Goal: Task Accomplishment & Management: Manage account settings

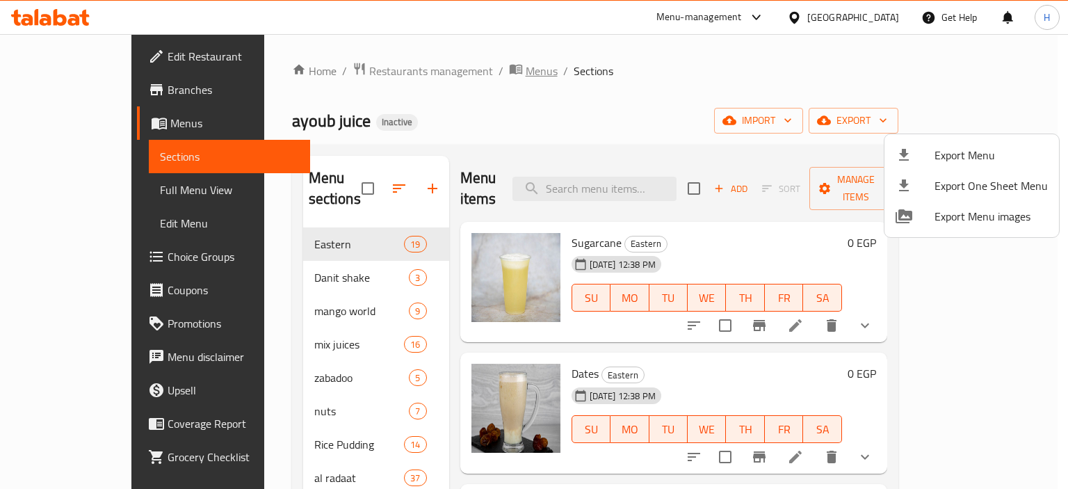
click at [450, 67] on div at bounding box center [534, 244] width 1068 height 489
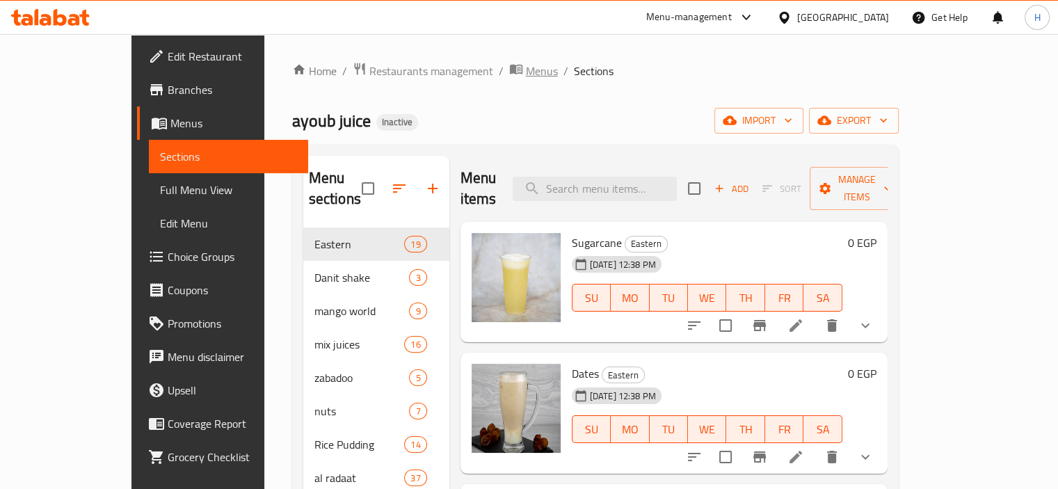
click at [526, 67] on span "Menus" at bounding box center [542, 71] width 32 height 17
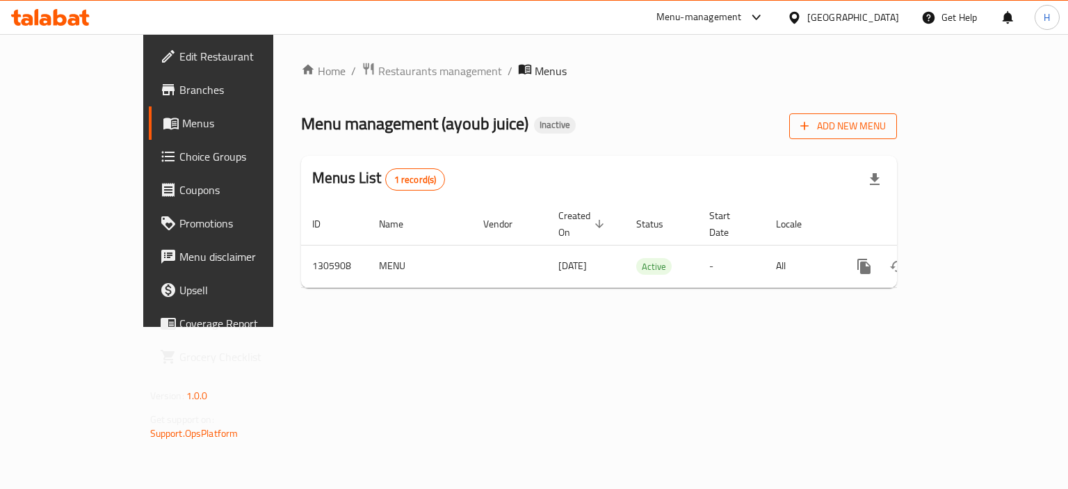
click at [886, 123] on span "Add New Menu" at bounding box center [844, 126] width 86 height 17
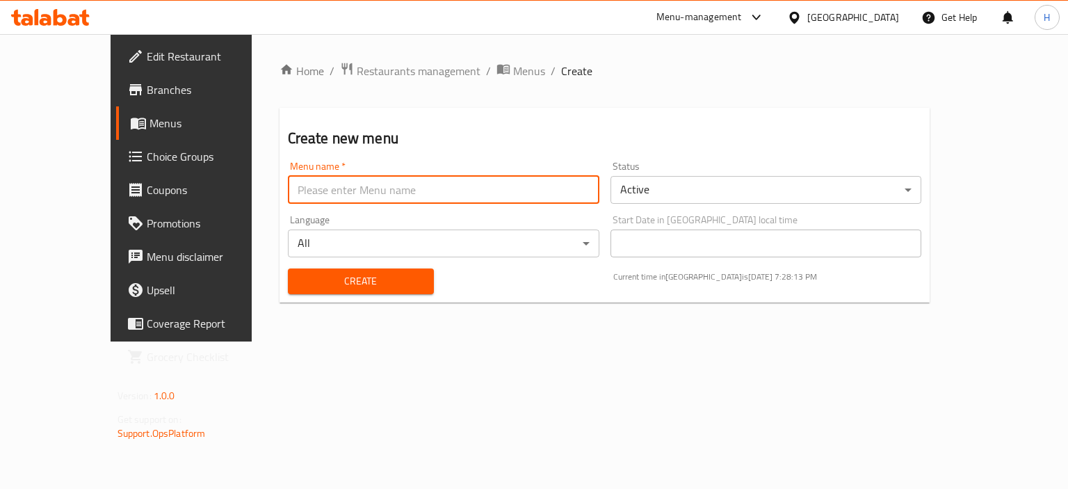
click at [364, 189] on input "text" at bounding box center [444, 190] width 312 height 28
type input "Menu"
click at [323, 278] on span "Create" at bounding box center [361, 281] width 124 height 17
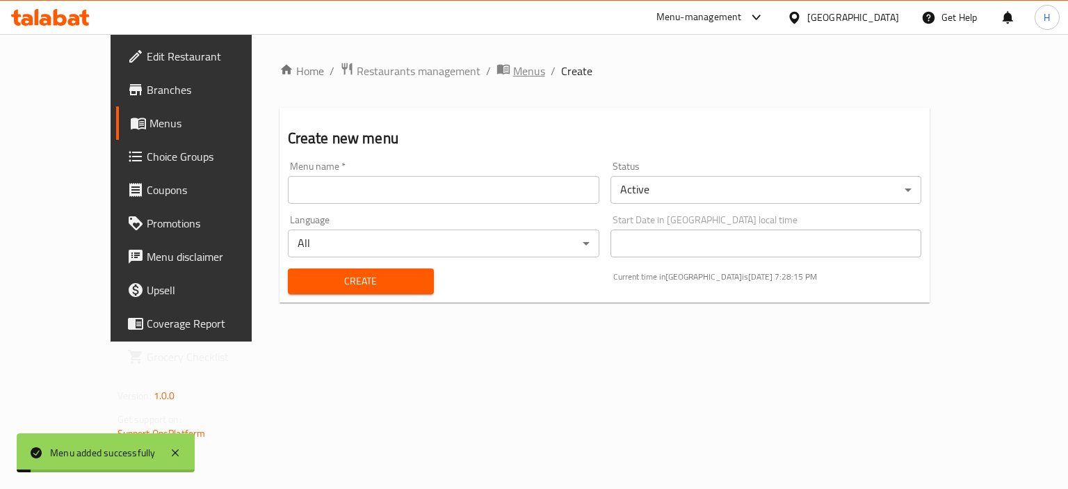
click at [513, 72] on span "Menus" at bounding box center [529, 71] width 32 height 17
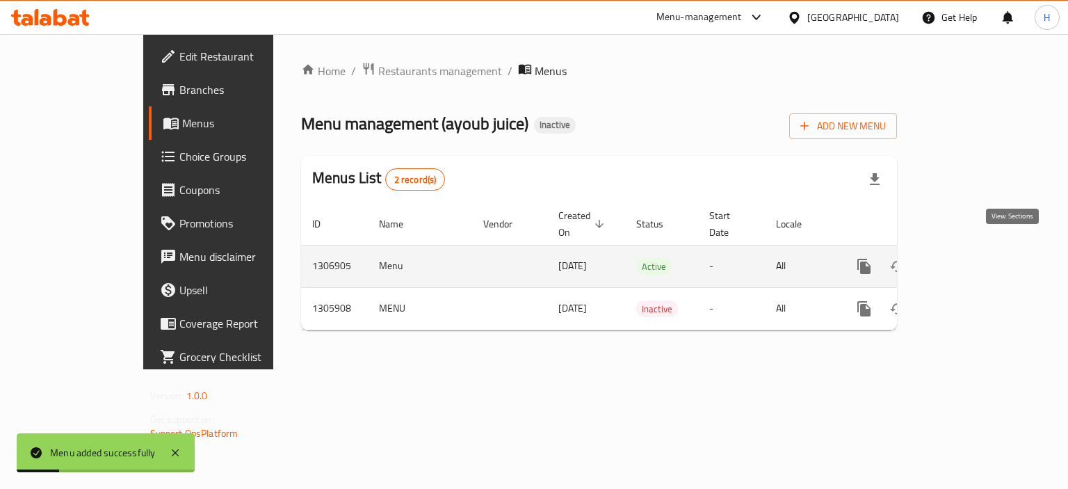
click at [973, 258] on icon "enhanced table" at bounding box center [964, 266] width 17 height 17
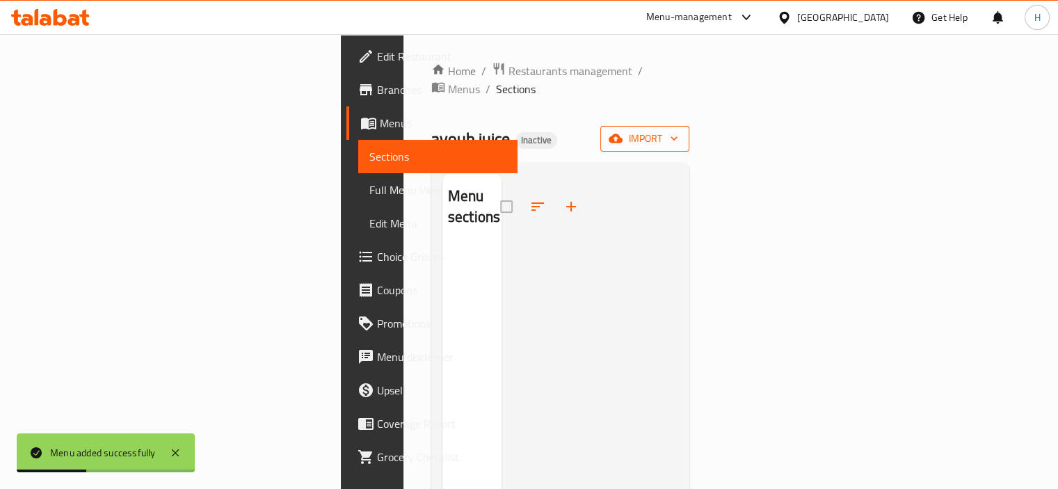
click at [689, 131] on button "import" at bounding box center [644, 139] width 89 height 26
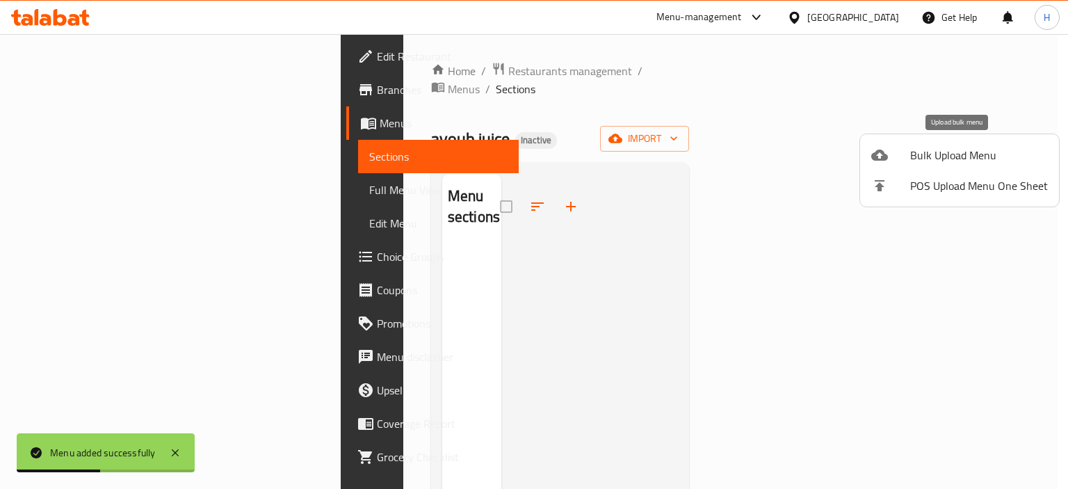
click at [954, 151] on span "Bulk Upload Menu" at bounding box center [980, 155] width 138 height 17
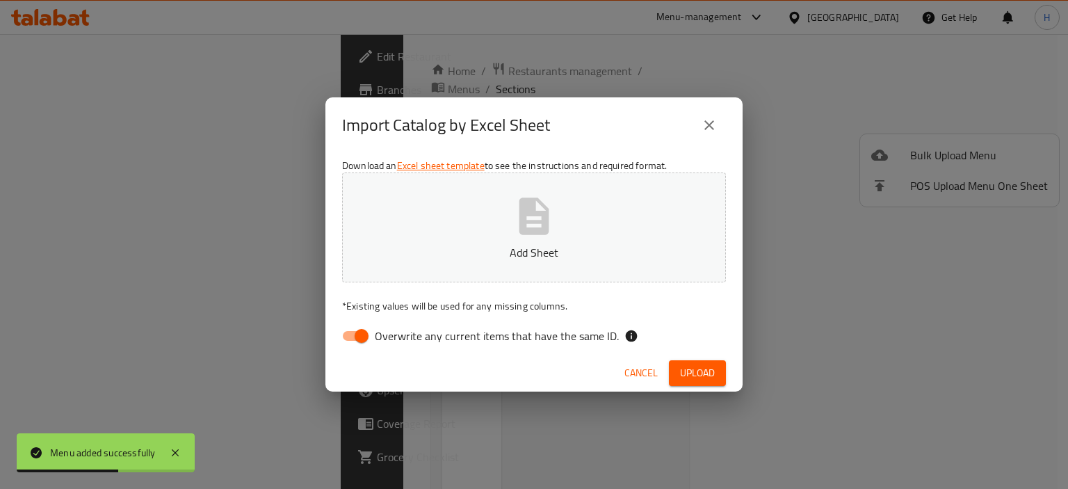
click at [487, 342] on span "Overwrite any current items that have the same ID." at bounding box center [497, 336] width 244 height 17
click at [401, 342] on input "Overwrite any current items that have the same ID." at bounding box center [361, 336] width 79 height 26
checkbox input "false"
click at [692, 371] on span "Upload" at bounding box center [697, 372] width 35 height 17
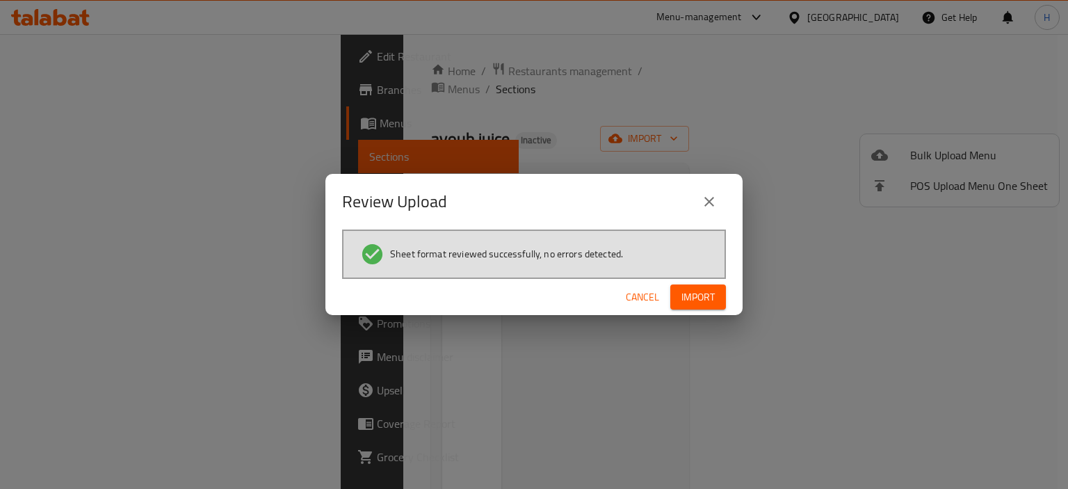
click at [686, 284] on button "Import" at bounding box center [699, 297] width 56 height 26
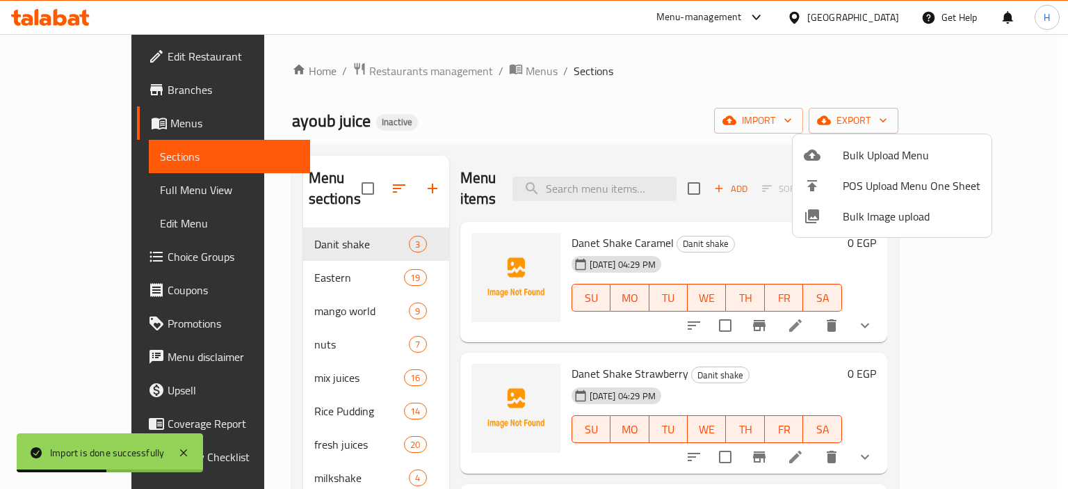
click at [248, 252] on div at bounding box center [534, 244] width 1068 height 489
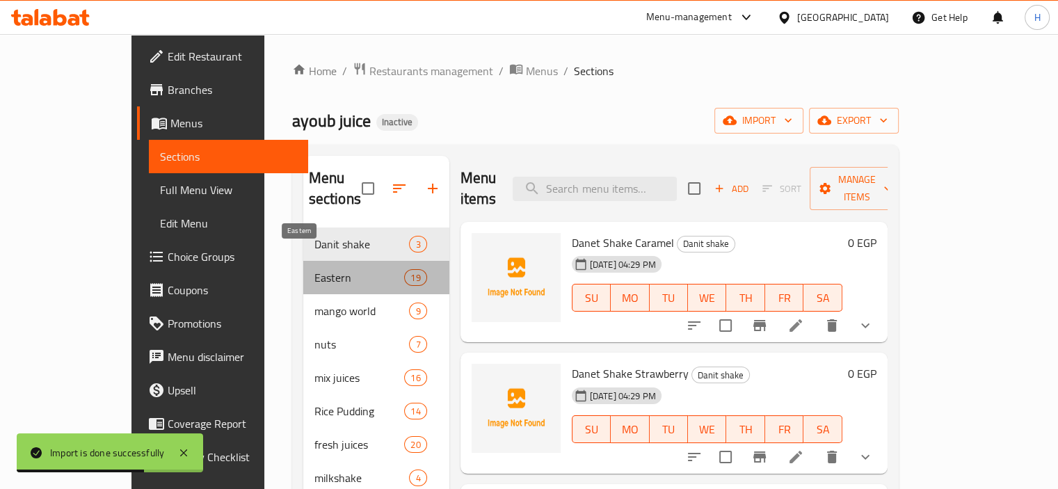
click at [314, 269] on span "Eastern" at bounding box center [359, 277] width 90 height 17
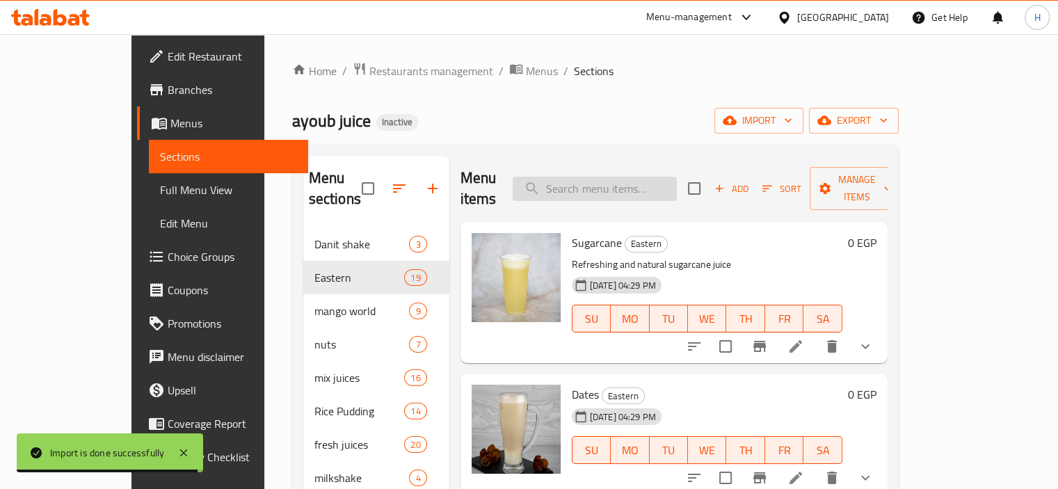
click at [606, 177] on input "search" at bounding box center [595, 189] width 164 height 24
paste input "cocoa"
type input "cocoa"
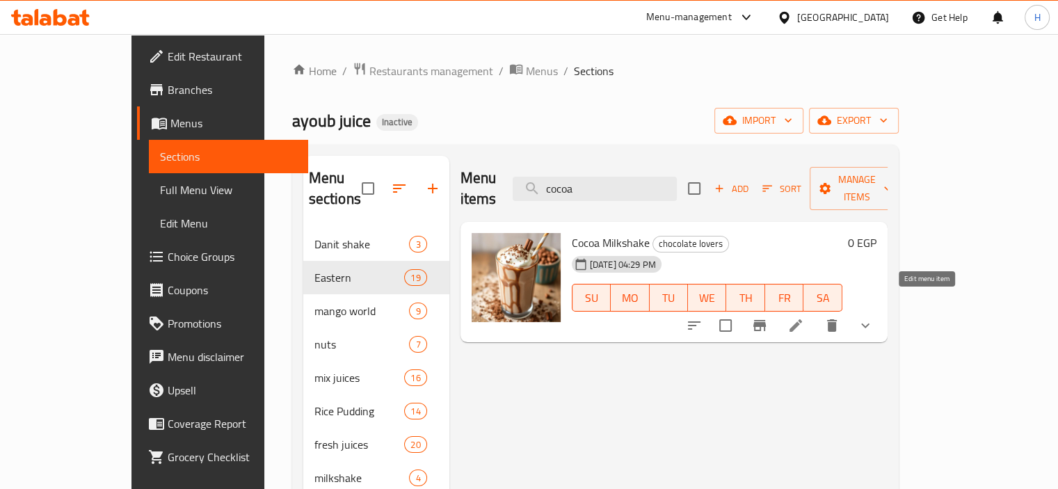
click at [802, 319] on icon at bounding box center [795, 325] width 13 height 13
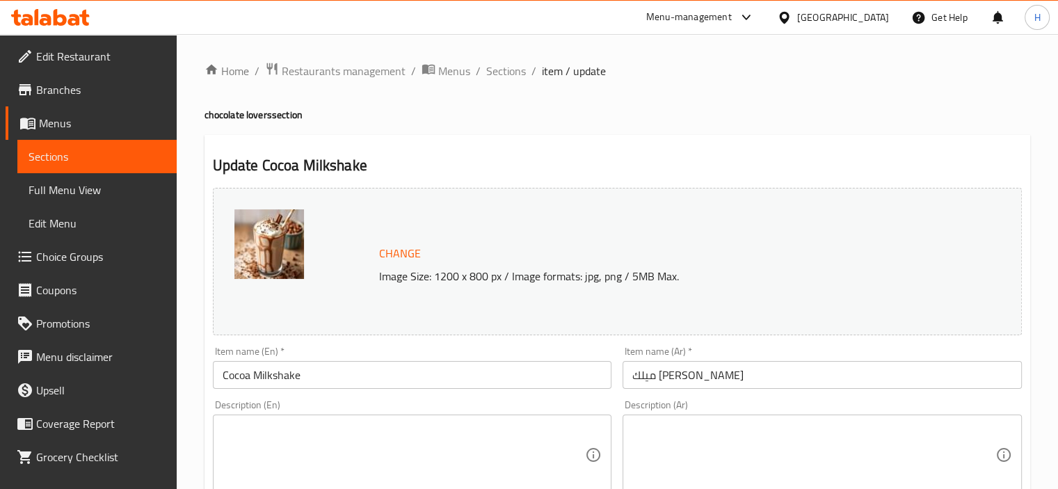
click at [652, 428] on textarea at bounding box center [813, 455] width 363 height 66
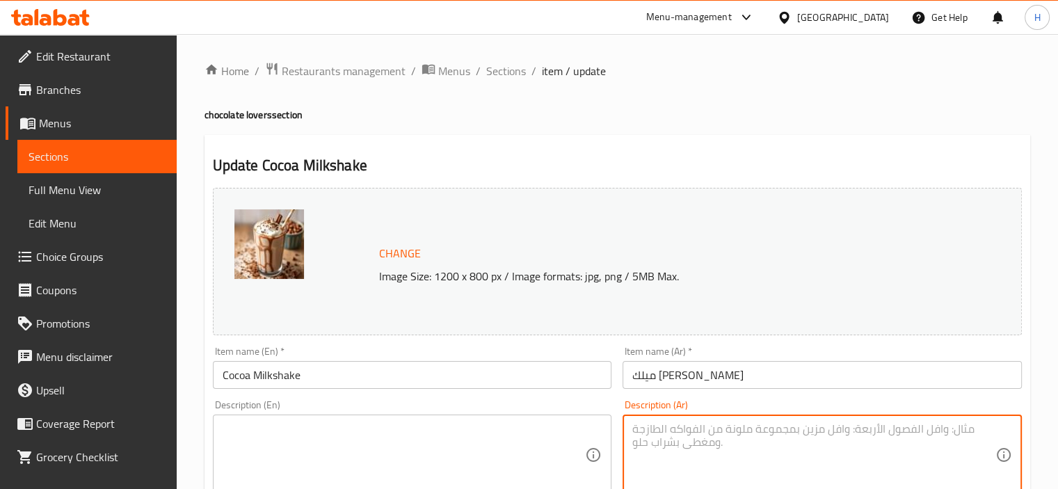
paste textarea "ميلك شيك كاكاو نقي Pure cocoa milkshake"
type textarea "ميلك شيك كاكاو نقي Pure cocoa milkshake"
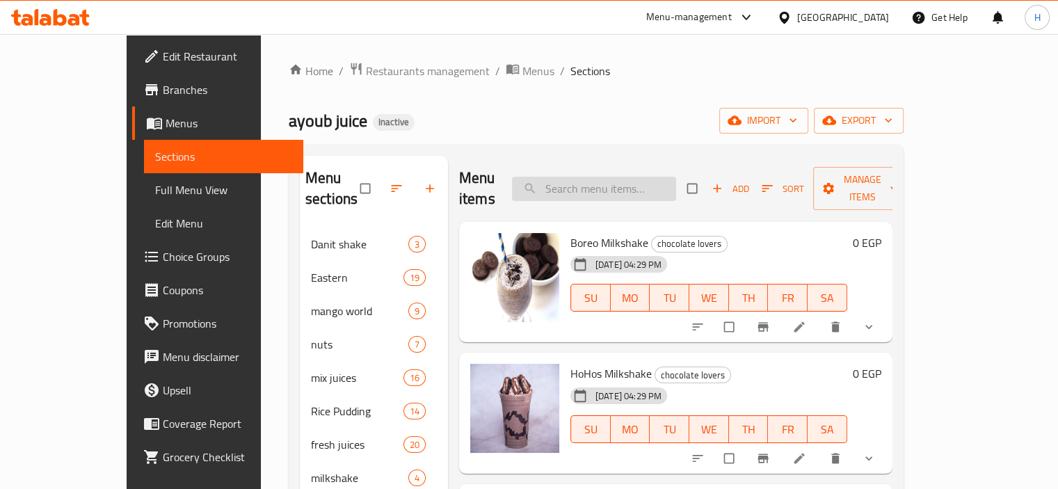
click at [611, 177] on input "search" at bounding box center [594, 189] width 164 height 24
paste input "Chocolate Lovers Juice"
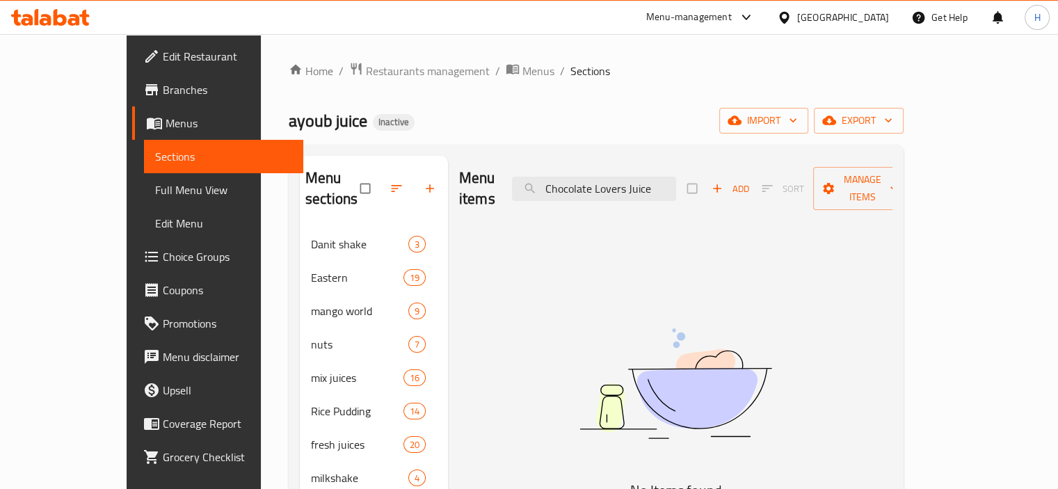
drag, startPoint x: 668, startPoint y: 179, endPoint x: 773, endPoint y: 205, distance: 108.8
click at [773, 205] on div "Menu items Chocolate Lovers Juice Add Sort Manage items No Items found" at bounding box center [670, 400] width 444 height 489
type input "C"
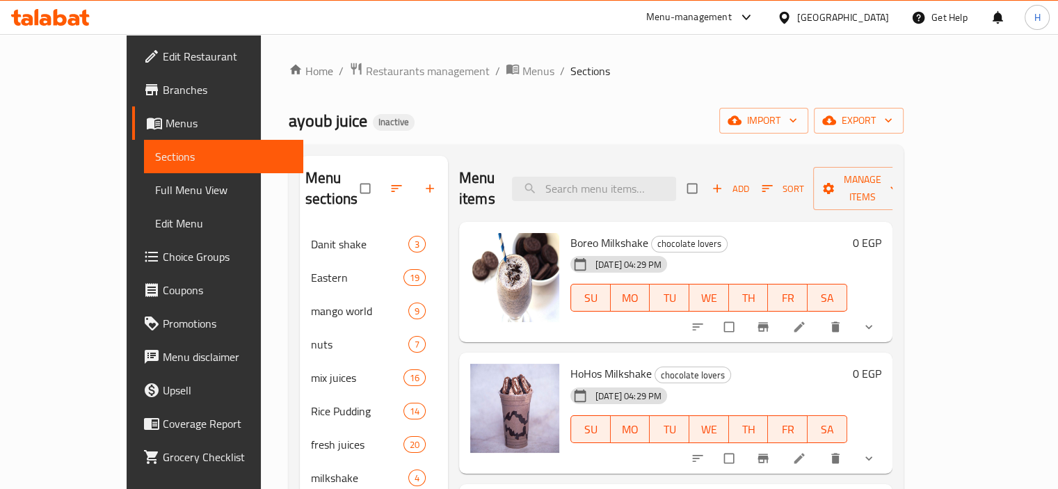
click at [641, 138] on div "Home / Restaurants management / Menus / Sections ayoub juice Inactive import ex…" at bounding box center [596, 359] width 615 height 594
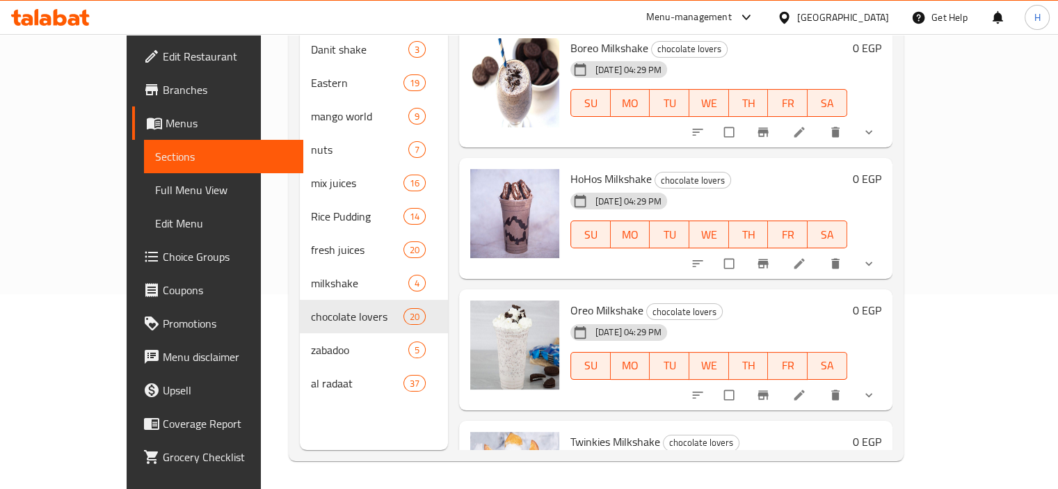
click at [662, 251] on div "HoHos Milkshake chocolate lovers 20-08-2025 04:29 PM SU MO TU WE TH FR SA" at bounding box center [709, 218] width 288 height 110
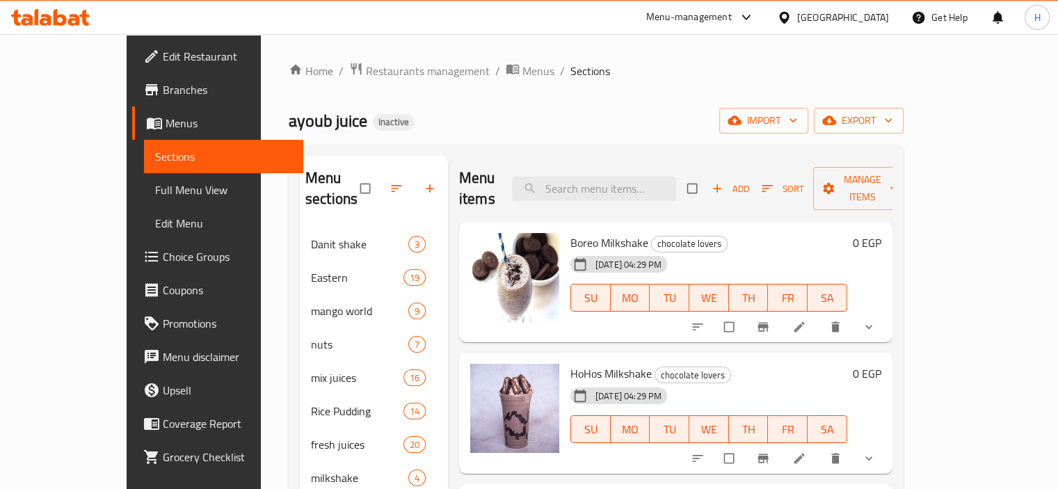
click at [624, 195] on div "Menu items Add Sort Manage items" at bounding box center [675, 189] width 433 height 66
click at [604, 177] on input "search" at bounding box center [594, 189] width 164 height 24
paste input "Orange Ginger"
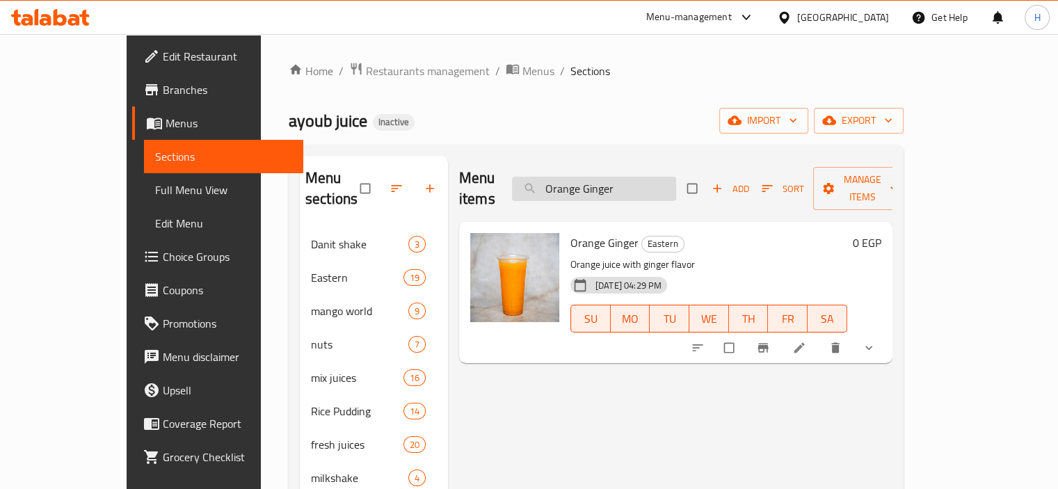
click at [630, 189] on input "Orange Ginger" at bounding box center [594, 189] width 164 height 24
click at [630, 188] on input "Orange Ginger" at bounding box center [594, 189] width 164 height 24
paste input "كمثرى"
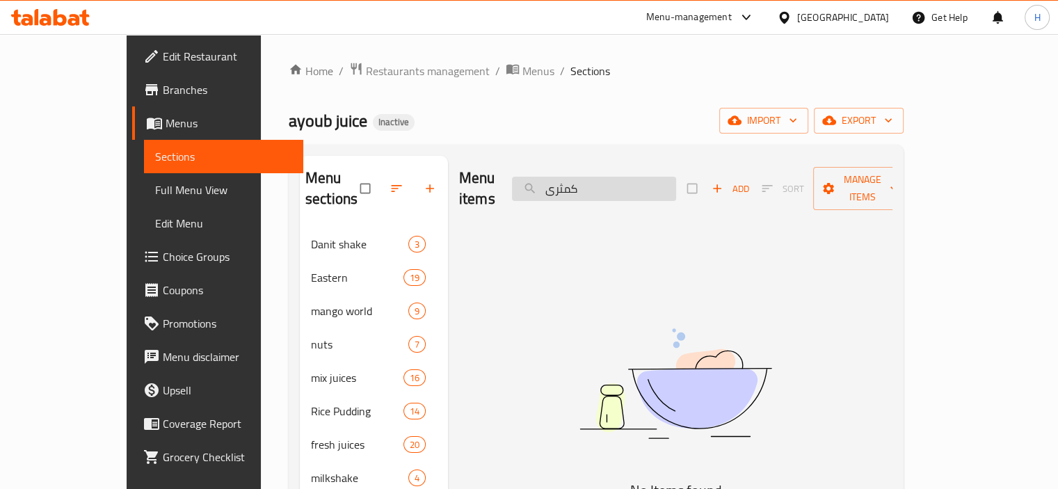
type input "كمثر"
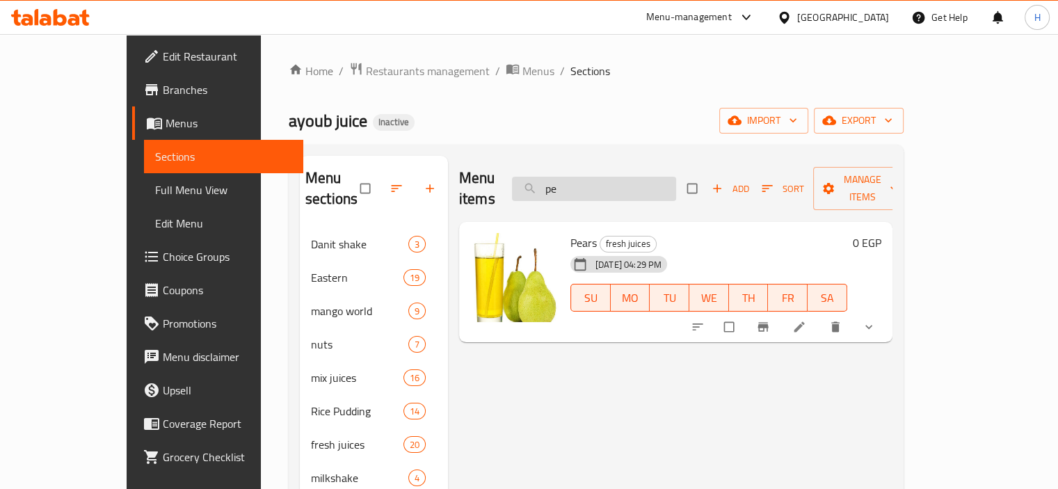
type input "p"
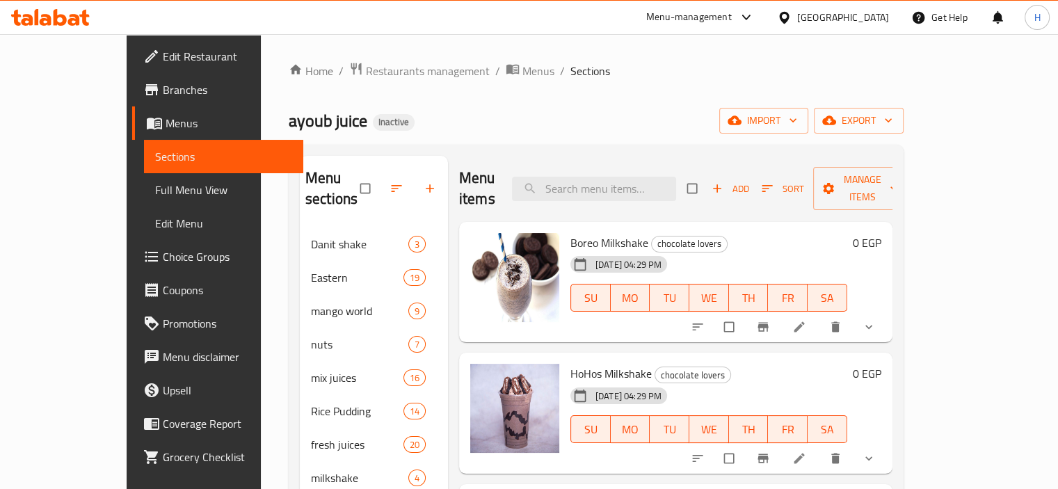
paste input "Mango Cup Pieces"
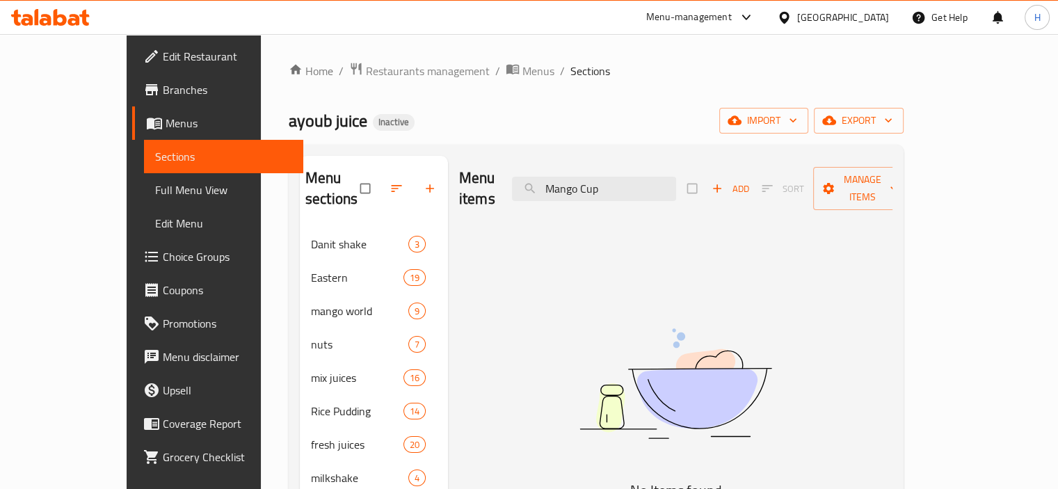
type input "Mango Cup"
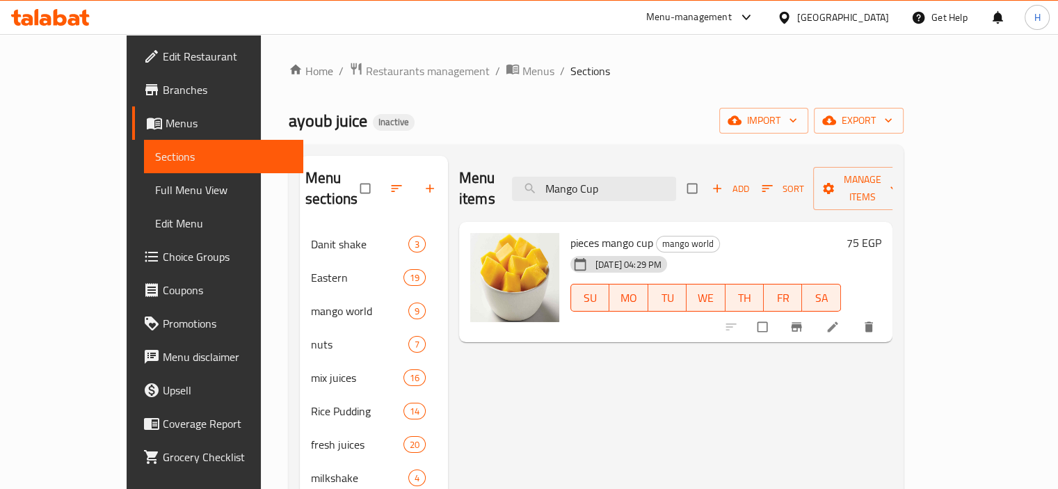
click at [840, 320] on icon at bounding box center [833, 327] width 14 height 14
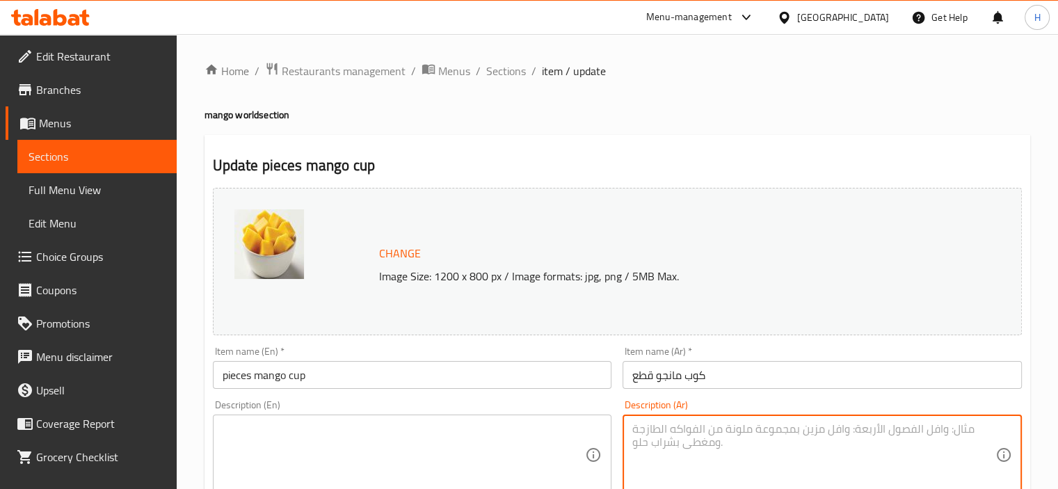
click at [662, 442] on textarea at bounding box center [813, 455] width 363 height 66
paste textarea "عصير مانجو مع قطع مانجو طازجة Mango juice with fresh mango pieces"
type textarea "عصير مانجو مع قطع مانجو طازجة Mango juice with fresh mango pieces"
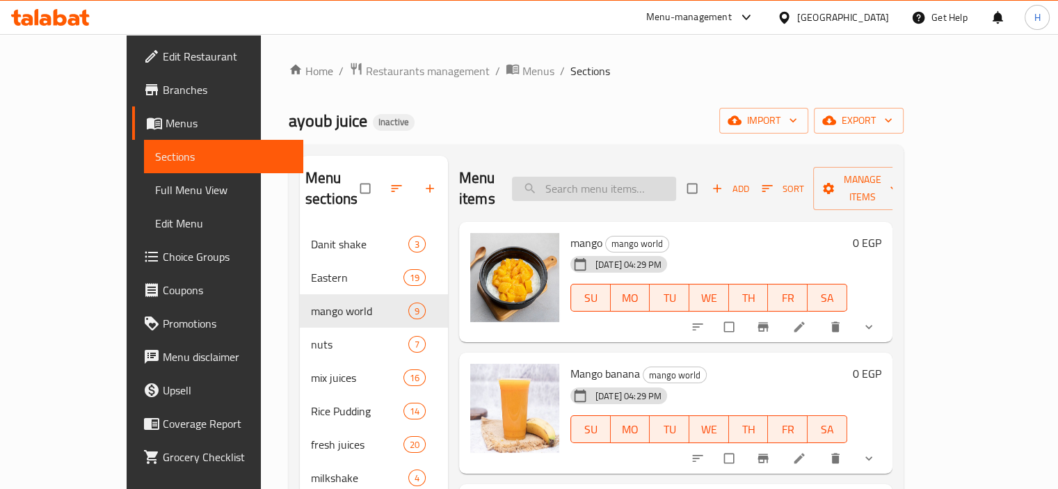
click at [599, 177] on input "search" at bounding box center [594, 189] width 164 height 24
paste input "Mango Smoothie"
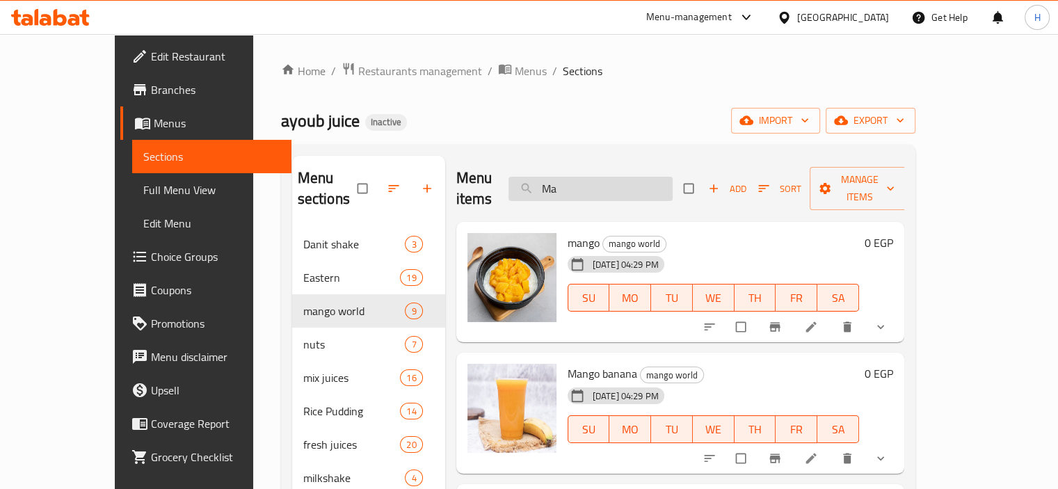
type input "M"
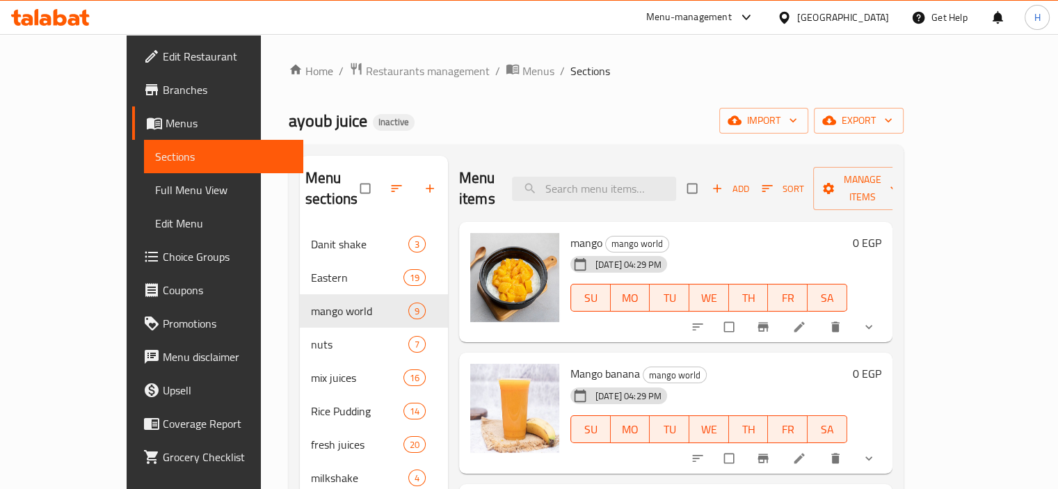
click at [615, 164] on div "Menu items Add Sort Manage items" at bounding box center [675, 189] width 433 height 66
click at [620, 177] on input "search" at bounding box center [594, 189] width 164 height 24
paste input "Mango Pieces"
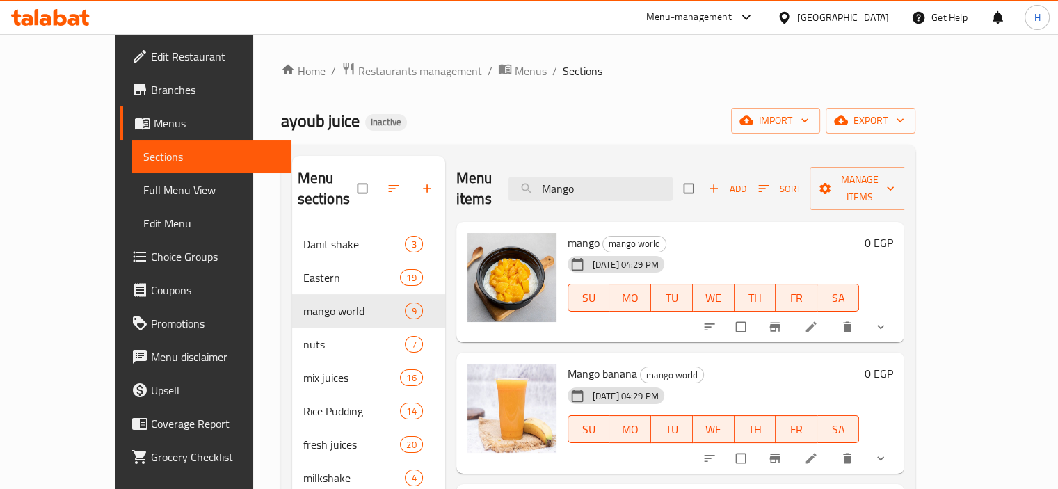
paste input "طبق مانجو قطع"
type input "طبق مانجو قطع"
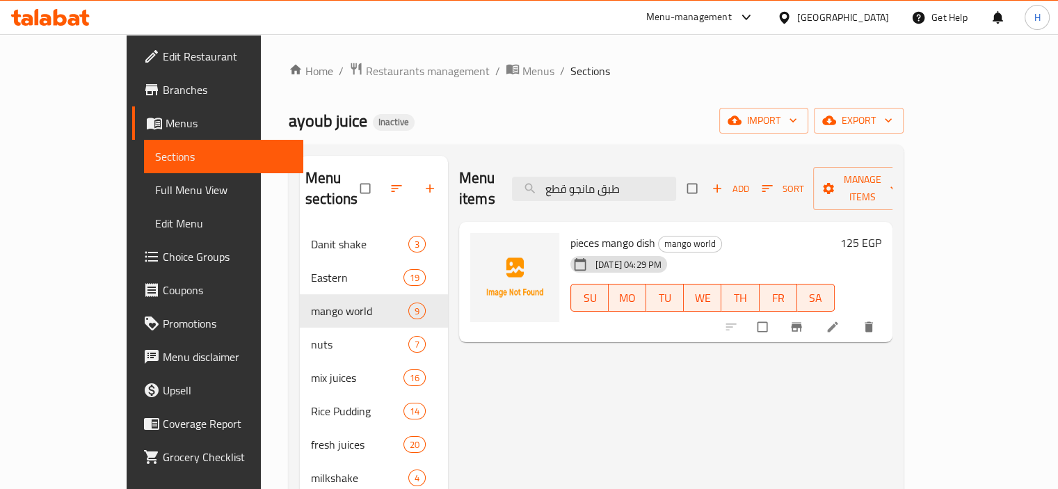
click at [837, 322] on icon at bounding box center [832, 327] width 10 height 10
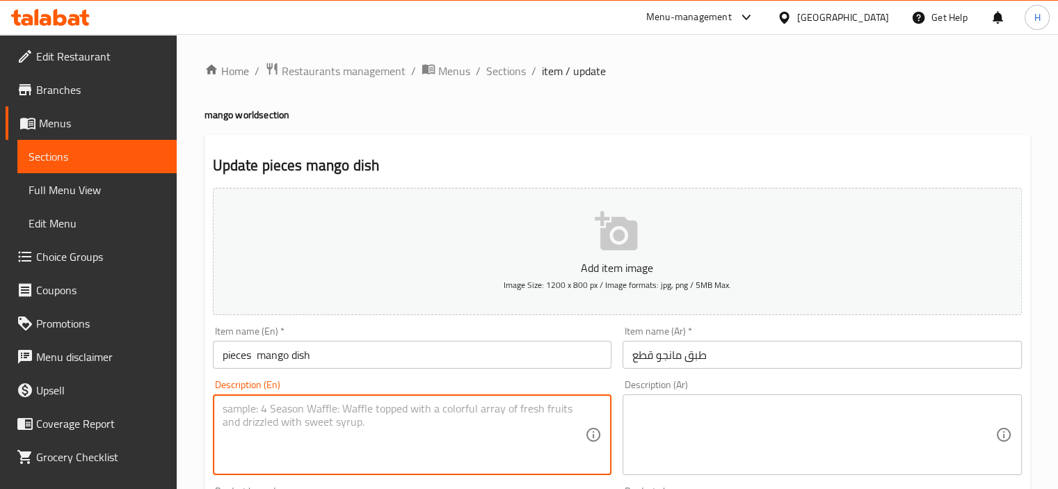
click at [472, 418] on textarea at bounding box center [404, 435] width 363 height 66
paste textarea "عصير مانجو مع قطع مانجو طازجة في طبق Mango juice with fresh mango pieces in a p…"
type textarea "عصير مانجو مع قطع مانجو طازجة في طبق Mango juice with fresh mango pieces in a p…"
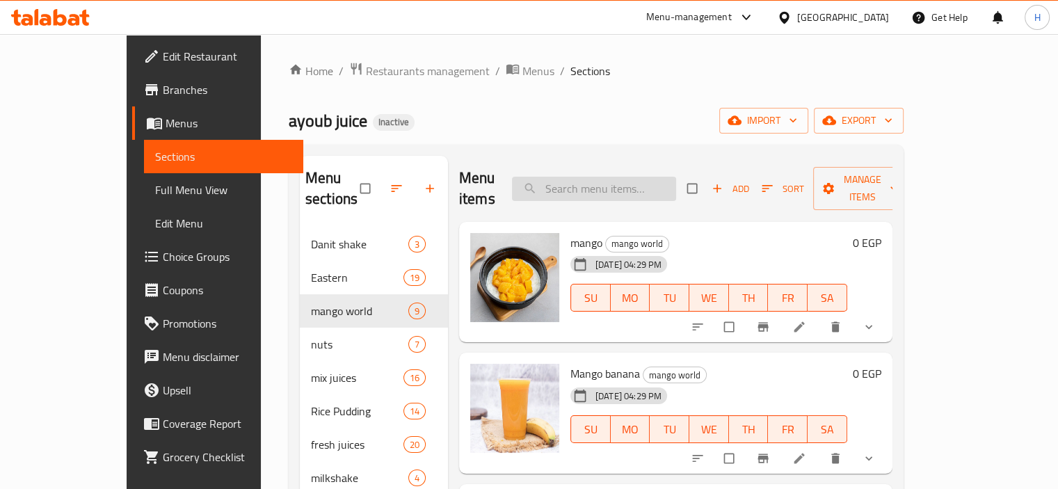
click at [646, 184] on input "search" at bounding box center [594, 189] width 164 height 24
paste input "Mango Ice Cream"
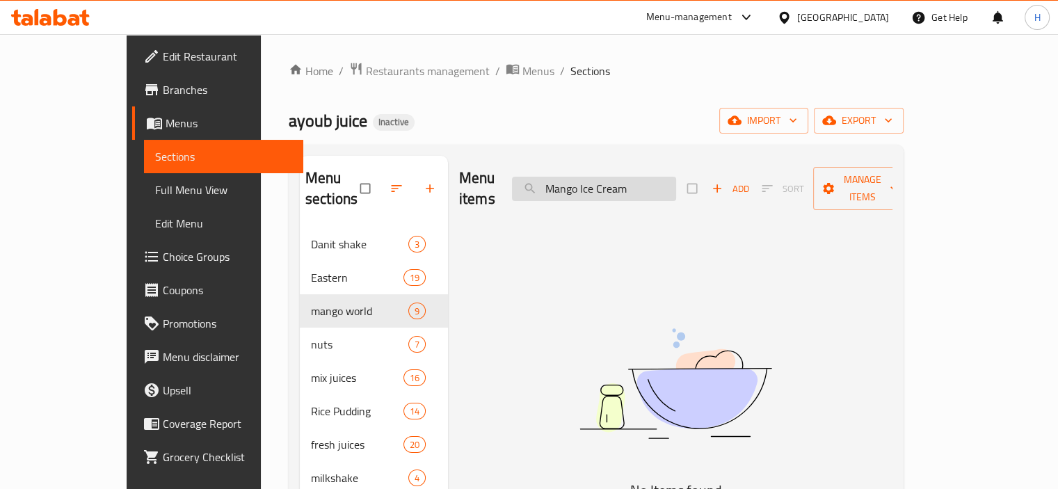
type input "Mango Ice Cream"
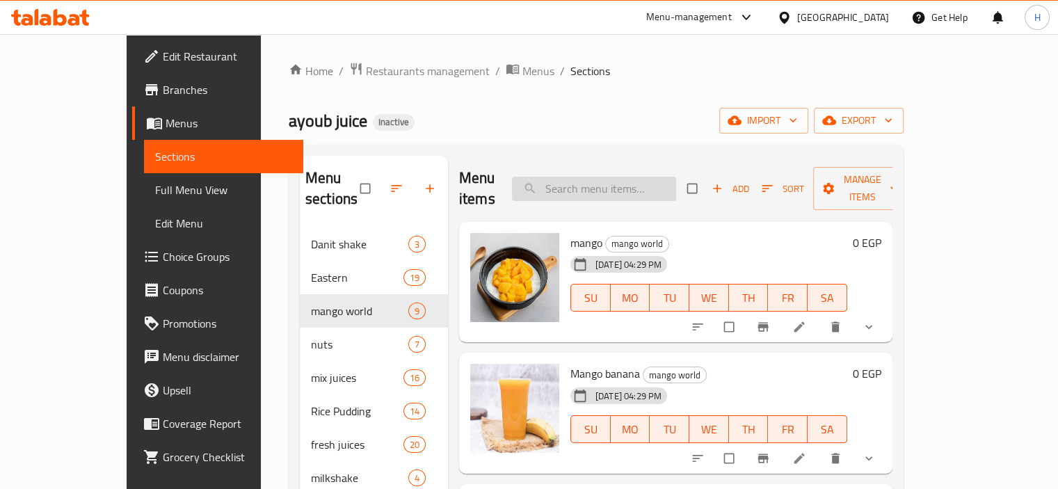
paste input "Mango & Apple"
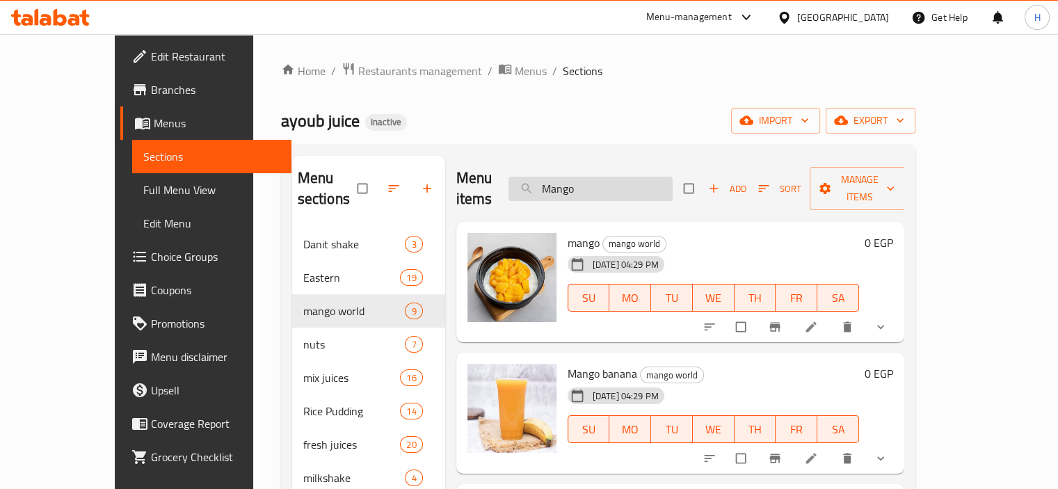
click at [640, 177] on input "Mango" at bounding box center [590, 189] width 164 height 24
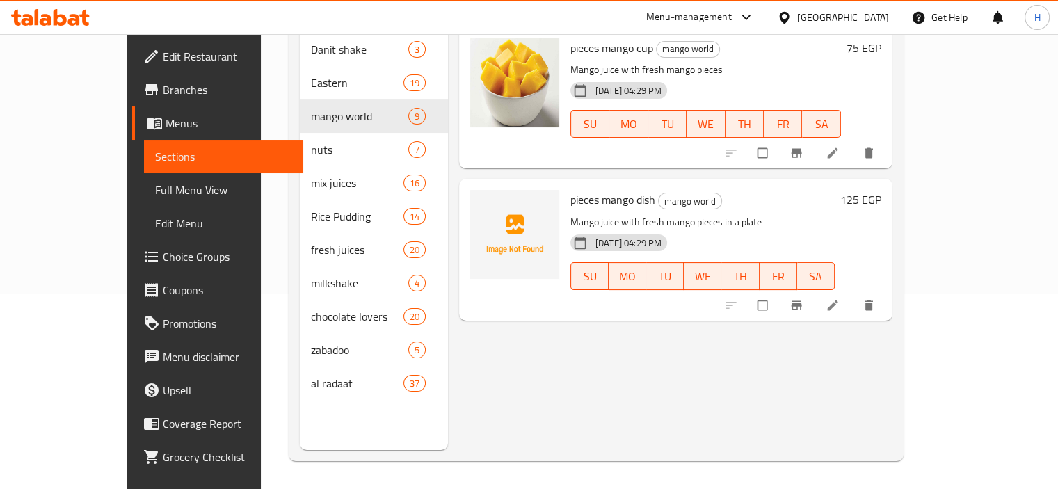
scroll to position [168, 0]
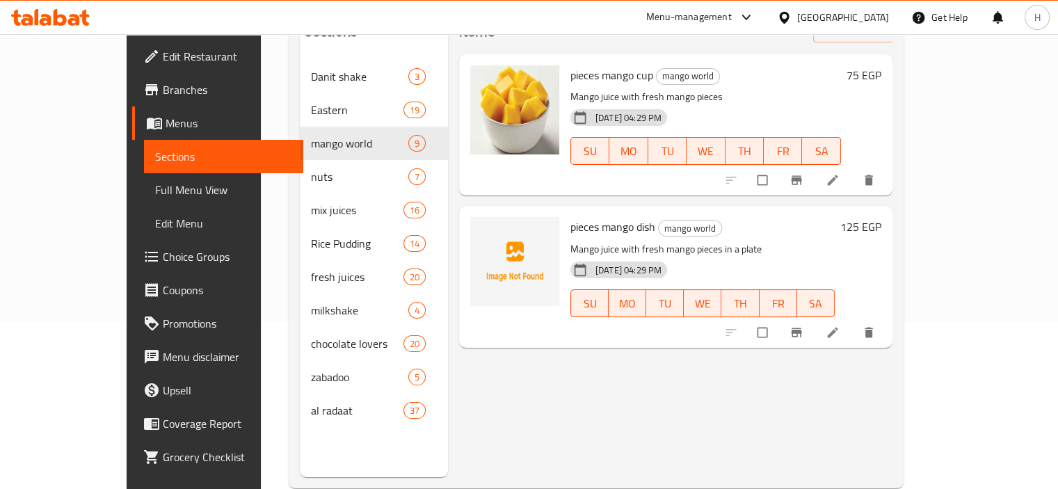
type input "m"
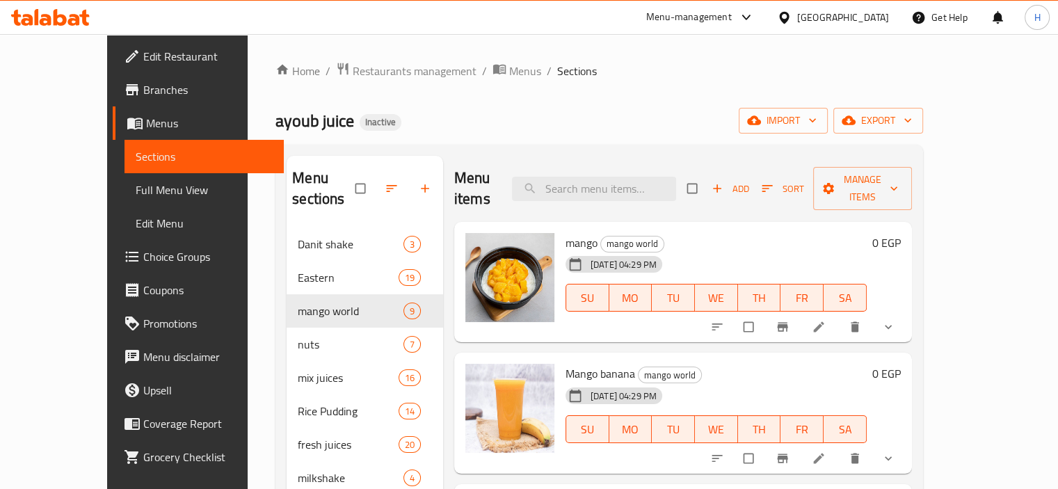
scroll to position [195, 0]
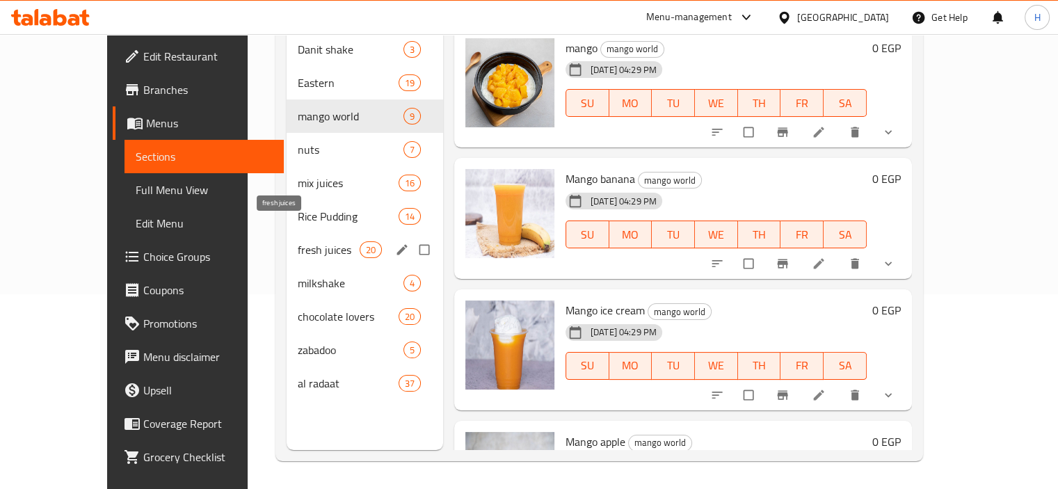
click at [298, 241] on span "fresh juices" at bounding box center [328, 249] width 61 height 17
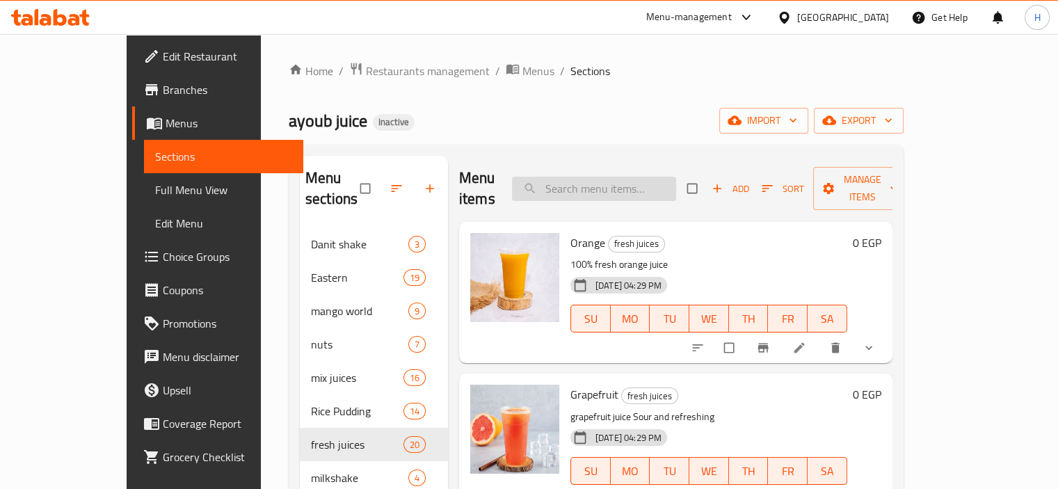
click at [611, 186] on input "search" at bounding box center [594, 189] width 164 height 24
paste input "Mango Juice"
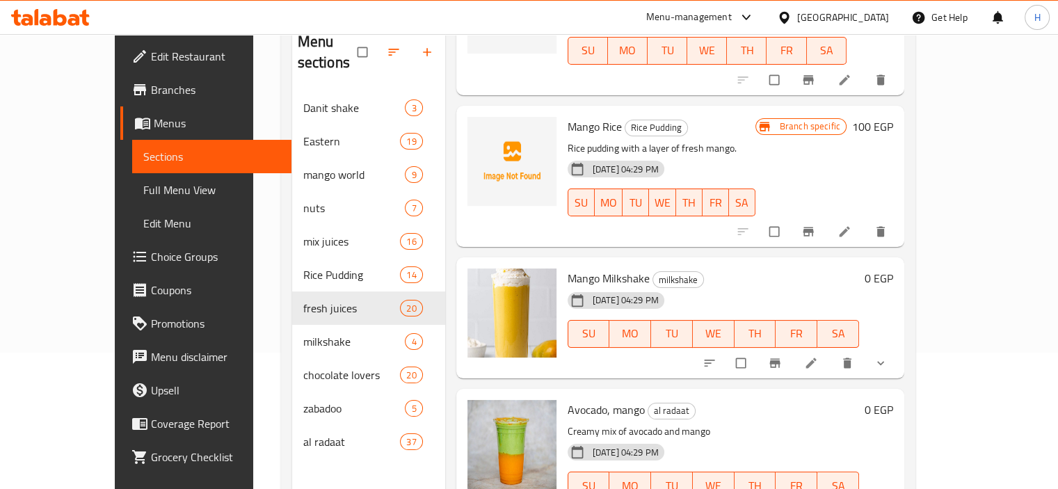
scroll to position [195, 0]
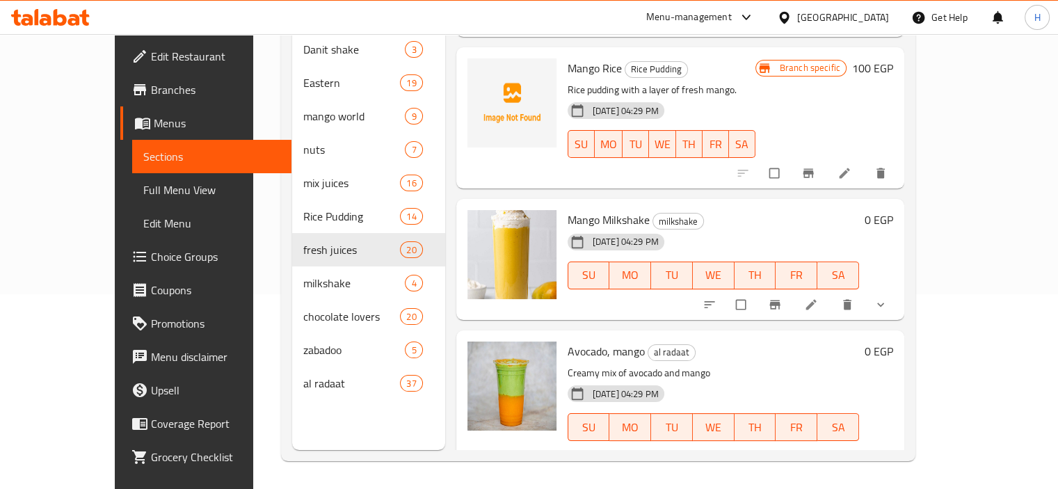
type input "Mango"
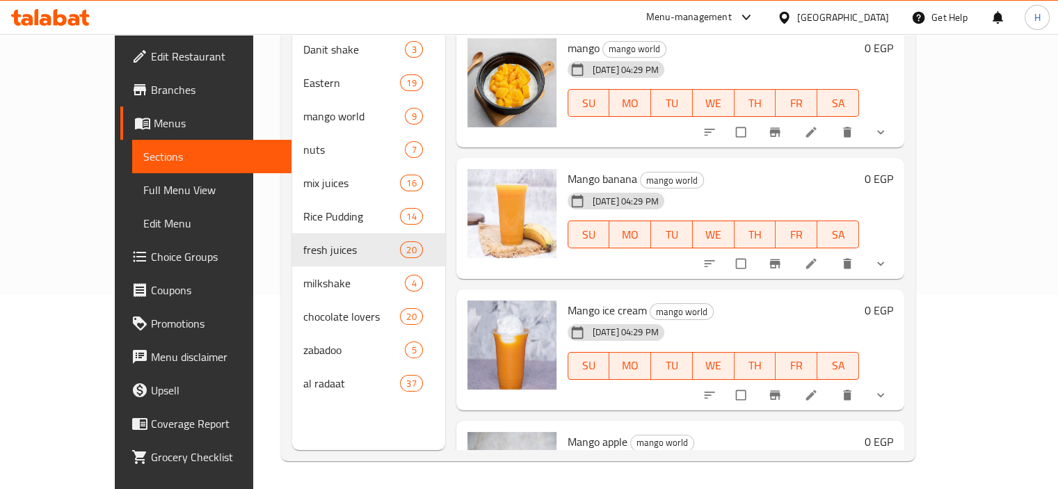
scroll to position [0, 0]
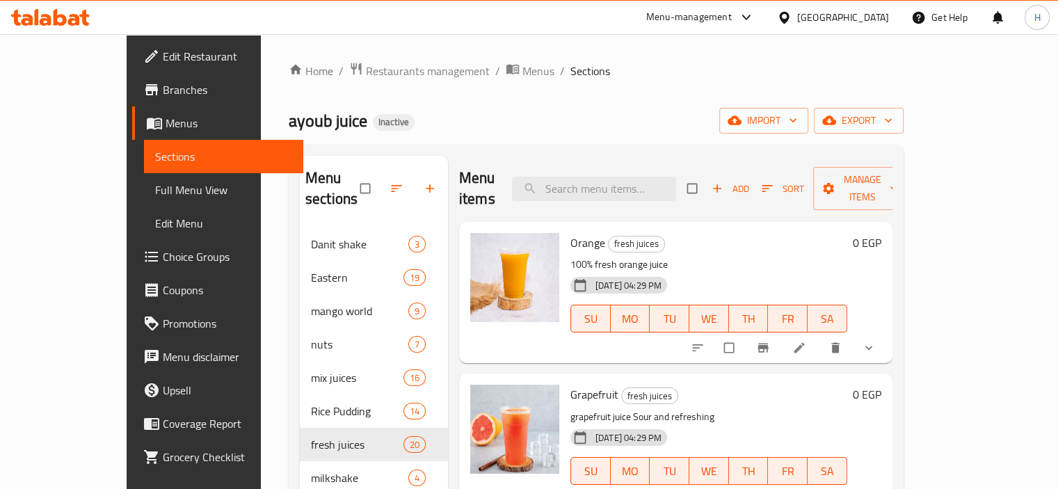
click at [155, 189] on span "Full Menu View" at bounding box center [223, 190] width 137 height 17
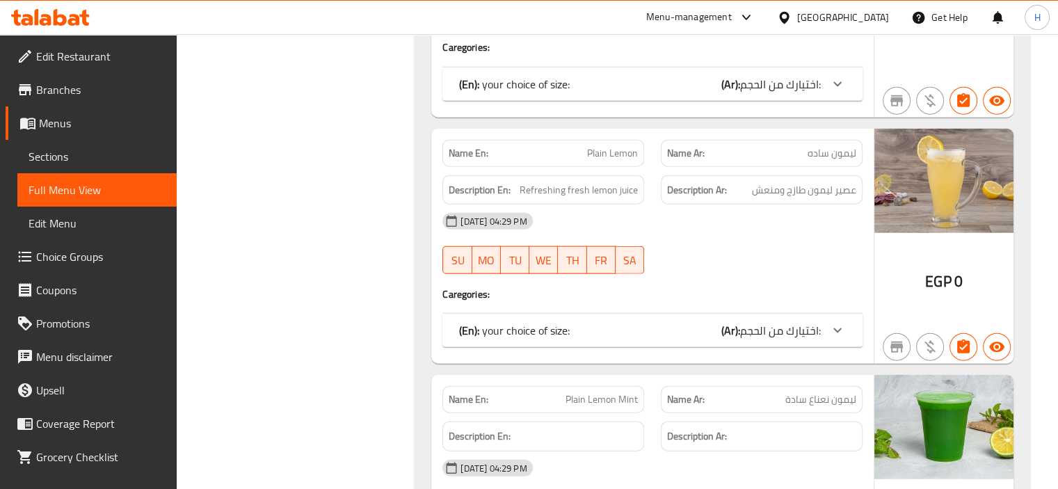
scroll to position [3311, 0]
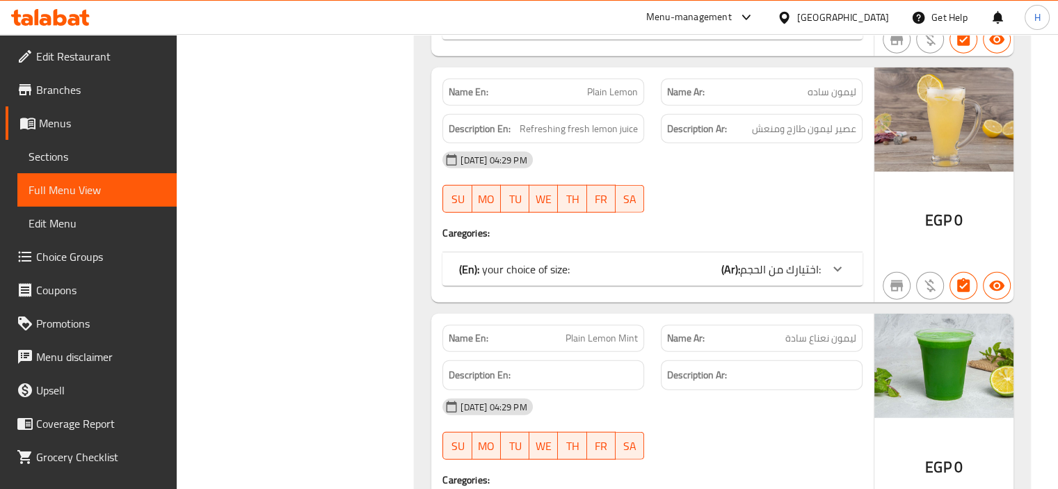
click at [850, 211] on div at bounding box center [761, 213] width 218 height 17
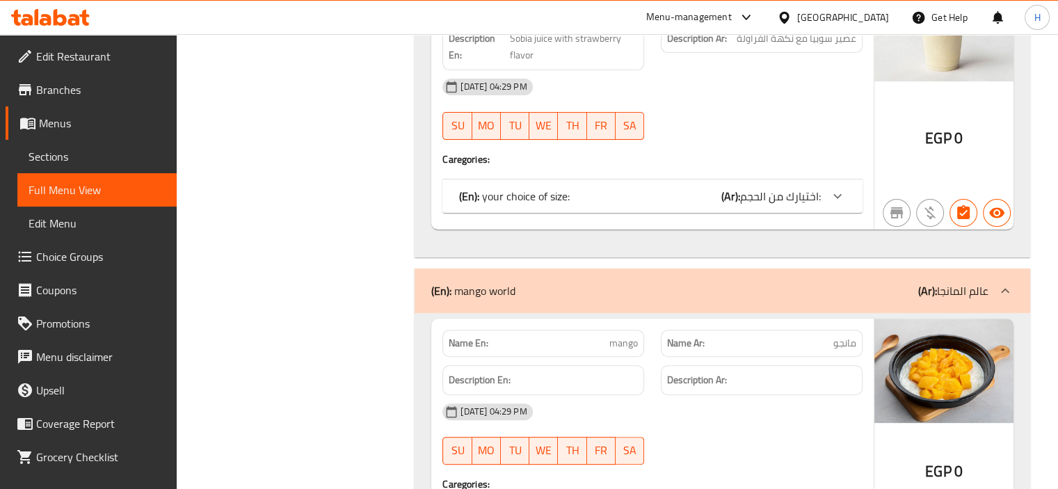
scroll to position [5971, 0]
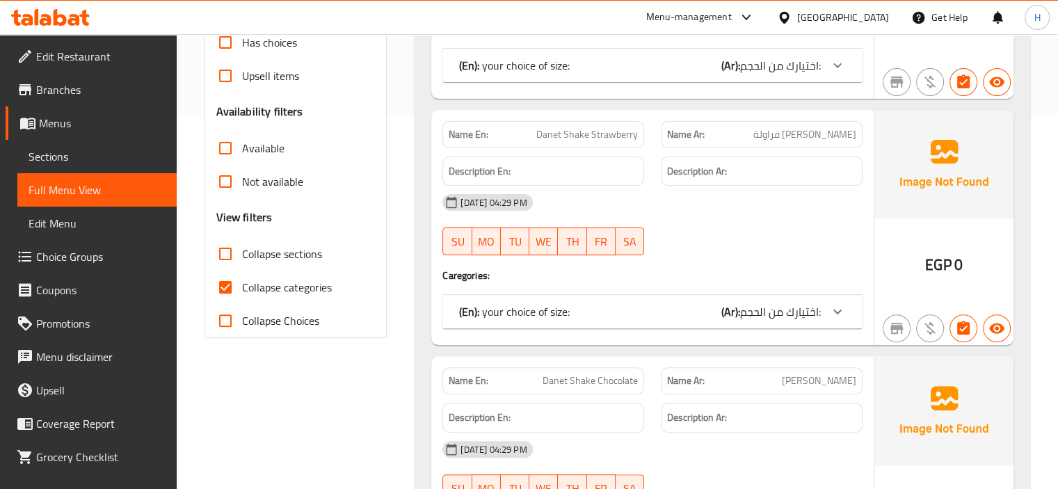
scroll to position [375, 0]
click at [217, 285] on input "Collapse categories" at bounding box center [225, 286] width 33 height 33
checkbox input "false"
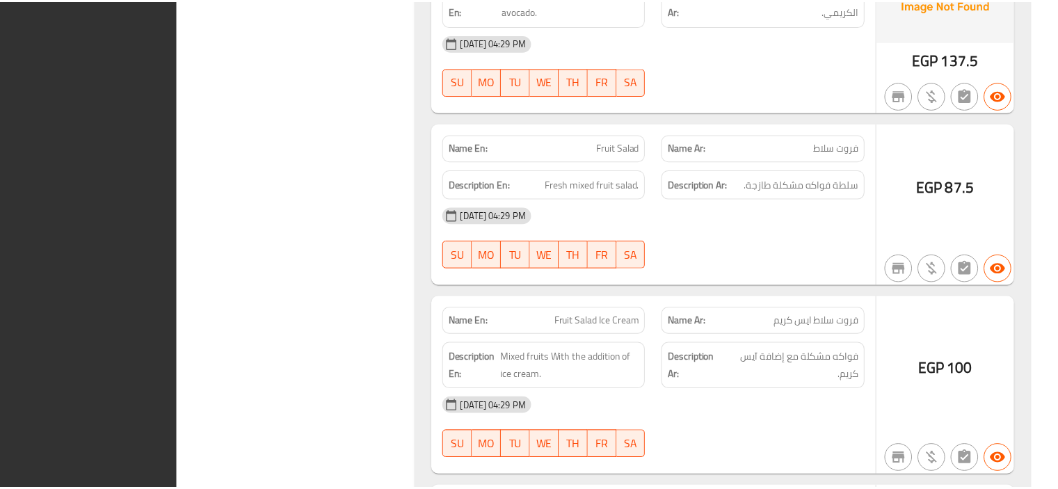
scroll to position [56573, 0]
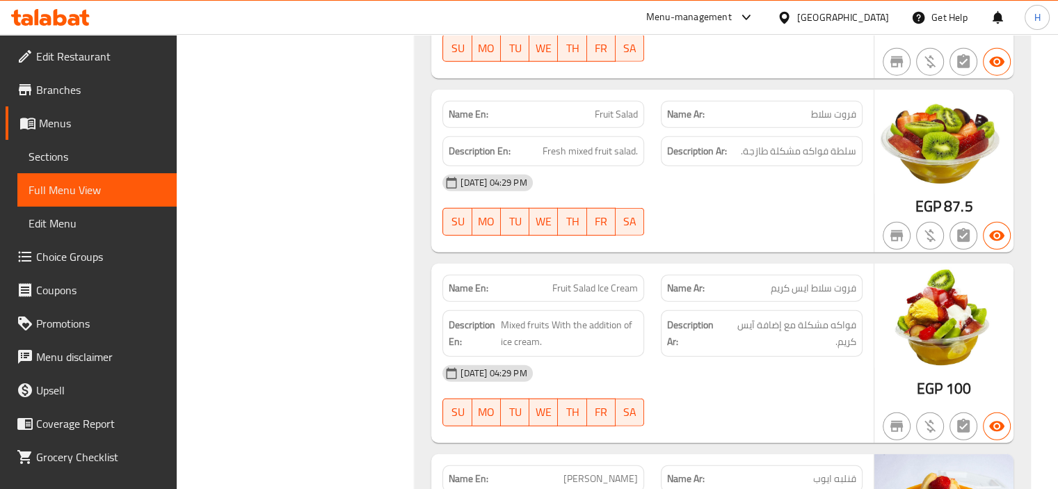
click at [62, 22] on icon at bounding box center [50, 17] width 79 height 17
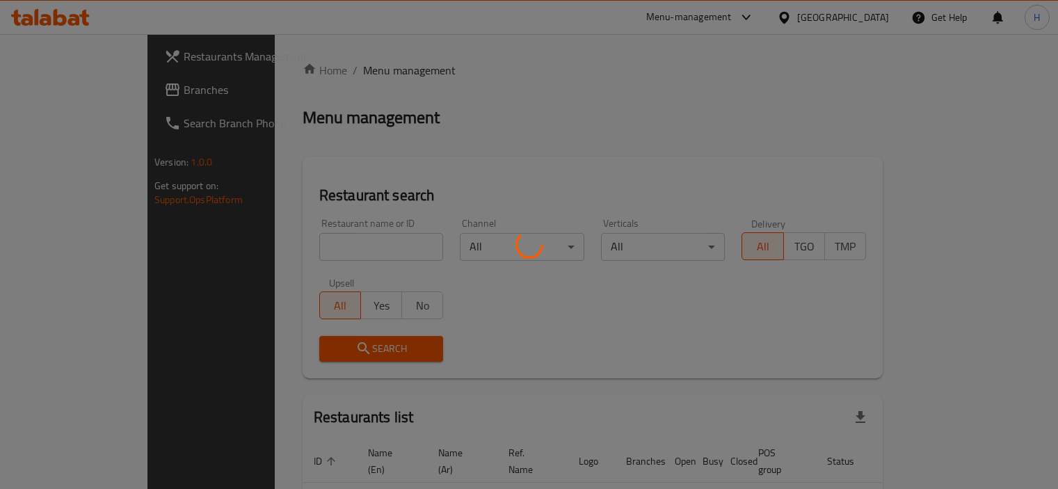
scroll to position [65, 0]
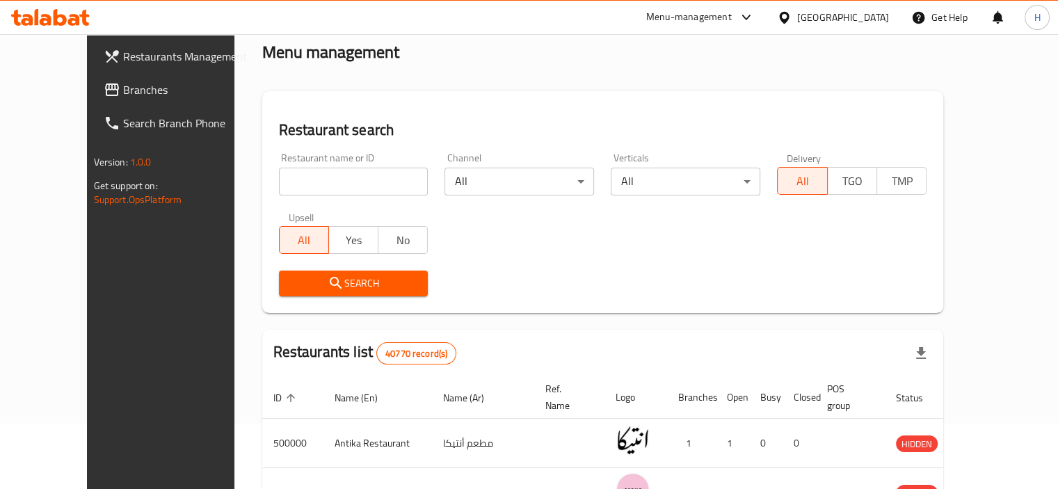
click at [394, 145] on div "Restaurant name or ID Restaurant name or ID" at bounding box center [354, 174] width 166 height 59
click at [123, 87] on span "Branches" at bounding box center [187, 89] width 129 height 17
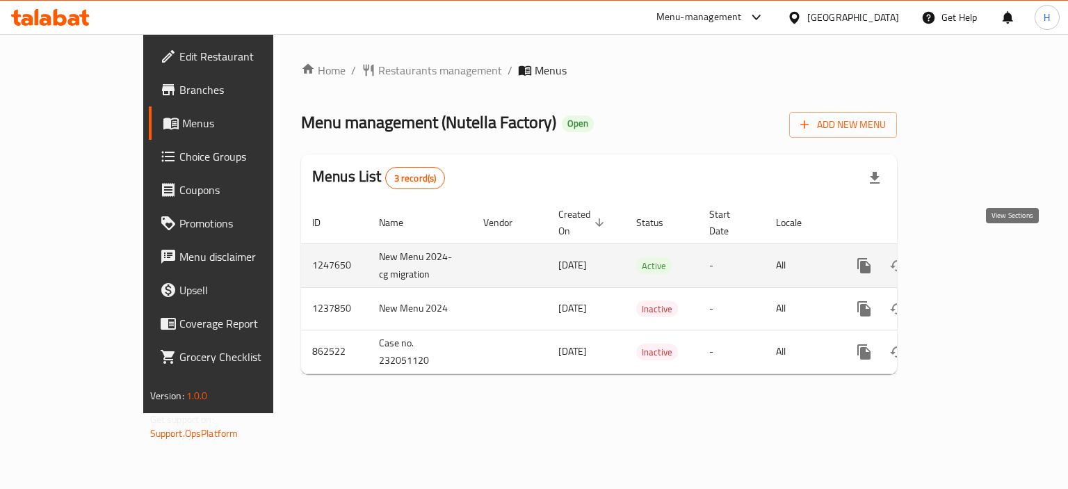
click at [981, 249] on link "enhanced table" at bounding box center [964, 265] width 33 height 33
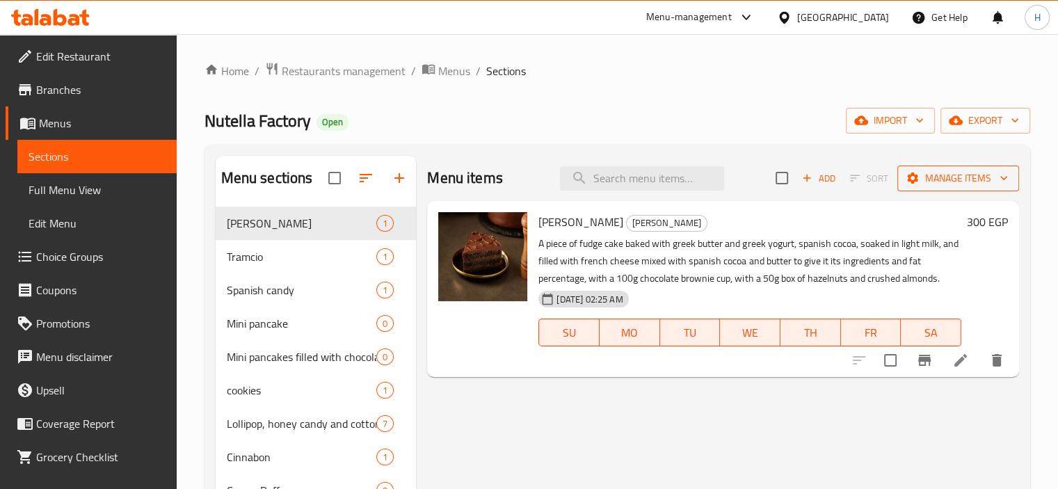
click at [977, 185] on span "Manage items" at bounding box center [957, 178] width 99 height 17
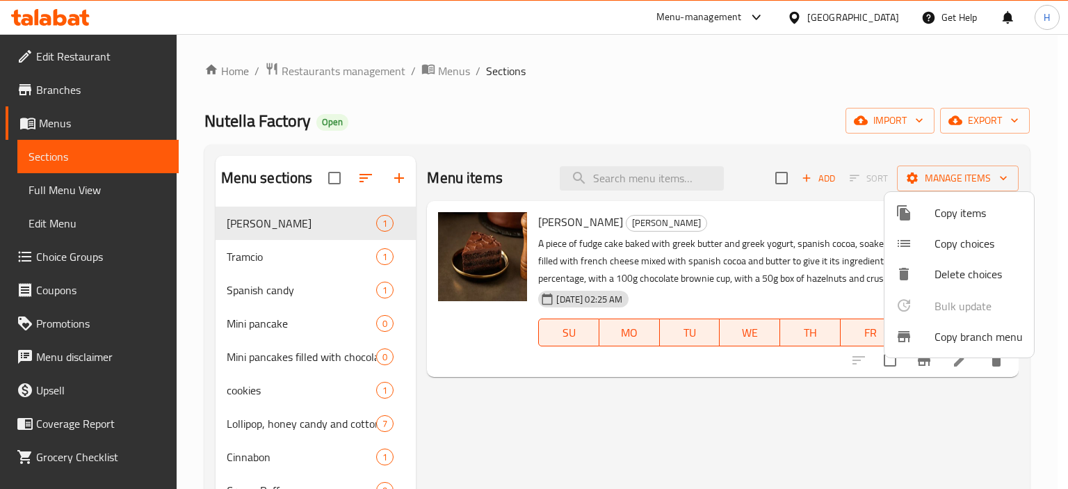
click at [947, 342] on span "Copy branch menu" at bounding box center [979, 336] width 88 height 17
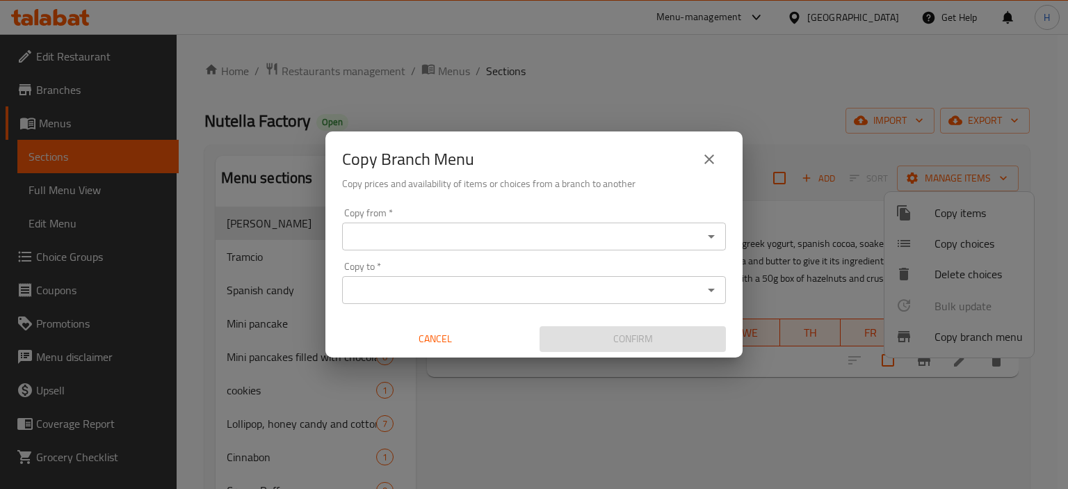
click at [712, 233] on icon "Open" at bounding box center [711, 236] width 17 height 17
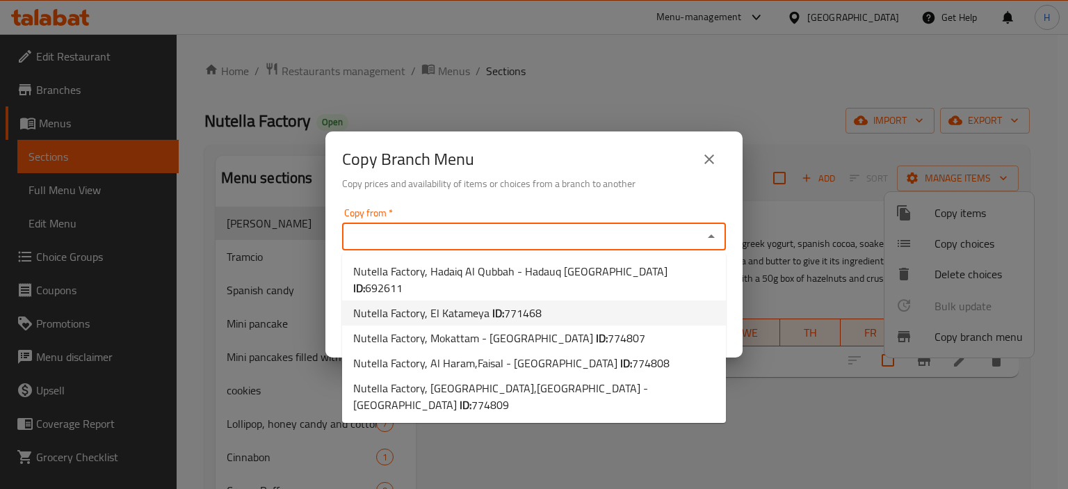
click at [577, 300] on li "Nutella Factory, El Katameya ID: 771468" at bounding box center [534, 312] width 384 height 25
type input "Nutella Factory, El Katameya"
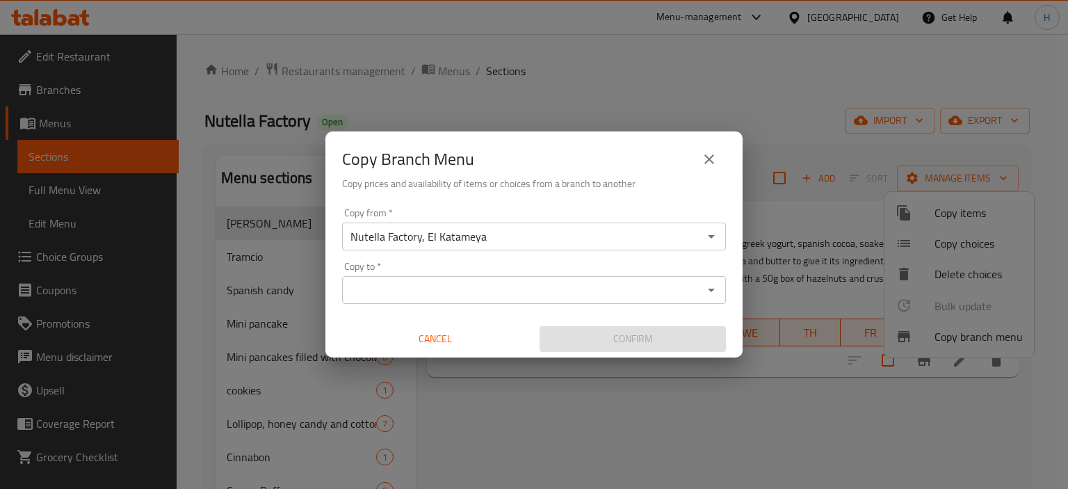
click at [712, 289] on icon "Open" at bounding box center [711, 290] width 7 height 3
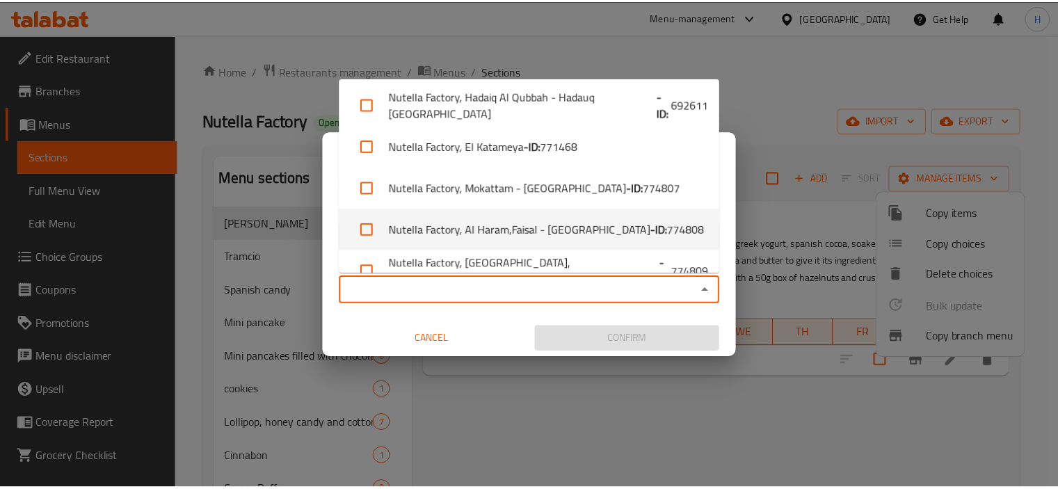
scroll to position [24, 0]
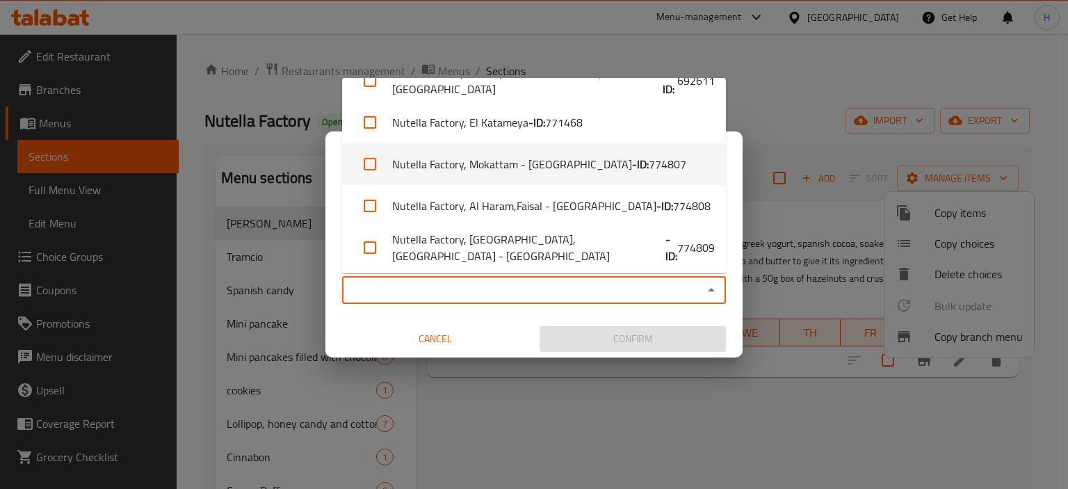
click at [556, 159] on li "Nutella Factory, Mokattam - El Nafora Square - ID: 774807" at bounding box center [534, 164] width 384 height 42
checkbox input "true"
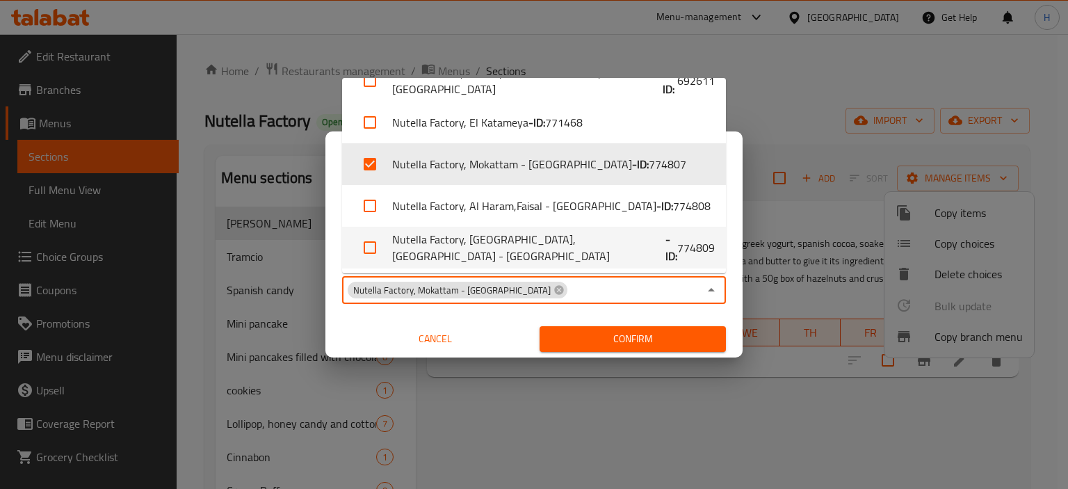
click at [682, 333] on span "Confirm" at bounding box center [633, 338] width 164 height 17
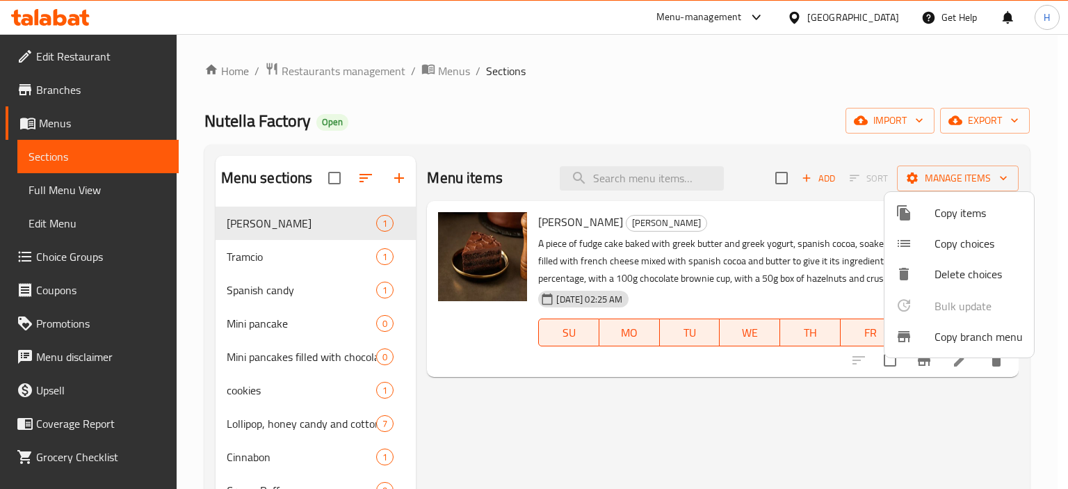
click at [67, 91] on div at bounding box center [534, 244] width 1068 height 489
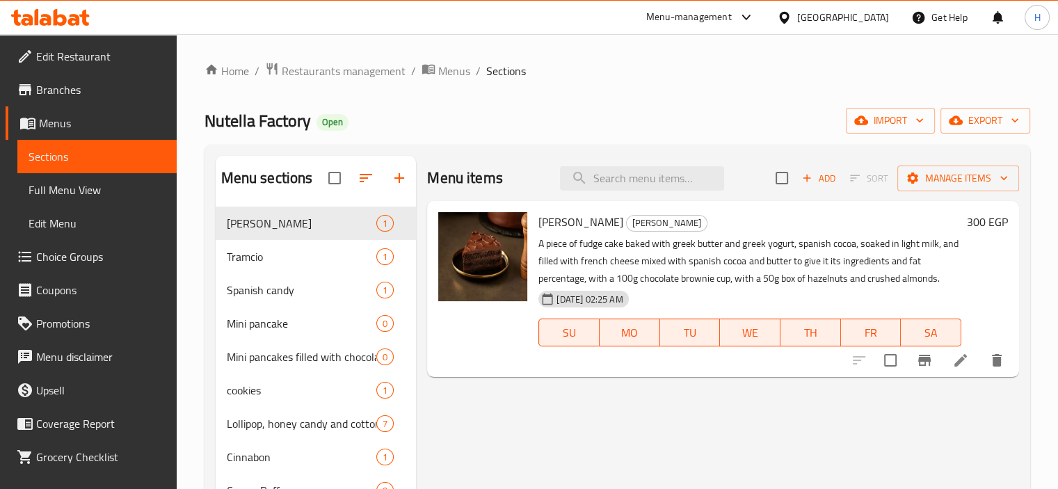
click at [67, 90] on span "Branches" at bounding box center [100, 89] width 129 height 17
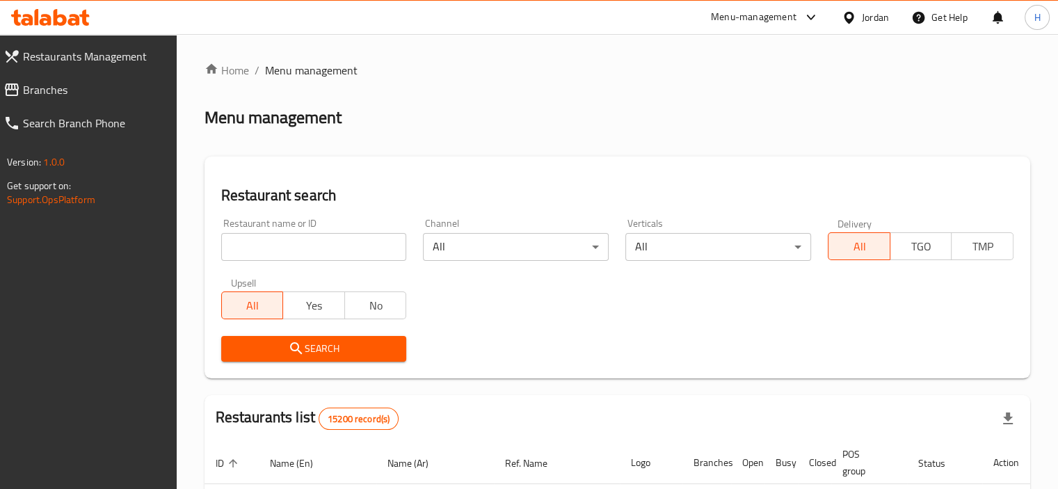
click at [54, 98] on span "Branches" at bounding box center [94, 89] width 143 height 17
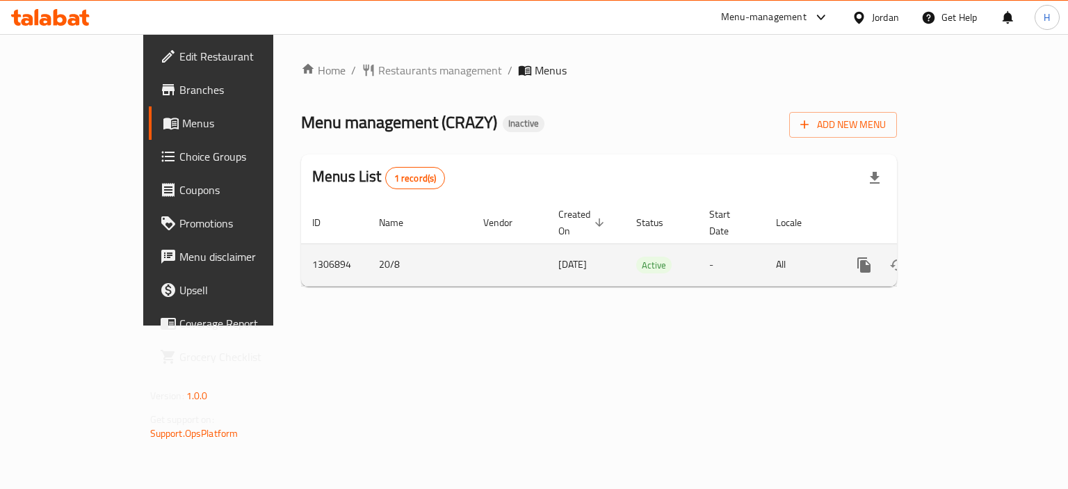
click at [973, 257] on icon "enhanced table" at bounding box center [964, 265] width 17 height 17
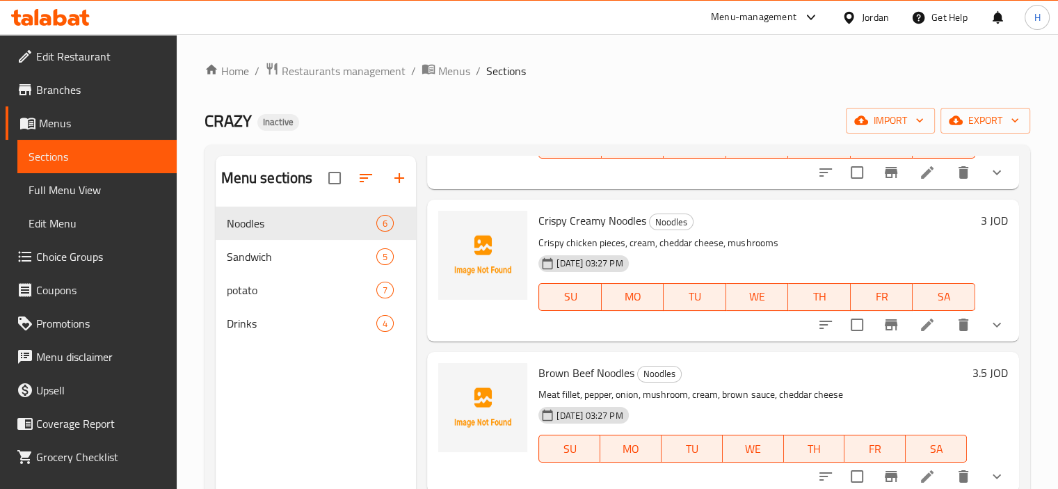
scroll to position [195, 0]
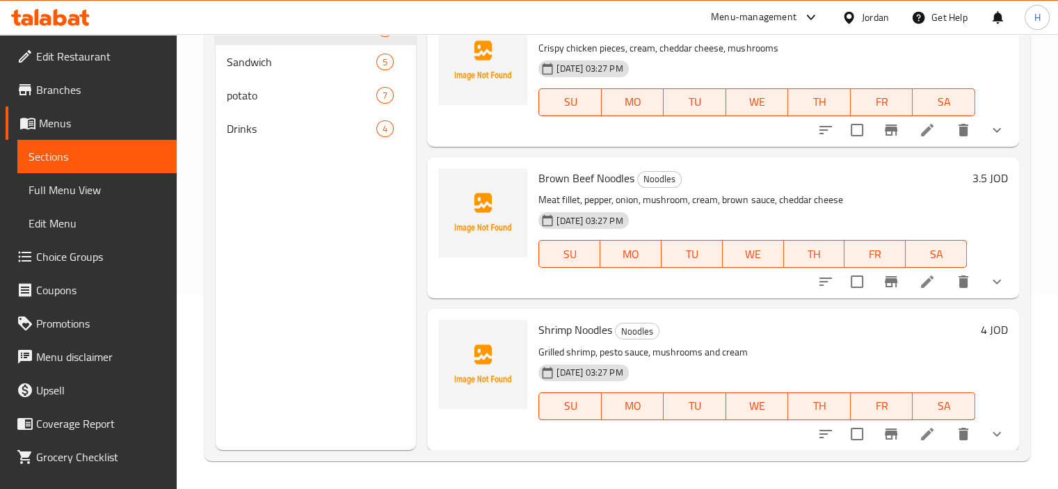
click at [988, 282] on icon "show more" at bounding box center [996, 281] width 17 height 17
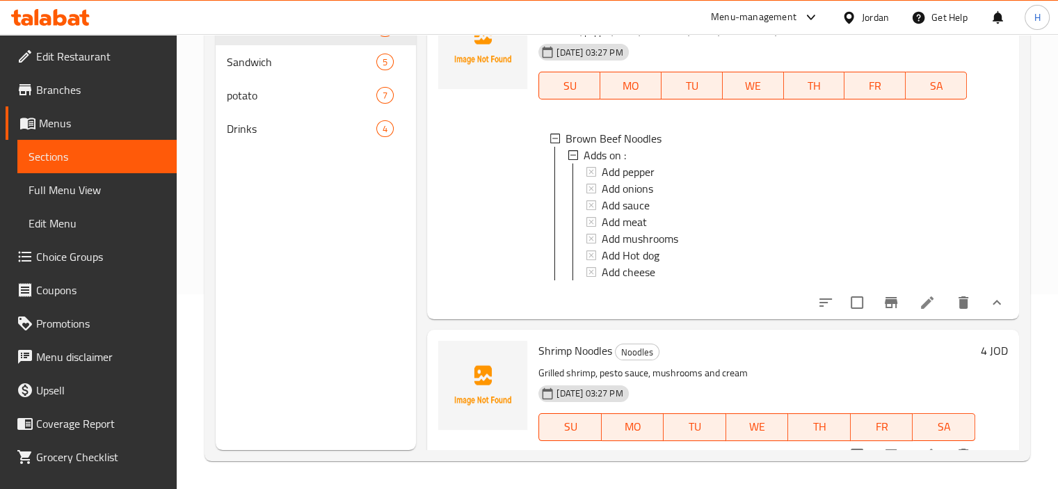
scroll to position [674, 0]
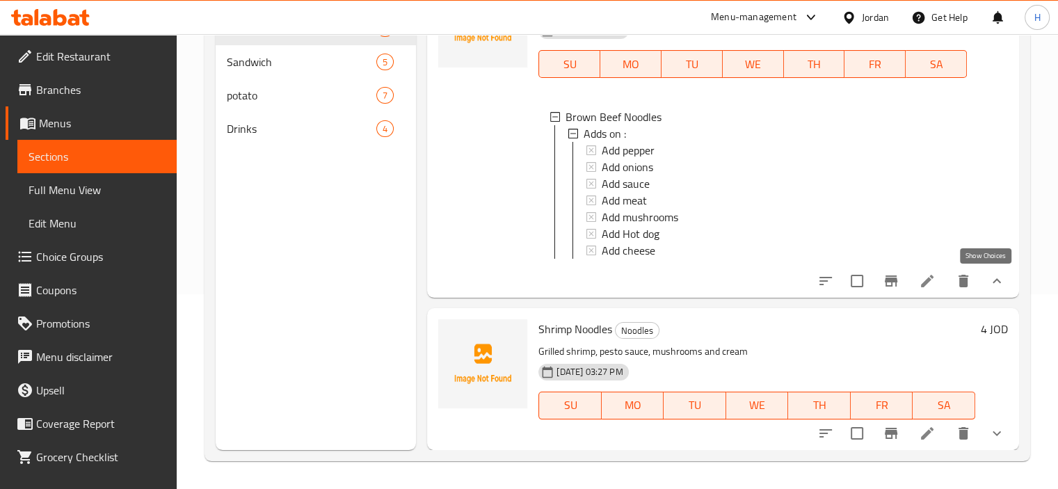
click at [988, 278] on icon "show more" at bounding box center [996, 281] width 17 height 17
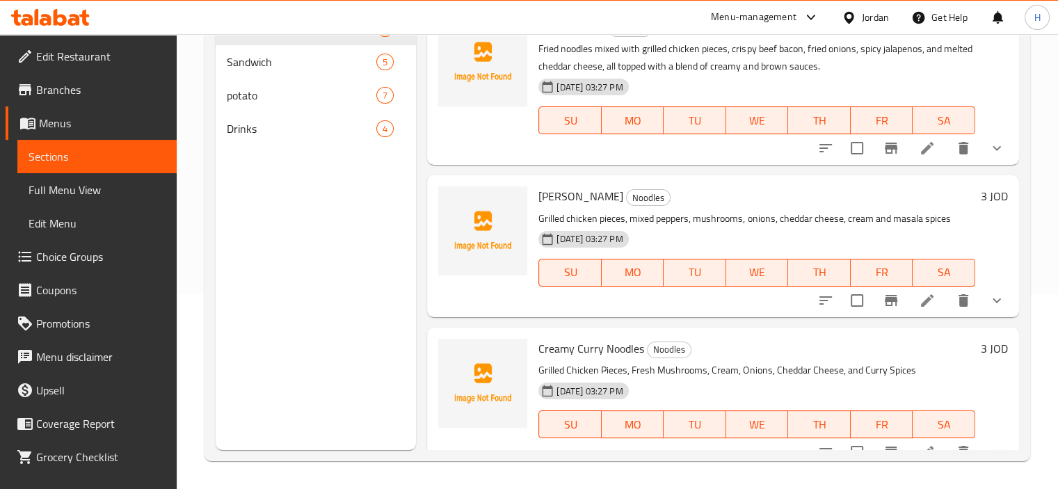
scroll to position [0, 0]
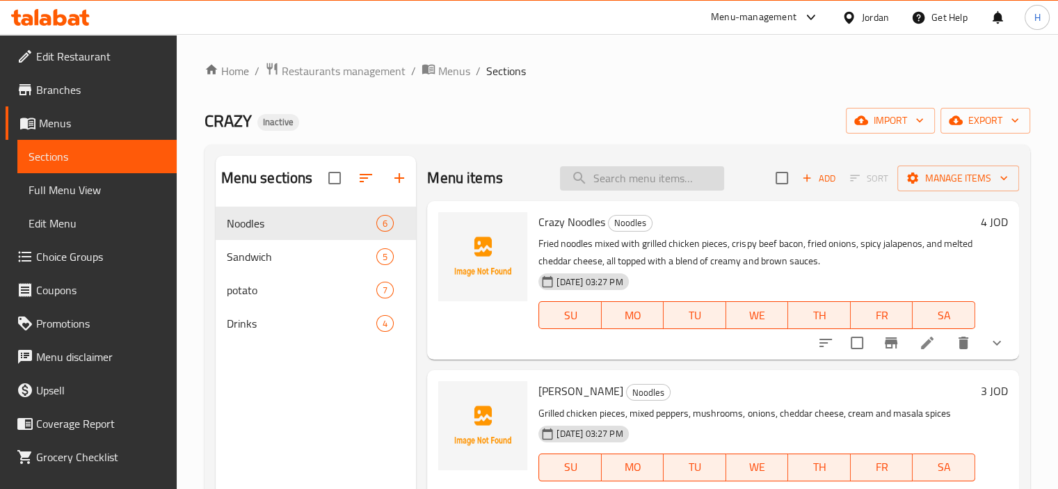
click at [638, 177] on input "search" at bounding box center [642, 178] width 164 height 24
paste input "سندويتش براون بيف"
type input "سندويتش براون بيف"
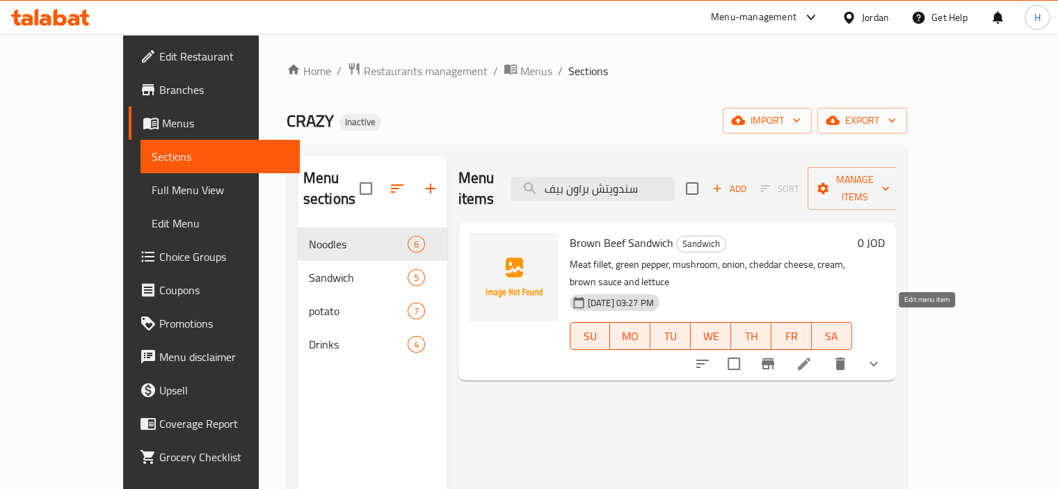
click at [812, 355] on icon at bounding box center [804, 363] width 17 height 17
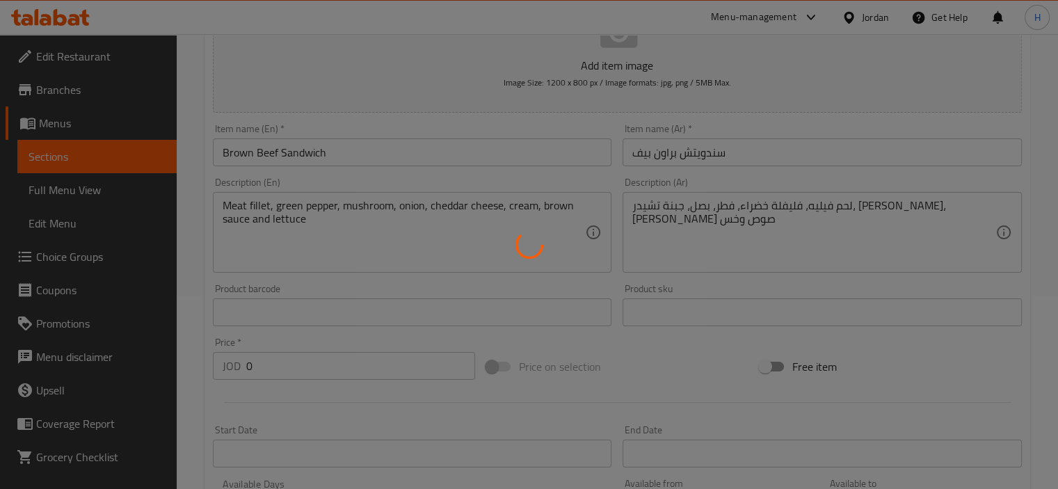
type input "اختيارك"
type input "1"
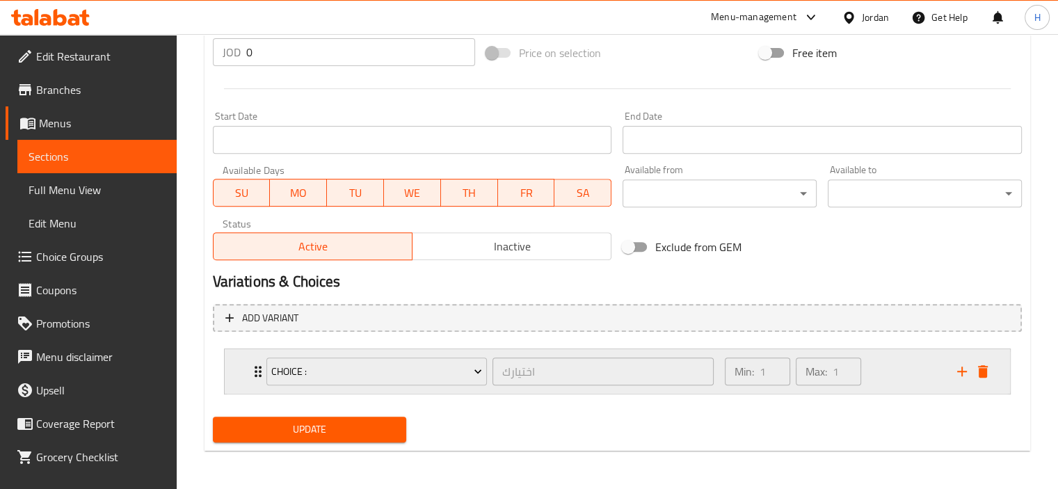
click at [915, 374] on div "Min: 1 ​ Max: 1 ​" at bounding box center [832, 371] width 232 height 45
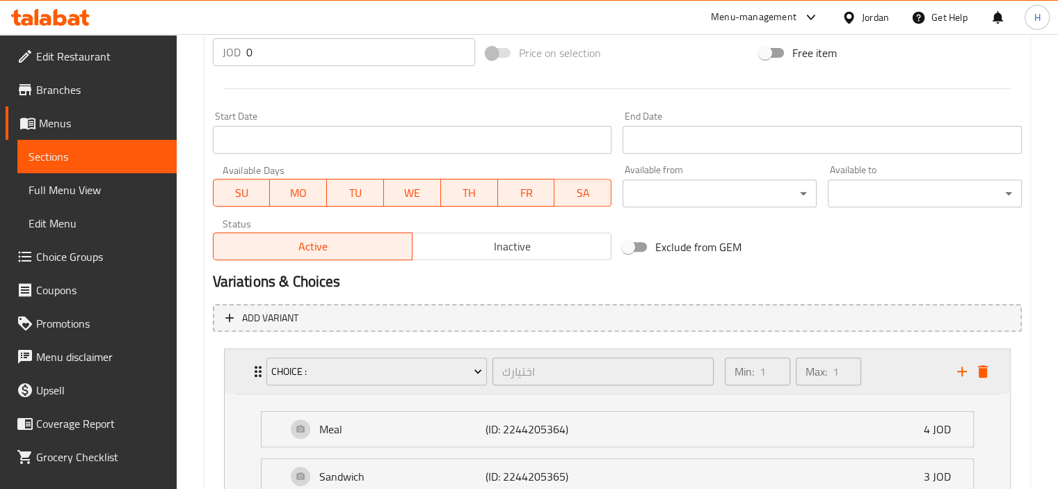
scroll to position [639, 0]
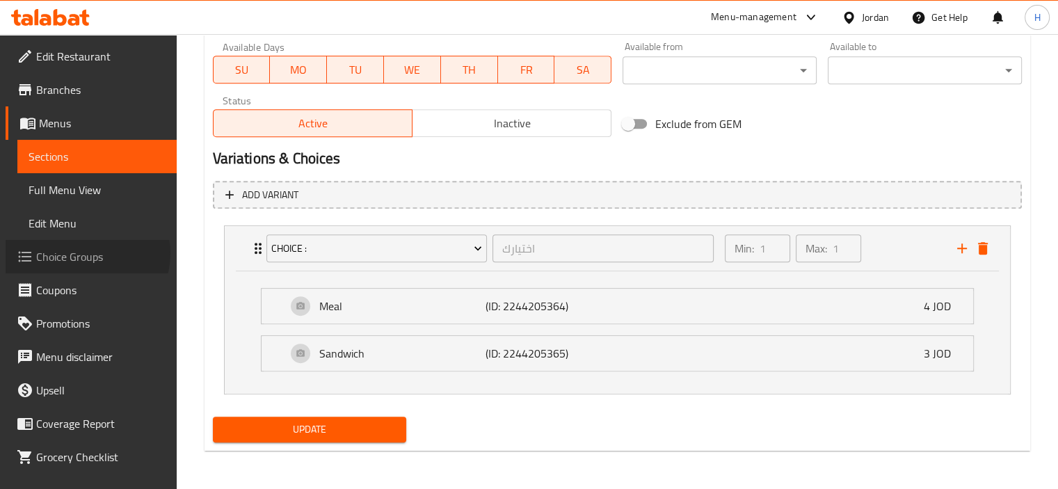
click at [86, 253] on span "Choice Groups" at bounding box center [100, 256] width 129 height 17
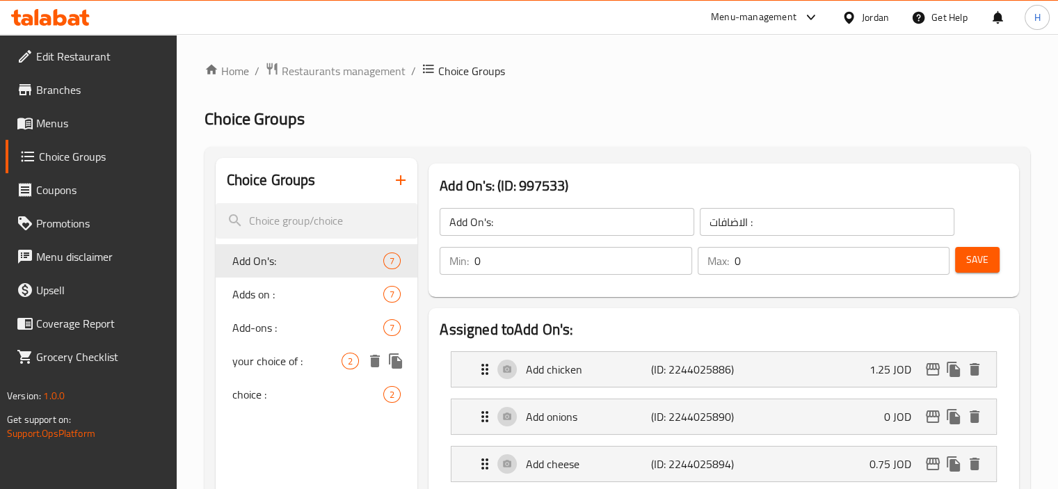
click at [273, 348] on div "your choice of : 2" at bounding box center [317, 360] width 202 height 33
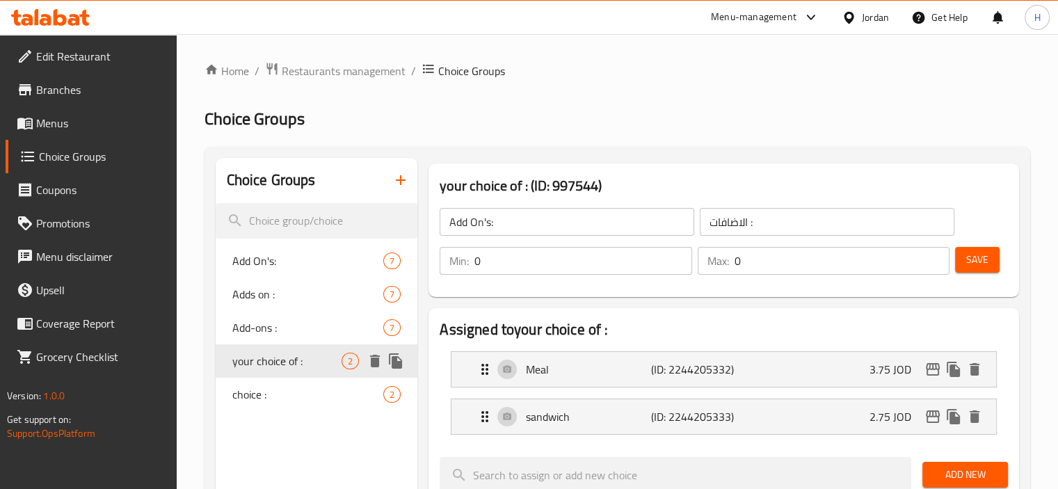
type input "your choice of :"
type input "اختيارك من :"
type input "1"
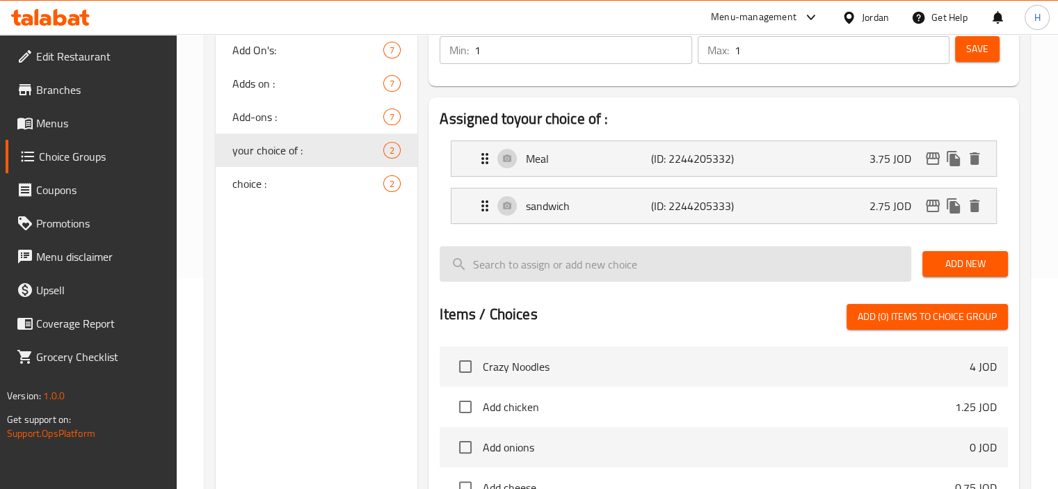
scroll to position [211, 0]
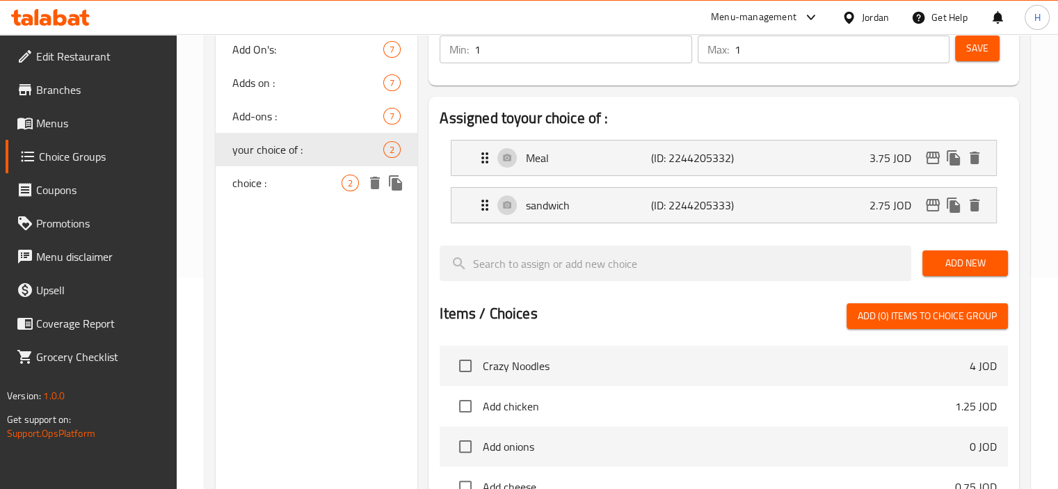
click at [241, 184] on span "choice :" at bounding box center [287, 183] width 110 height 17
type input "choice :"
type input "اختيارك"
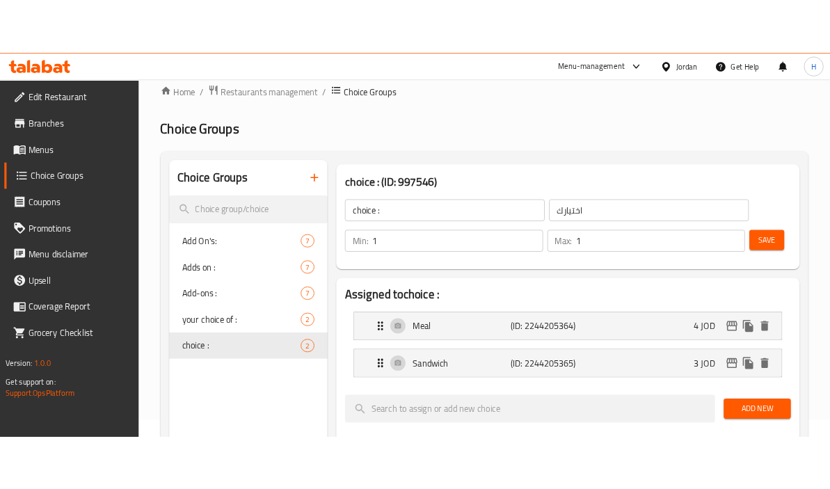
scroll to position [16, 0]
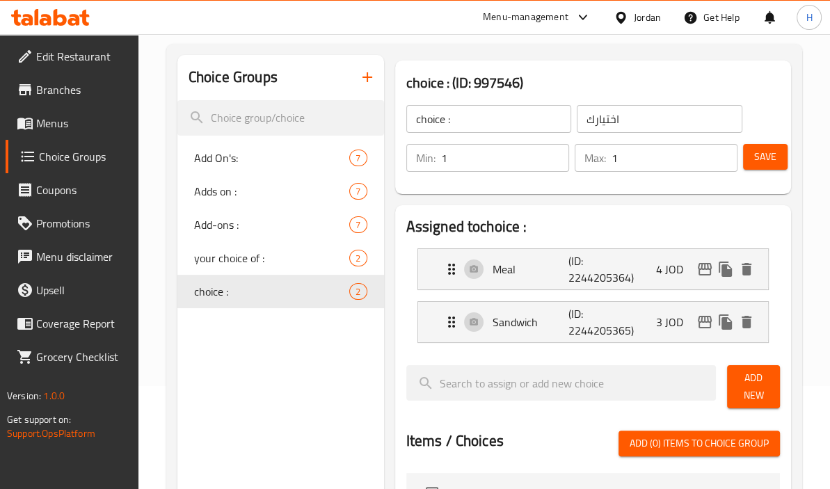
scroll to position [104, 0]
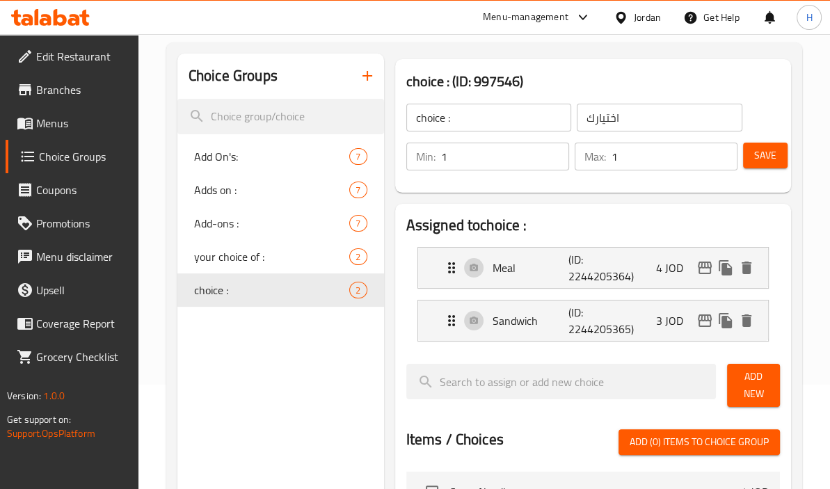
click at [363, 81] on icon "button" at bounding box center [367, 75] width 17 height 17
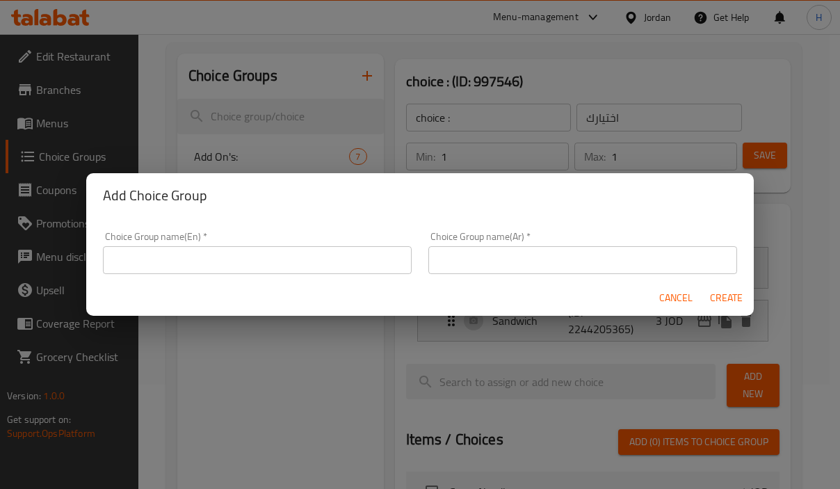
click at [291, 253] on input "text" at bounding box center [257, 260] width 309 height 28
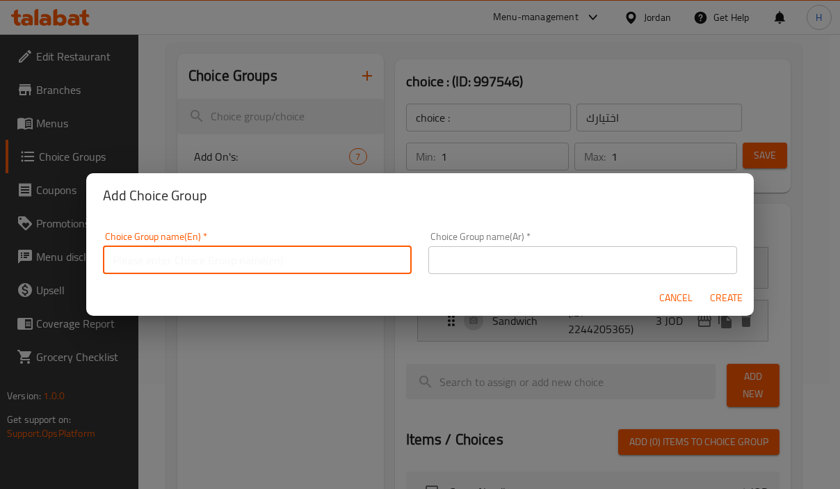
type input "A"
type input "Extra:"
click at [479, 243] on div "Choice Group name(Ar)   * Choice Group name(Ar) *" at bounding box center [582, 253] width 309 height 42
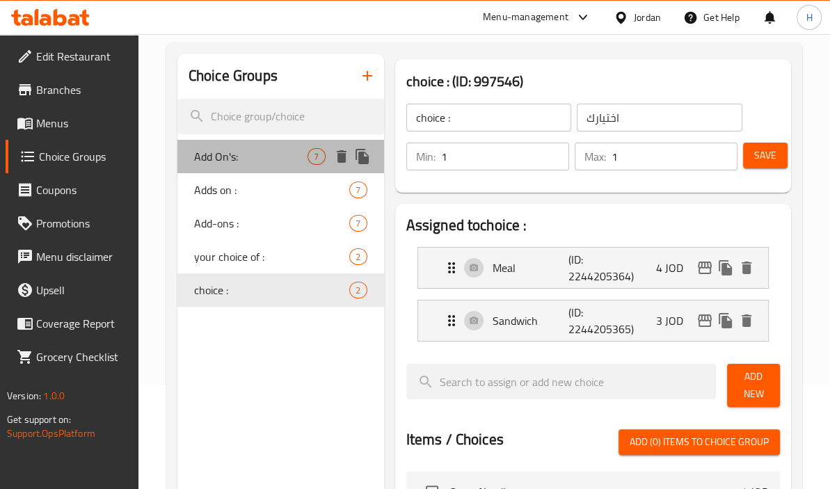
click at [269, 158] on span "Add On's:" at bounding box center [251, 156] width 114 height 17
type input "Add On's:"
type input "الاضافات :"
type input "0"
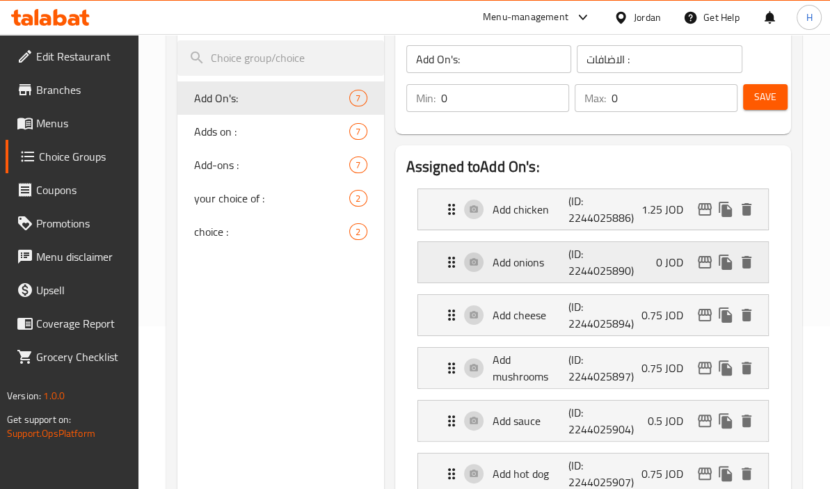
scroll to position [0, 0]
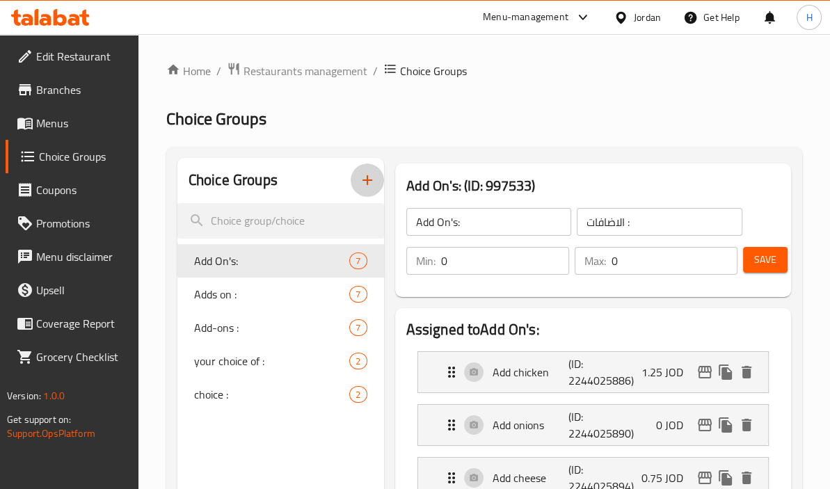
click at [371, 194] on button "button" at bounding box center [367, 179] width 33 height 33
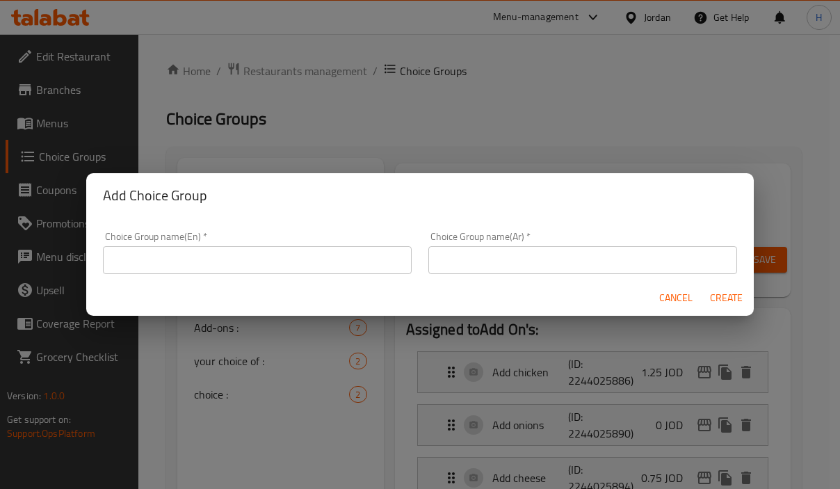
click at [270, 259] on input "text" at bounding box center [257, 260] width 309 height 28
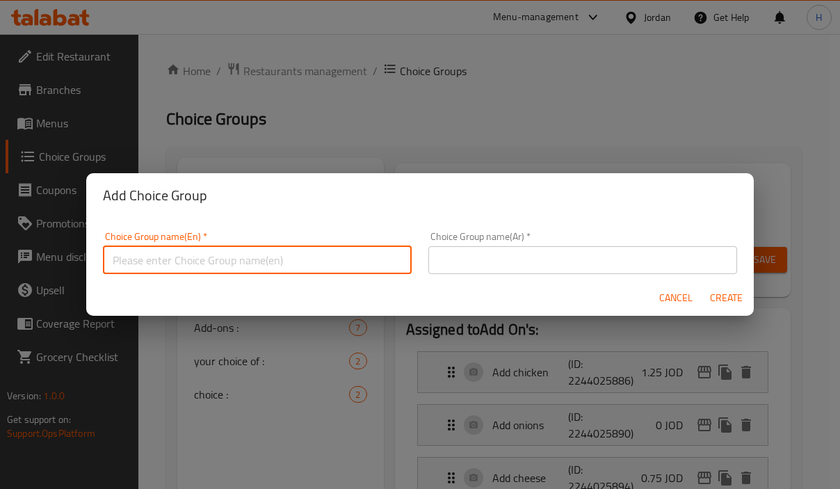
paste input "الإضافات"
type input "الإضافات"
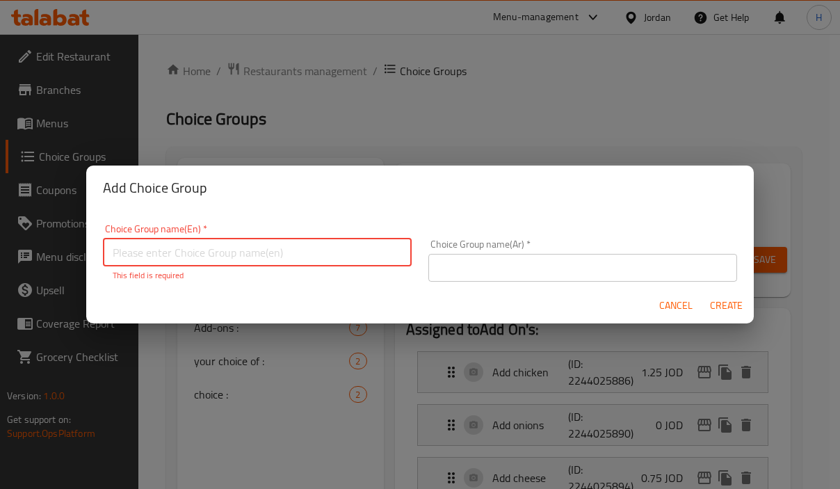
paste input "Add-ons"
type input "Add-ons::"
click at [454, 275] on div "Choice Group name(Ar)   * Choice Group name(Ar) *" at bounding box center [583, 260] width 326 height 59
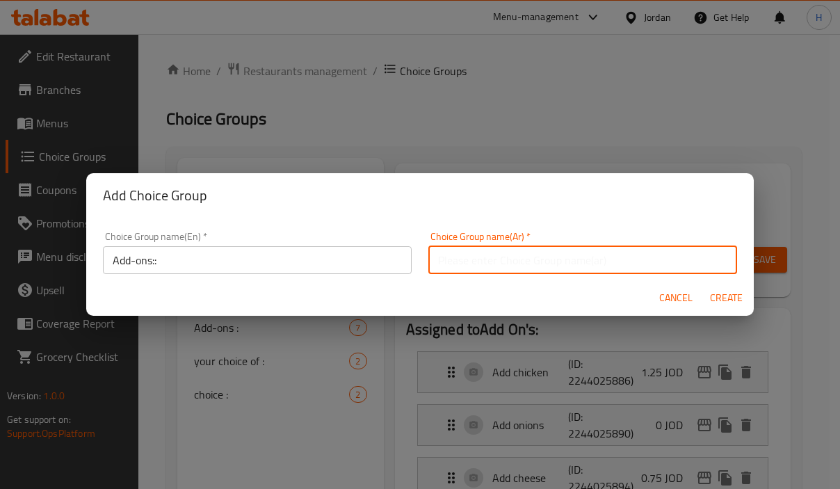
paste input "الإضافات"
type input "الإضافات:"
click at [704, 285] on button "Create" at bounding box center [726, 298] width 45 height 26
type input "Add-ons::"
type input "الإضافات:"
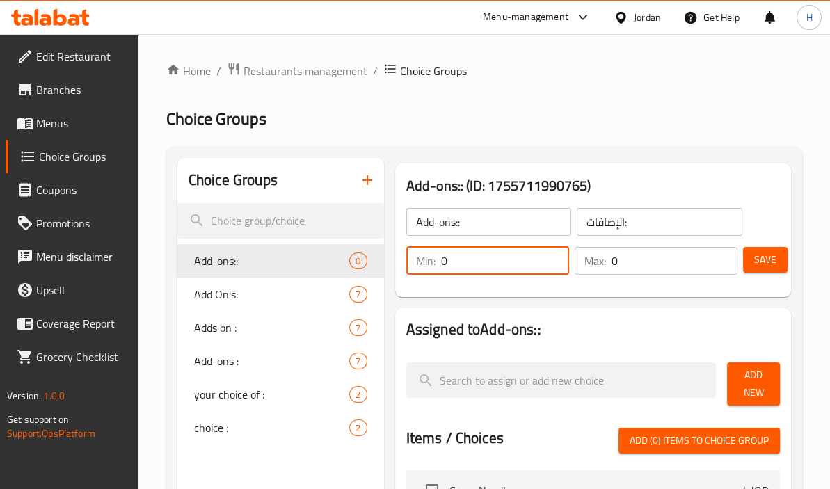
click at [492, 262] on input "0" at bounding box center [505, 261] width 128 height 28
click at [754, 296] on div "Add-ons:: (ID: 1755711990765) Add-ons:: ​ الإضافات: ​ Min: 0 ​ Max: 0 ​ Save" at bounding box center [593, 230] width 396 height 134
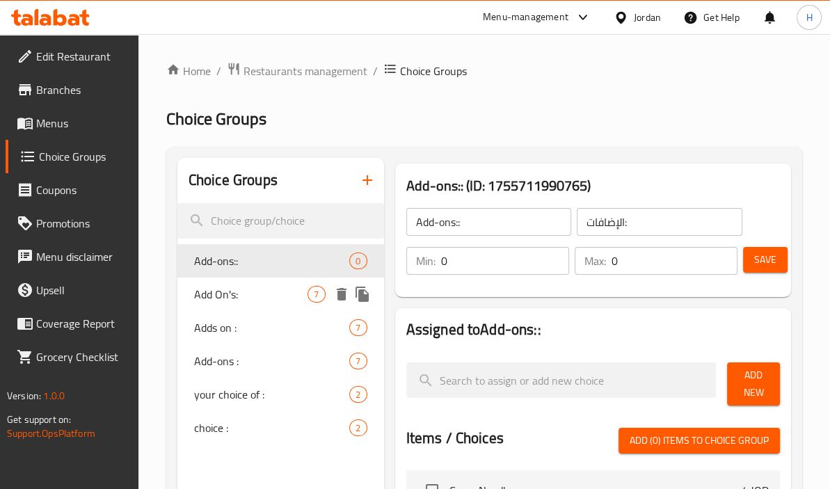
click at [227, 295] on span "Add On's:" at bounding box center [251, 294] width 114 height 17
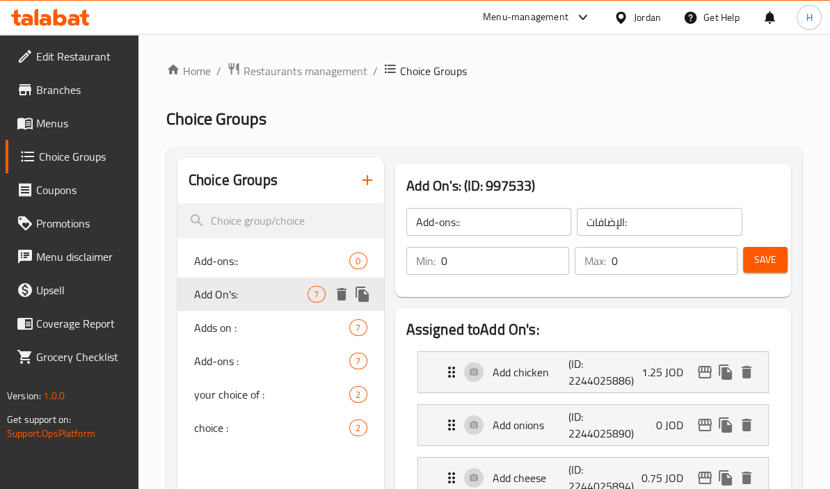
type input "Add On's:"
type input "الاضافات :"
click at [214, 260] on span "Add-ons::" at bounding box center [251, 260] width 114 height 17
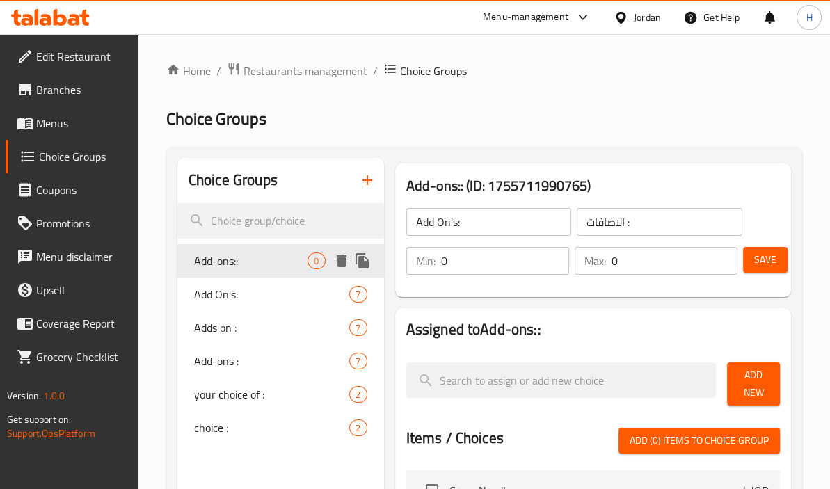
type input "Add-ons::"
type input "الإضافات:"
click at [751, 371] on span "Add New" at bounding box center [753, 384] width 31 height 35
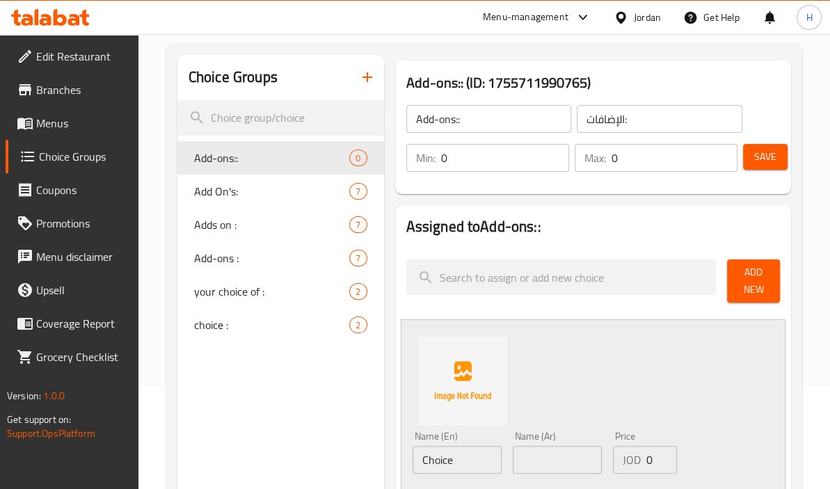
scroll to position [225, 0]
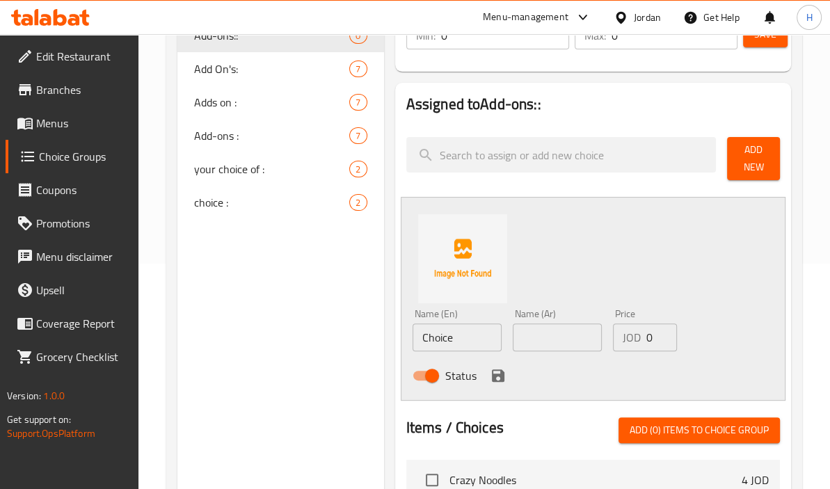
click at [545, 333] on input "text" at bounding box center [557, 337] width 89 height 28
paste input "إضافة مايونيز"
type input "إضافة مايونيز"
click at [456, 331] on input "Choice" at bounding box center [456, 337] width 89 height 28
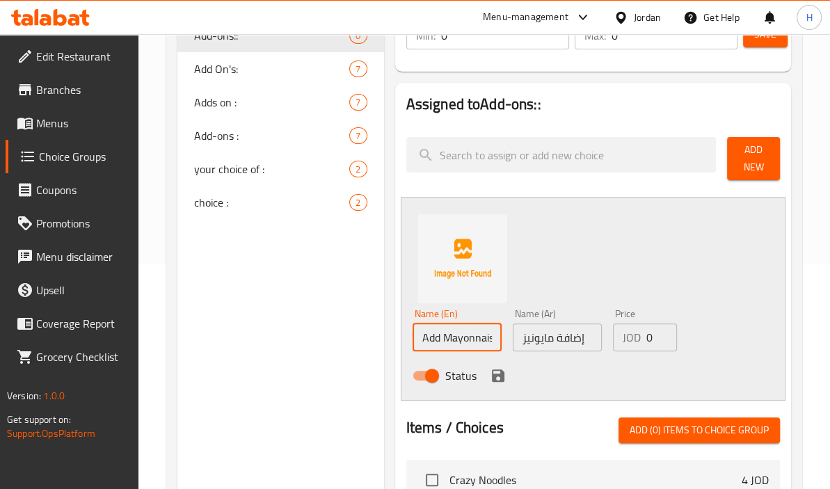
type input "Add Mayonnaise"
click at [650, 335] on input "0" at bounding box center [661, 337] width 31 height 28
paste input ".75"
type input "0.75"
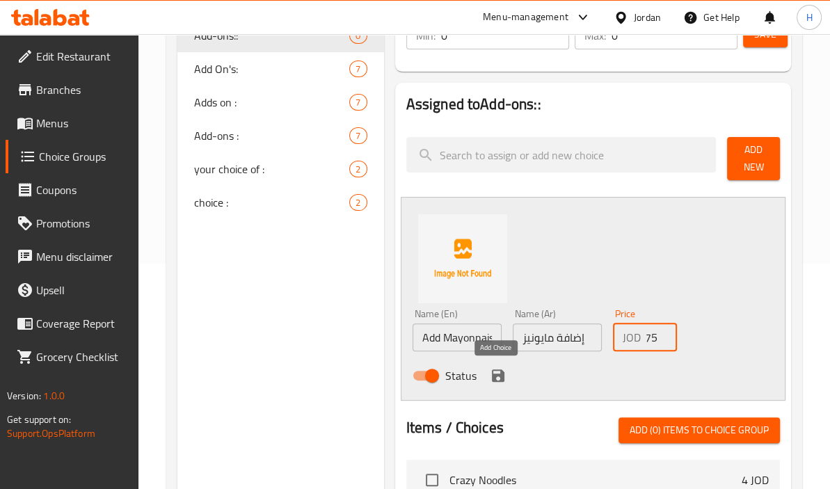
click at [494, 375] on icon "save" at bounding box center [498, 375] width 13 height 13
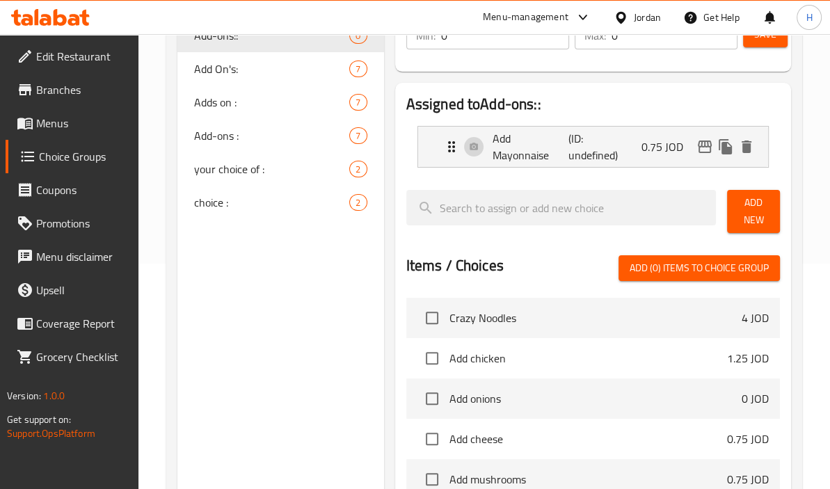
click at [755, 205] on span "Add New" at bounding box center [753, 211] width 31 height 35
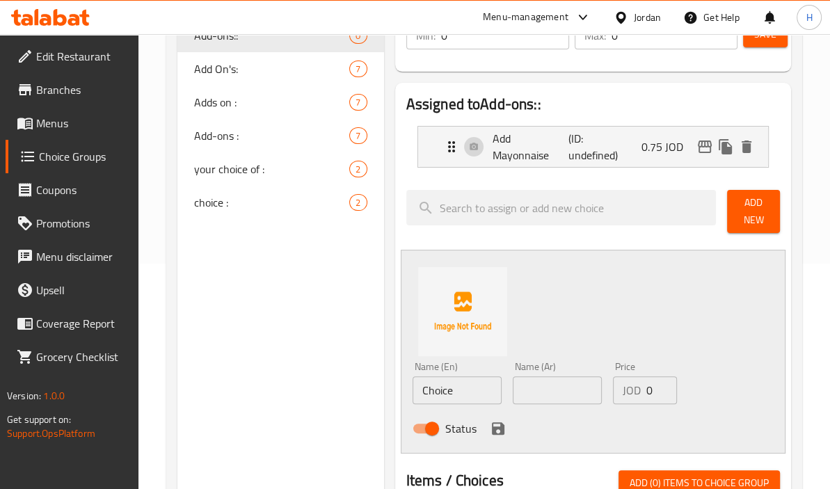
click at [545, 399] on input "text" at bounding box center [557, 390] width 89 height 28
paste input "إضافة دجاج"
type input "إضافة دجاج"
click at [435, 397] on input "Choice" at bounding box center [456, 390] width 89 height 28
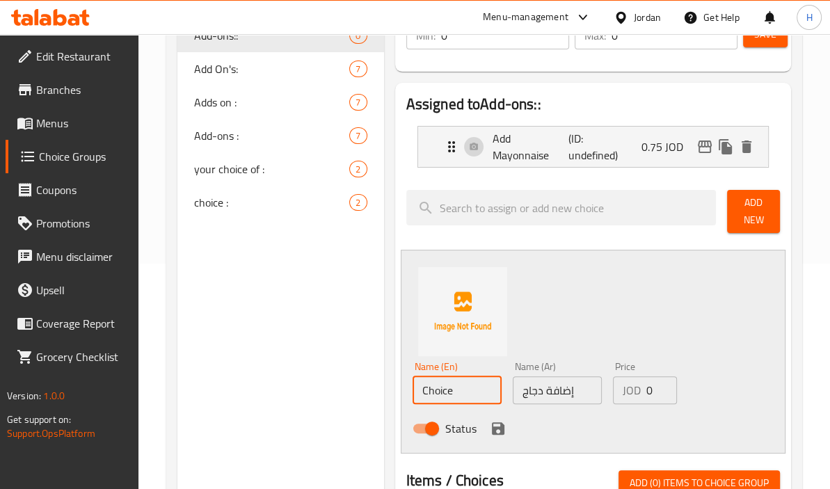
click at [435, 397] on input "Choice" at bounding box center [456, 390] width 89 height 28
click at [462, 396] on input "Chicken Burger" at bounding box center [456, 390] width 89 height 28
type input "Add Chicken"
click at [654, 390] on input "0" at bounding box center [661, 390] width 31 height 28
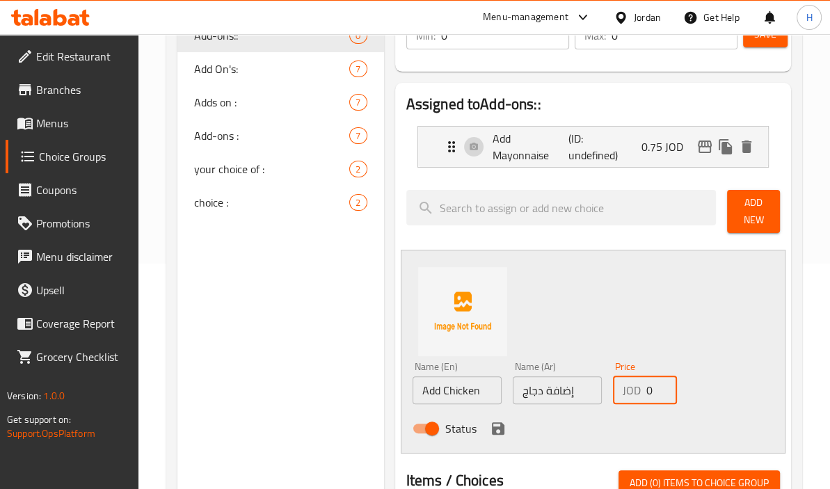
paste input "1.5"
type input "1.50"
click at [493, 431] on icon "save" at bounding box center [498, 428] width 13 height 13
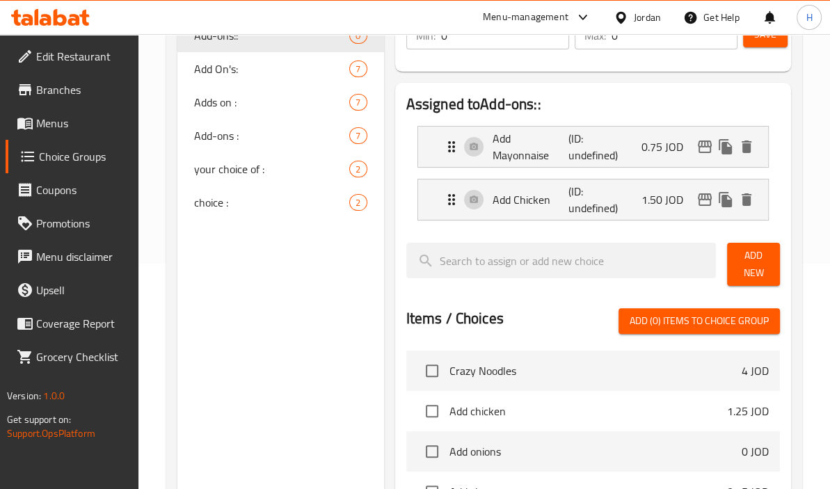
click at [749, 266] on span "Add New" at bounding box center [753, 264] width 31 height 35
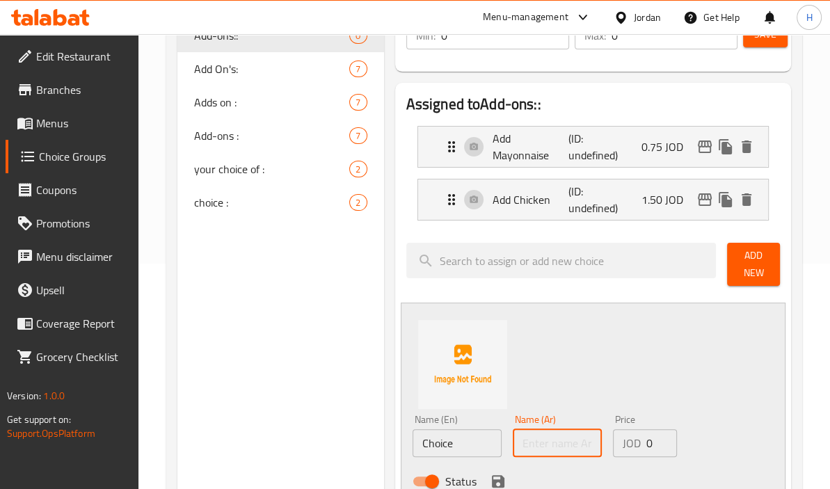
click at [533, 438] on input "text" at bounding box center [557, 443] width 89 height 28
paste input "إضافة جبنة"
type input "إضافة جبنة"
click at [454, 437] on input "Choice" at bounding box center [456, 443] width 89 height 28
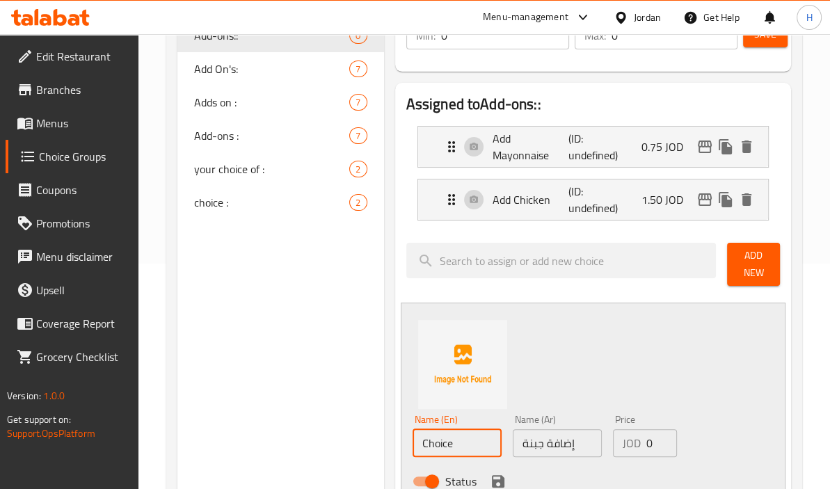
click at [454, 437] on input "Choice" at bounding box center [456, 443] width 89 height 28
type input "Add Cheese"
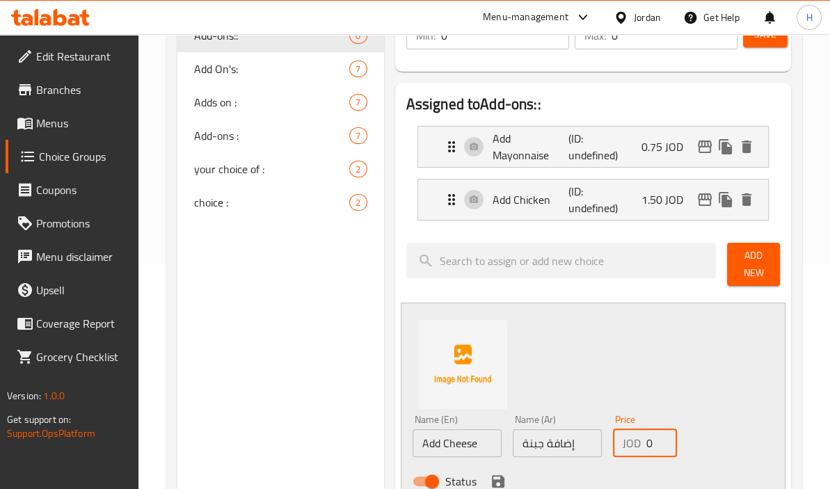
click at [646, 444] on div "JOD 0 Price" at bounding box center [645, 443] width 64 height 28
paste input ".75"
type input "0.75"
click at [501, 476] on icon "save" at bounding box center [498, 481] width 13 height 13
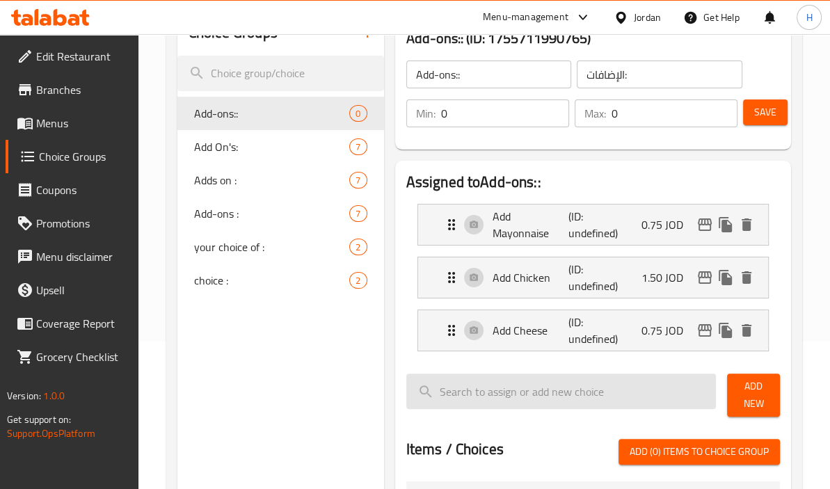
scroll to position [147, 0]
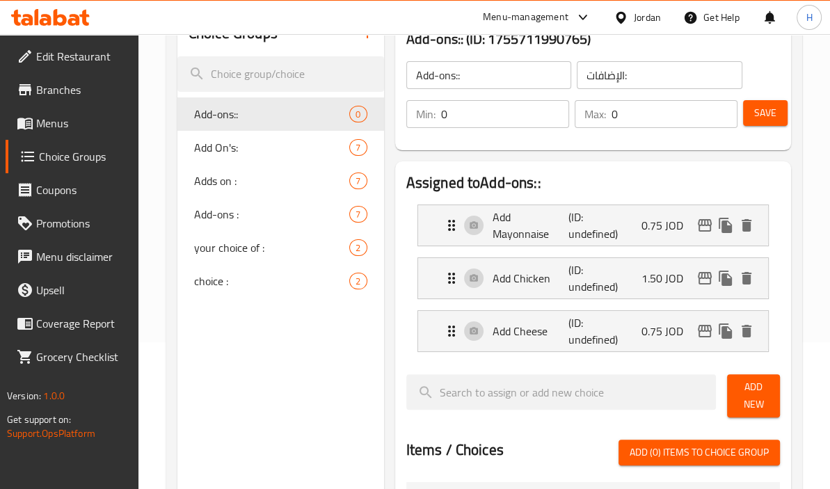
click at [766, 113] on span "Save" at bounding box center [765, 112] width 22 height 17
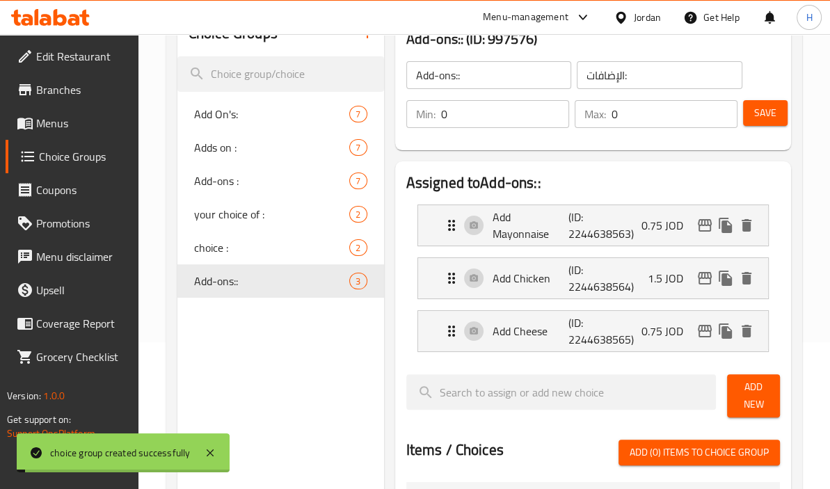
click at [504, 74] on input "Add-ons::" at bounding box center [489, 75] width 166 height 28
type input "Add-ons:"
click at [759, 111] on span "Save" at bounding box center [765, 112] width 22 height 17
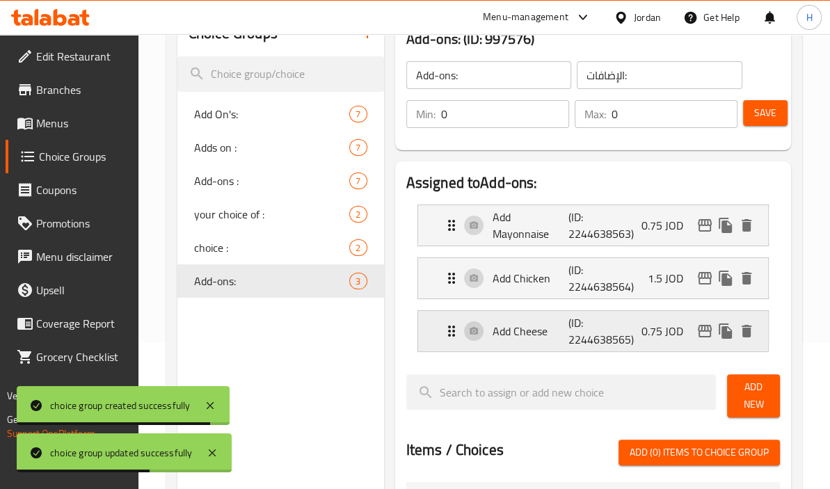
scroll to position [573, 0]
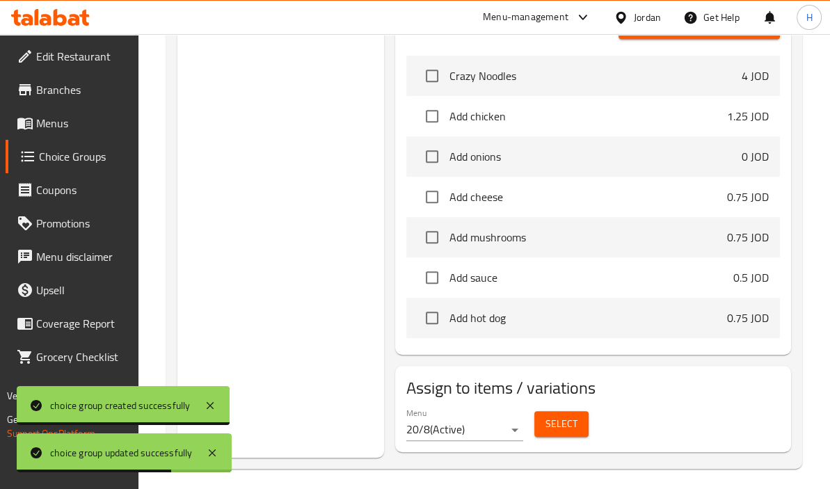
click at [562, 419] on span "Select" at bounding box center [561, 423] width 32 height 17
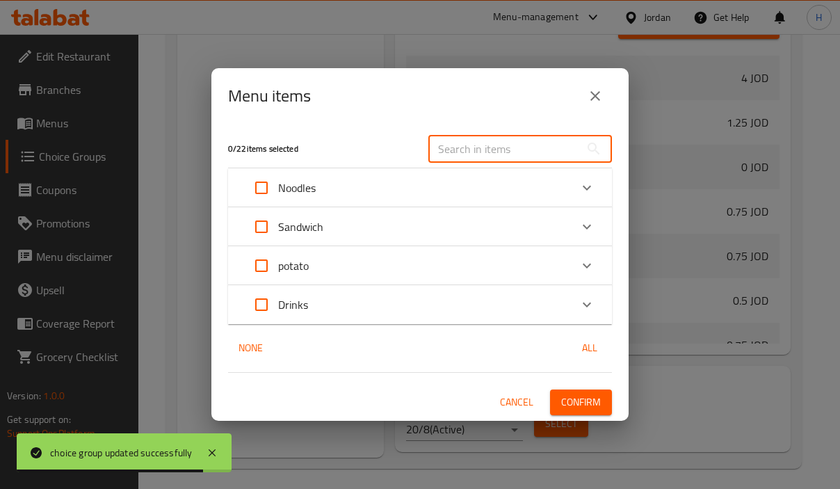
click at [490, 141] on input "text" at bounding box center [504, 149] width 152 height 28
paste input "بطاطا زقزاق"
type input "بطاطا زقزاق"
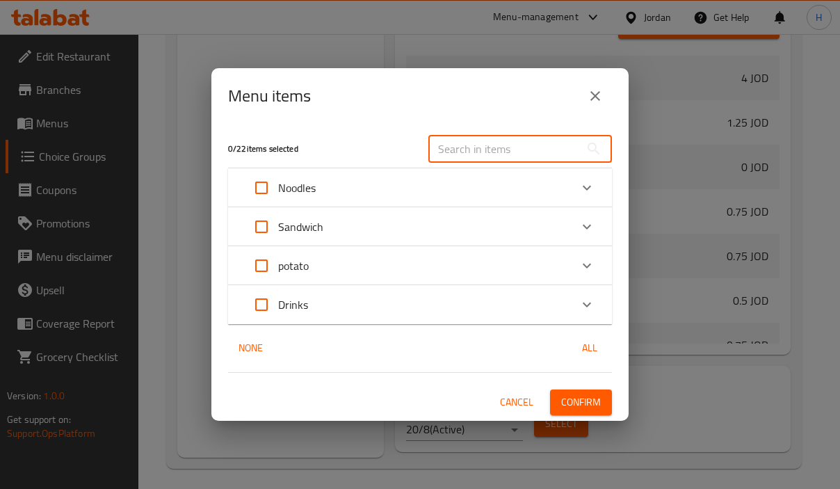
paste input "Zigzag Potato"
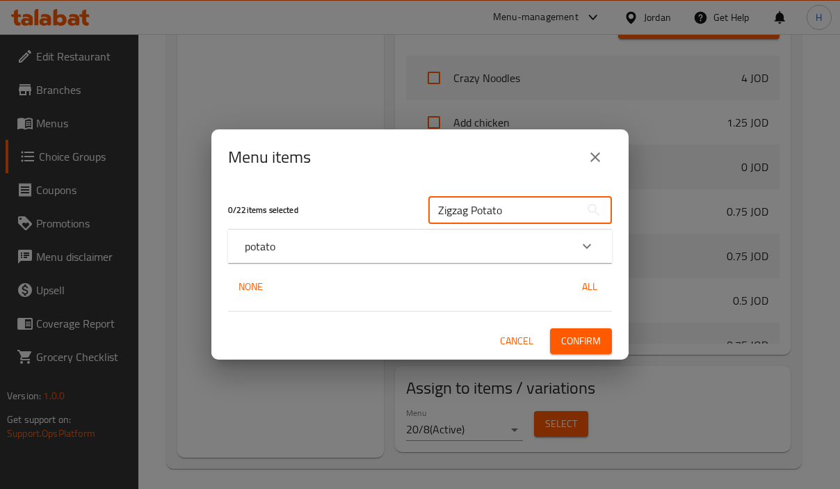
type input "Zigzag Potato"
click at [425, 249] on div "potato" at bounding box center [408, 246] width 326 height 17
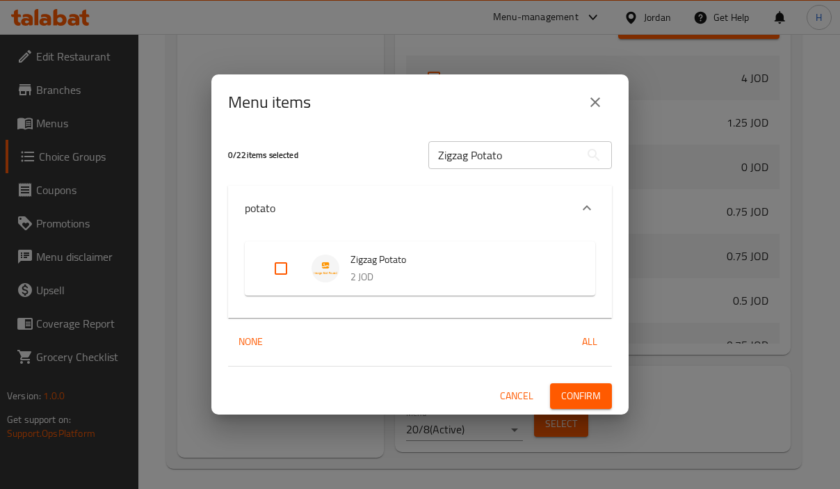
click at [287, 264] on input "Expand" at bounding box center [280, 268] width 33 height 33
checkbox input "true"
click at [593, 395] on span "Confirm" at bounding box center [581, 395] width 40 height 17
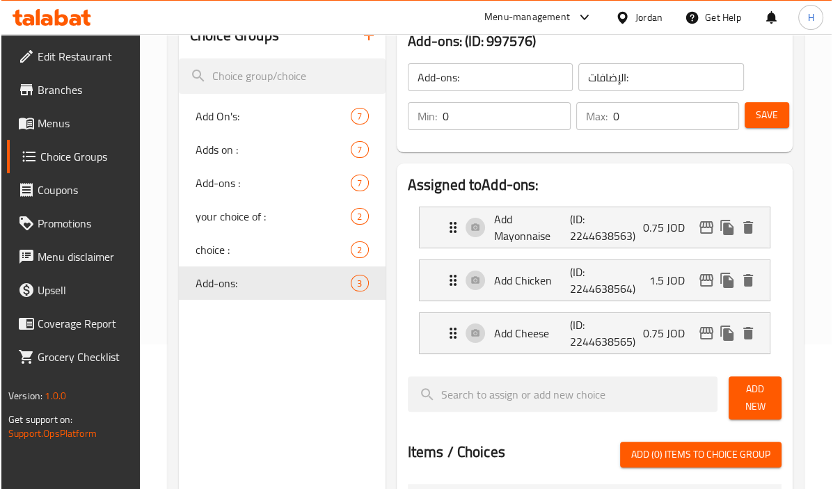
scroll to position [61, 0]
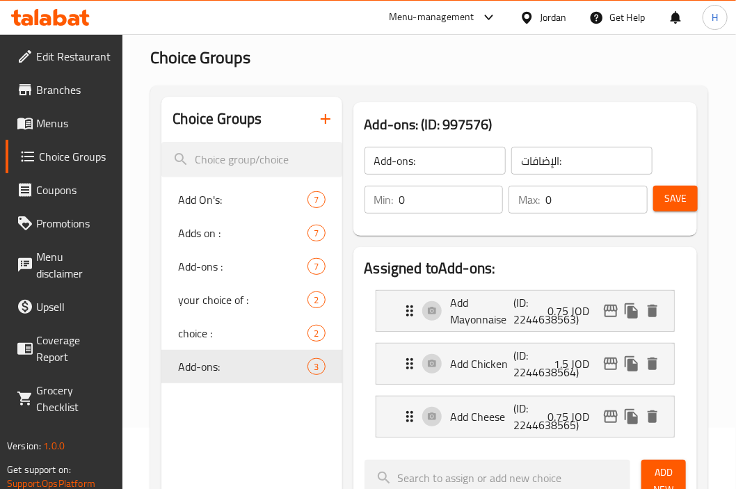
drag, startPoint x: 710, startPoint y: 286, endPoint x: 723, endPoint y: 284, distance: 13.3
click at [709, 286] on div "Home / Restaurants management / Choice Groups Choice Groups Choice Groups Add O…" at bounding box center [429, 491] width 614 height 1036
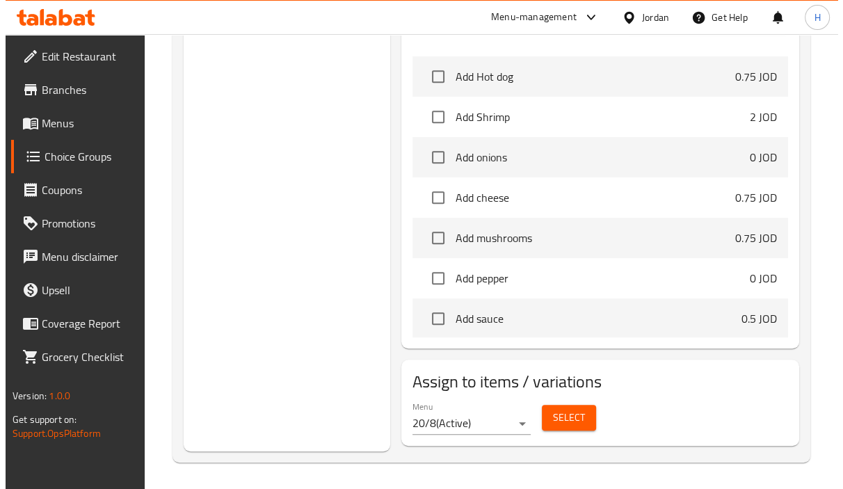
scroll to position [876, 0]
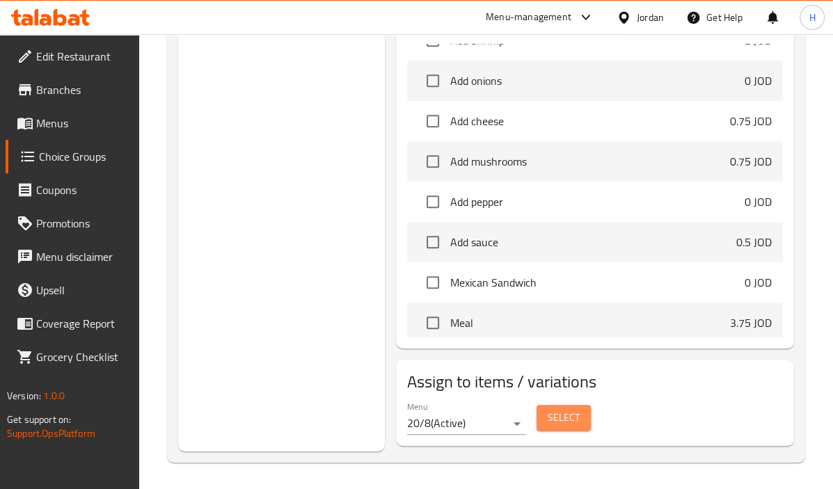
click at [560, 417] on span "Select" at bounding box center [563, 417] width 32 height 17
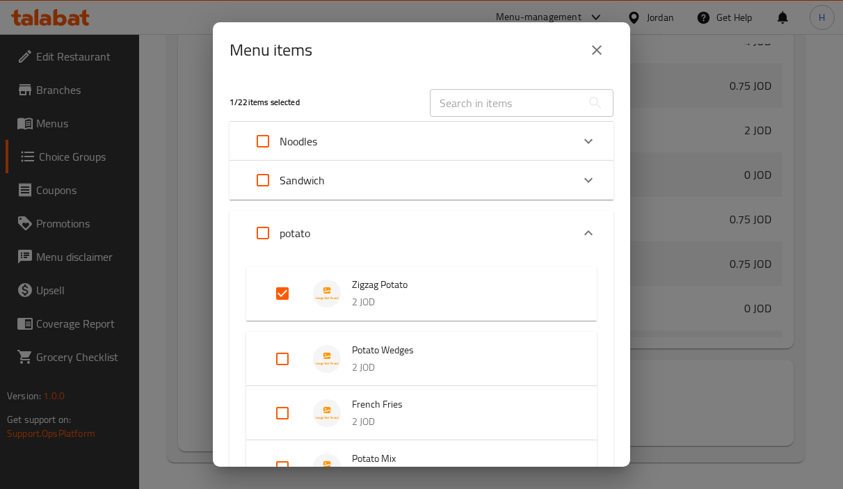
click at [284, 356] on input "Expand" at bounding box center [282, 358] width 33 height 33
checkbox input "true"
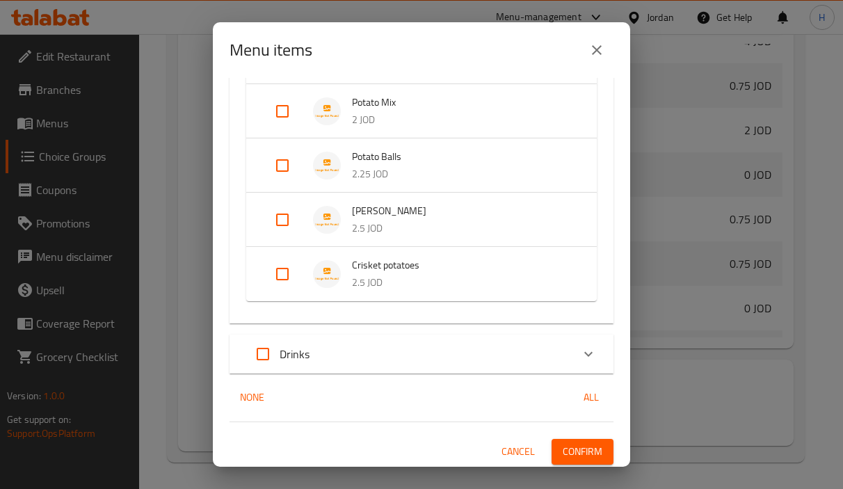
scroll to position [160, 0]
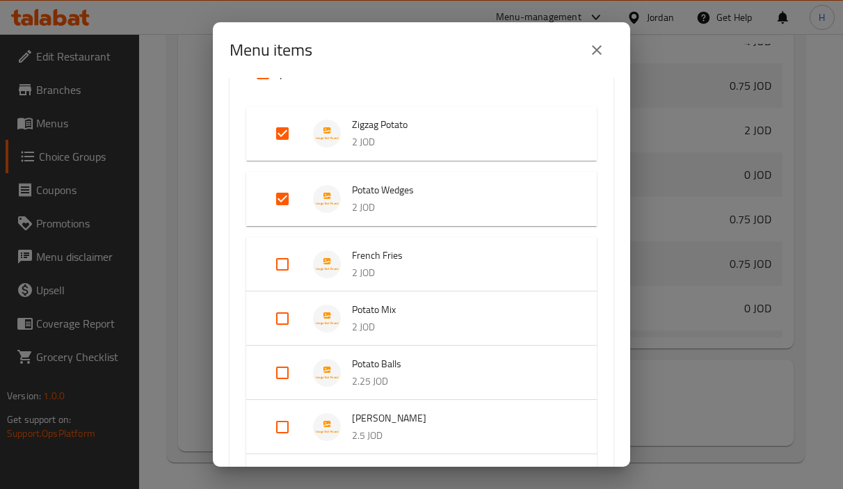
click at [283, 267] on input "Expand" at bounding box center [282, 264] width 33 height 33
checkbox input "true"
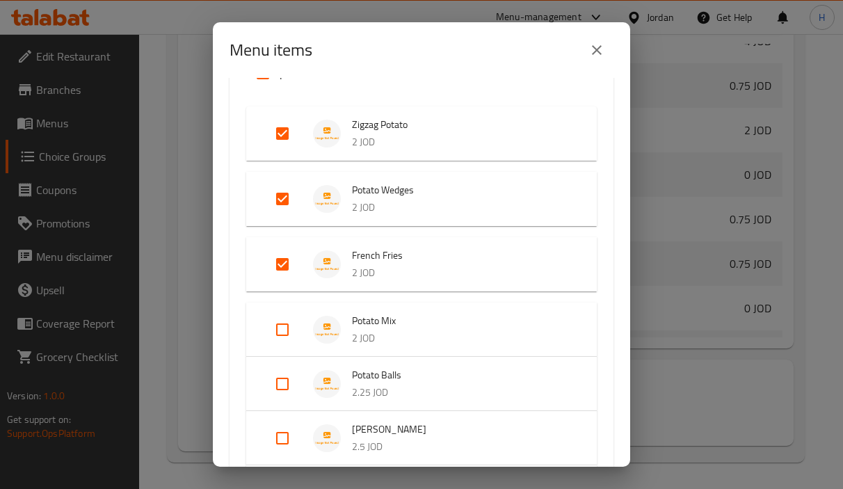
click at [287, 326] on input "Expand" at bounding box center [282, 329] width 33 height 33
checkbox input "true"
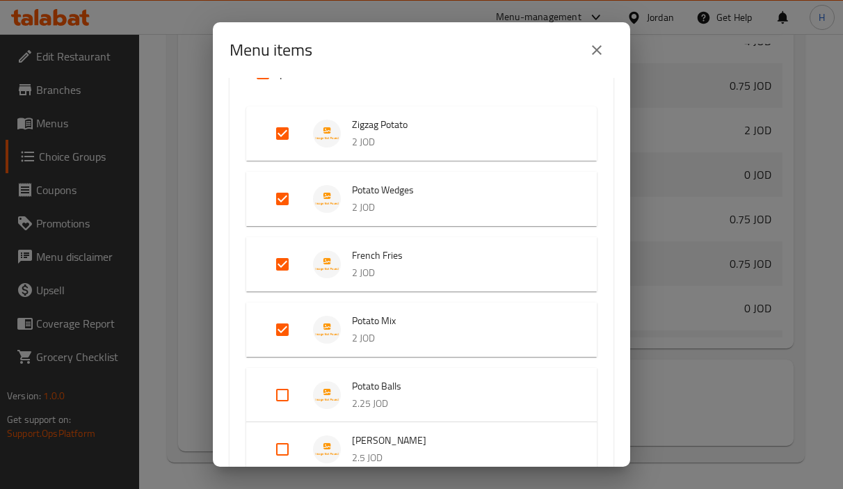
click at [286, 392] on input "Expand" at bounding box center [282, 394] width 33 height 33
checkbox input "true"
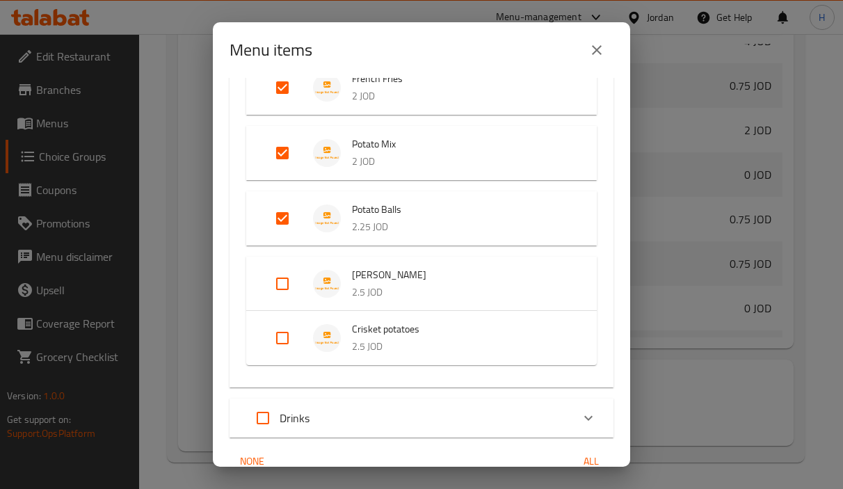
scroll to position [338, 0]
click at [284, 280] on input "Expand" at bounding box center [282, 282] width 33 height 33
checkbox input "true"
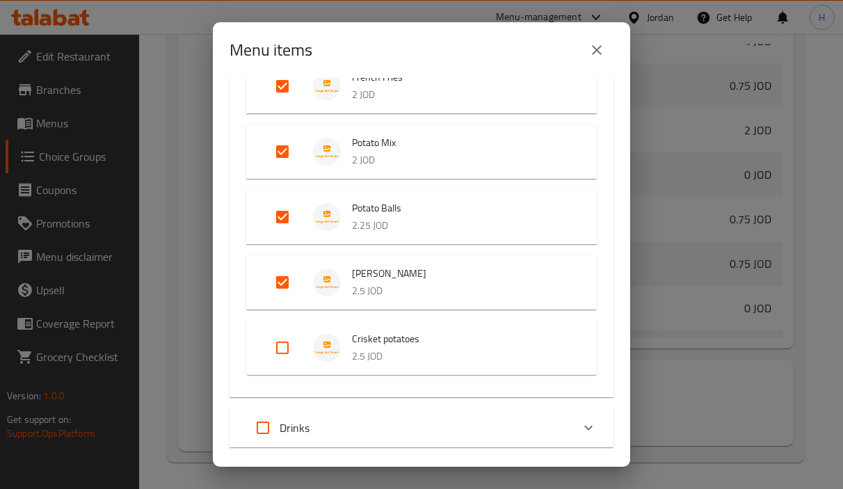
click at [282, 351] on input "Expand" at bounding box center [282, 347] width 33 height 33
checkbox input "true"
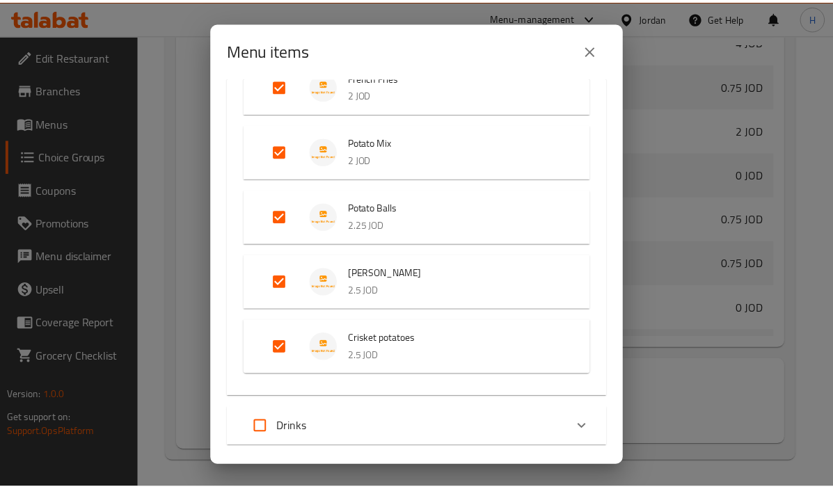
scroll to position [415, 0]
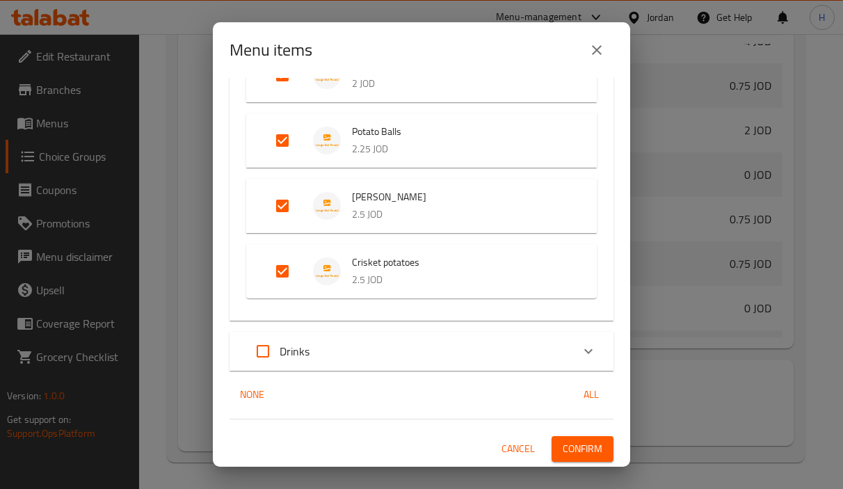
click at [578, 454] on span "Confirm" at bounding box center [583, 448] width 40 height 17
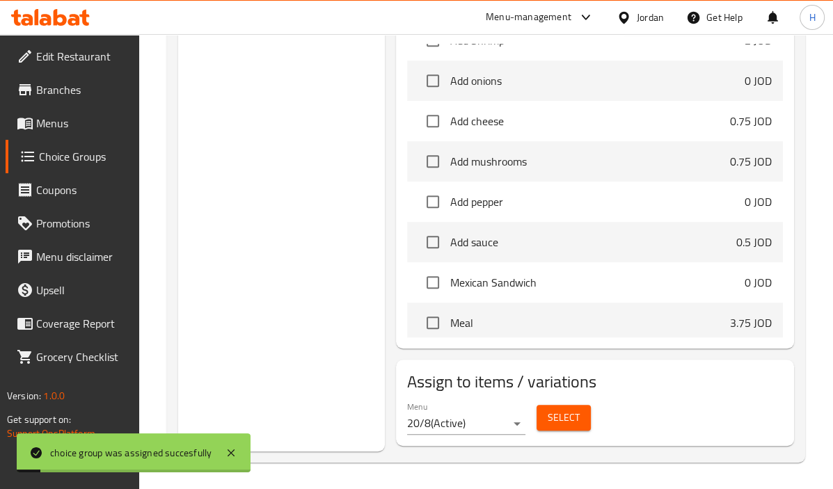
scroll to position [0, 0]
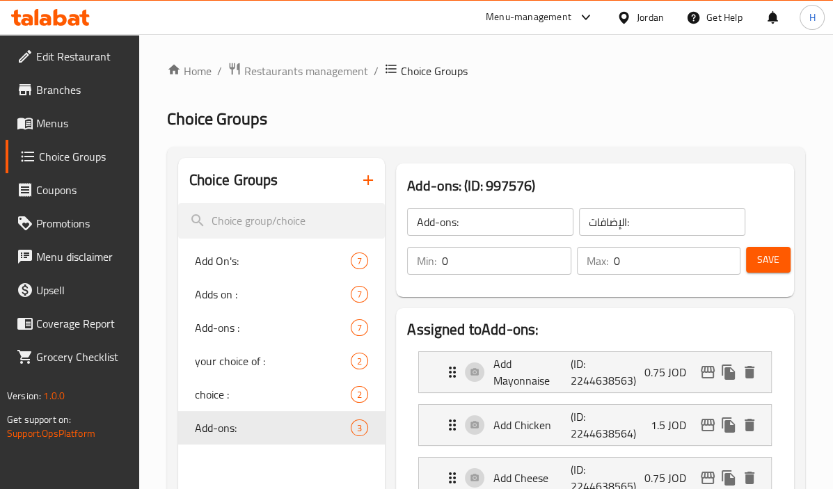
click at [567, 118] on h2 "Choice Groups" at bounding box center [486, 119] width 638 height 22
click at [370, 184] on icon "button" at bounding box center [368, 180] width 17 height 17
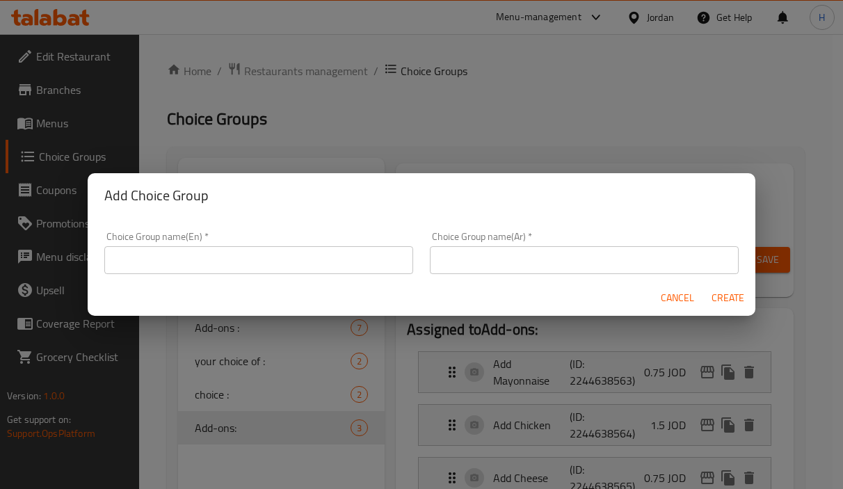
click at [192, 256] on input "text" at bounding box center [258, 260] width 309 height 28
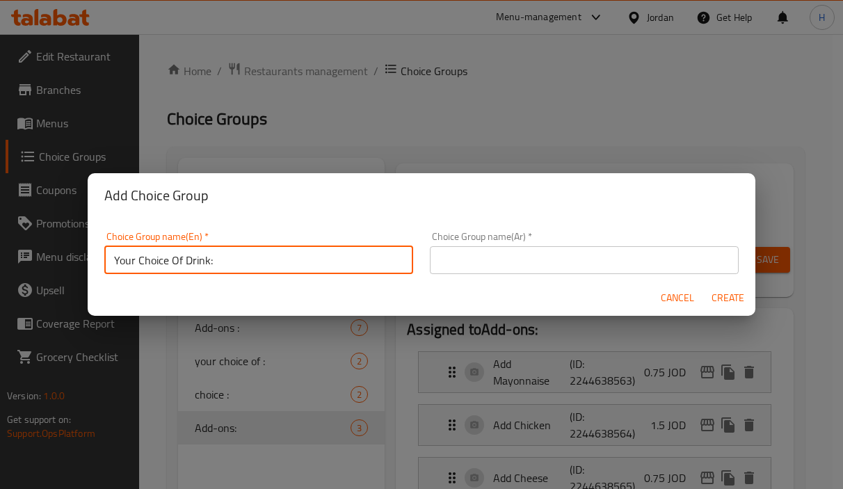
type input "Your Choice Of Drink:"
click at [705, 285] on button "Create" at bounding box center [727, 298] width 45 height 26
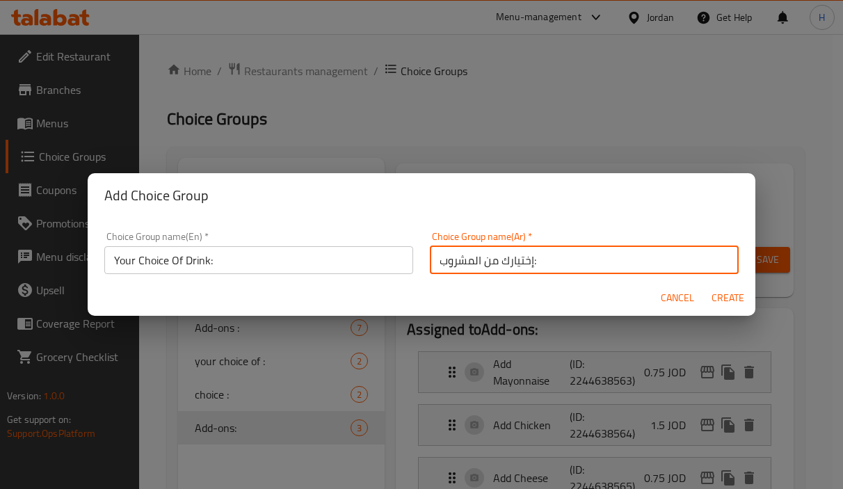
type input "إختيارك من المشروب:"
click at [740, 302] on span "Create" at bounding box center [727, 297] width 33 height 17
type input "Your Choice Of Drink:"
type input "إختيارك من المشروب:"
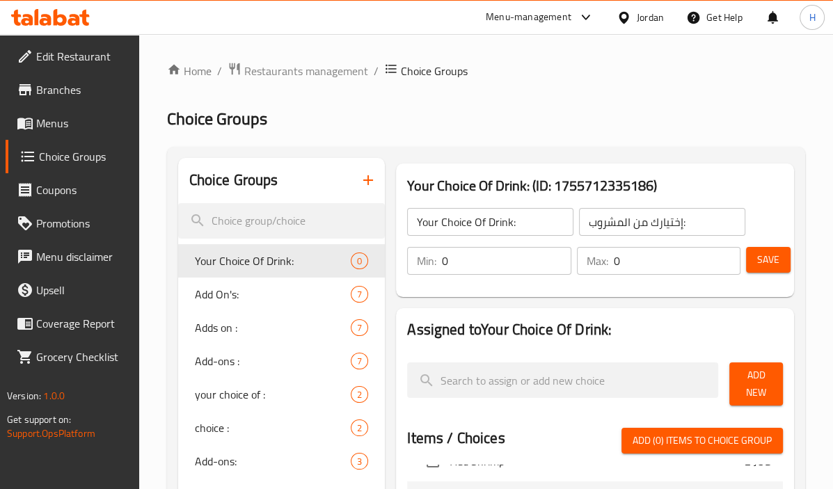
click at [759, 374] on span "Add New" at bounding box center [755, 384] width 31 height 35
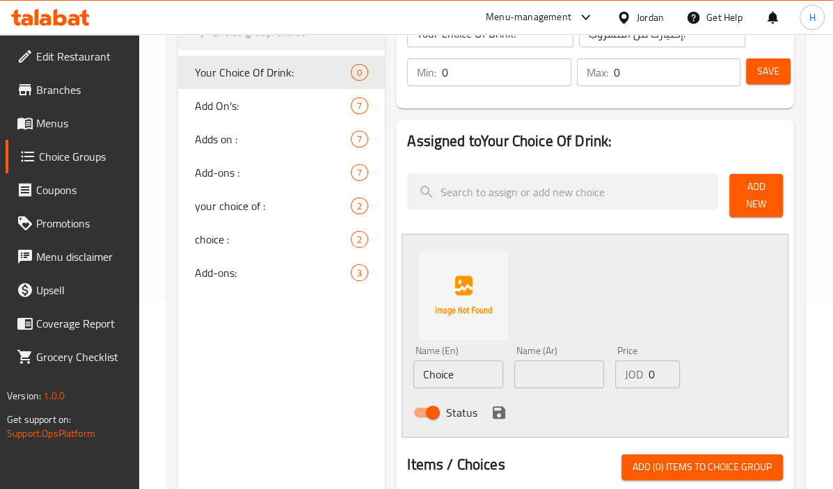
scroll to position [189, 0]
click at [554, 373] on input "text" at bounding box center [559, 374] width 90 height 28
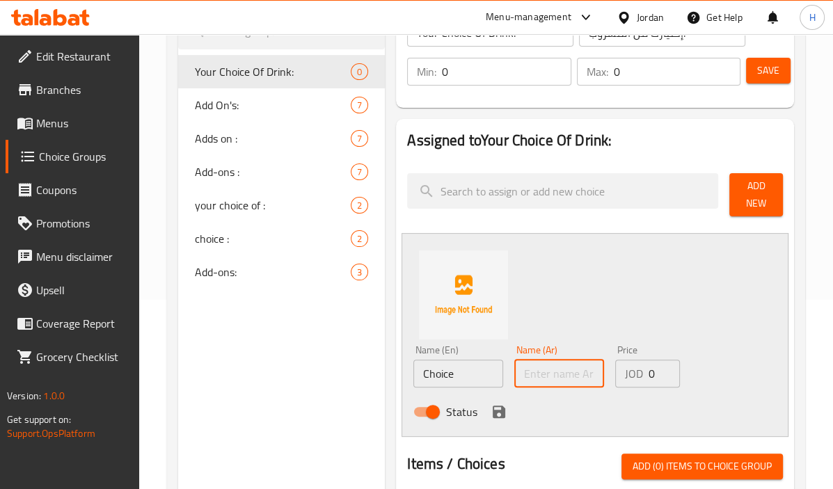
paste input "[PERSON_NAME]"
type input "[PERSON_NAME]"
click at [659, 379] on input "0" at bounding box center [663, 374] width 31 height 28
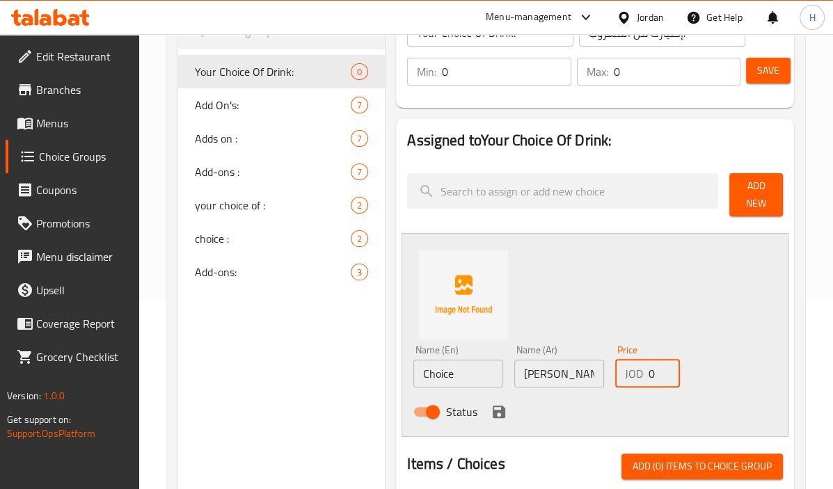
paste input ".50"
type input "0.50"
click at [575, 370] on input "[PERSON_NAME]" at bounding box center [559, 374] width 90 height 28
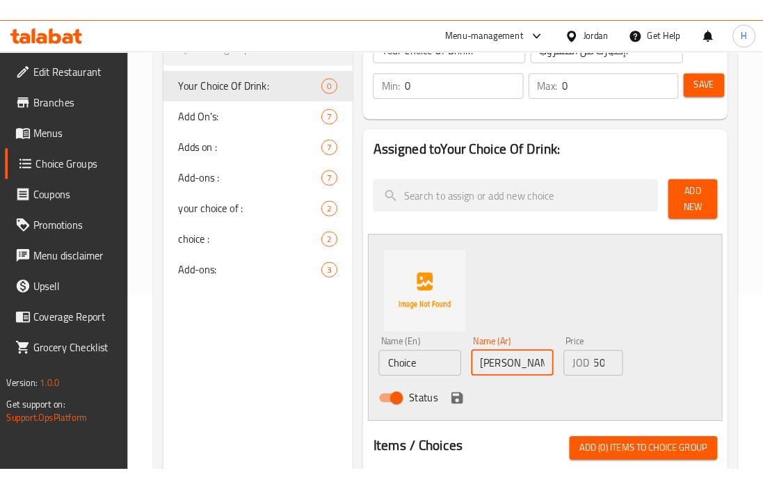
scroll to position [0, 0]
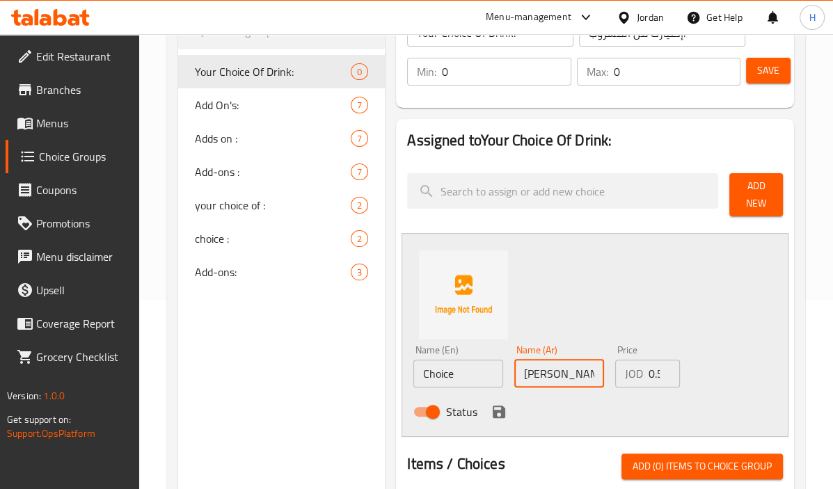
click at [572, 373] on input "[PERSON_NAME]" at bounding box center [559, 374] width 90 height 28
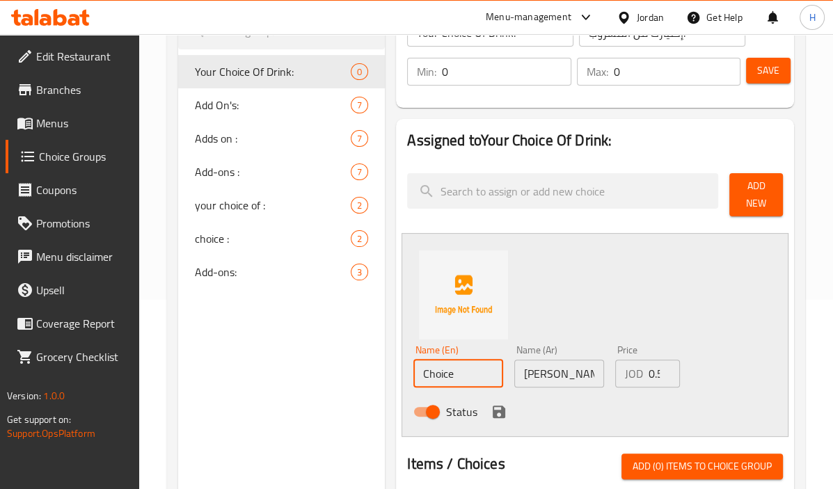
click at [456, 374] on input "Choice" at bounding box center [458, 374] width 90 height 28
paste input "Matrix Cola"
type input "Matrix Cola"
click at [495, 408] on icon "save" at bounding box center [498, 411] width 17 height 17
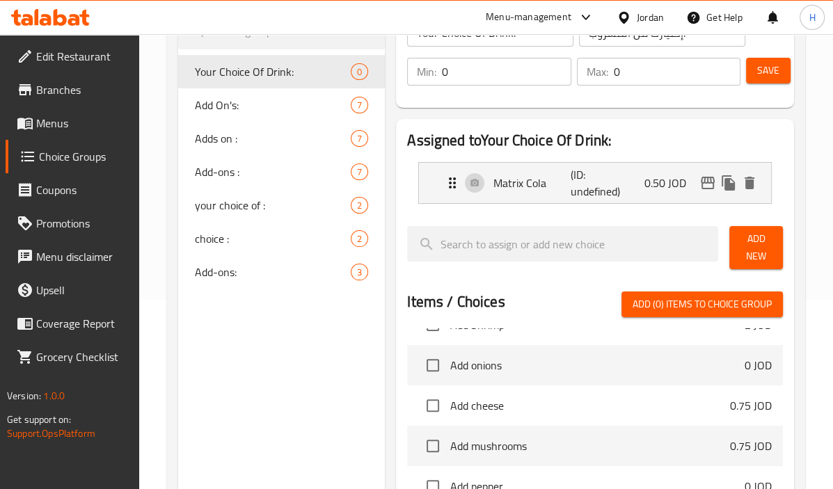
click at [620, 204] on li "Matrix Cola (ID: undefined) 0.50 JOD Name (En) Matrix Cola Name (En) Name (Ar) …" at bounding box center [595, 183] width 376 height 53
click at [746, 246] on span "Add New" at bounding box center [755, 247] width 31 height 35
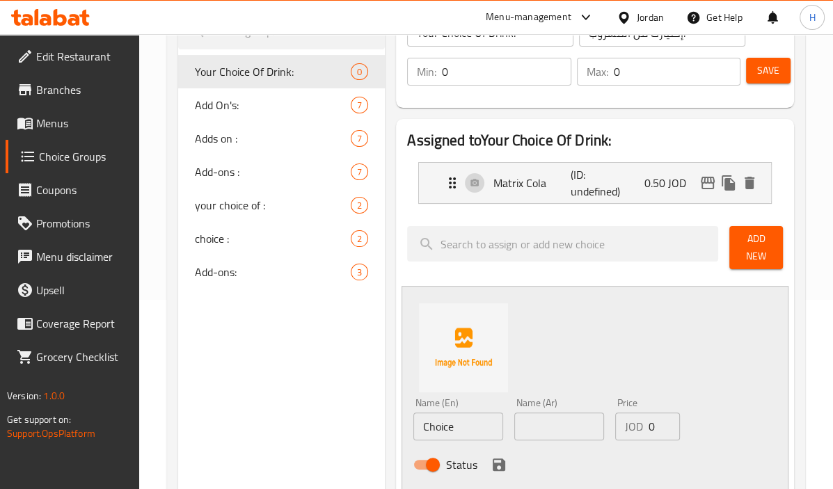
click at [561, 429] on input "text" at bounding box center [559, 426] width 90 height 28
paste input "ماتركس برتقال"
type input "ماتركس برتقال"
click at [636, 278] on div "Assigned to Your Choice Of Drink: Matrix Cola (ID: undefined) 0.50 JOD Name (En…" at bounding box center [595, 483] width 398 height 729
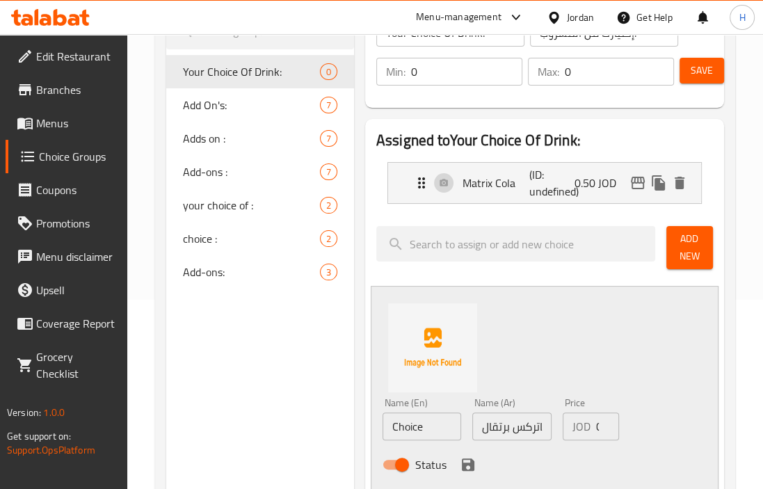
click at [617, 322] on div "Name (En) Choice Name (En) Name (Ar) ماتركس برتقال Name (Ar) Price JOD 0 Price …" at bounding box center [545, 388] width 348 height 204
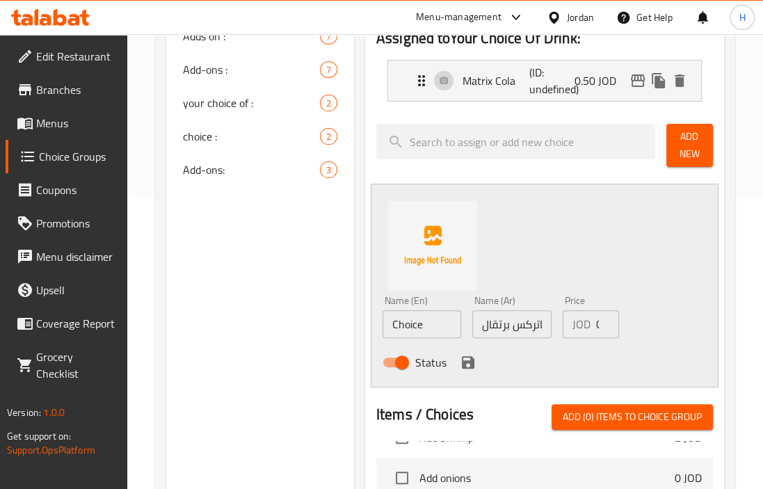
click at [523, 319] on input "ماتركس برتقال" at bounding box center [511, 324] width 79 height 28
click at [438, 320] on input "Choice" at bounding box center [422, 324] width 79 height 28
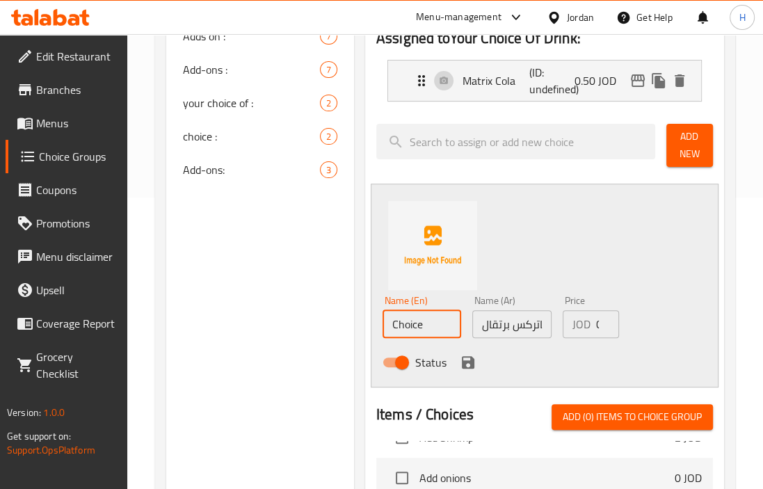
click at [495, 322] on input "ماتركس برتقال" at bounding box center [511, 324] width 79 height 28
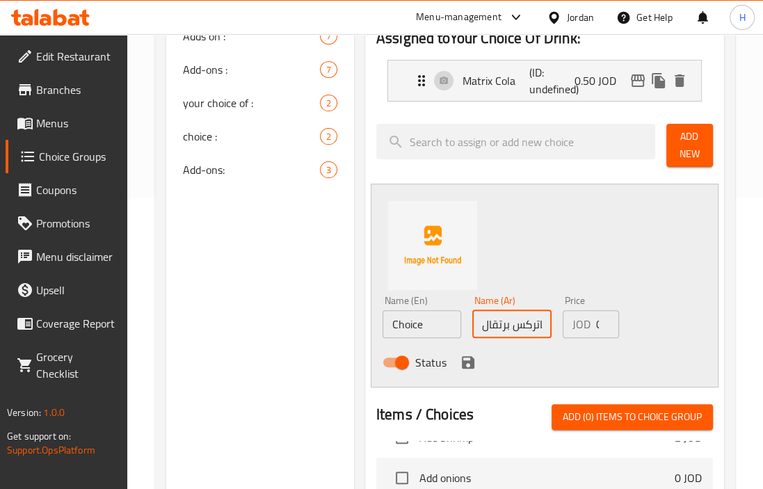
click at [495, 322] on input "ماتركس برتقال" at bounding box center [511, 324] width 79 height 28
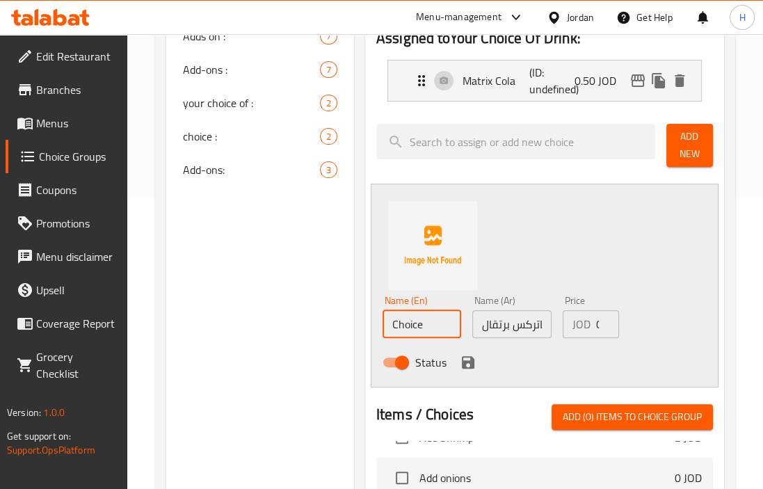
click at [436, 321] on input "Choice" at bounding box center [422, 324] width 79 height 28
paste input "Matrix Orang"
type input "Matrix Orange"
click at [470, 362] on icon "save" at bounding box center [468, 362] width 13 height 13
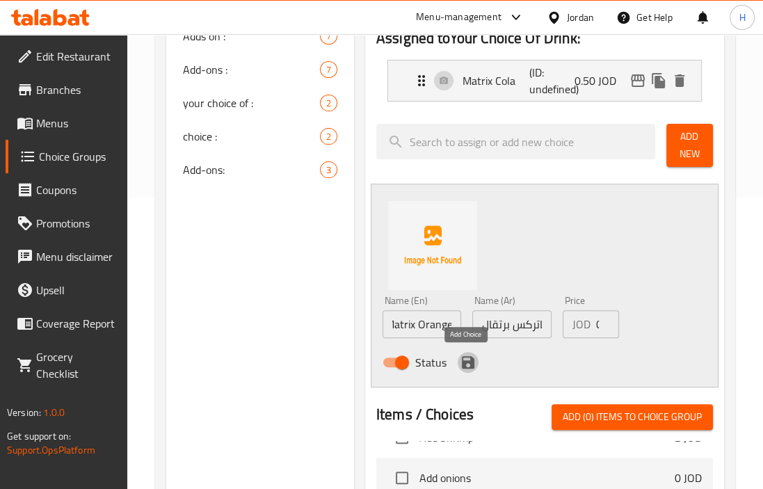
scroll to position [0, 0]
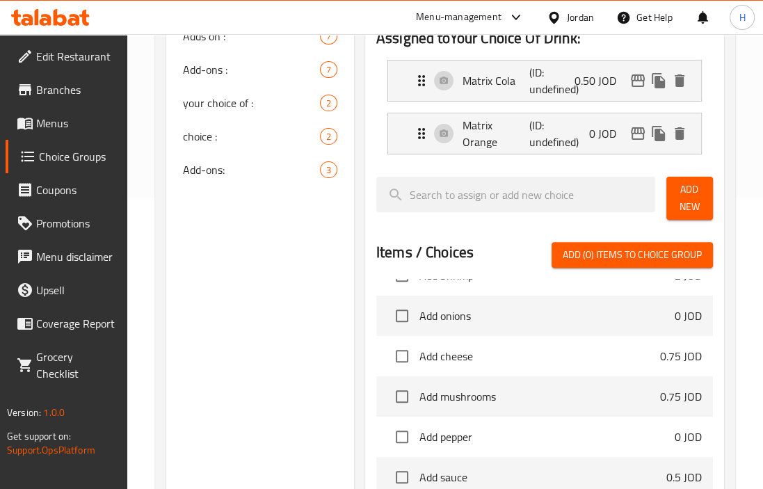
click at [689, 204] on span "Add New" at bounding box center [689, 198] width 24 height 35
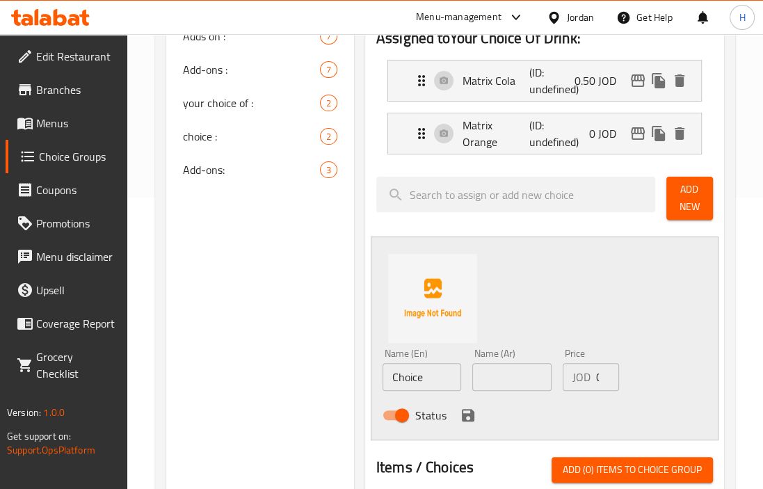
click at [508, 376] on input "text" at bounding box center [511, 377] width 79 height 28
paste input "ماتركس ليمون"
type input "ماتركس ليمون"
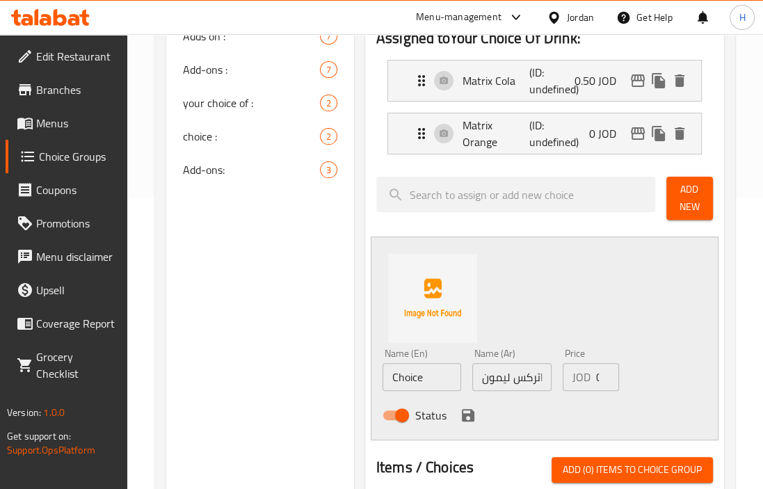
click at [591, 378] on div "JOD 0 Price" at bounding box center [591, 377] width 56 height 28
paste input ".50"
type input "0.50"
click at [506, 379] on input "ماتركس ليمون" at bounding box center [511, 377] width 79 height 28
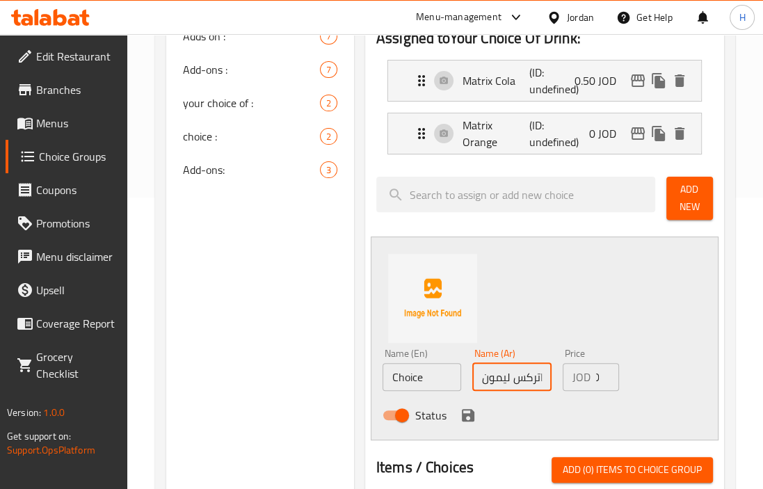
scroll to position [0, 0]
click at [506, 379] on input "ماتركس ليمون" at bounding box center [511, 377] width 79 height 28
click at [430, 383] on input "Choice" at bounding box center [422, 377] width 79 height 28
paste input "Matrix Lemon"
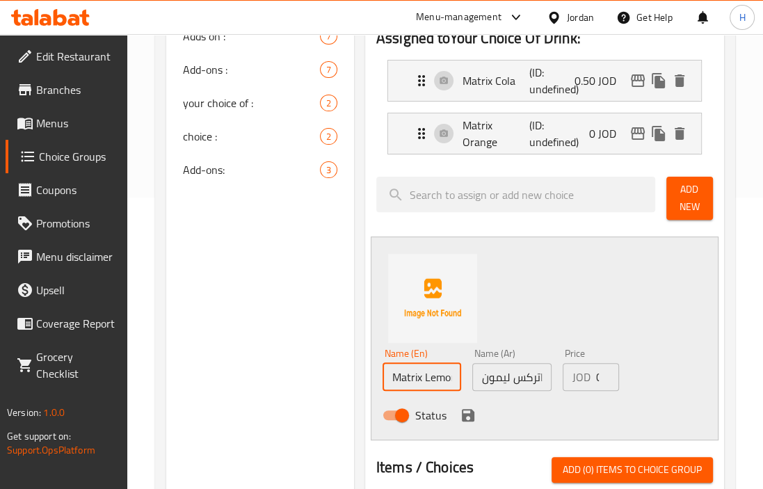
scroll to position [0, 5]
type input "Matrix Lemon"
click at [463, 415] on icon "save" at bounding box center [468, 415] width 13 height 13
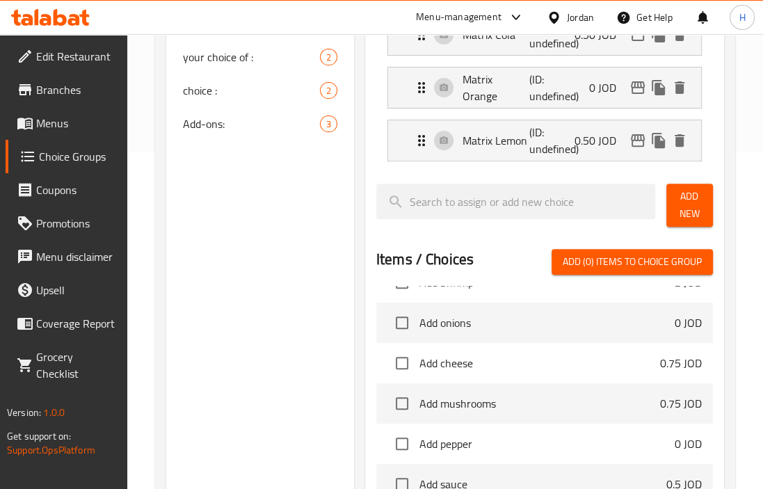
scroll to position [361, 0]
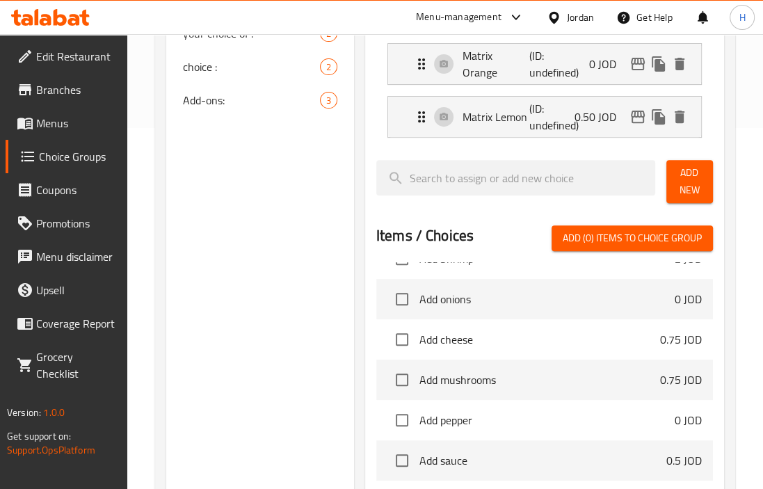
click at [210, 276] on div "Choice Groups Your Choice Of Drink: 0 Add On's: 7 Adds on : 7 Add-ons : 7 your …" at bounding box center [260, 233] width 188 height 873
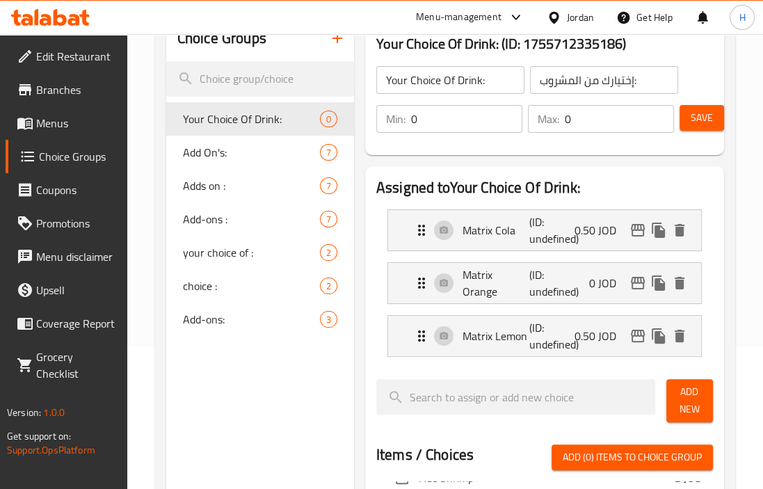
scroll to position [117, 0]
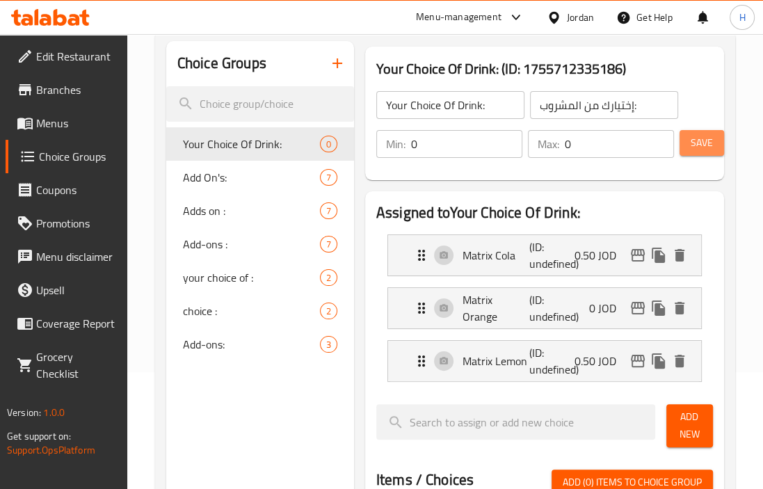
click at [704, 147] on span "Save" at bounding box center [702, 142] width 22 height 17
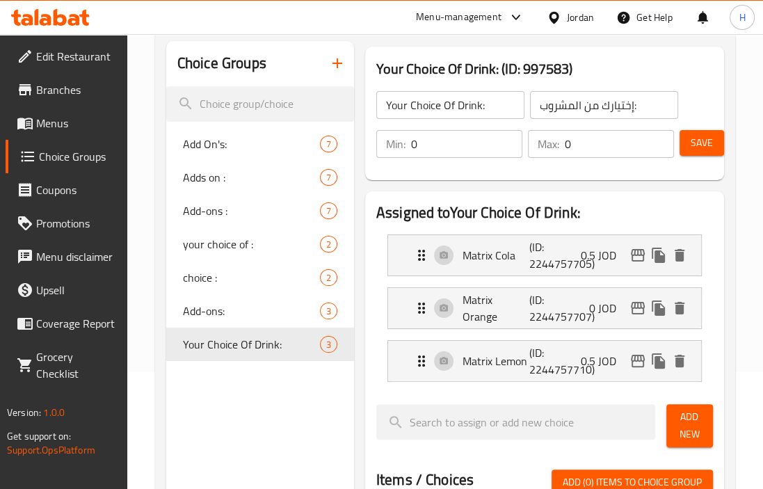
click at [339, 68] on icon "button" at bounding box center [337, 63] width 17 height 17
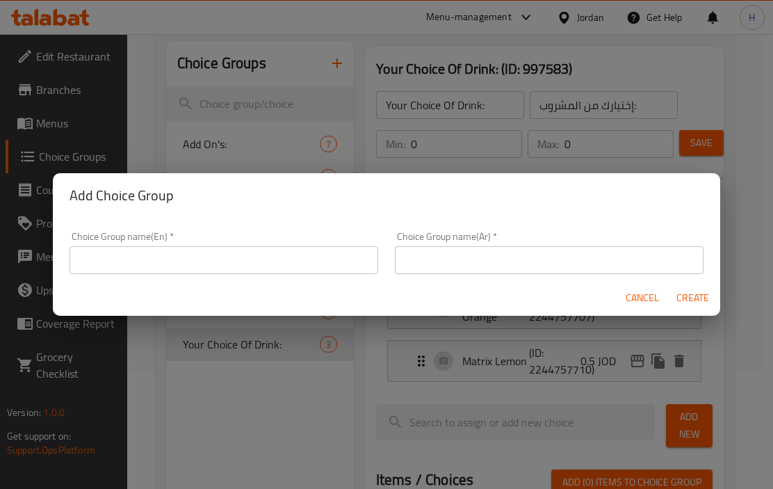
click at [284, 251] on input "text" at bounding box center [224, 260] width 309 height 28
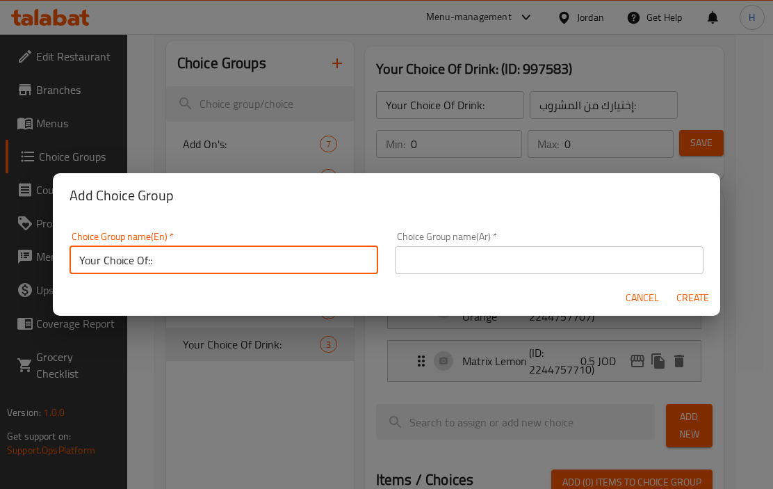
type input "Your Choice Of::"
click at [451, 262] on input "text" at bounding box center [549, 260] width 309 height 28
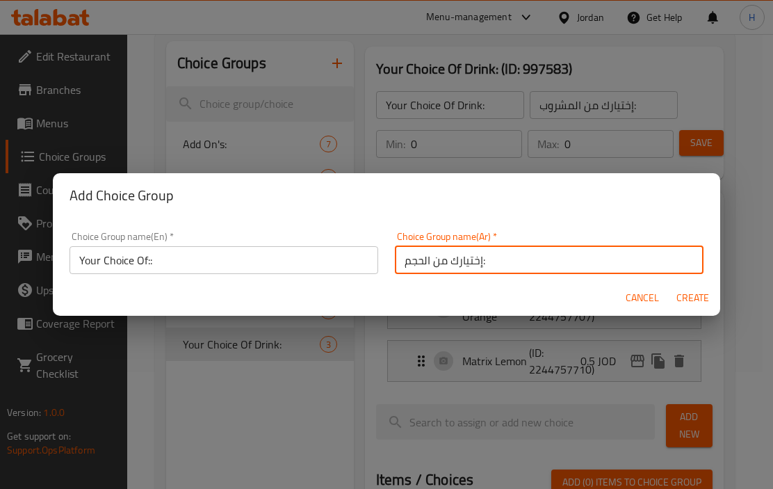
click at [410, 261] on input "إختيارك من الحجم:" at bounding box center [549, 260] width 309 height 28
type input "إختيارك من:"
click at [671, 285] on button "Create" at bounding box center [693, 298] width 45 height 26
type input "Your Choice Of::"
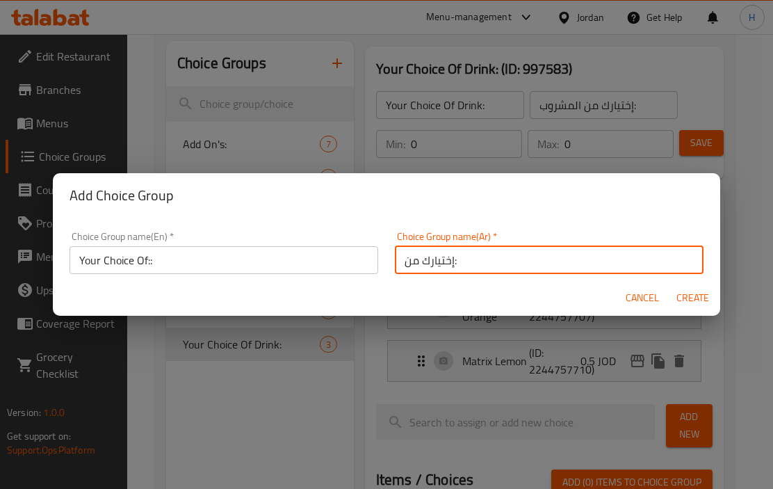
type input "إختيارك من:"
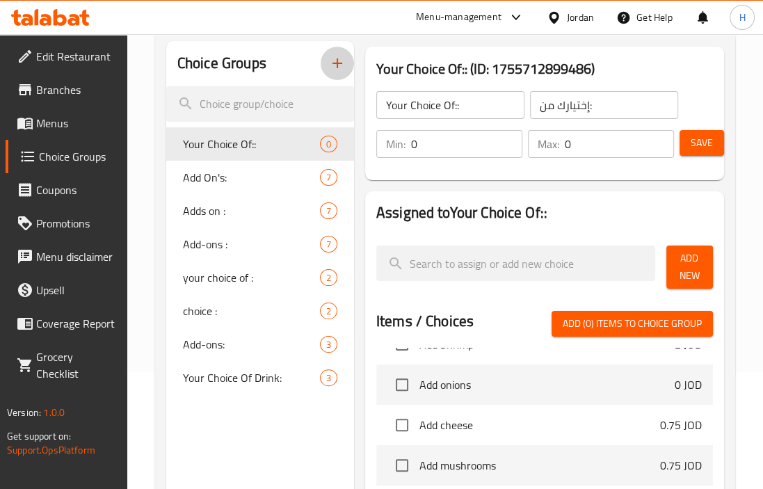
click at [463, 131] on input "0" at bounding box center [466, 144] width 111 height 28
click at [583, 211] on h2 "Assigned to Your Choice Of::" at bounding box center [544, 212] width 337 height 21
click at [684, 264] on span "Add New" at bounding box center [689, 267] width 24 height 35
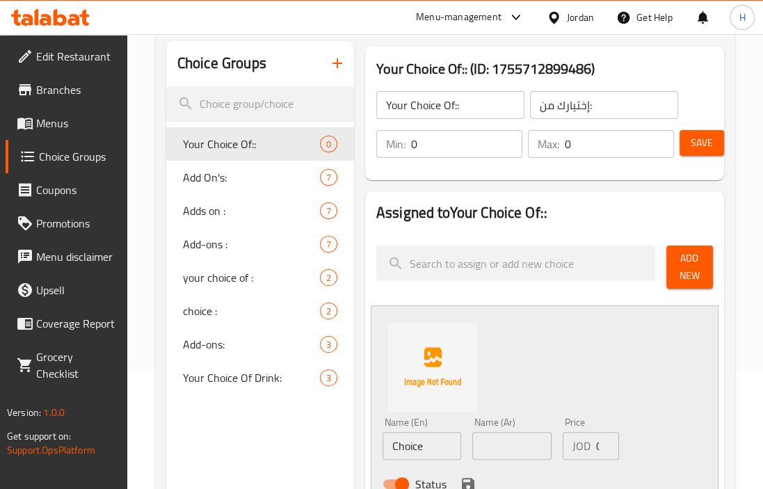
scroll to position [224, 0]
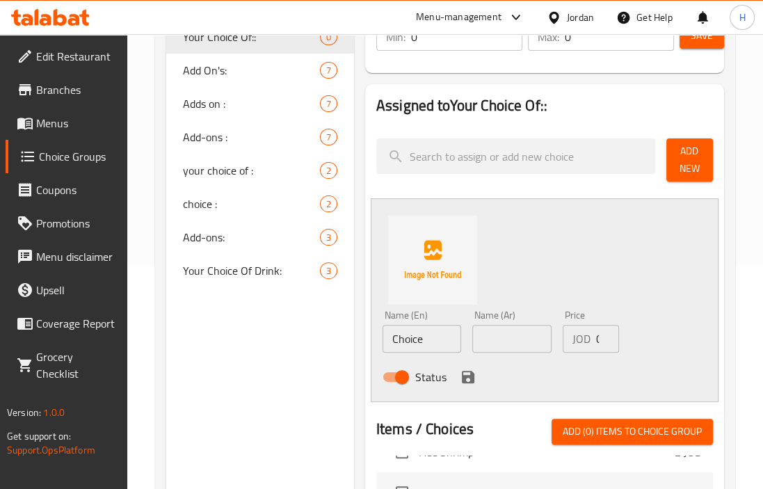
click at [504, 337] on input "text" at bounding box center [511, 339] width 79 height 28
paste input "مسالا نودلز"
type input "مسالا نودلز"
click at [423, 330] on input "Choice" at bounding box center [422, 339] width 79 height 28
paste input "Masala noodles"
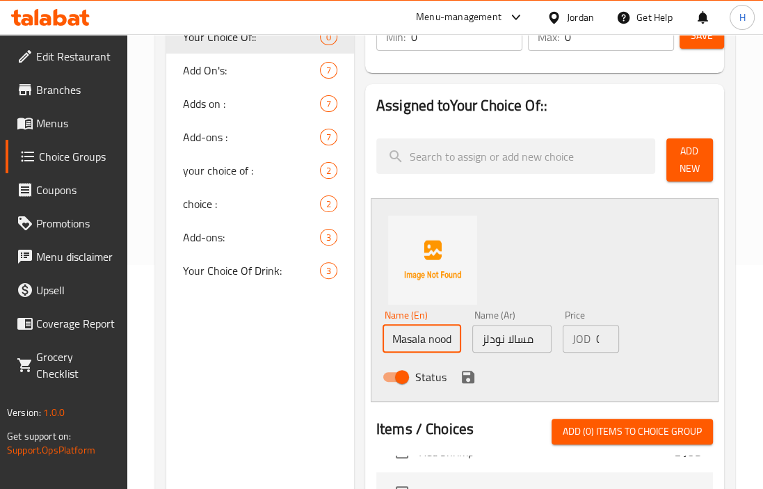
scroll to position [0, 14]
type input "Masala noodles"
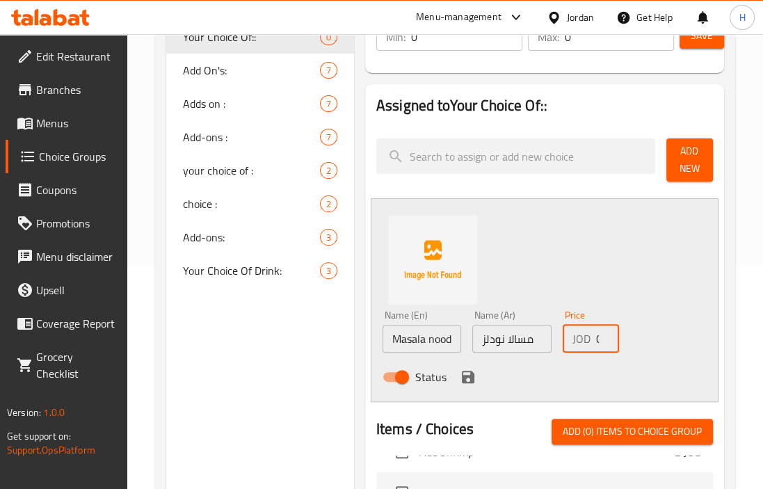
click at [596, 343] on input "0" at bounding box center [607, 339] width 23 height 28
paste input "3.0"
type input "3.00"
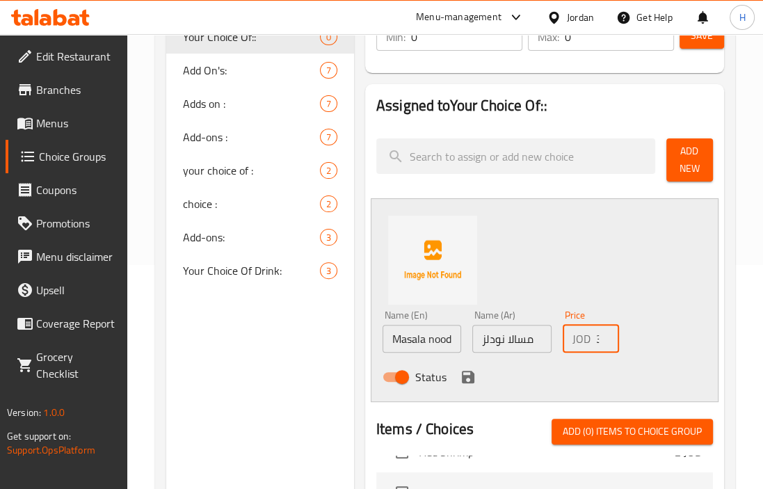
scroll to position [0, 17]
click at [464, 378] on icon "save" at bounding box center [468, 377] width 13 height 13
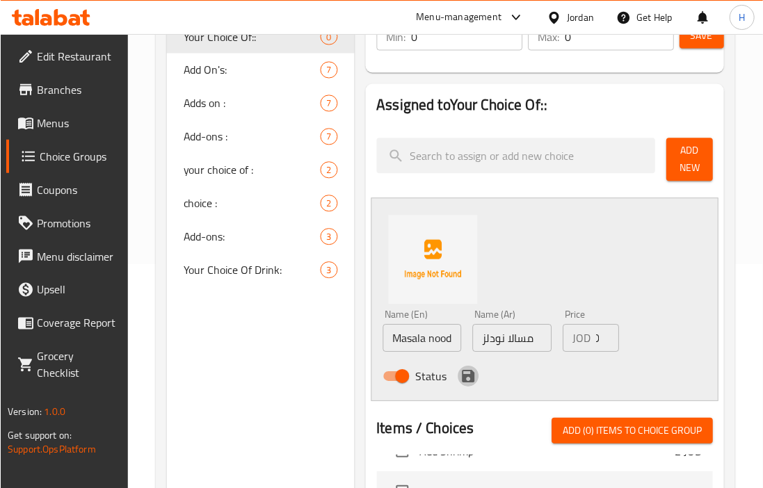
scroll to position [0, 0]
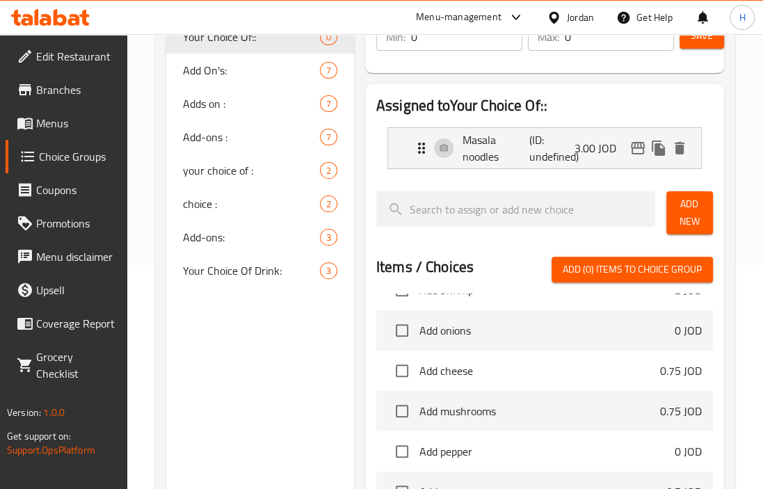
click at [704, 214] on button "Add New" at bounding box center [689, 212] width 47 height 43
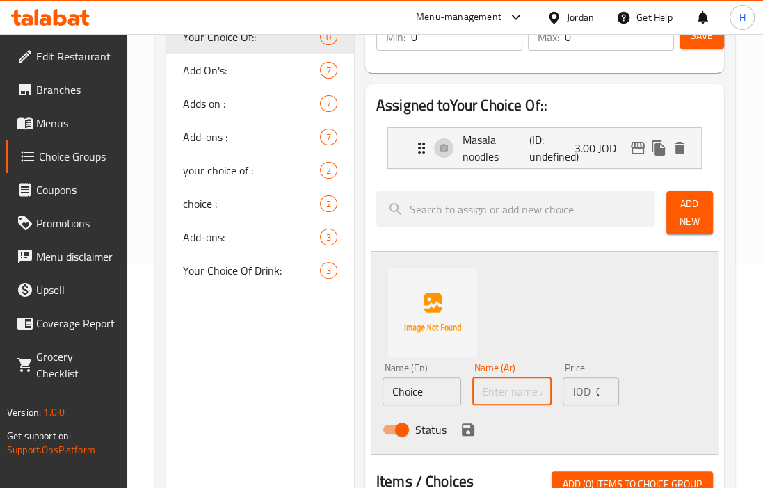
click at [506, 392] on input "text" at bounding box center [511, 392] width 79 height 28
paste input "كاري كريمي نودلز"
type input "كاري كريمي نودلز"
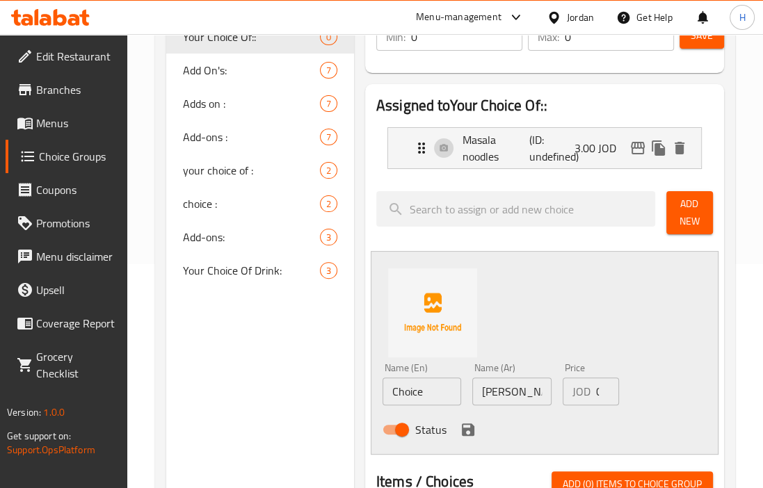
click at [595, 397] on div "JOD 0 Price" at bounding box center [591, 392] width 56 height 28
paste input "3.0"
type input "3.00"
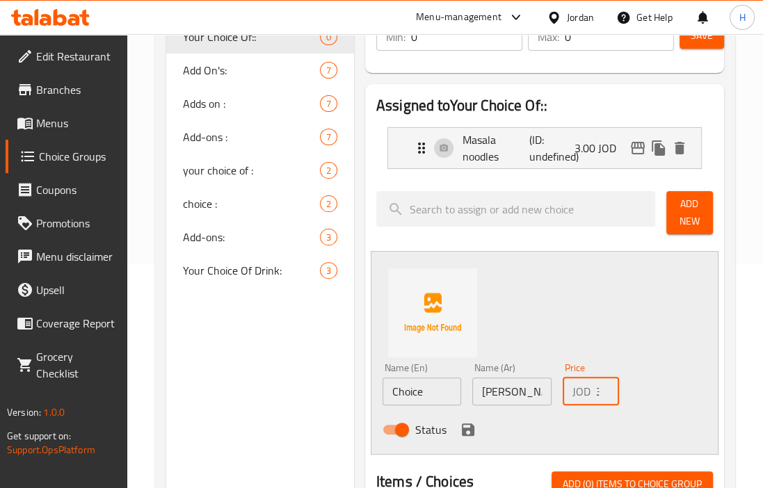
click at [428, 399] on input "Choice" at bounding box center [422, 392] width 79 height 28
paste input "reamy Curry Noodles"
type input "Creamy Curry Noodles"
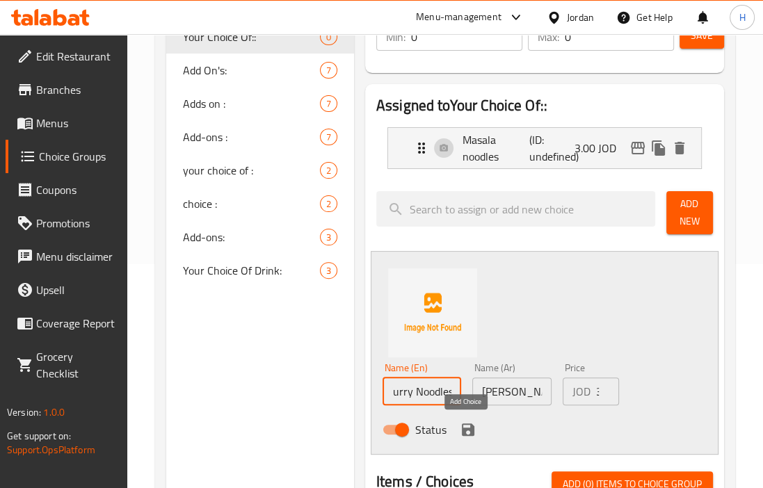
click at [468, 432] on icon "save" at bounding box center [468, 430] width 17 height 17
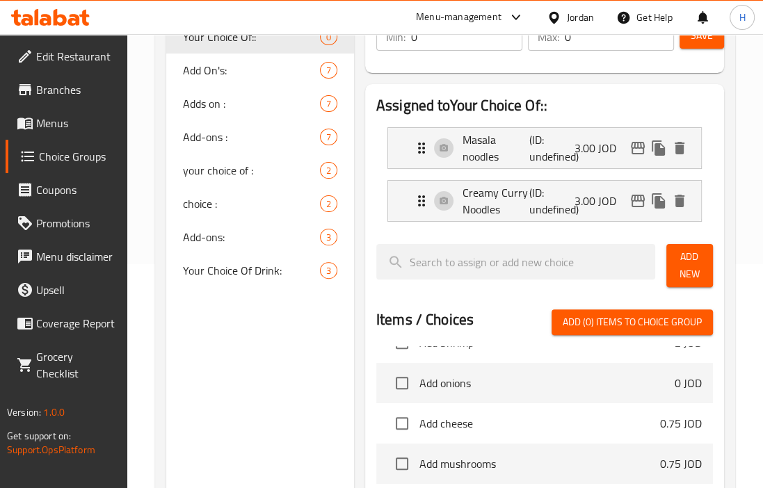
click at [682, 271] on span "Add New" at bounding box center [689, 265] width 24 height 35
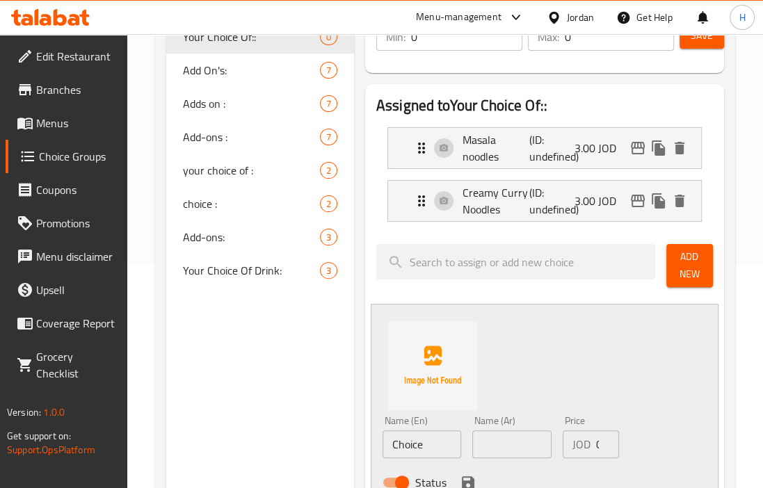
click at [591, 441] on div "JOD 0 Price" at bounding box center [591, 445] width 56 height 28
paste input "3.0"
type input "3.00"
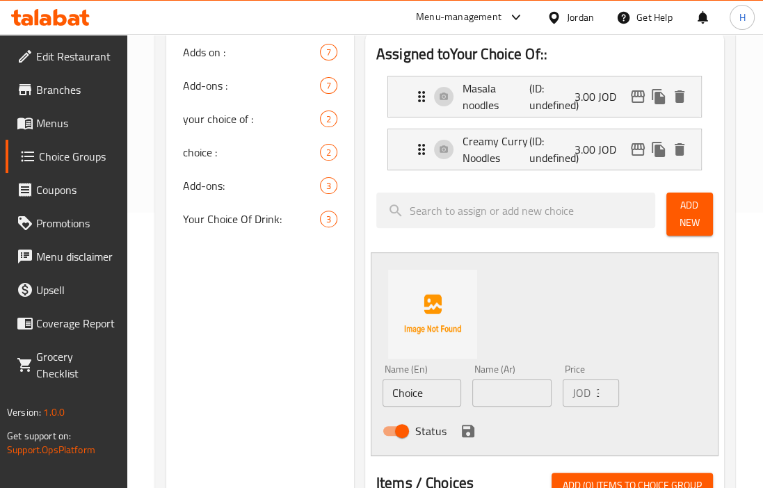
click at [524, 383] on input "text" at bounding box center [511, 393] width 79 height 28
paste input "كرسبي كريمي نودلز"
type input "كرسبي كريمي نودلز"
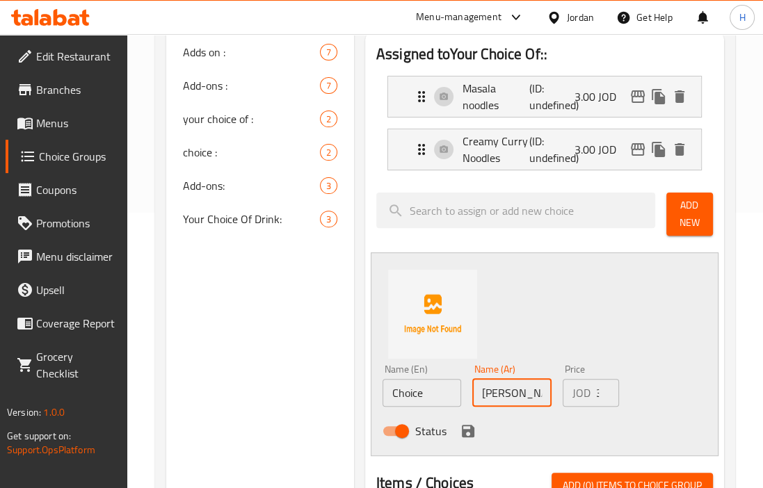
click at [421, 396] on input "Choice" at bounding box center [422, 393] width 79 height 28
paste input "Krispy Kreme Noodles"
click at [421, 396] on input "ChoiceKrispy Kreme Noodles" at bounding box center [422, 393] width 79 height 28
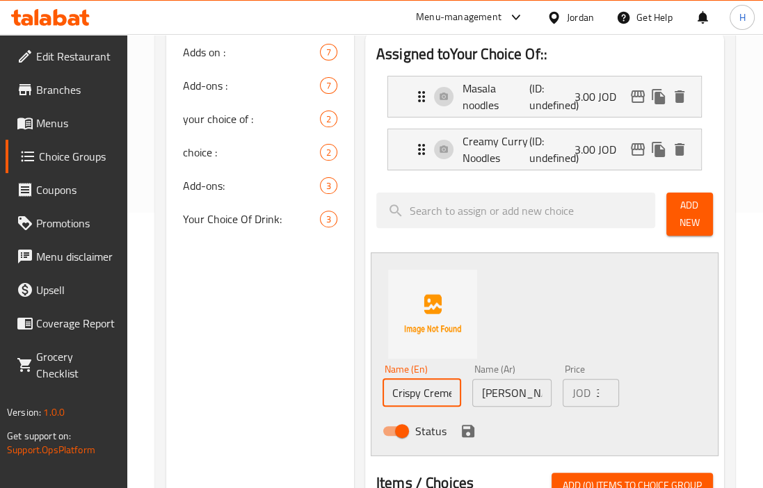
click at [534, 396] on input "كرسبي كريمي نودلز" at bounding box center [511, 393] width 79 height 28
click at [433, 385] on input "Crispy Creme Noodles" at bounding box center [422, 393] width 79 height 28
paste input "amy"
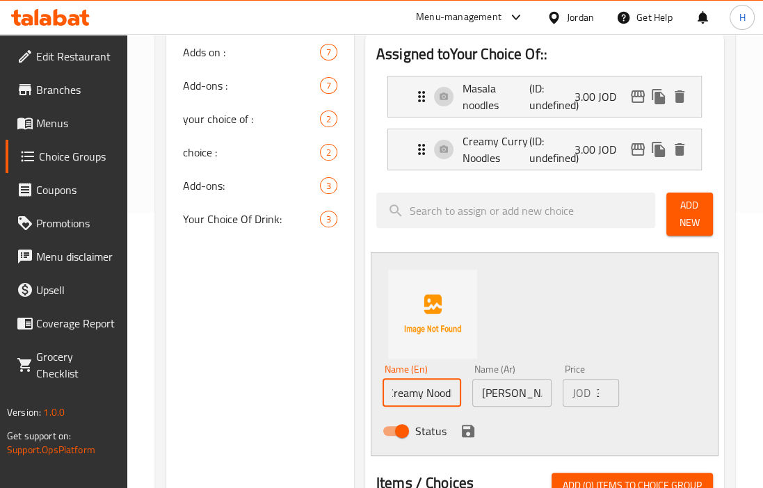
scroll to position [0, 47]
type input "Crispy Creamy Noodles"
click at [594, 392] on div "JOD 3.00 Price" at bounding box center [591, 393] width 56 height 28
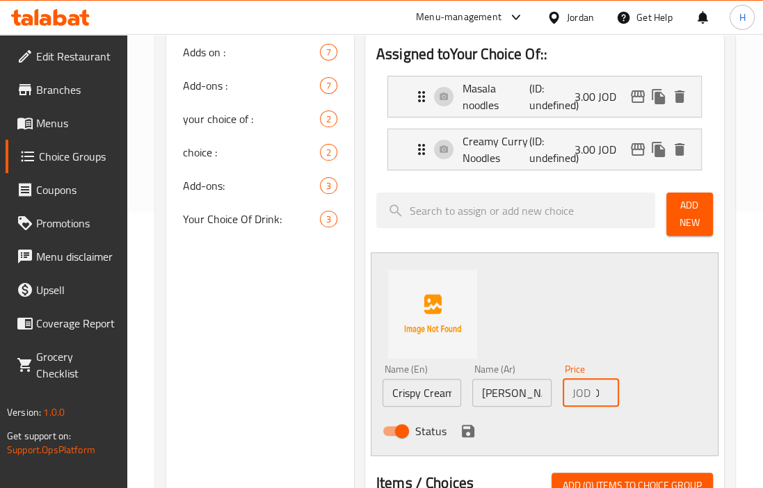
click at [467, 428] on icon "save" at bounding box center [468, 431] width 17 height 17
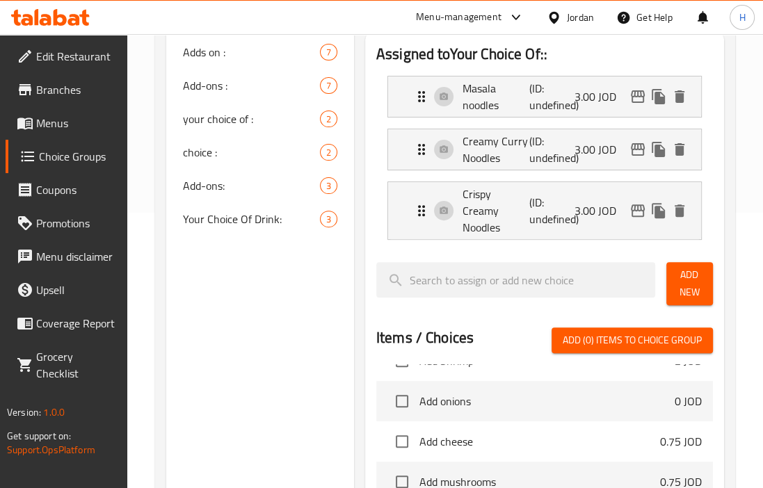
click at [687, 273] on span "Add New" at bounding box center [689, 283] width 24 height 35
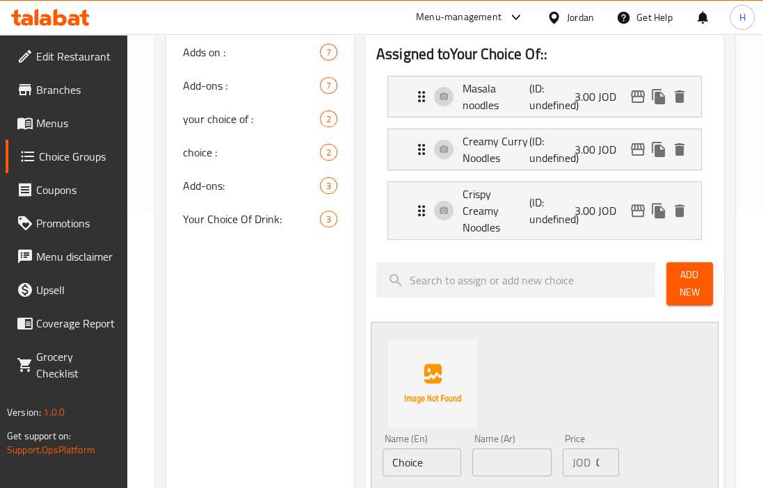
click at [480, 449] on input "text" at bounding box center [511, 463] width 79 height 28
paste input "بـراون بيف نودلز"
type input "بـراون بيف نودلز"
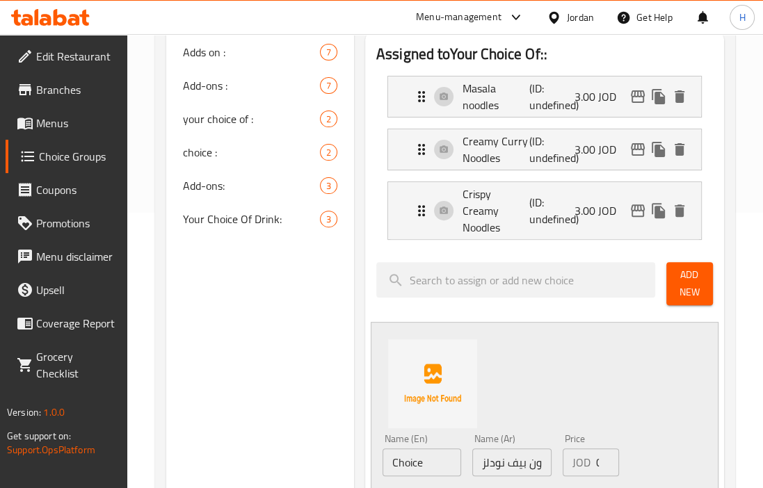
click at [595, 449] on div "JOD 0 Price" at bounding box center [591, 463] width 56 height 28
paste input "3.5"
type input "3.50"
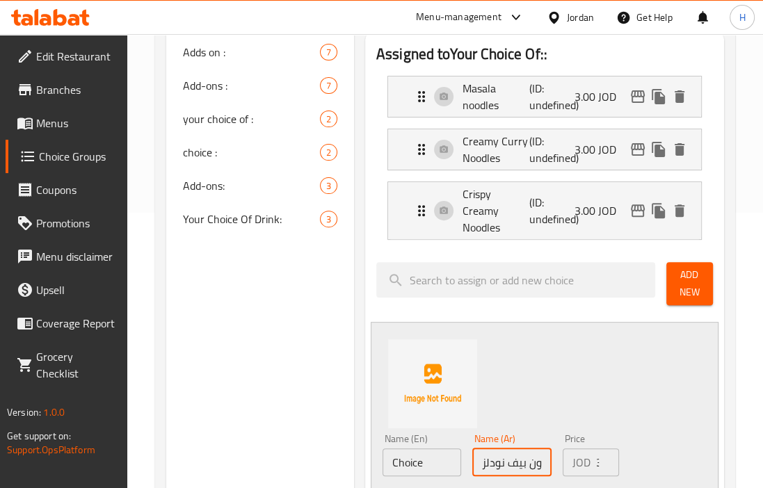
click at [497, 449] on input "بـراون بيف نودلز" at bounding box center [511, 463] width 79 height 28
click at [412, 449] on input "Choice" at bounding box center [422, 463] width 79 height 28
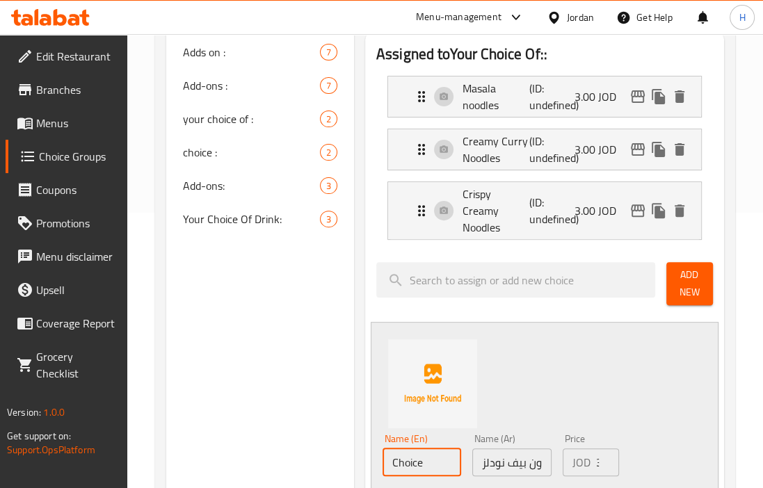
paste input "Brown Beef Noodles"
type input "Brown Beef Noodles"
click at [570, 364] on div "Name (En) Brown Beef Noodles Name (En) Name (Ar) بـراون بيف نودلز Name (Ar) Pri…" at bounding box center [545, 424] width 348 height 204
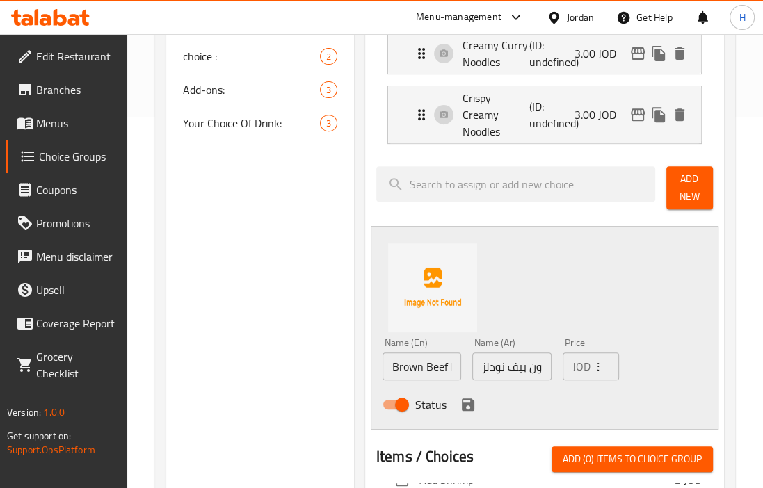
scroll to position [373, 0]
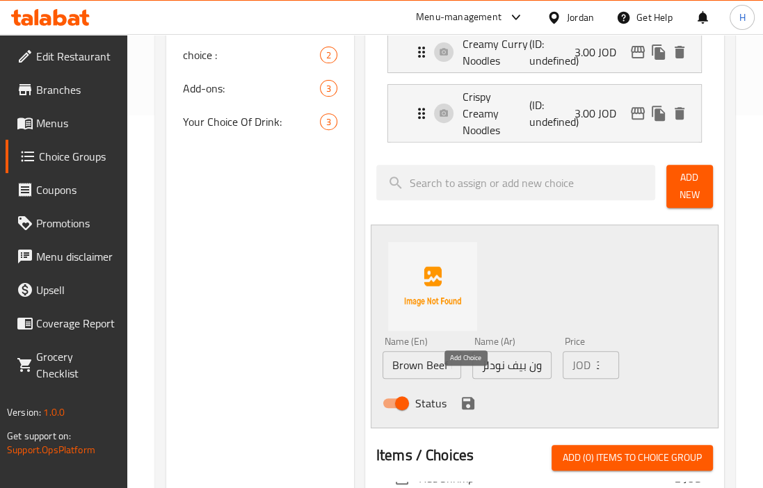
click at [464, 397] on icon "save" at bounding box center [468, 403] width 13 height 13
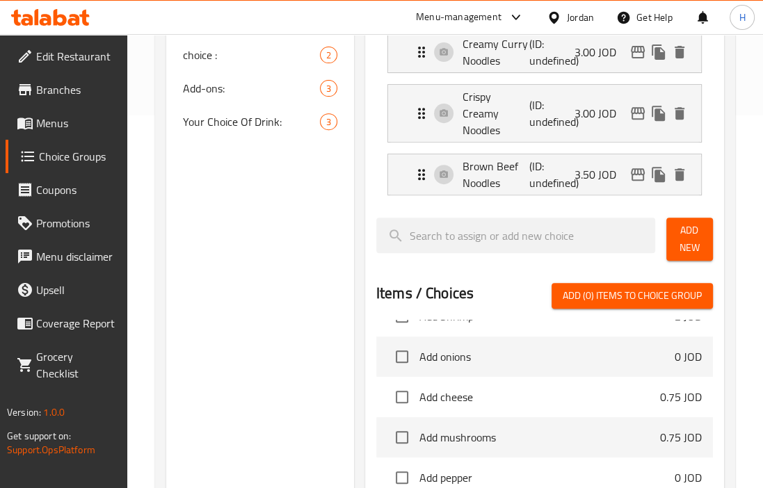
click at [686, 222] on span "Add New" at bounding box center [689, 239] width 24 height 35
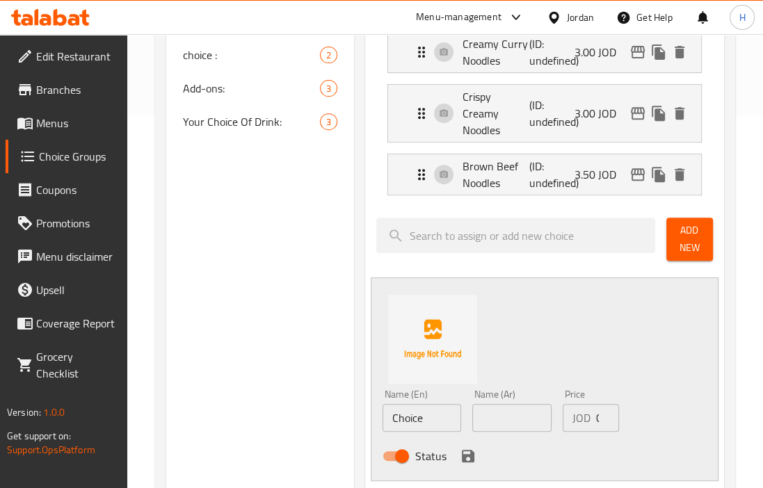
click at [526, 404] on input "text" at bounding box center [511, 418] width 79 height 28
paste input "جمبری نودلز"
type input "جمبری نودلز"
click at [420, 405] on input "Choice" at bounding box center [422, 418] width 79 height 28
paste input "shrimp noodles"
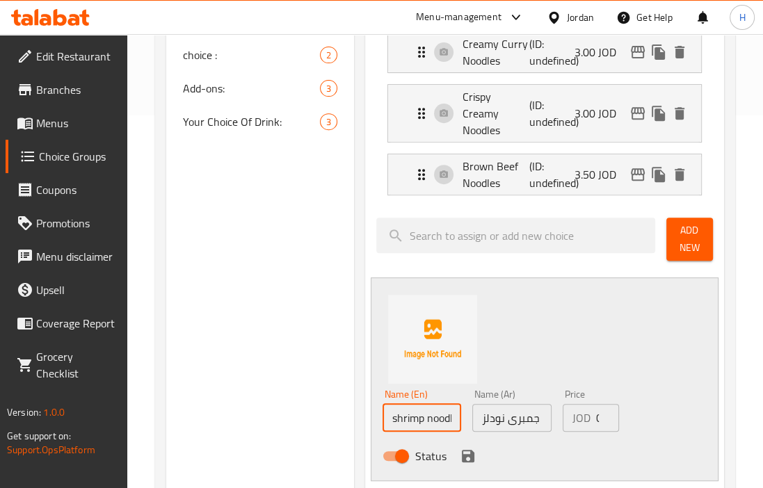
scroll to position [0, 12]
type input "shrimp noodles"
click at [597, 404] on input "0" at bounding box center [607, 418] width 23 height 28
paste input "4.0"
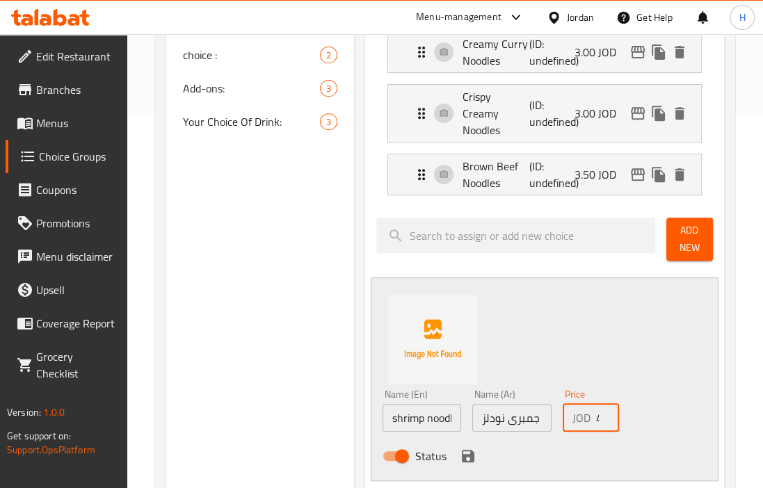
scroll to position [0, 17]
type input "4.00"
click at [468, 450] on icon "save" at bounding box center [468, 456] width 13 height 13
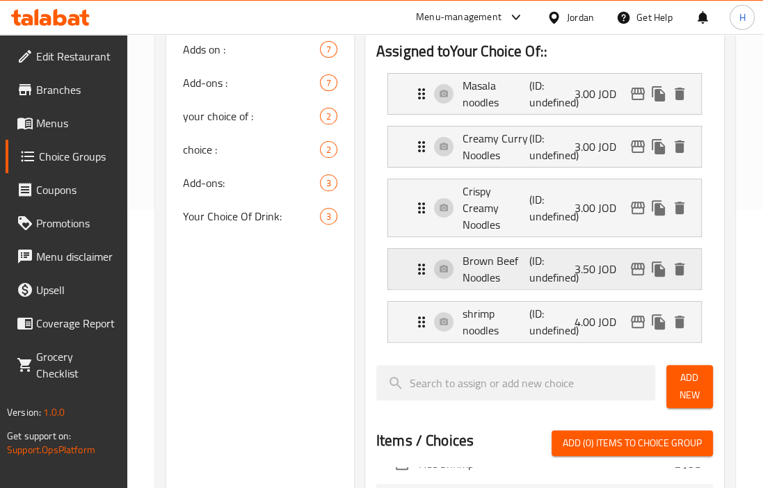
scroll to position [86, 0]
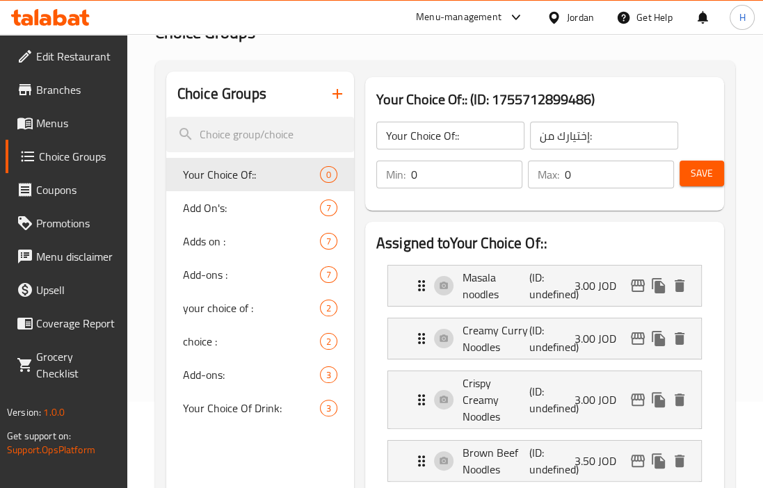
click at [712, 171] on button "Save" at bounding box center [702, 174] width 45 height 26
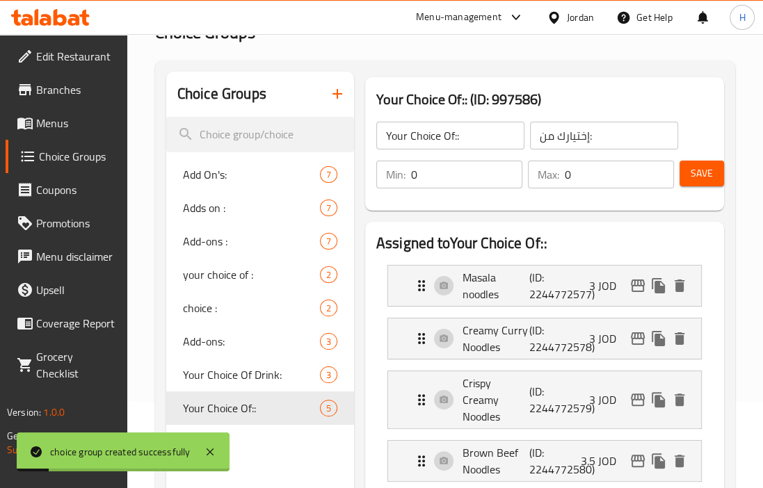
click at [481, 134] on input "Your Choice Of::" at bounding box center [450, 136] width 148 height 28
type input "Your Choice Of:"
click at [705, 184] on button "Save" at bounding box center [702, 174] width 45 height 26
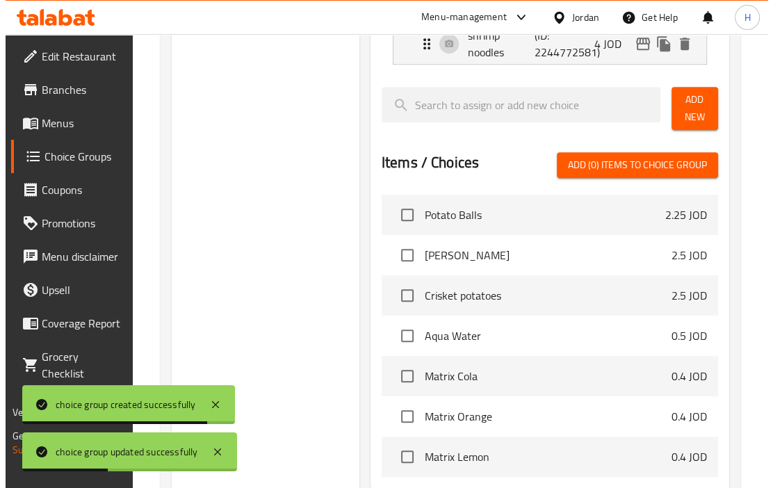
scroll to position [685, 0]
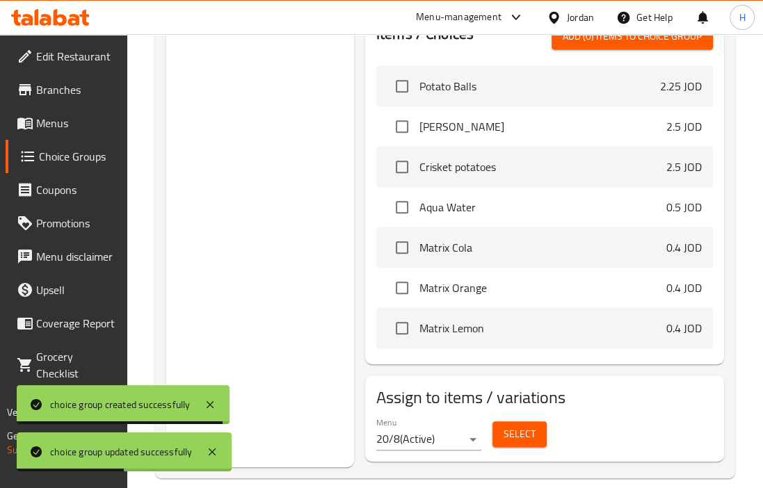
click at [519, 426] on span "Select" at bounding box center [520, 434] width 32 height 17
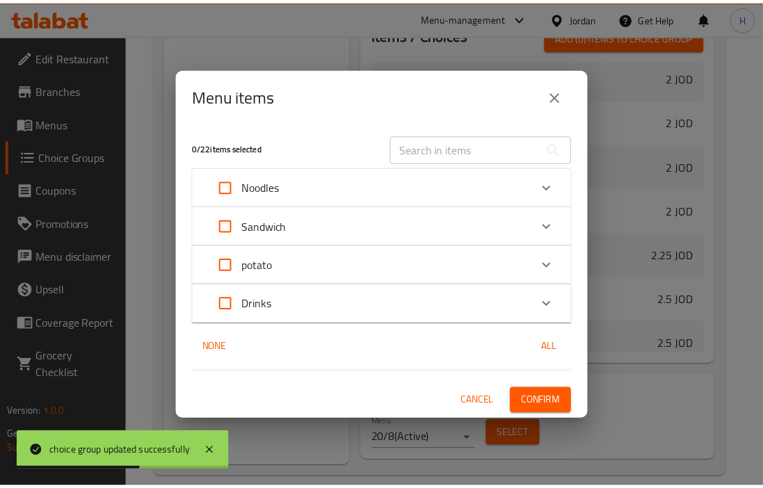
scroll to position [1776, 0]
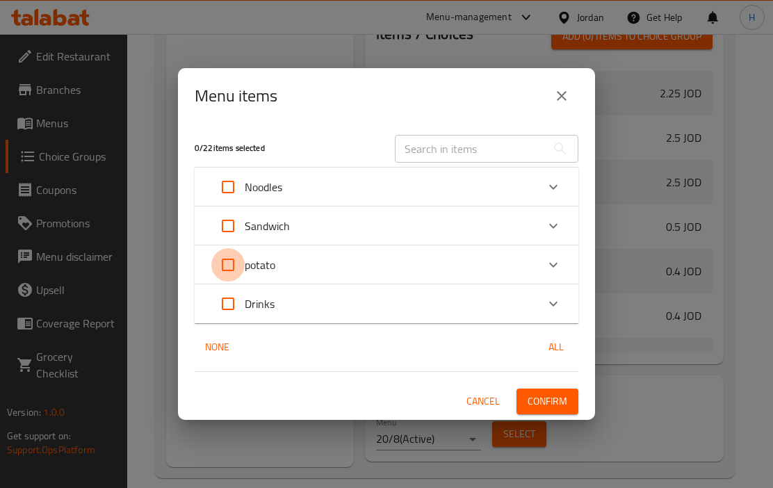
click at [231, 258] on input "Expand" at bounding box center [227, 264] width 33 height 33
checkbox input "true"
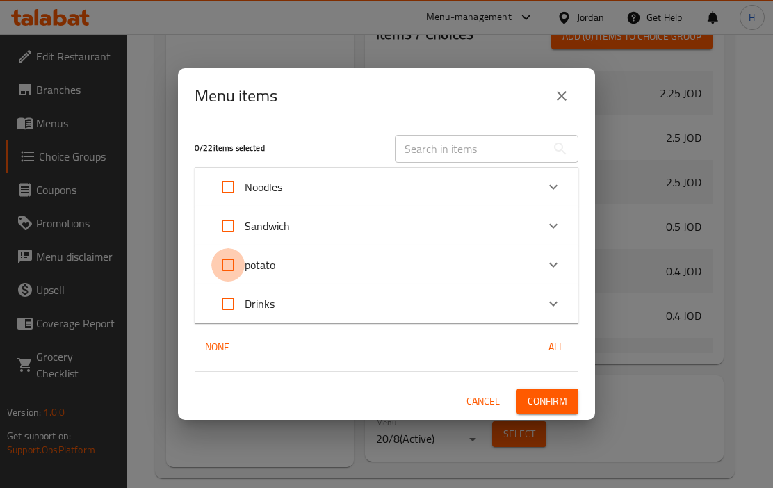
checkbox input "true"
click at [546, 392] on button "Confirm" at bounding box center [548, 402] width 62 height 26
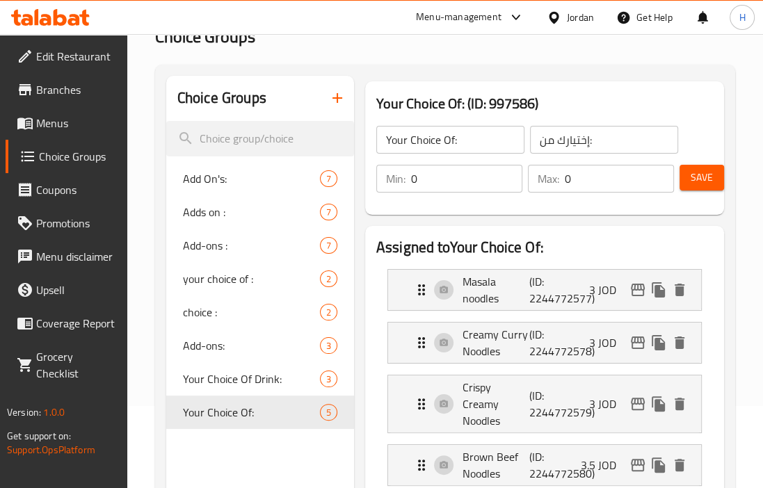
scroll to position [76, 0]
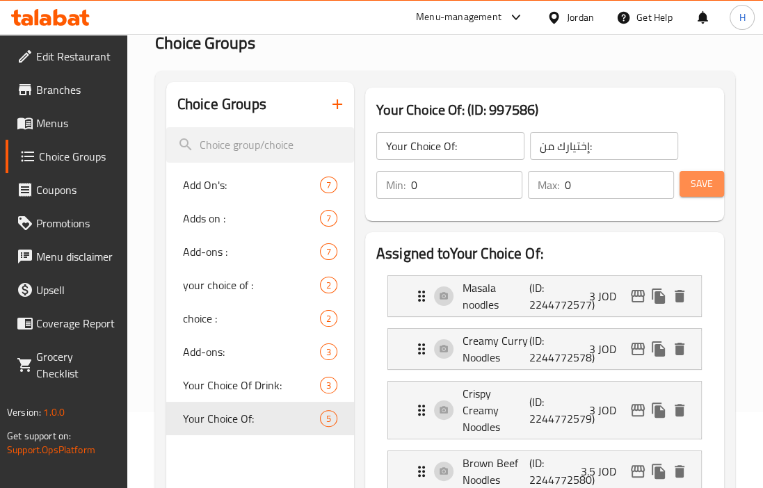
click at [698, 188] on span "Save" at bounding box center [702, 183] width 22 height 17
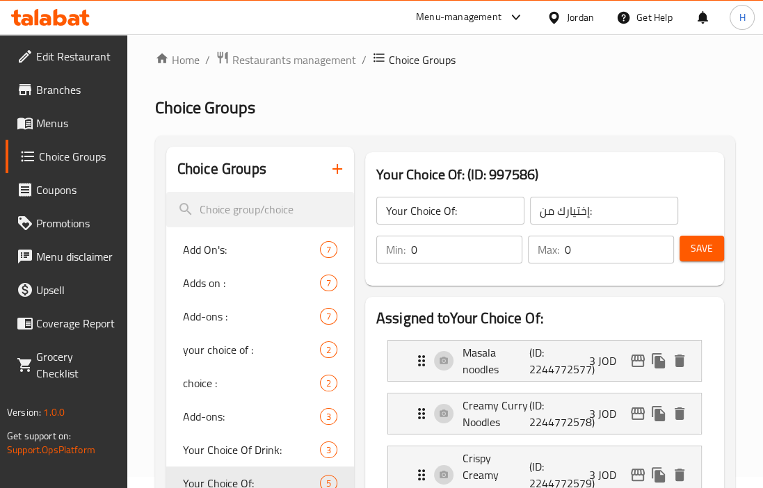
scroll to position [6, 0]
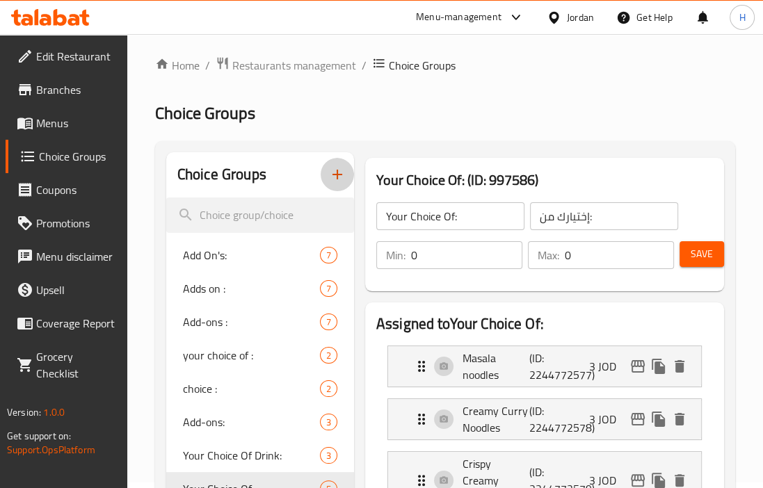
click at [342, 168] on icon "button" at bounding box center [337, 174] width 17 height 17
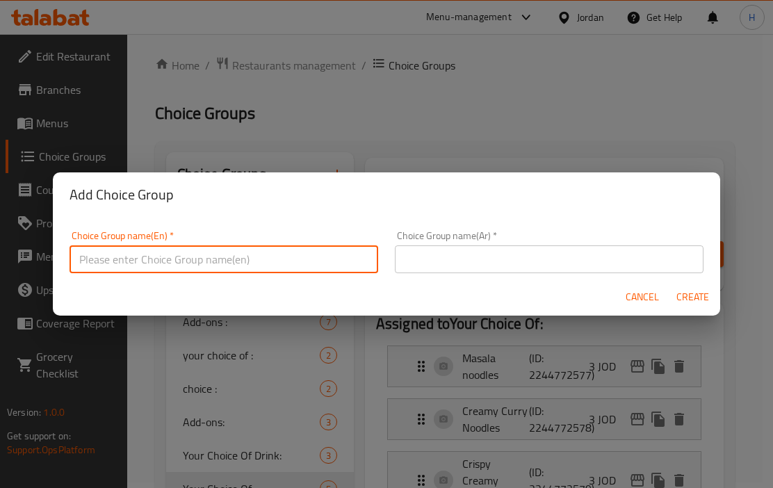
click at [209, 263] on input "text" at bounding box center [224, 260] width 309 height 28
click at [224, 255] on input "Your Choice Of Sandwich" at bounding box center [224, 260] width 309 height 28
paste input ":"
type input "Your Choice Of Sandwich:"
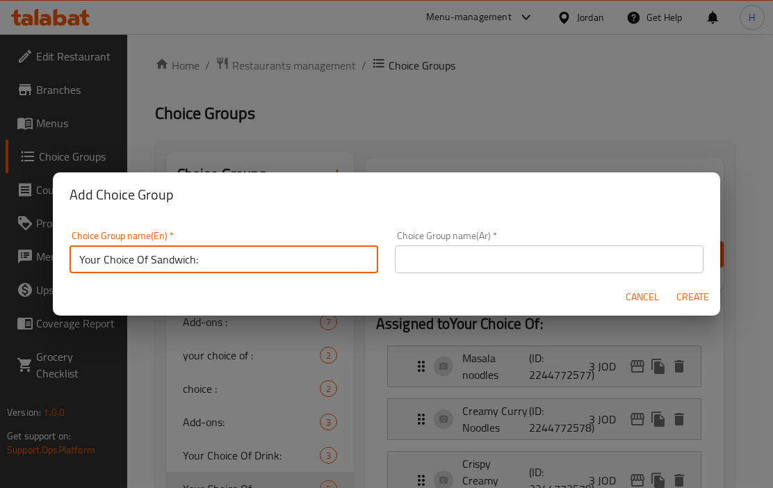
click at [437, 261] on input "text" at bounding box center [549, 260] width 309 height 28
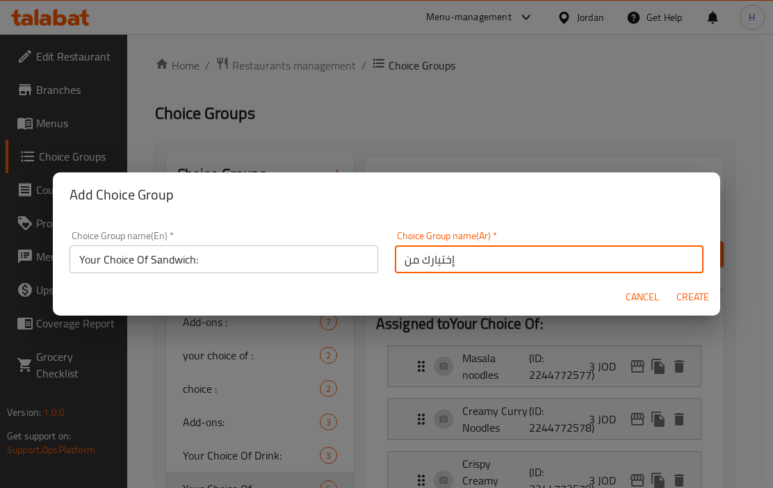
click at [563, 261] on input "إختيارك من" at bounding box center [549, 260] width 309 height 28
paste input "ساندويتش"
type input "إختيارك من ساندويتش:"
click at [671, 284] on button "Create" at bounding box center [693, 297] width 45 height 26
type input "Your Choice Of Sandwich:"
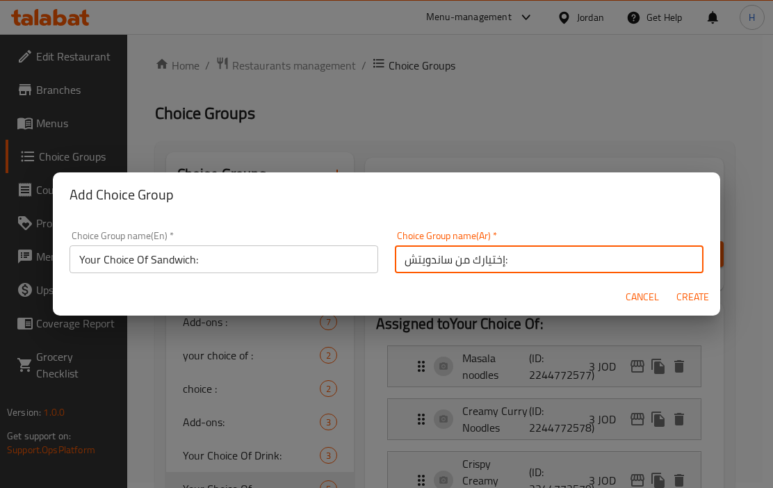
type input "إختيارك من ساندويتش:"
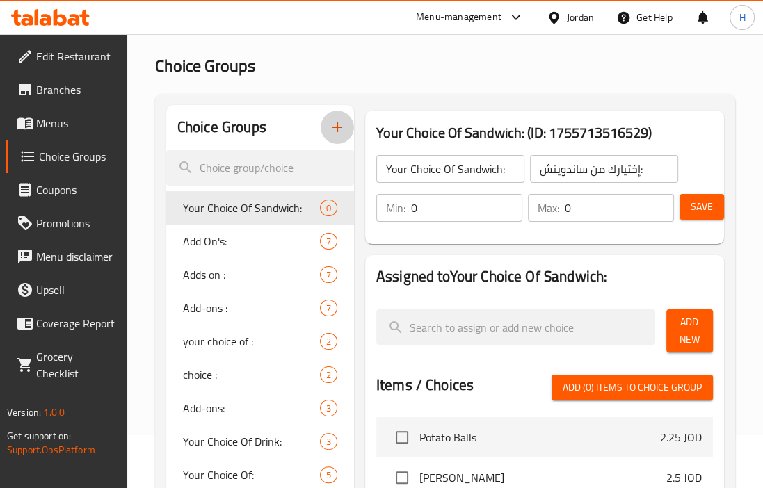
scroll to position [54, 0]
click at [476, 205] on input "0" at bounding box center [466, 207] width 111 height 28
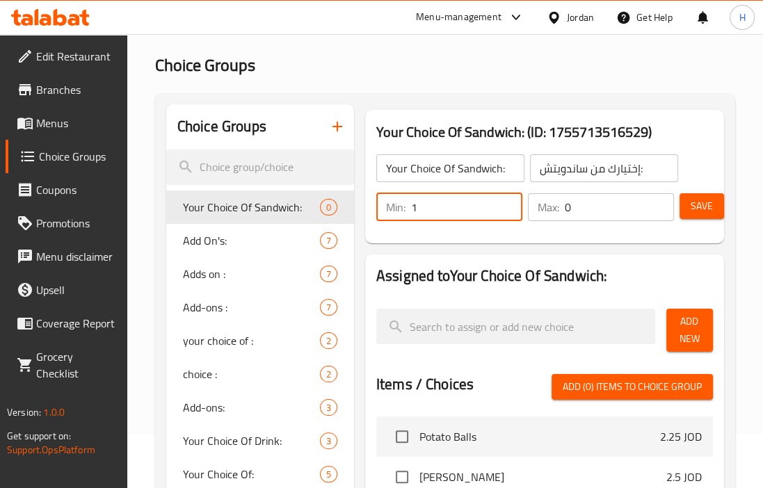
type input "1"
click at [609, 211] on input "0" at bounding box center [619, 207] width 109 height 28
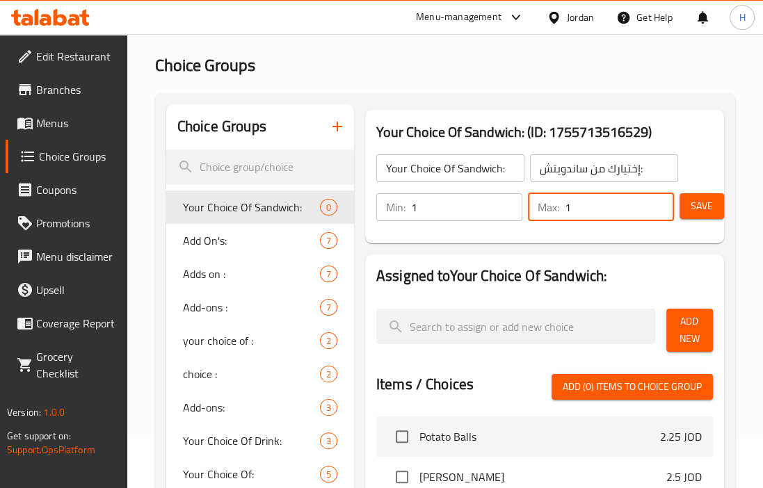
type input "1"
click at [616, 272] on h2 "Assigned to Your Choice Of Sandwich:" at bounding box center [544, 276] width 337 height 21
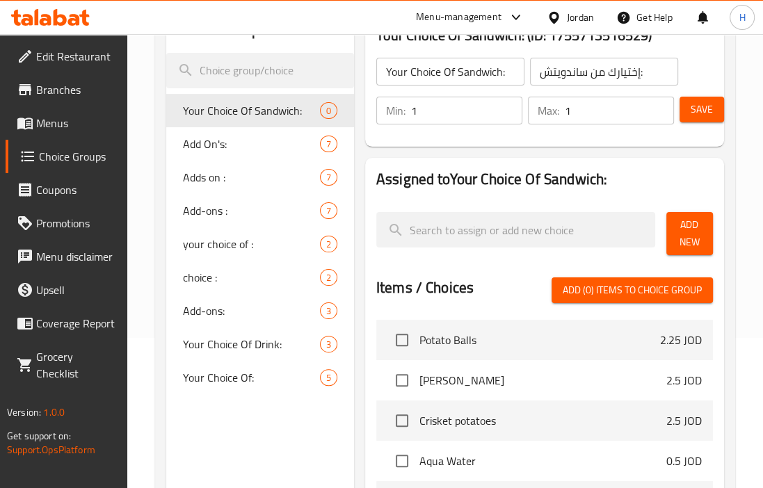
click at [690, 231] on span "Add New" at bounding box center [689, 233] width 24 height 35
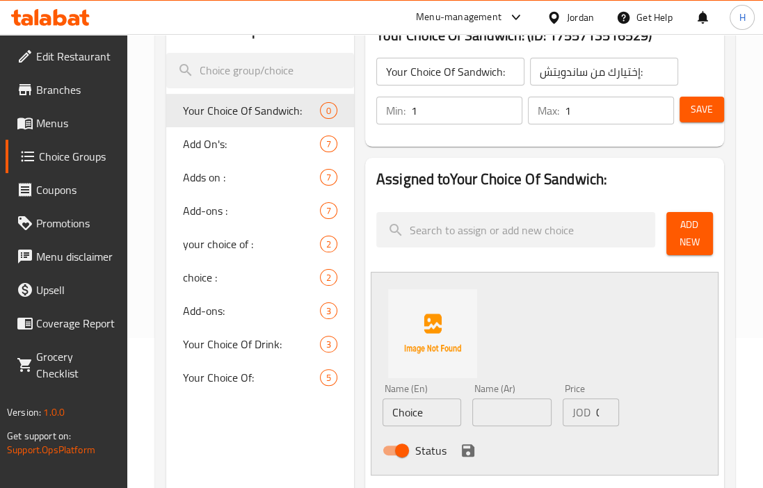
click at [515, 413] on input "text" at bounding box center [511, 413] width 79 height 28
paste input "سندويتش تشكن مسالا"
type input "سندويتش تشكن مسالا"
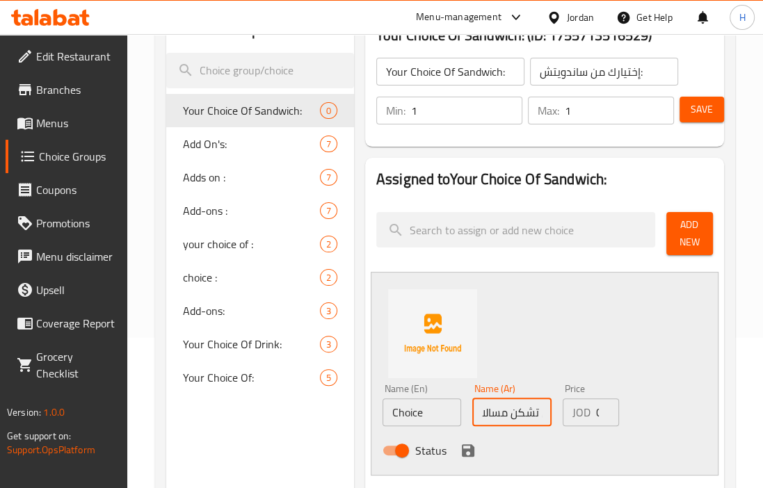
click at [433, 422] on input "Choice" at bounding box center [422, 413] width 79 height 28
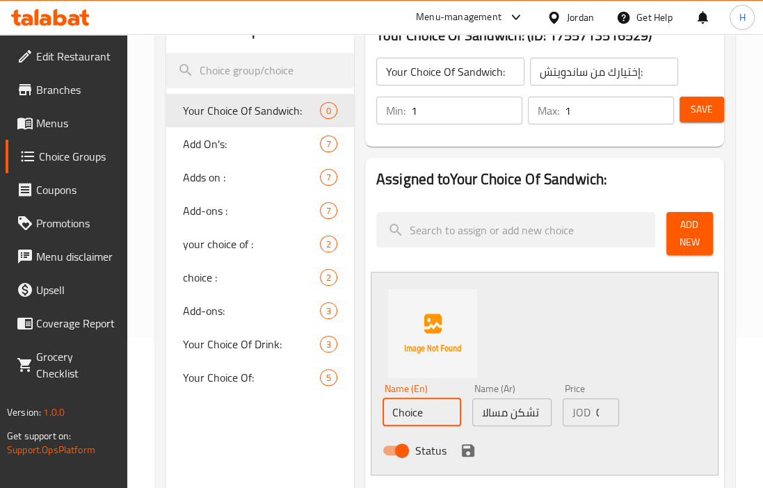
paste input "icken Masala Sandwich"
type input "Chicken Masala Sandwich"
click at [593, 380] on div "Price JOD 0 Price" at bounding box center [590, 405] width 67 height 54
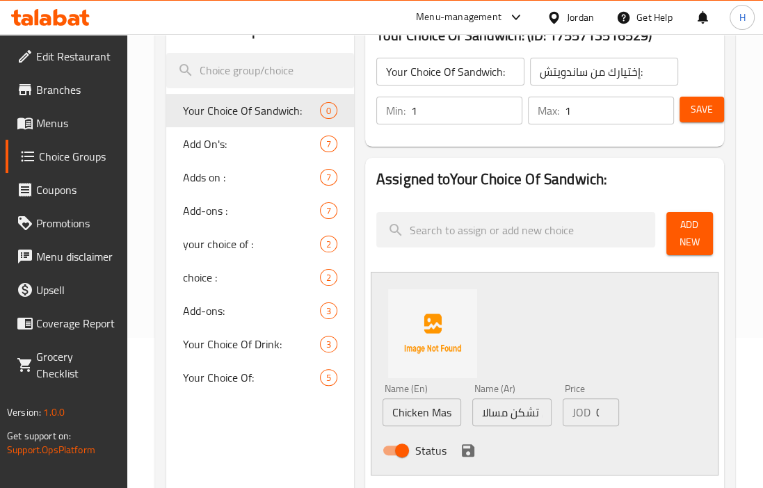
click at [462, 450] on icon "save" at bounding box center [468, 450] width 13 height 13
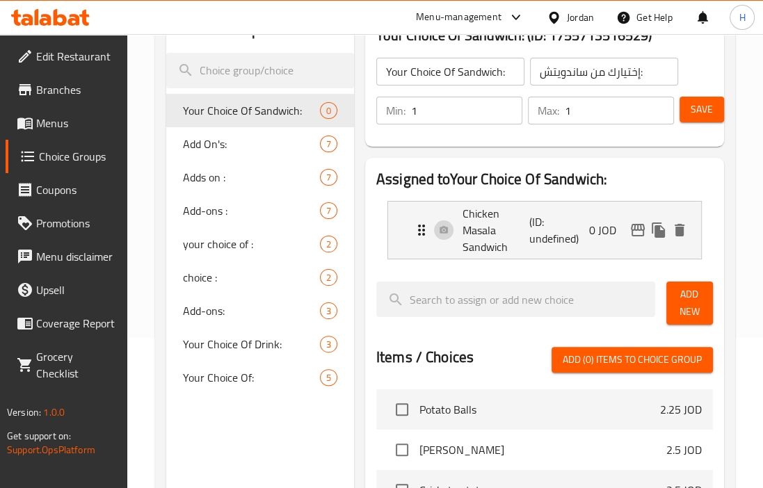
click at [689, 305] on span "Add New" at bounding box center [689, 303] width 24 height 35
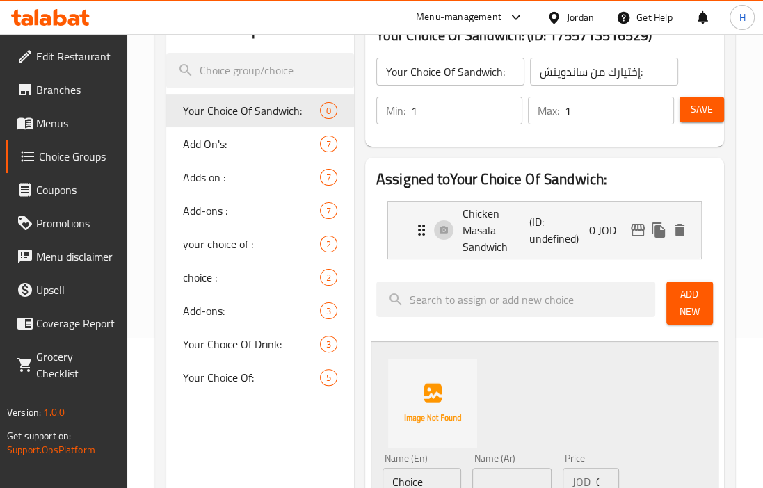
click at [520, 472] on input "text" at bounding box center [511, 482] width 79 height 28
paste input "سندويتش فاهيتا"
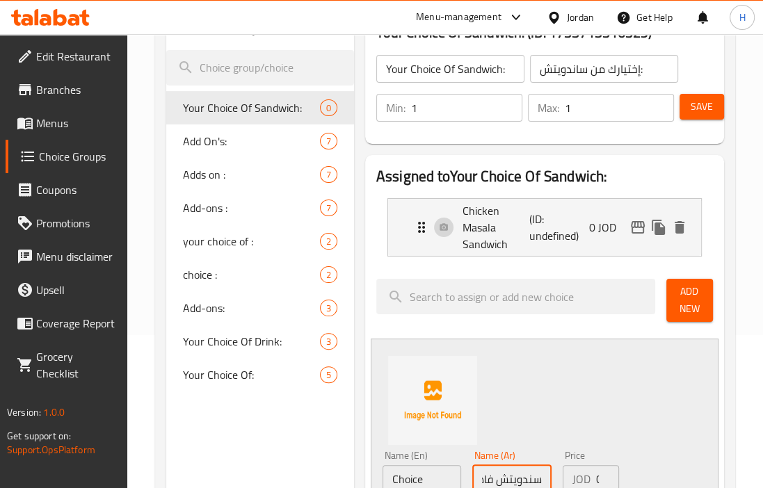
scroll to position [263, 0]
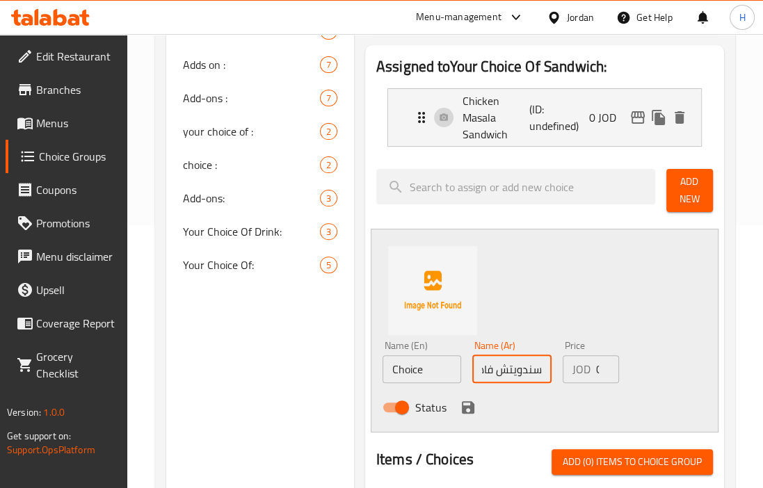
click at [500, 362] on input "سندويتش فاهيتا" at bounding box center [511, 369] width 79 height 28
type input "سندويتش فاهيتا"
click at [430, 355] on input "Choice" at bounding box center [422, 369] width 79 height 28
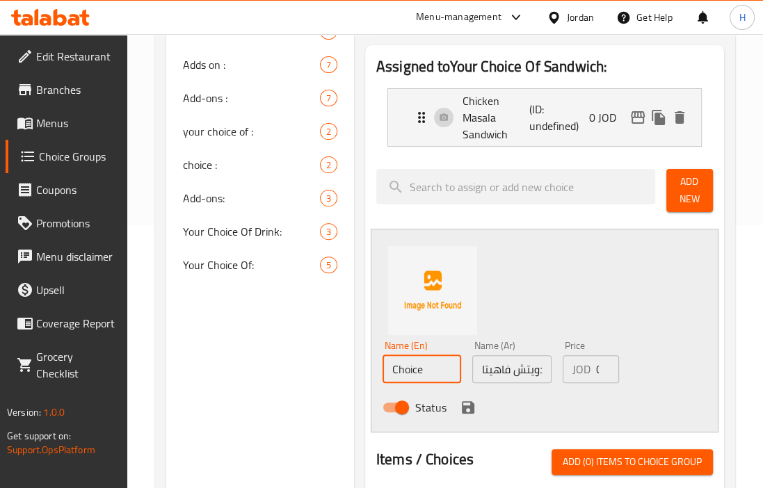
paste input "Fajita sandwich"
type input "Fajita sandwich"
click at [633, 278] on div "Name (En) Fajita sandwich Name (En) Name (Ar) سندويتش فاهيتا Name (Ar) Price JO…" at bounding box center [545, 331] width 348 height 204
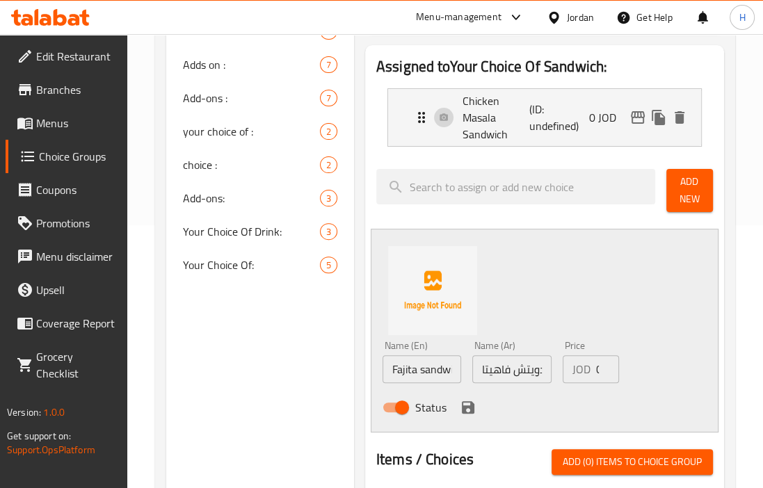
click at [465, 411] on icon "save" at bounding box center [468, 407] width 13 height 13
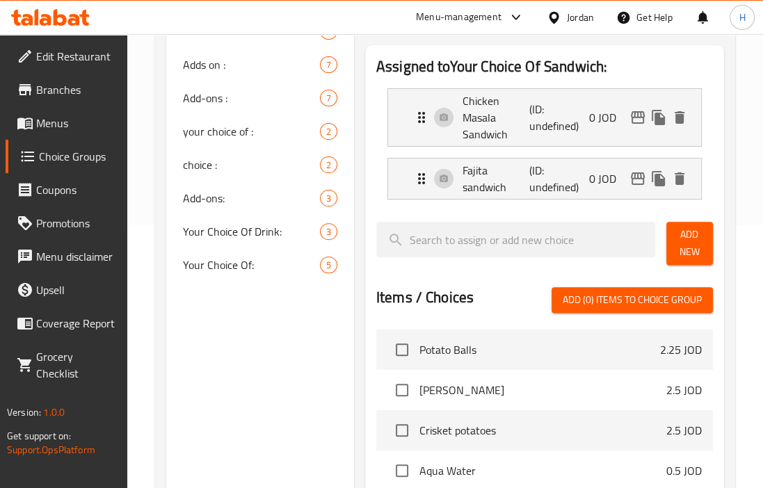
drag, startPoint x: 689, startPoint y: 237, endPoint x: 677, endPoint y: 242, distance: 12.8
click at [689, 237] on span "Add New" at bounding box center [689, 243] width 24 height 35
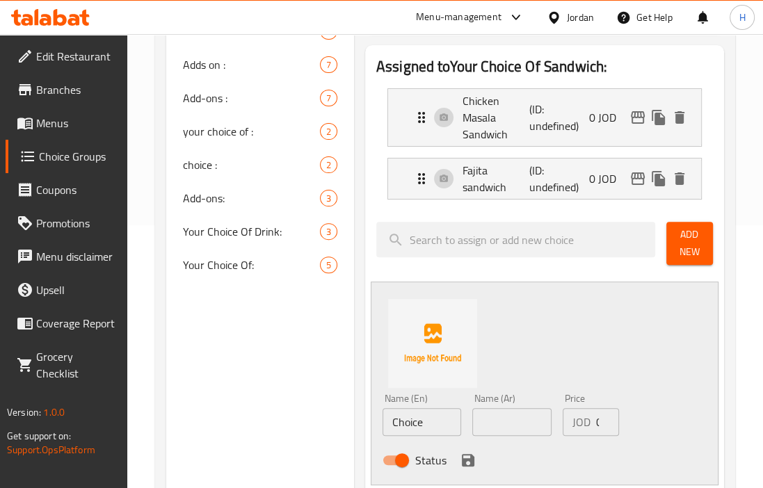
click at [501, 443] on div "Status" at bounding box center [512, 461] width 270 height 38
click at [522, 408] on input "text" at bounding box center [511, 422] width 79 height 28
paste input "سندويتش براون بيف"
type input "سندويتش براون بيف"
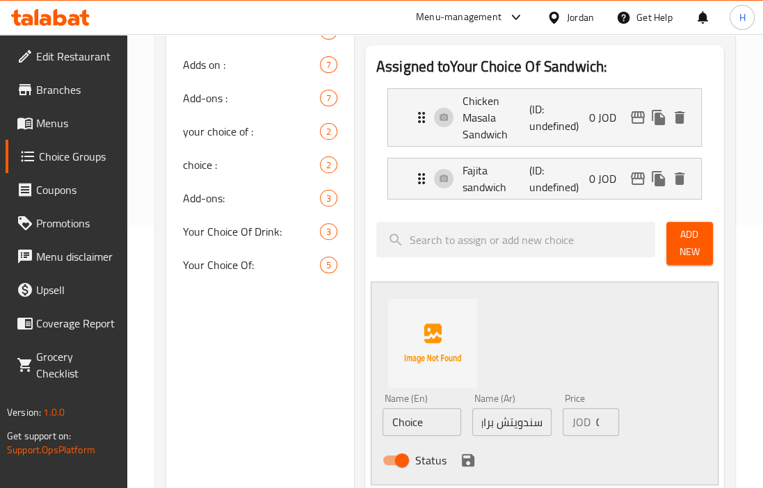
scroll to position [0, 0]
click at [426, 424] on input "Choice" at bounding box center [422, 422] width 79 height 28
paste input "Brown Beef Sandwich"
type input "Brown Beef Sandwich"
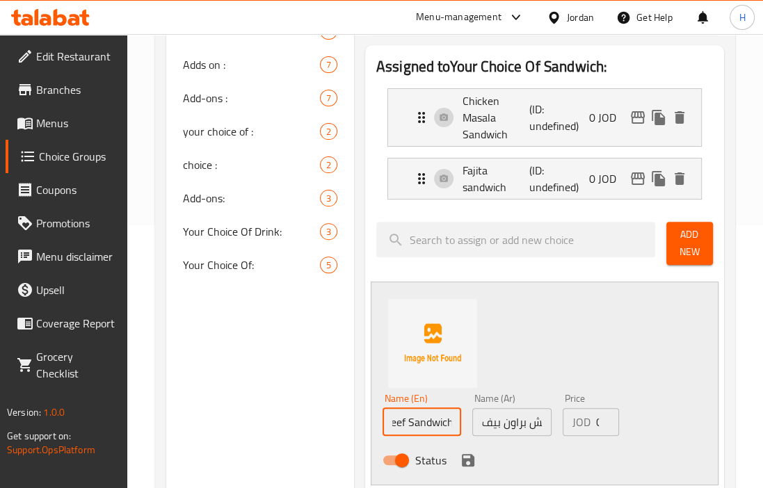
click at [554, 323] on div "Name (En) Brown Beef Sandwich Name (En) Name (Ar) سندويتش براون بيف Name (Ar) P…" at bounding box center [545, 384] width 348 height 204
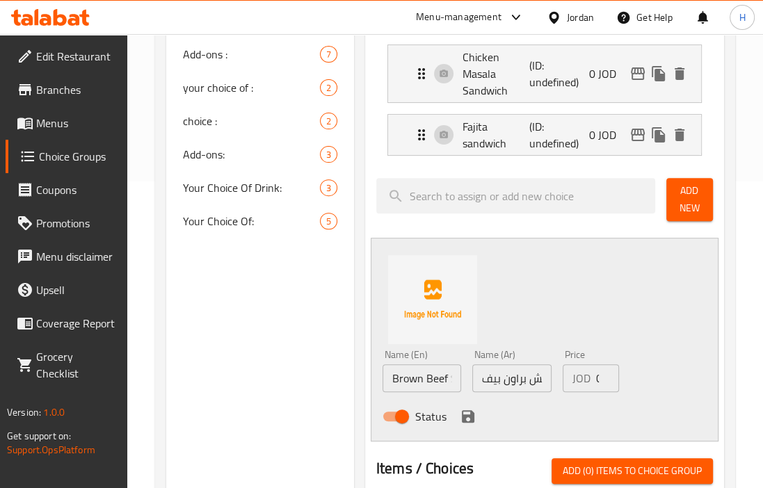
scroll to position [307, 0]
click at [467, 414] on icon "save" at bounding box center [468, 416] width 13 height 13
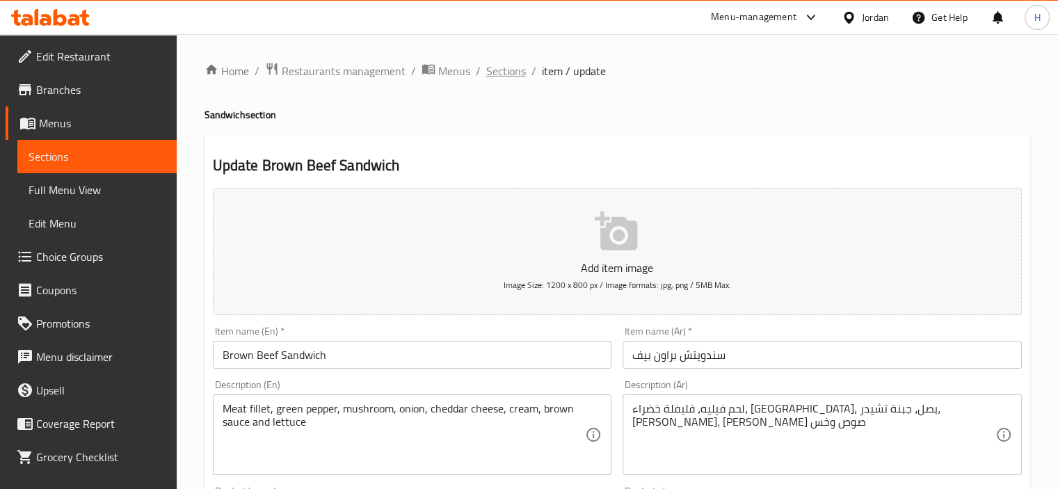
click at [509, 66] on span "Sections" at bounding box center [506, 71] width 40 height 17
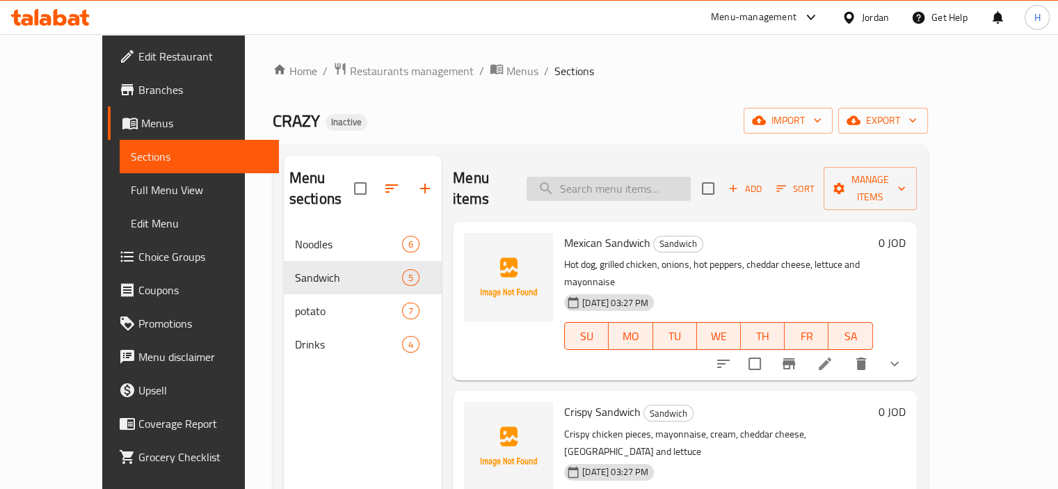
click at [609, 179] on input "search" at bounding box center [609, 189] width 164 height 24
paste input "بطاطا زقزاق"
type input "بطاطا زقزاق"
click at [680, 222] on div "Mexican Sandwich Sandwich Hot dog, grilled chicken, onions, hot peppers, chedda…" at bounding box center [684, 301] width 463 height 159
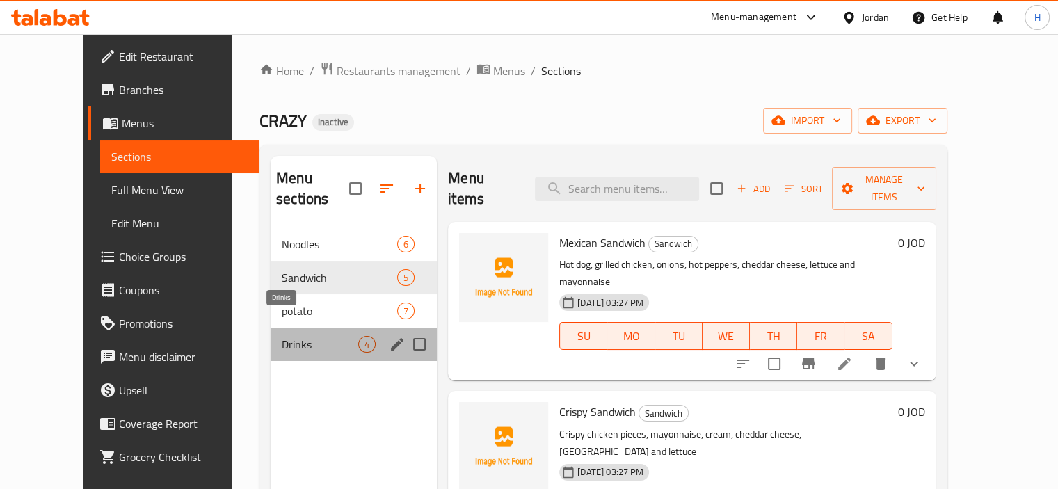
click at [282, 336] on span "Drinks" at bounding box center [320, 344] width 77 height 17
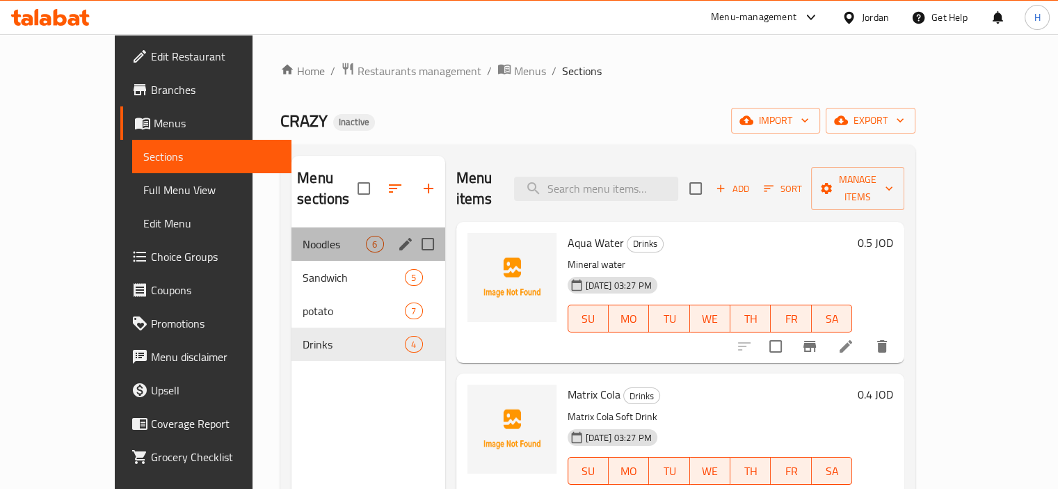
click at [291, 227] on div "Noodles 6" at bounding box center [367, 243] width 153 height 33
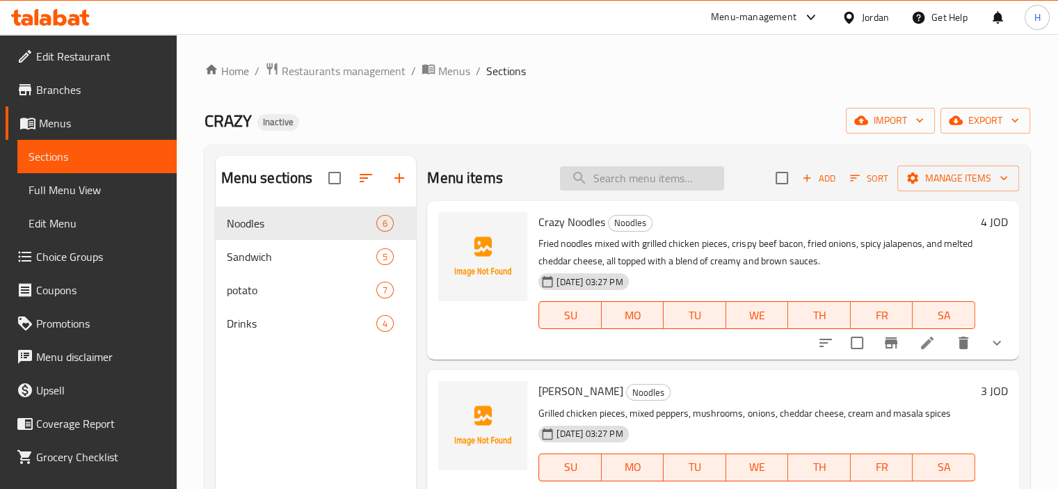
click at [615, 169] on input "search" at bounding box center [642, 178] width 164 height 24
paste input "Chicken Masala Sandwich"
type input "Chicken Masala Sandwich"
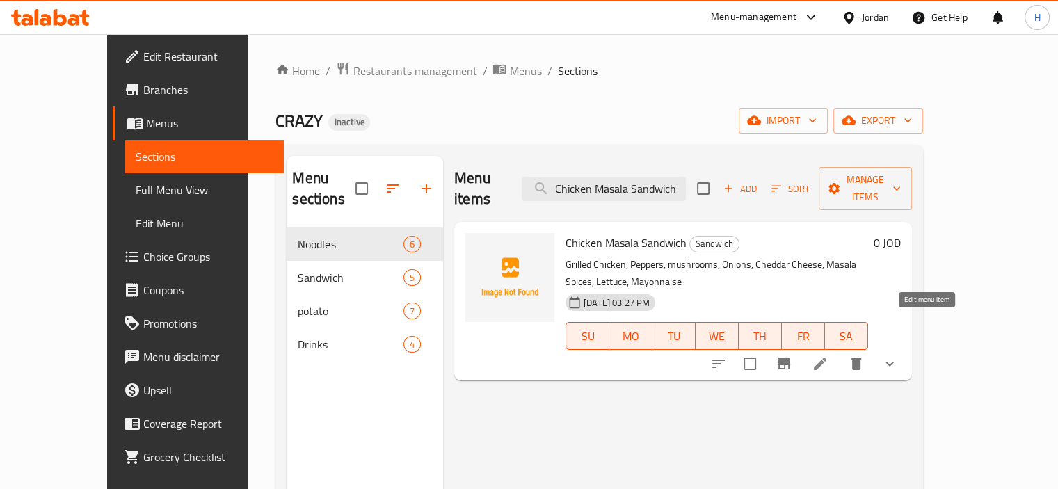
click at [828, 355] on icon at bounding box center [820, 363] width 17 height 17
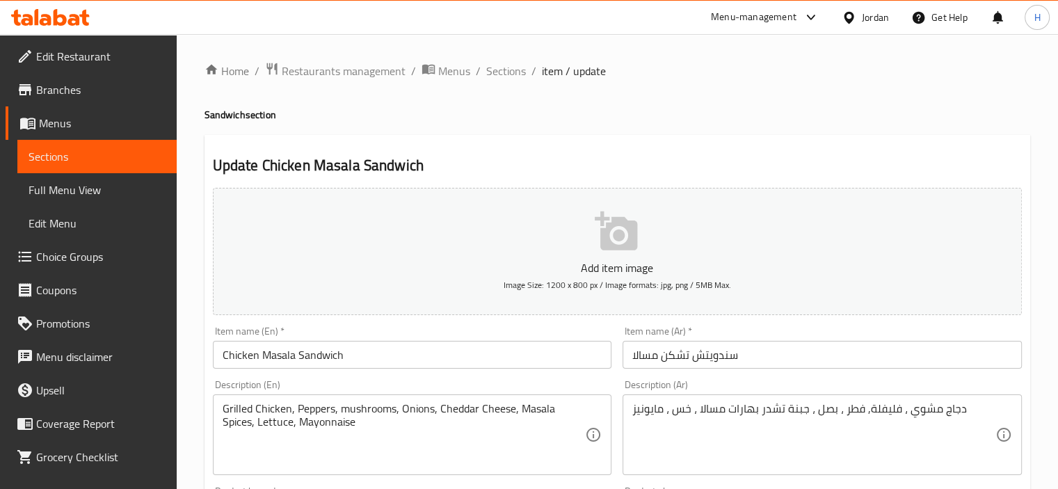
scroll to position [516, 0]
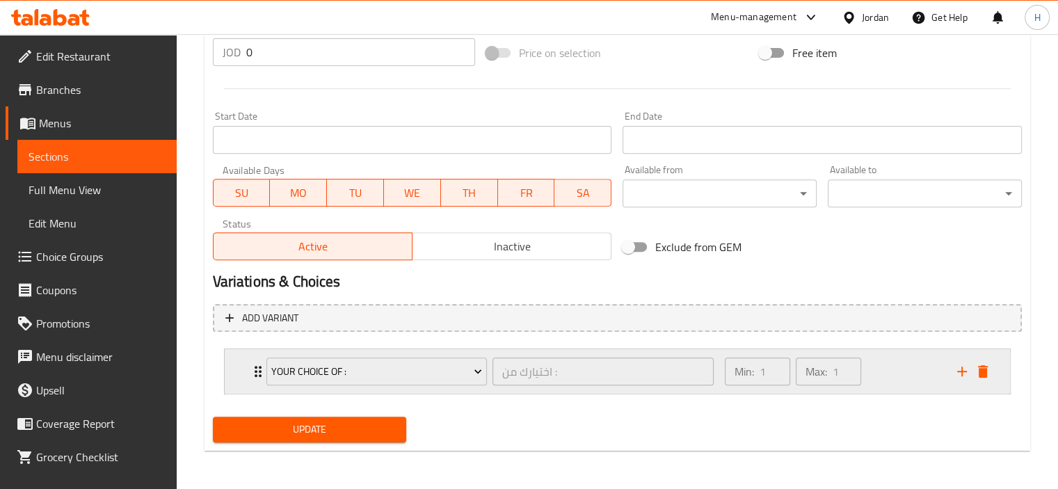
click at [871, 363] on div "Min: 1 ​ Max: 1 ​" at bounding box center [832, 371] width 232 height 45
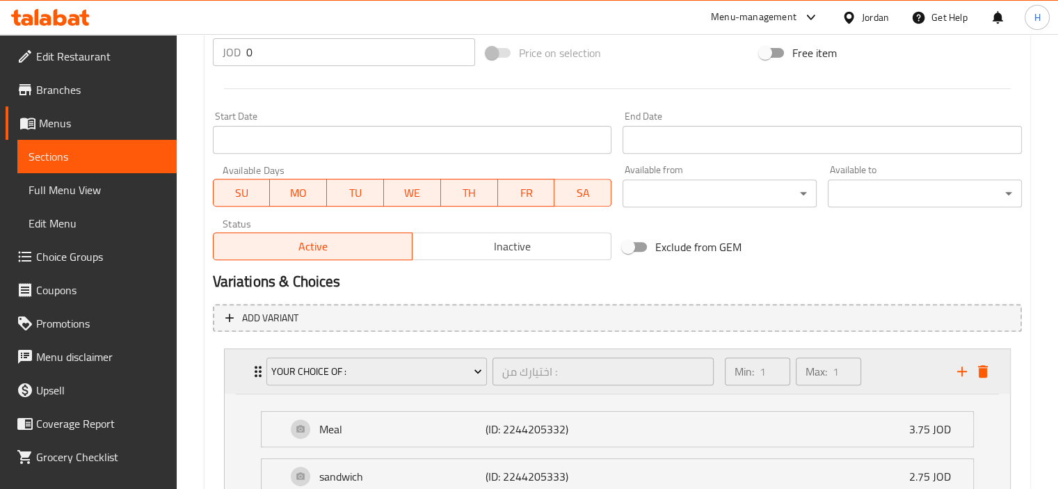
scroll to position [639, 0]
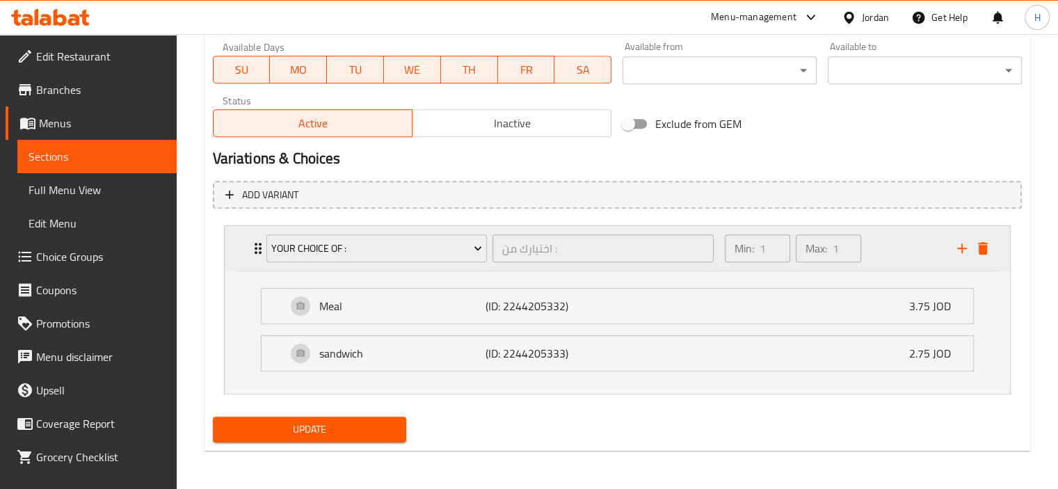
click at [883, 242] on div "Min: 1 ​ Max: 1 ​" at bounding box center [832, 248] width 232 height 45
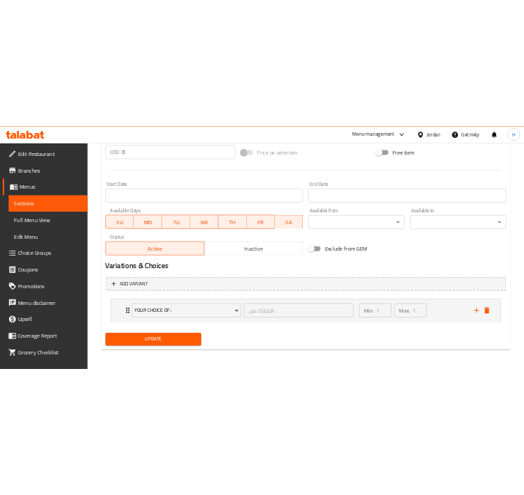
scroll to position [0, 0]
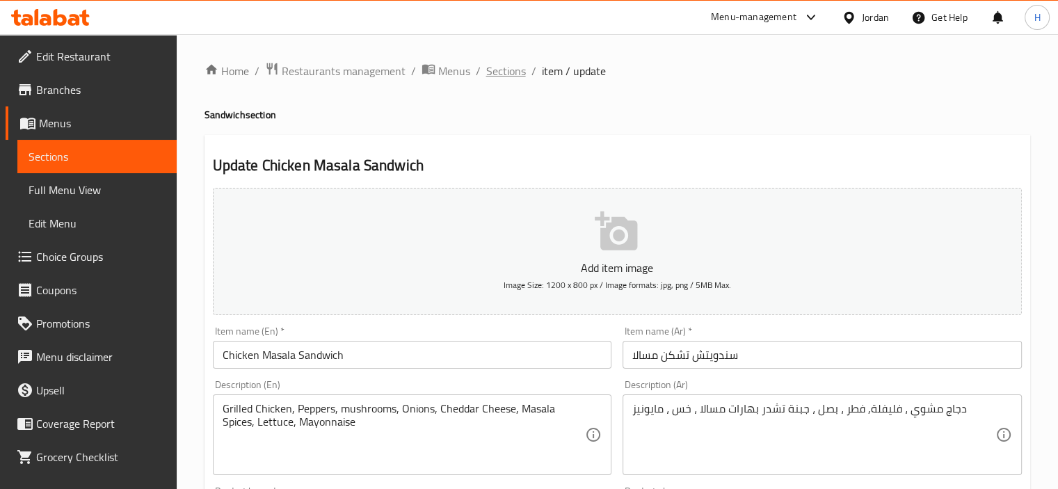
click at [507, 67] on span "Sections" at bounding box center [506, 71] width 40 height 17
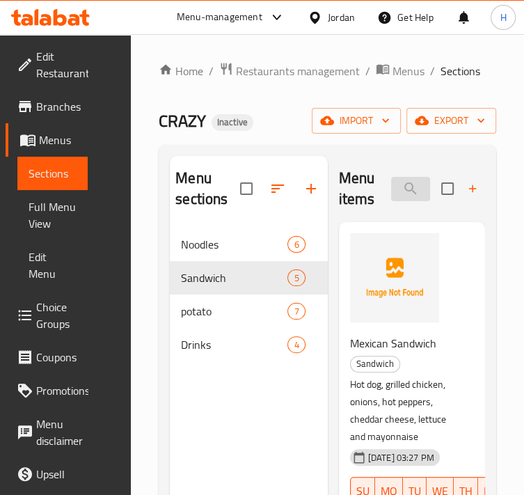
click at [407, 189] on input "search" at bounding box center [410, 189] width 39 height 24
paste input "بطاطا زقزاق"
type input "بطاطا زقزاق"
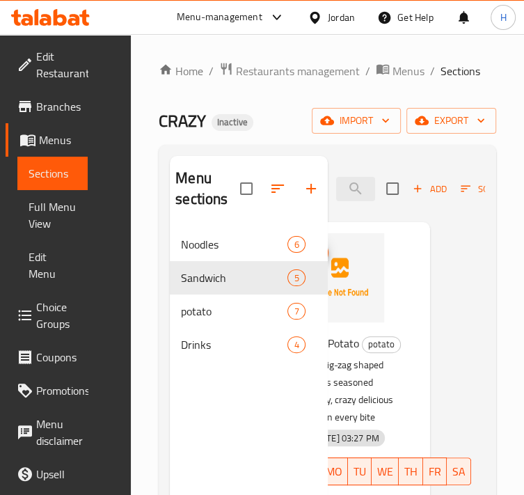
scroll to position [195, 0]
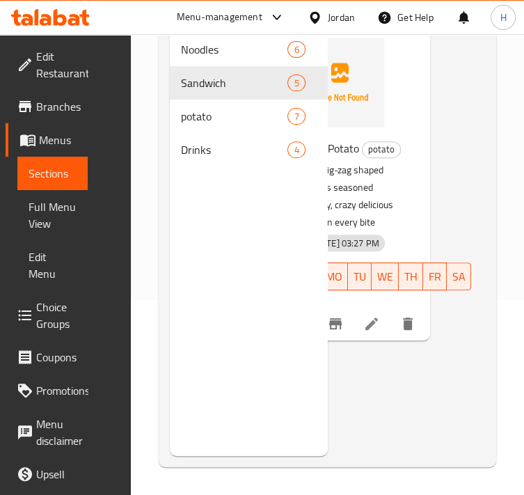
click at [376, 331] on icon at bounding box center [371, 323] width 17 height 17
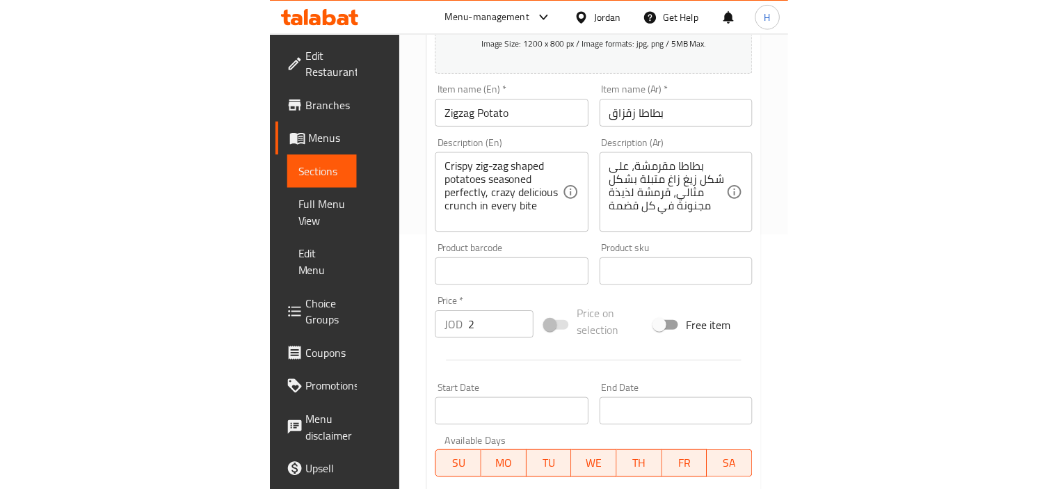
scroll to position [254, 0]
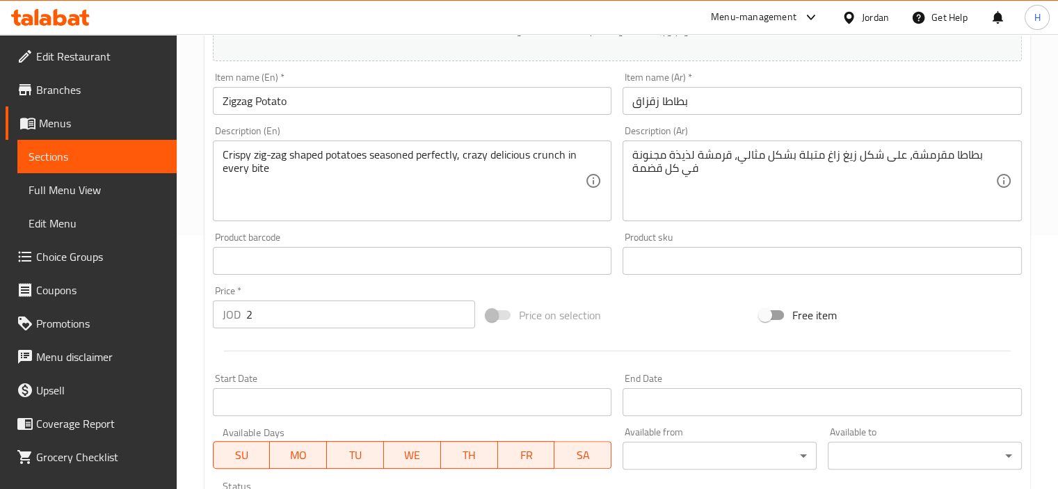
click at [667, 314] on div "Price on selection" at bounding box center [617, 315] width 273 height 38
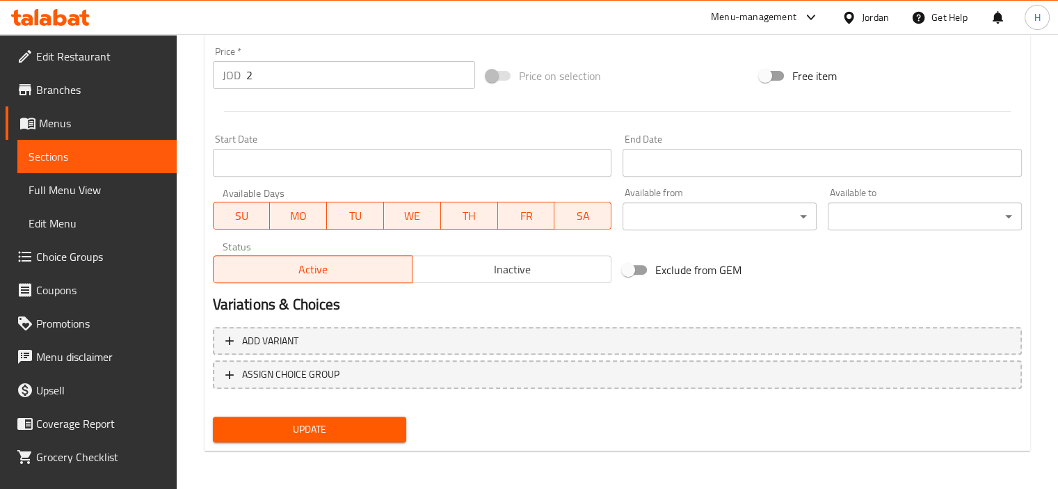
scroll to position [0, 0]
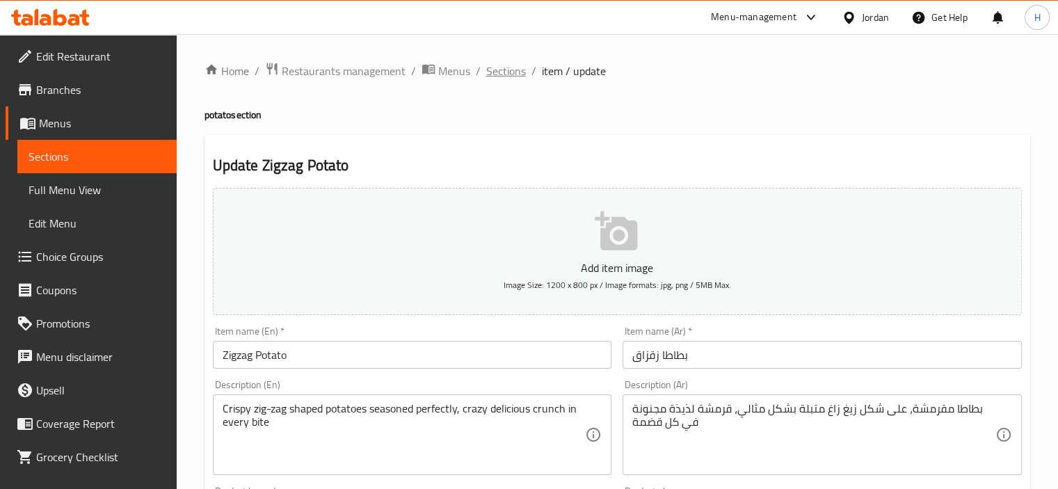
click at [502, 76] on span "Sections" at bounding box center [506, 71] width 40 height 17
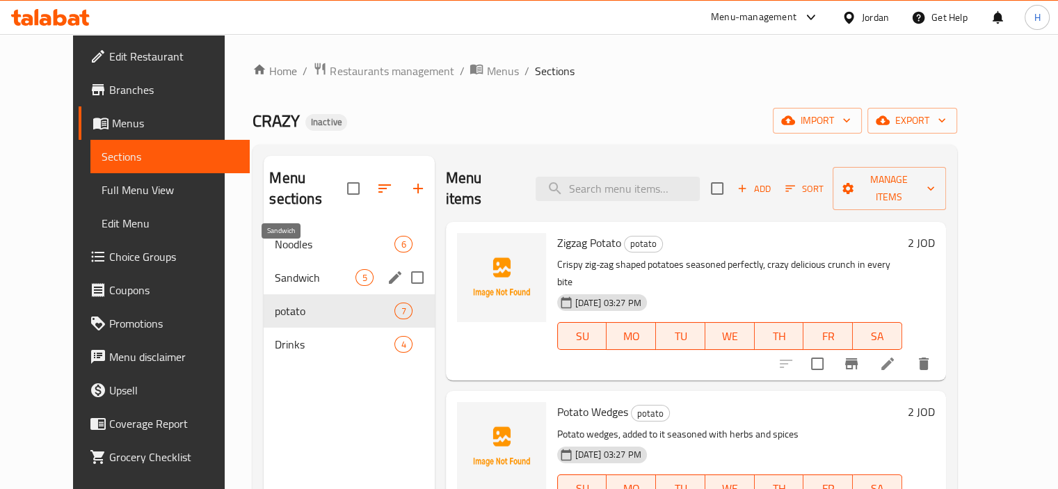
click at [275, 269] on span "Sandwich" at bounding box center [315, 277] width 81 height 17
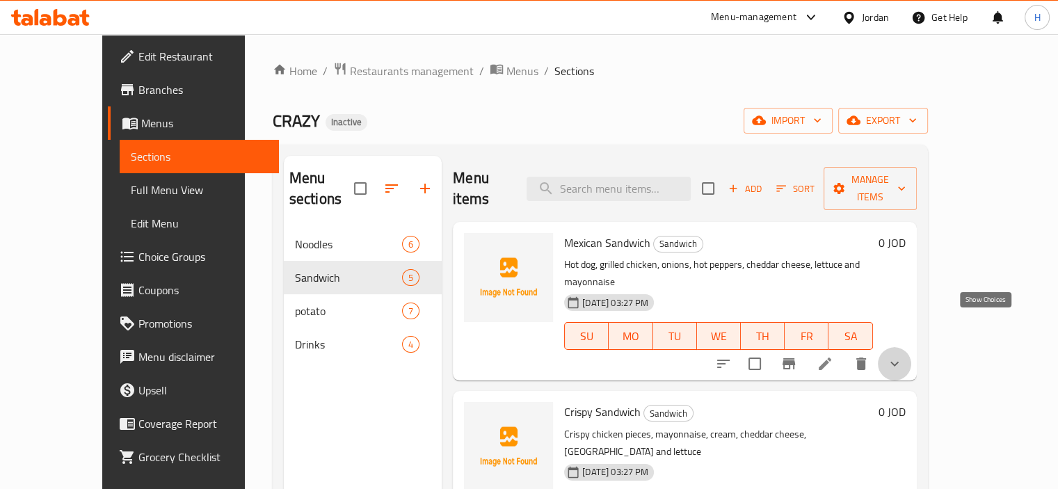
click at [903, 355] on icon "show more" at bounding box center [894, 363] width 17 height 17
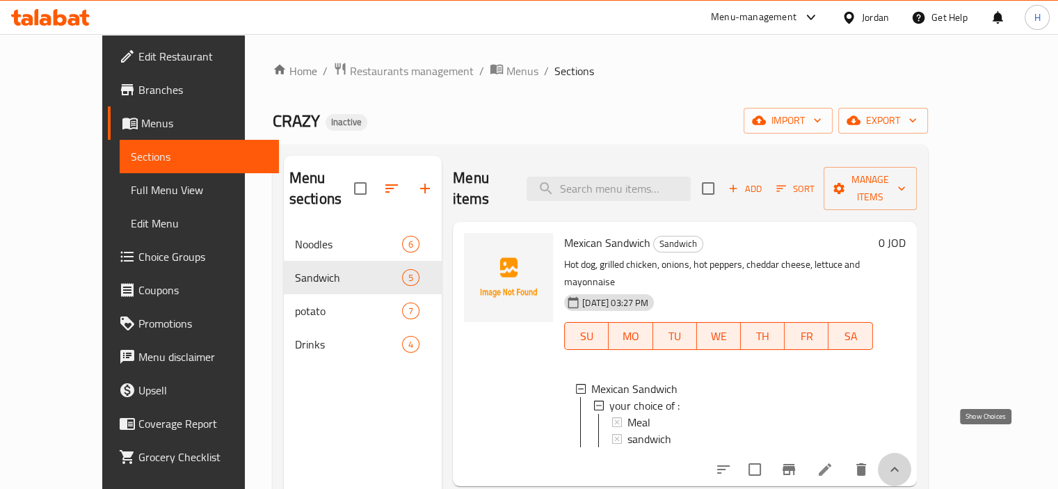
click at [903, 461] on icon "show more" at bounding box center [894, 469] width 17 height 17
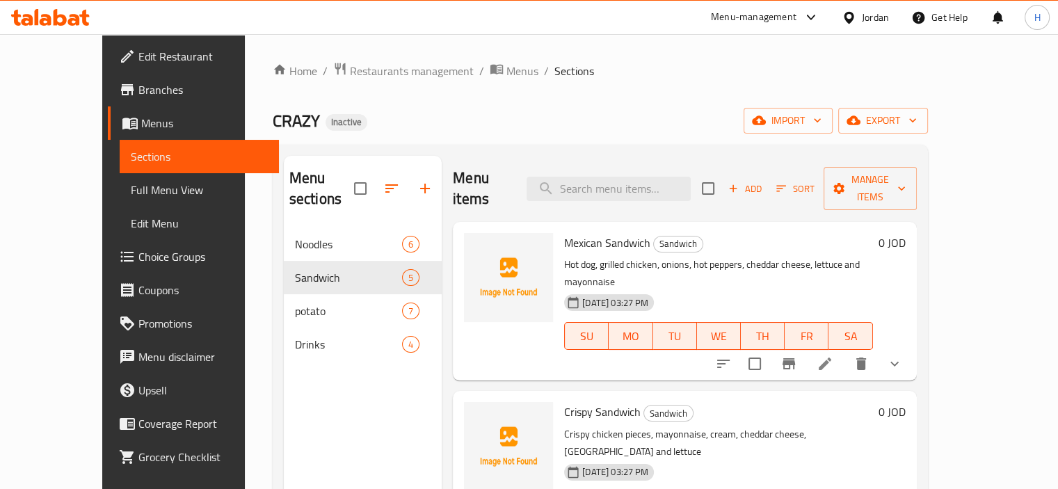
click at [284, 358] on div "Menu sections Noodles 6 Sandwich 5 potato 7 Drinks 4" at bounding box center [363, 400] width 158 height 489
click at [671, 29] on div "Menu-management Jordan Get Help H" at bounding box center [529, 17] width 1058 height 33
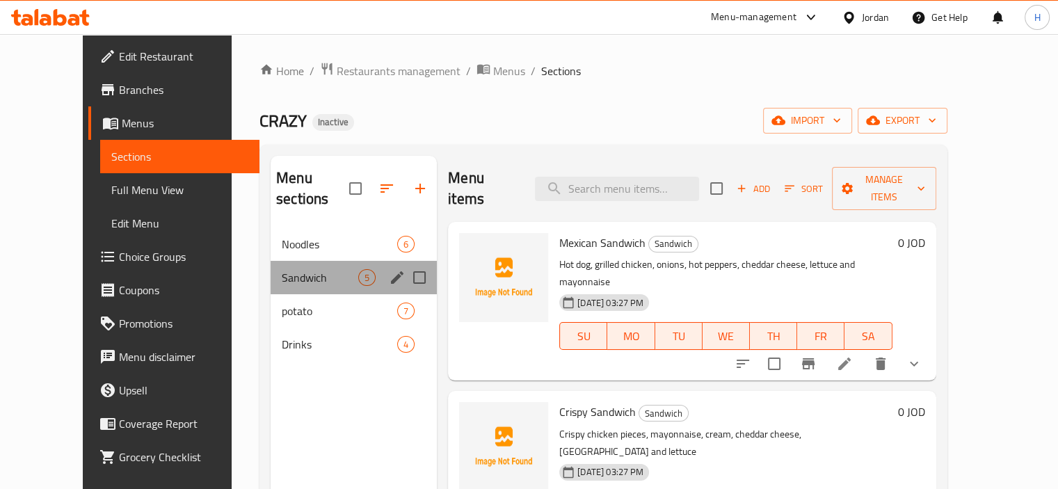
click at [271, 265] on div "Sandwich 5" at bounding box center [354, 277] width 166 height 33
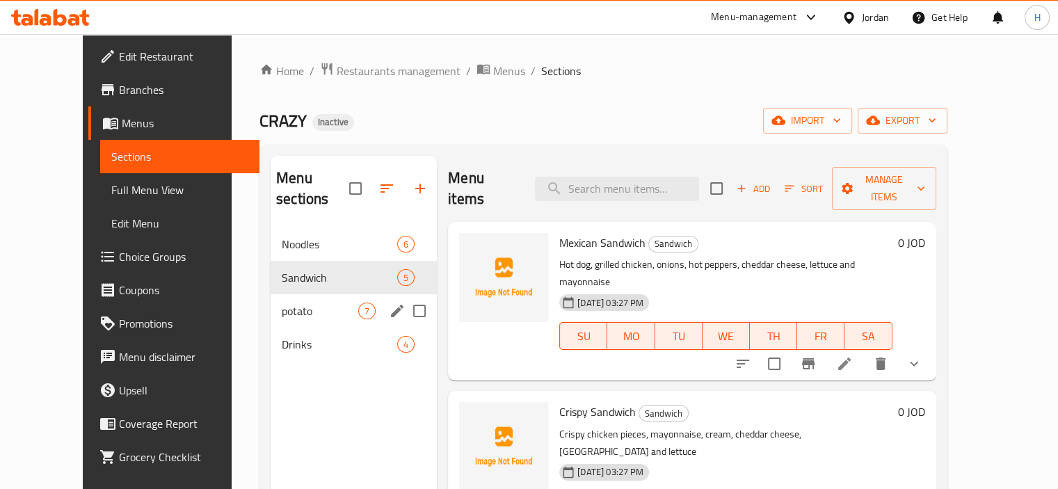
click at [271, 294] on div "potato 7" at bounding box center [354, 310] width 166 height 33
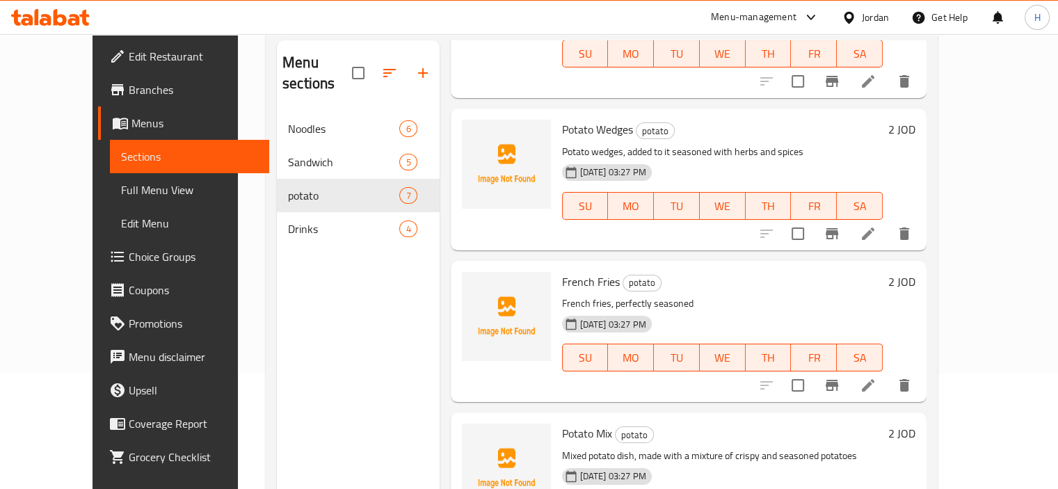
scroll to position [167, 0]
click at [238, 250] on div "Home / Restaurants management / Menus / Sections CRAZY Inactive import export M…" at bounding box center [602, 244] width 728 height 650
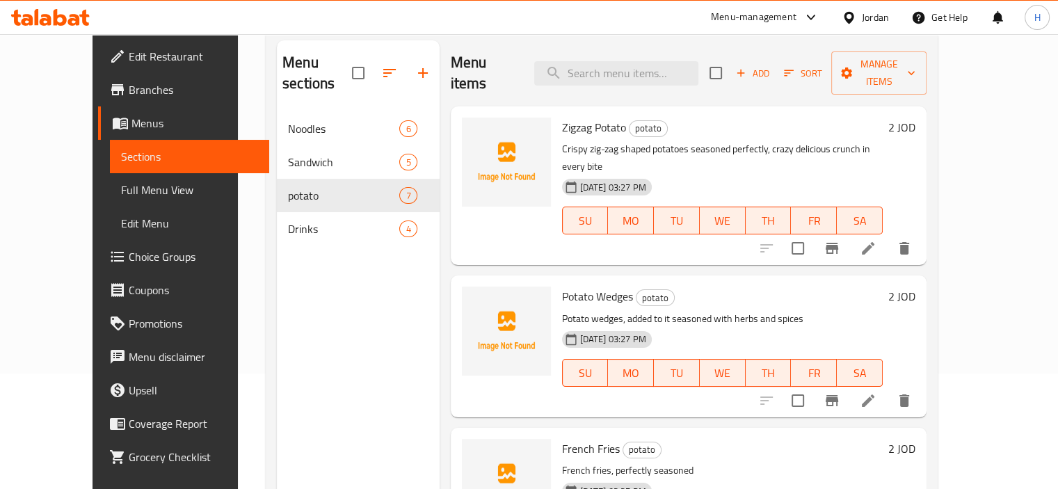
scroll to position [0, 0]
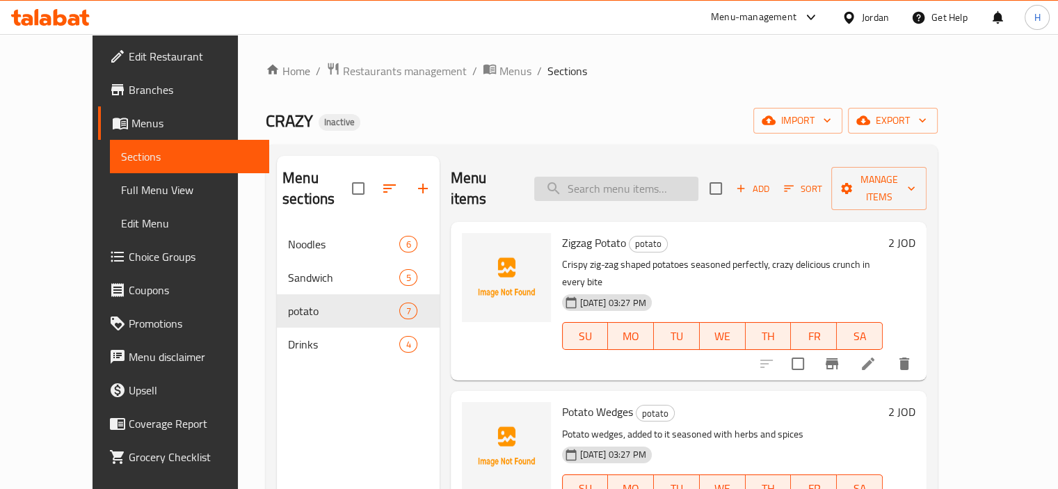
click at [621, 177] on input "search" at bounding box center [616, 189] width 164 height 24
paste input "كريزي نودلز"
type input "كريزي نودلز"
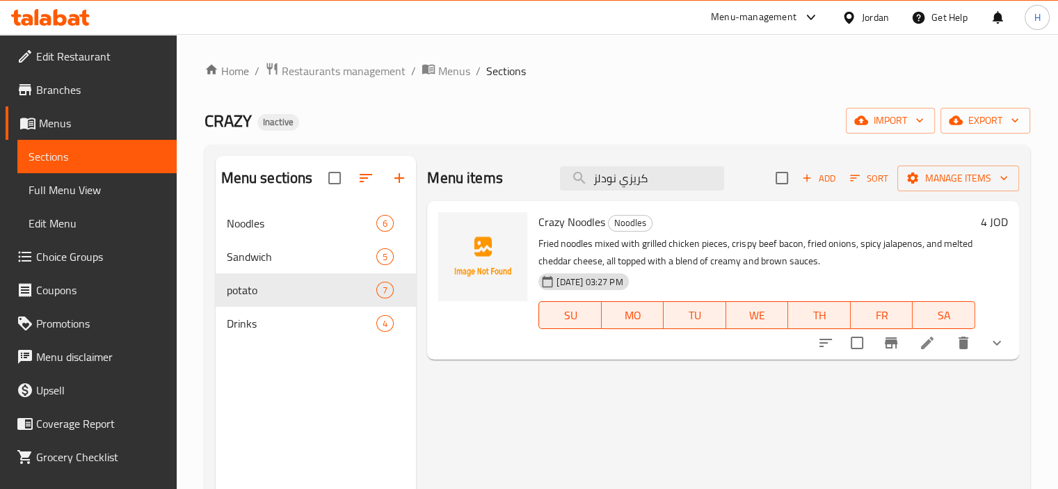
click at [935, 347] on li at bounding box center [927, 342] width 39 height 25
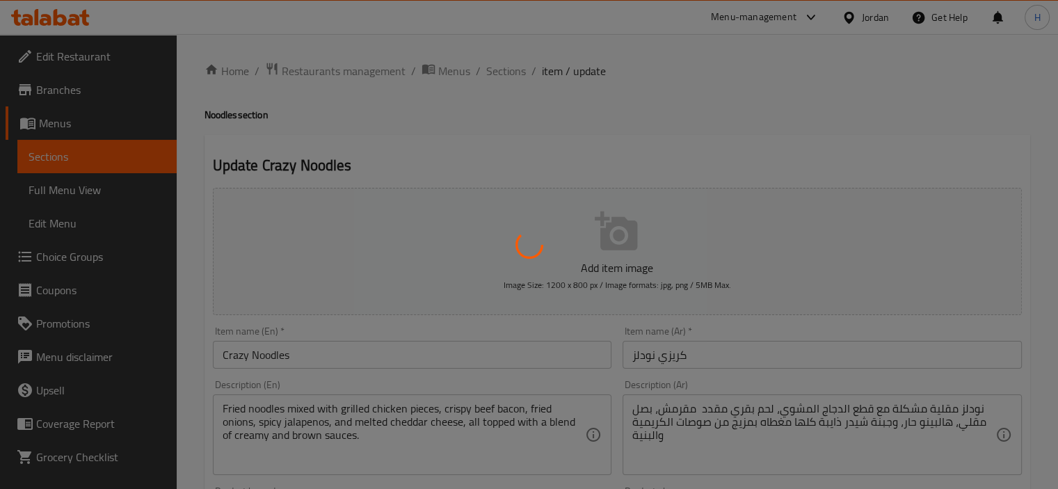
type input "الاضافات :"
type input "0"
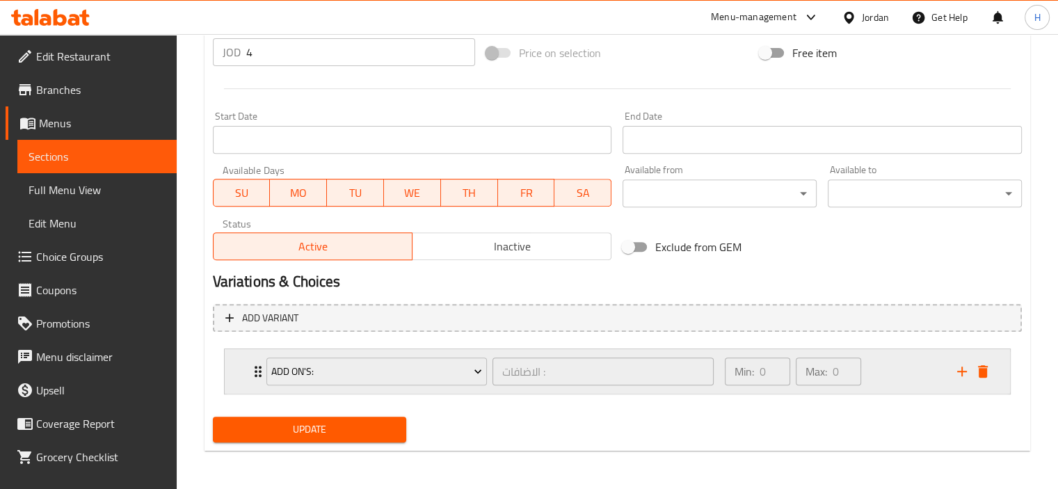
click at [905, 377] on div "Min: 0 ​ Max: 0 ​" at bounding box center [832, 371] width 232 height 45
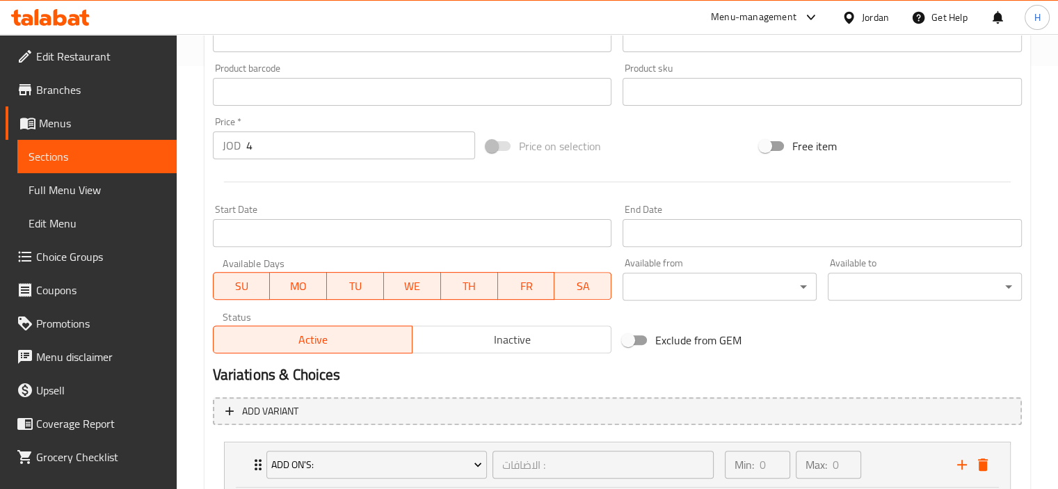
scroll to position [0, 0]
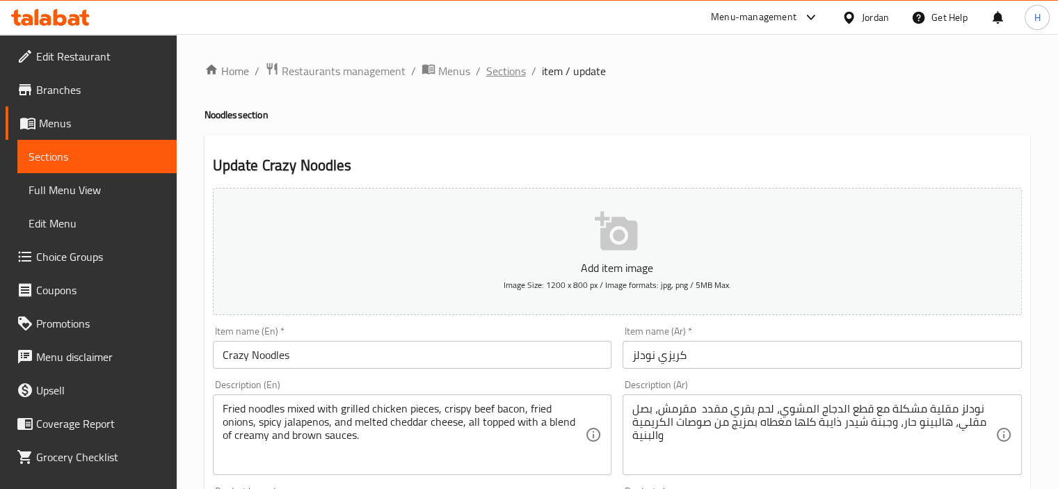
click at [502, 74] on span "Sections" at bounding box center [506, 71] width 40 height 17
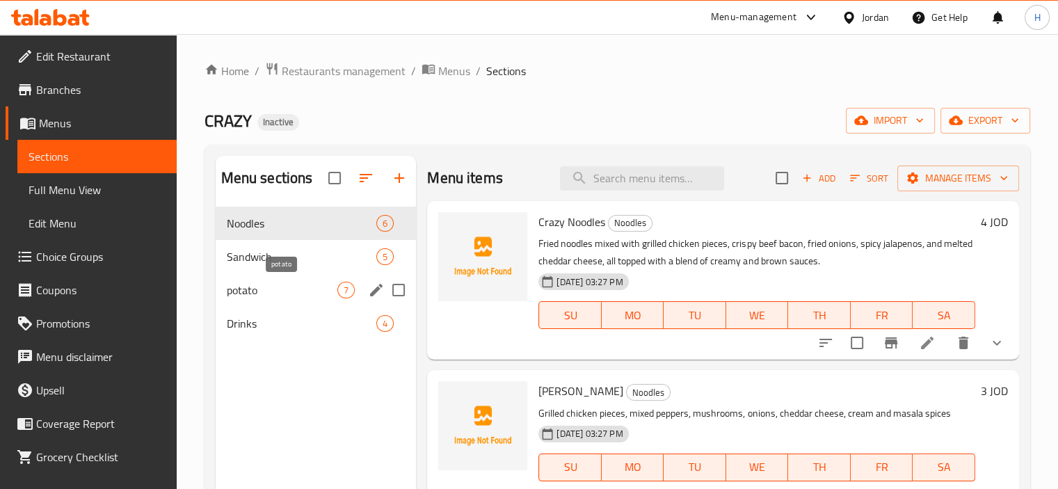
click at [256, 285] on span "potato" at bounding box center [282, 290] width 111 height 17
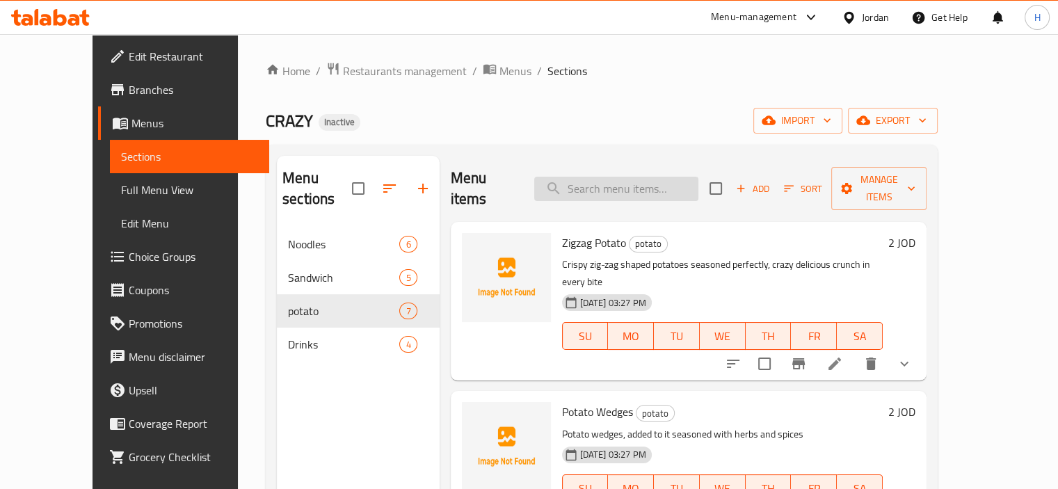
click at [643, 189] on input "search" at bounding box center [616, 189] width 164 height 24
click at [908, 362] on icon "show more" at bounding box center [904, 364] width 8 height 5
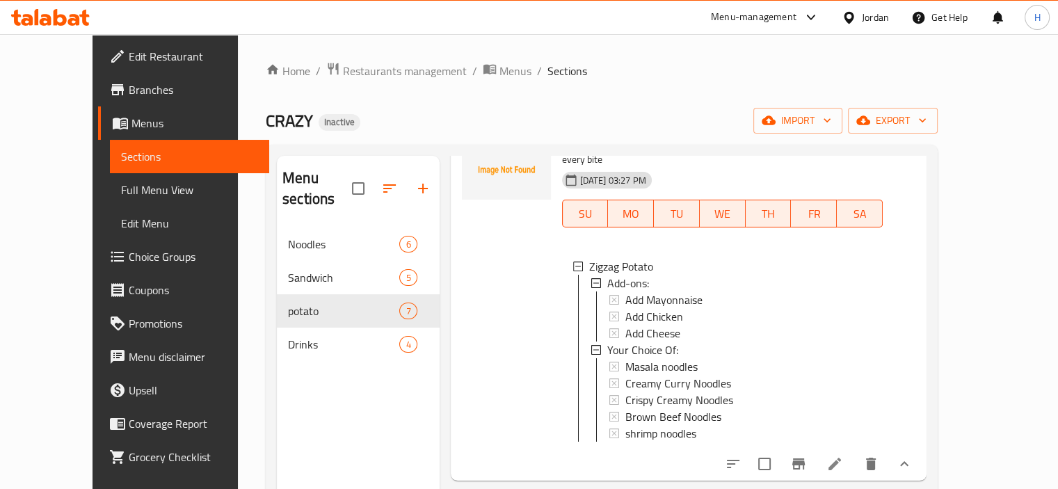
scroll to position [125, 0]
click at [129, 261] on span "Choice Groups" at bounding box center [193, 256] width 129 height 17
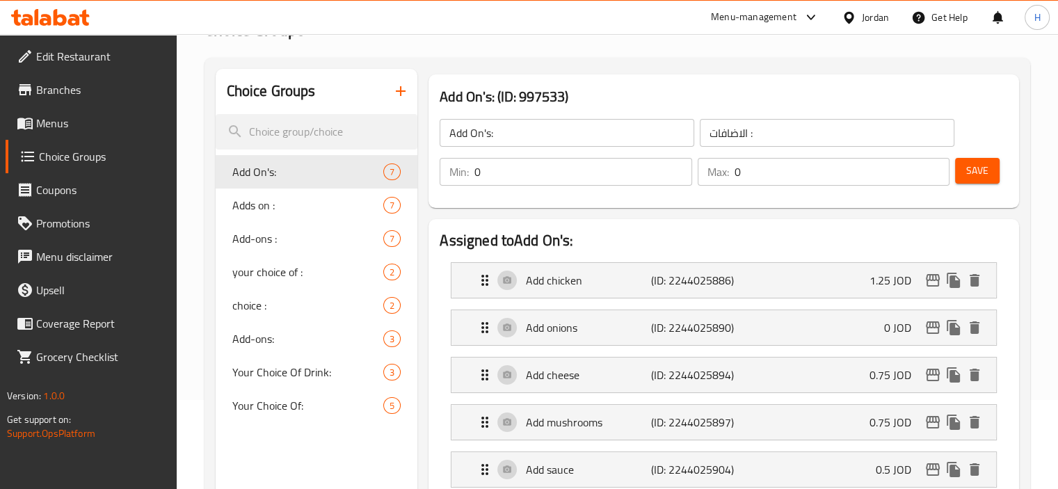
scroll to position [174, 0]
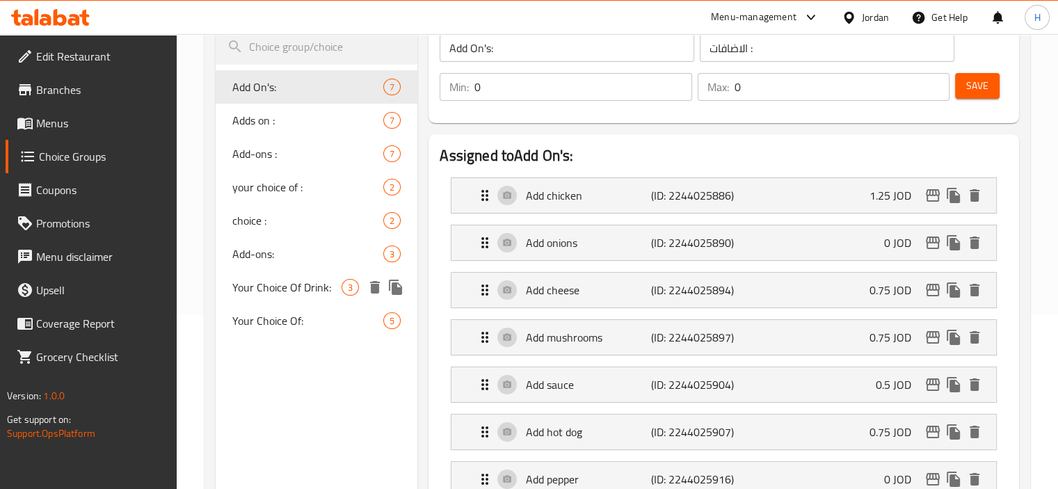
click at [273, 280] on span "Your Choice Of Drink:" at bounding box center [287, 287] width 110 height 17
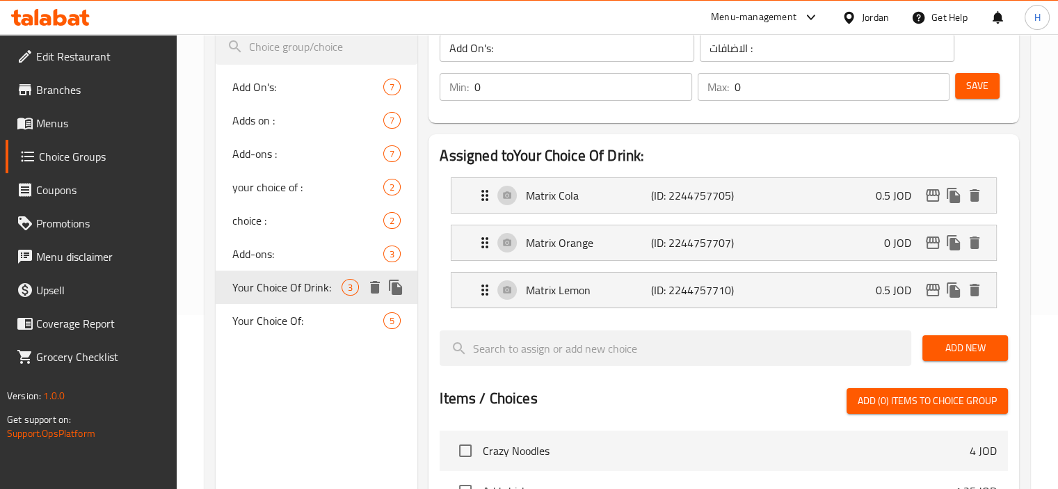
type input "Your Choice Of Drink:"
type input "إختيارك من المشروب:"
click at [377, 287] on icon "delete" at bounding box center [375, 287] width 10 height 13
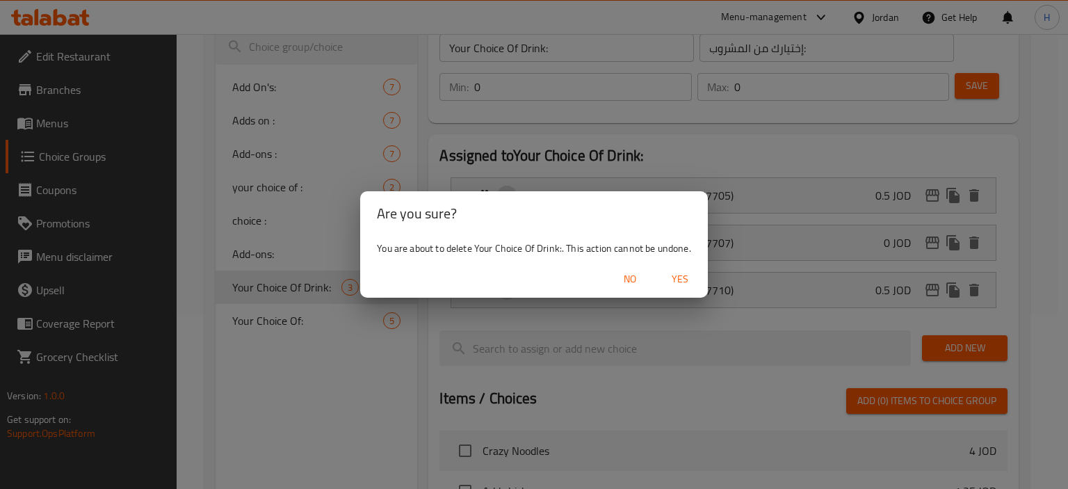
click at [685, 279] on span "Yes" at bounding box center [680, 279] width 33 height 17
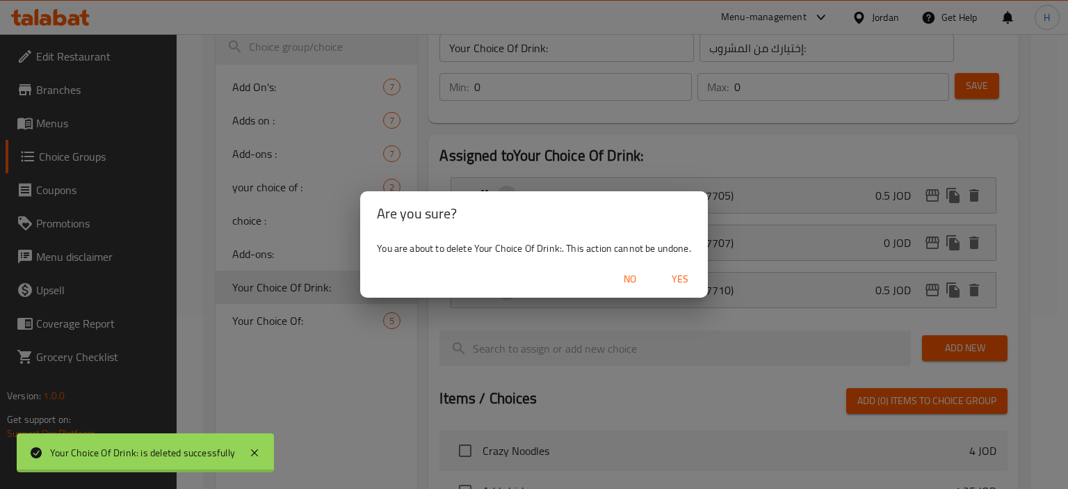
type input "Add On's:"
type input "الاضافات :"
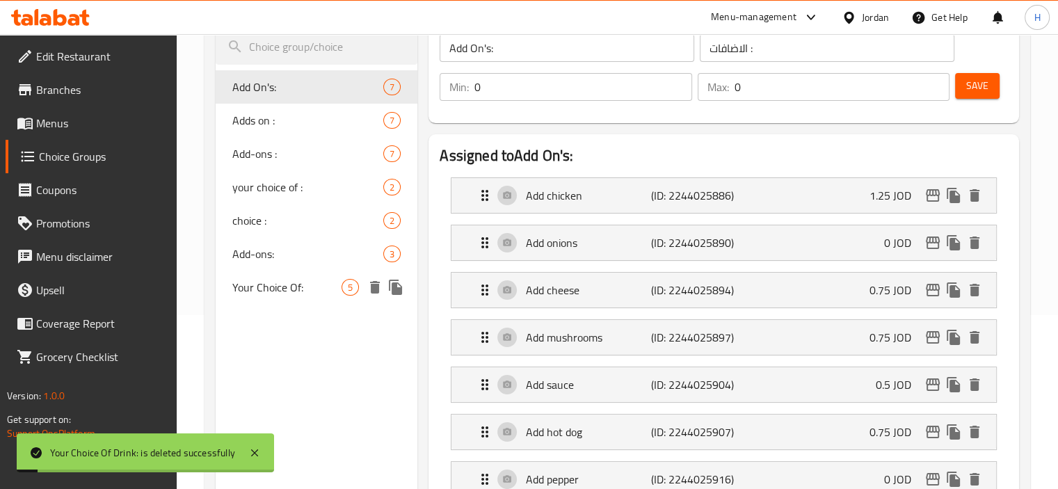
click at [302, 291] on span "Your Choice Of:" at bounding box center [287, 287] width 110 height 17
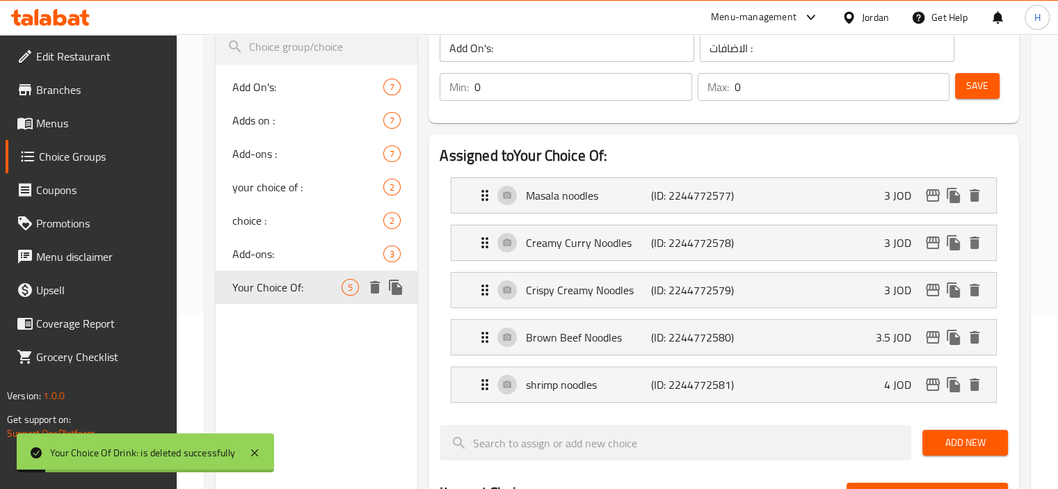
type input "Your Choice Of:"
type input "إختيارك من:"
click at [379, 291] on icon "delete" at bounding box center [375, 287] width 17 height 17
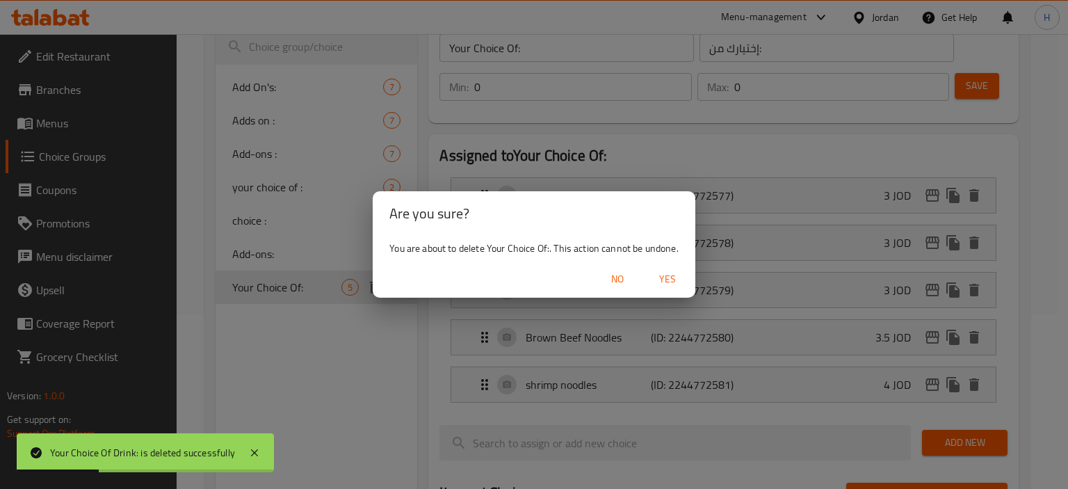
click at [666, 275] on span "Yes" at bounding box center [667, 279] width 33 height 17
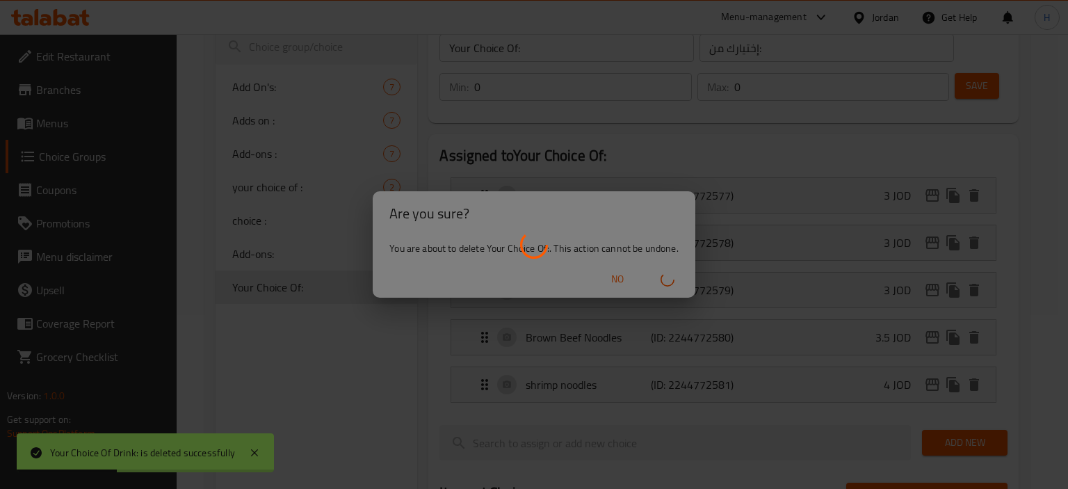
type input "Add On's:"
type input "الاضافات :"
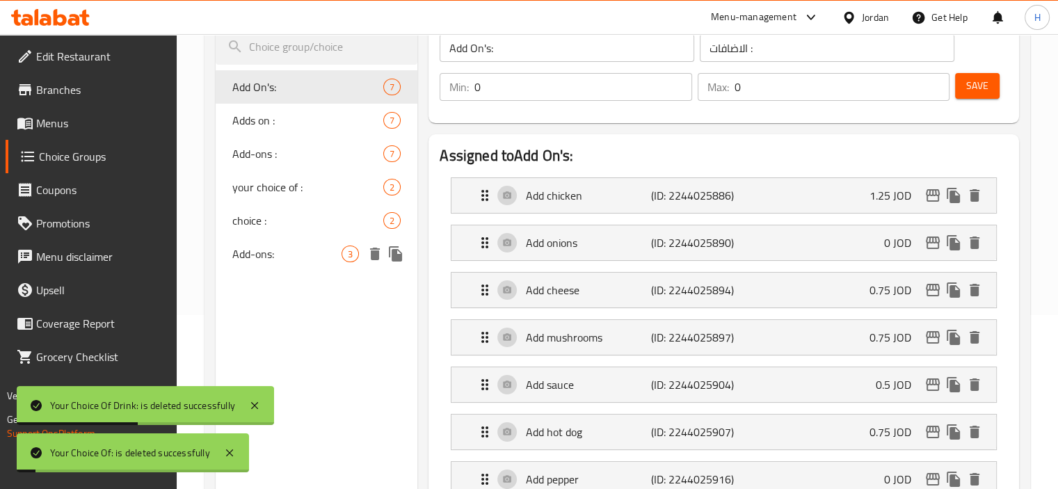
click at [268, 253] on span "Add-ons:" at bounding box center [287, 254] width 110 height 17
type input "Add-ons:"
type input "الإضافات:"
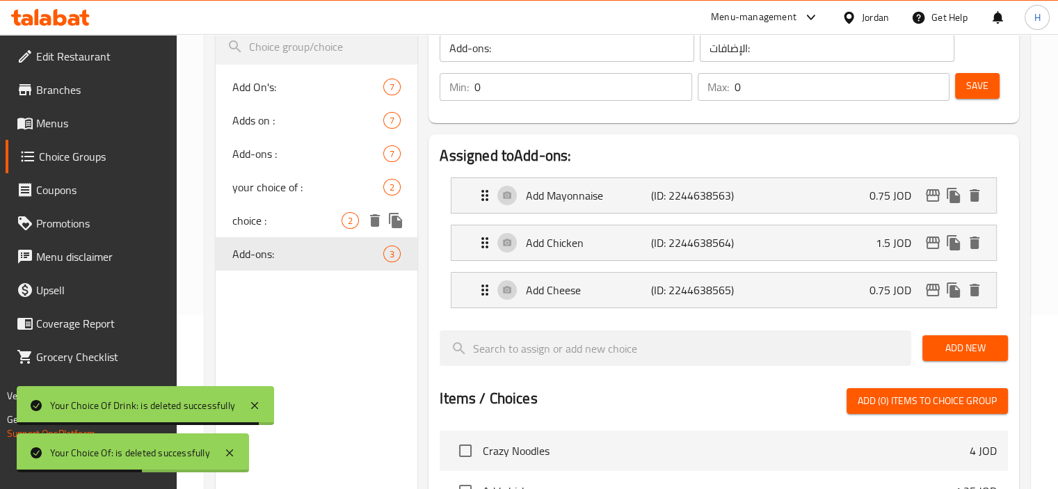
scroll to position [150, 0]
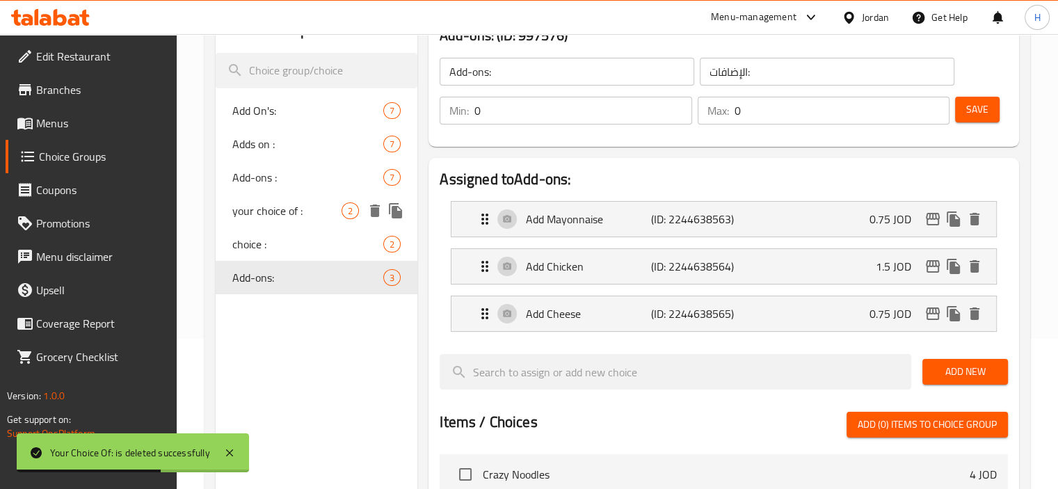
click at [289, 214] on span "your choice of :" at bounding box center [287, 210] width 110 height 17
type input "your choice of :"
type input "اختيارك من :"
type input "1"
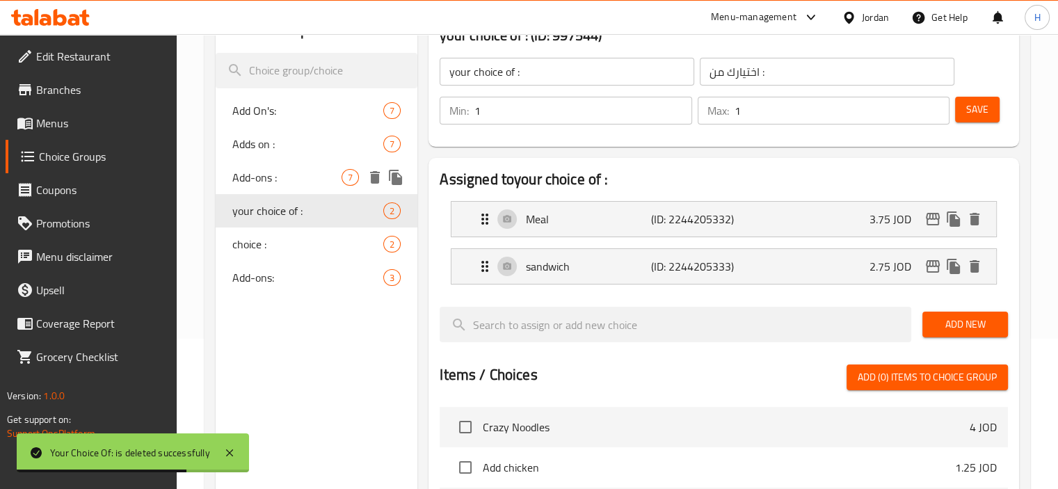
click at [278, 177] on span "Add-ons :" at bounding box center [287, 177] width 110 height 17
type input "Add-ons :"
type input "الاضافات :"
type input "0"
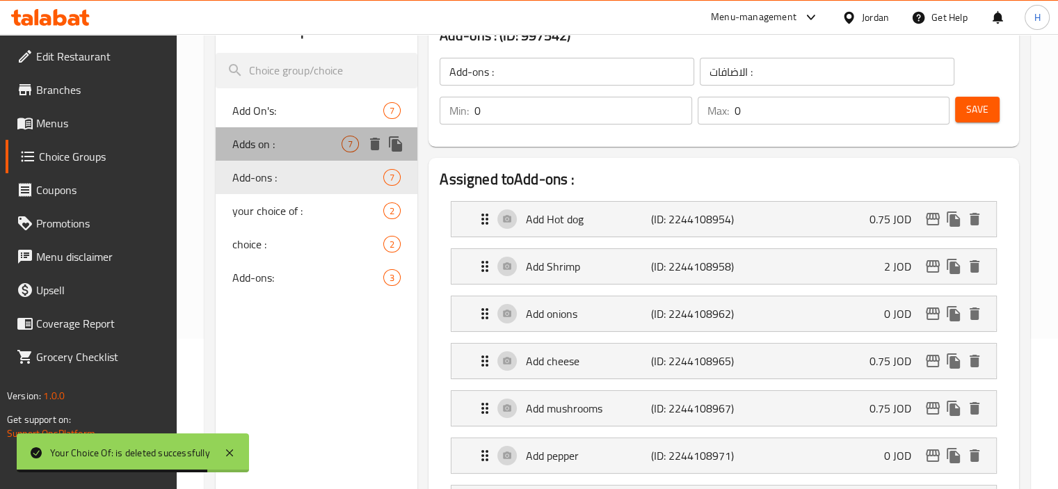
click at [256, 144] on span "Adds on :" at bounding box center [287, 144] width 110 height 17
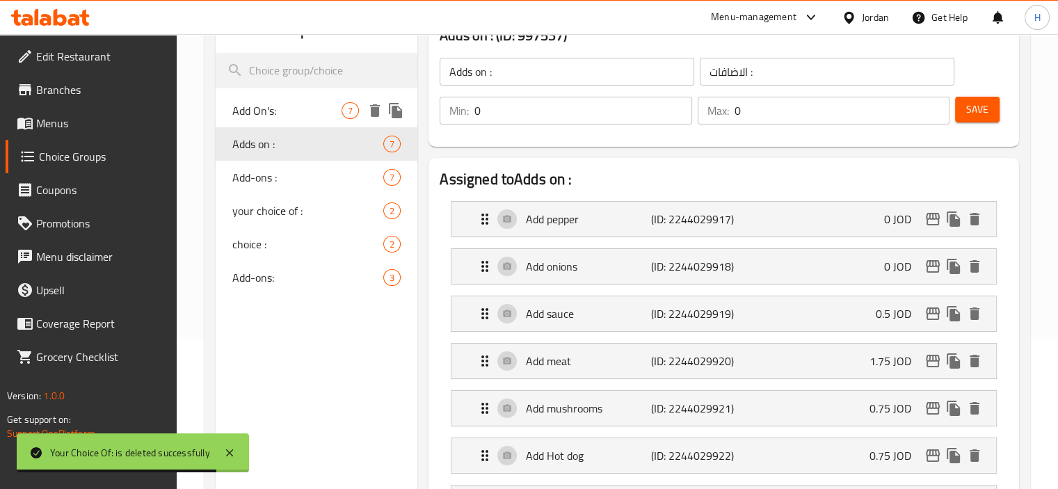
click at [259, 111] on span "Add On's:" at bounding box center [287, 110] width 110 height 17
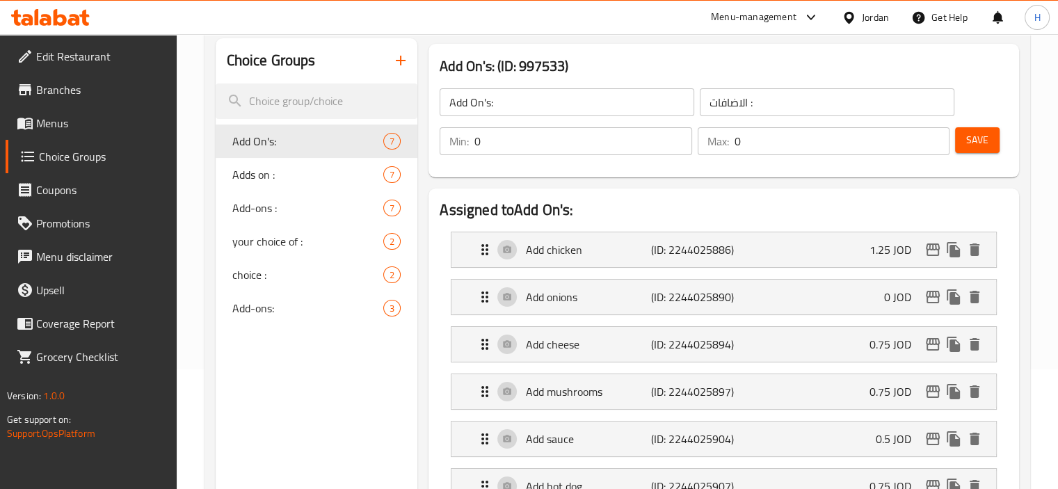
scroll to position [120, 0]
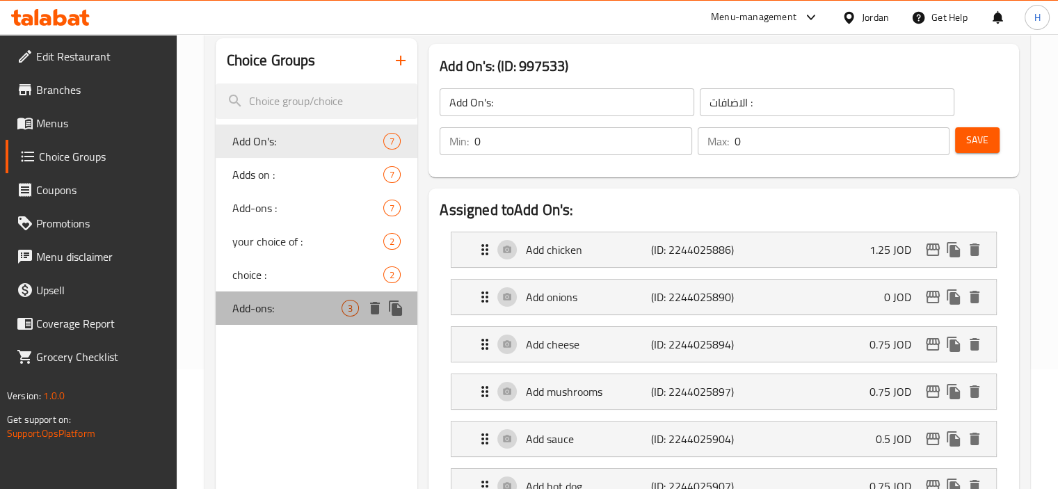
click at [298, 300] on span "Add-ons:" at bounding box center [287, 308] width 110 height 17
type input "Add-ons:"
type input "الإضافات:"
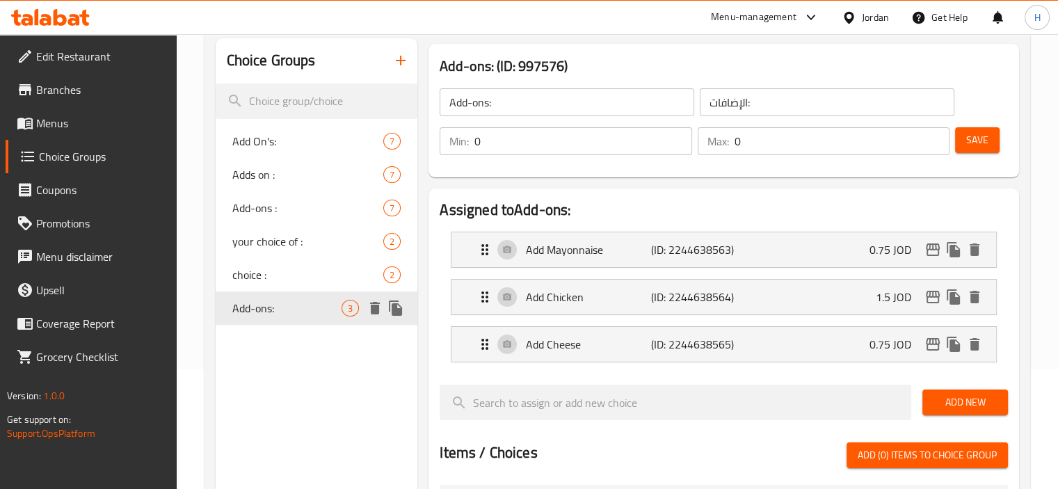
click at [377, 307] on icon "delete" at bounding box center [375, 308] width 10 height 13
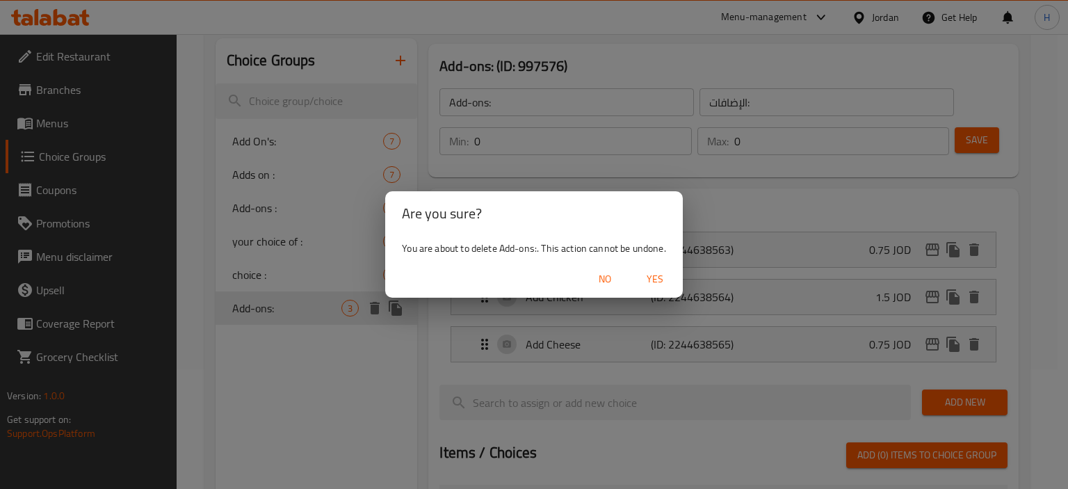
click at [646, 279] on span "Yes" at bounding box center [655, 279] width 33 height 17
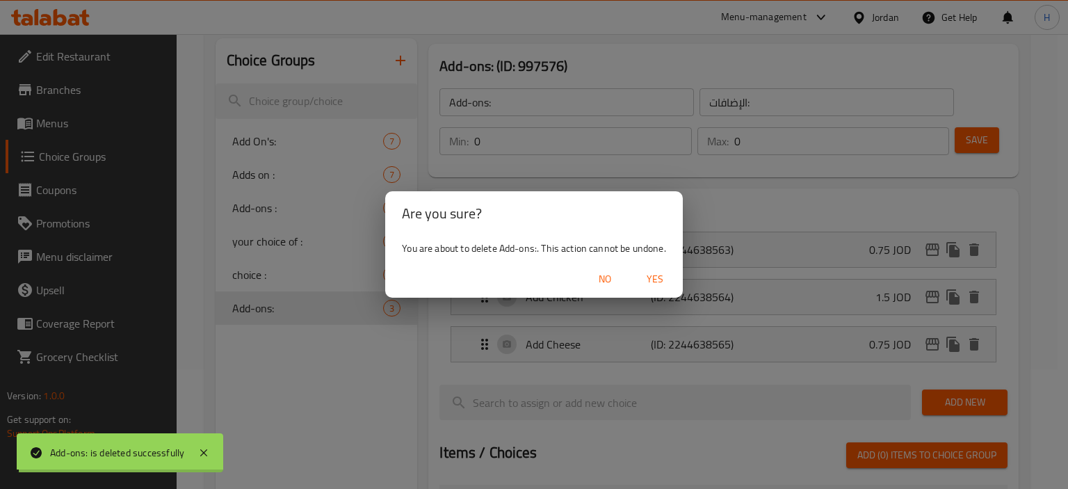
type input "Add On's:"
type input "الاضافات :"
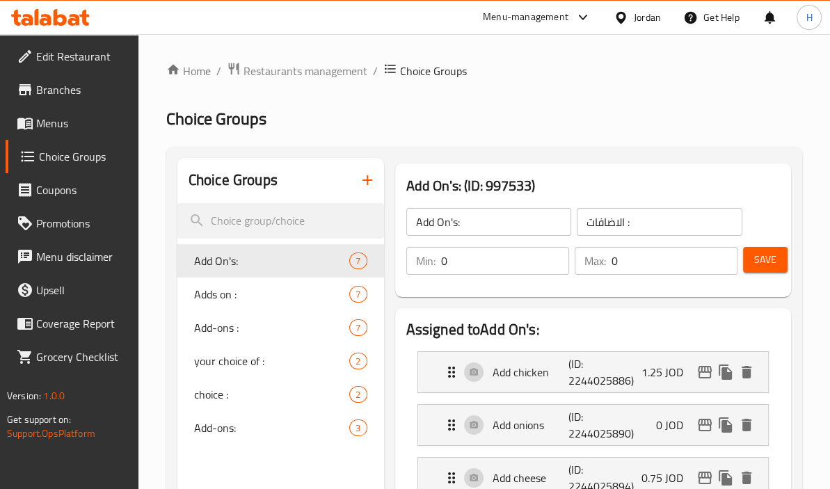
click at [81, 131] on link "Menus" at bounding box center [72, 122] width 133 height 33
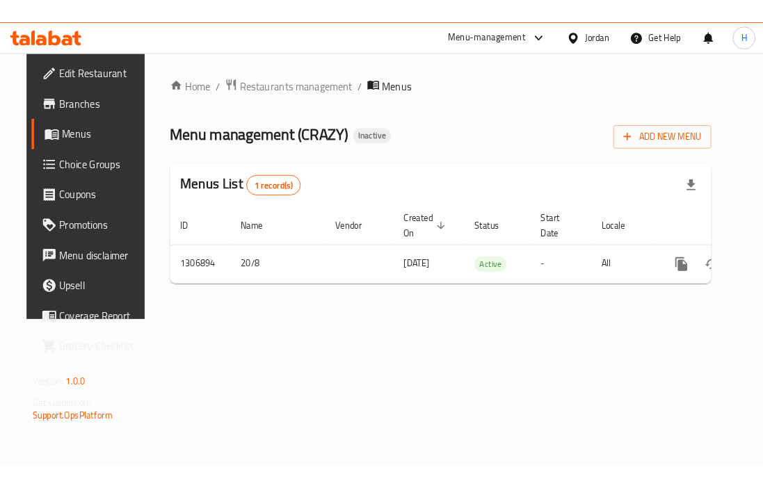
scroll to position [0, 47]
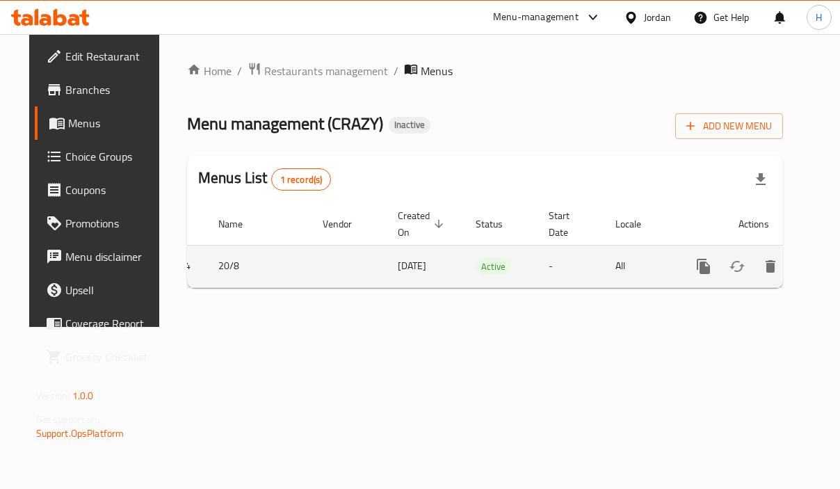
click at [787, 256] on link "enhanced table" at bounding box center [803, 266] width 33 height 33
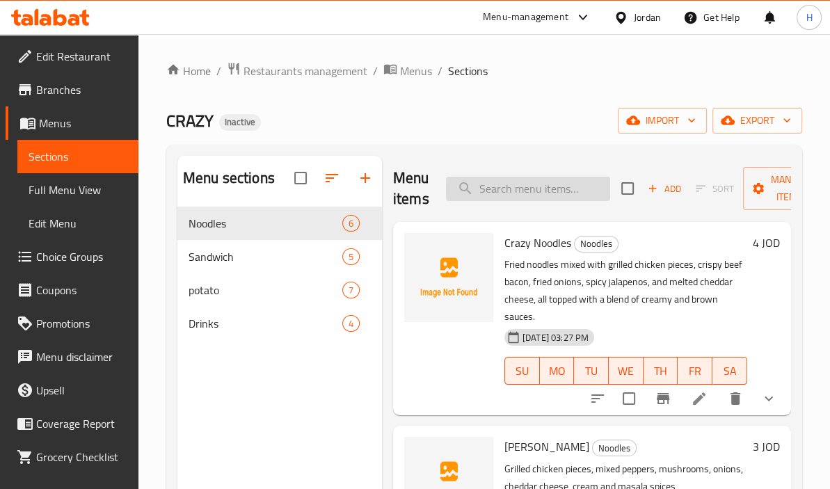
click at [520, 191] on input "search" at bounding box center [528, 189] width 164 height 24
paste input "بطاطا زقزاق"
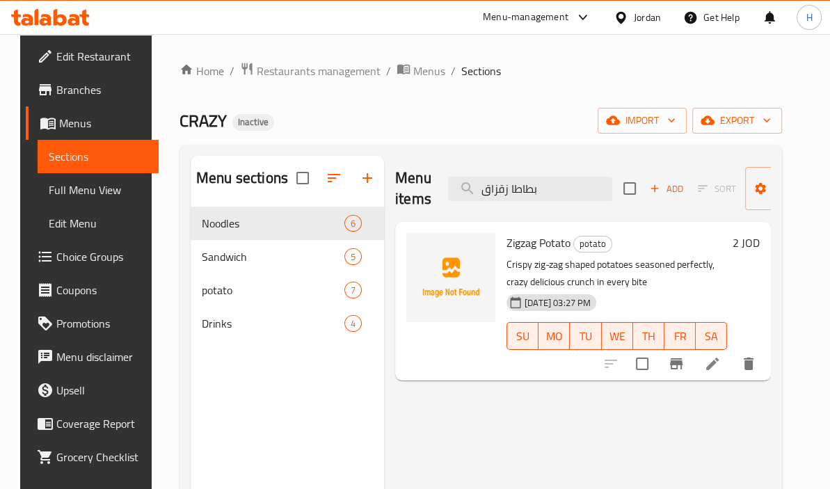
click at [511, 248] on span "Zigzag Potato" at bounding box center [538, 242] width 64 height 21
copy h6 "Zigzag Potato"
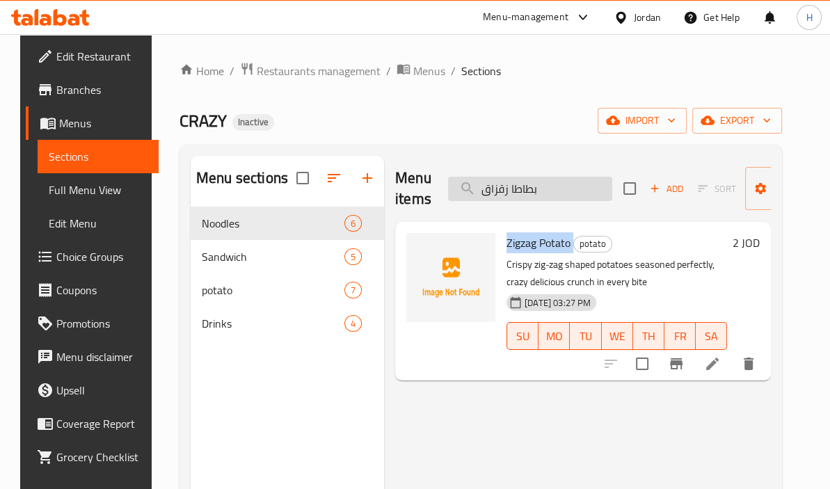
click at [531, 186] on input "بطاطا زقزاق" at bounding box center [530, 189] width 164 height 24
paste input "ودجـــز"
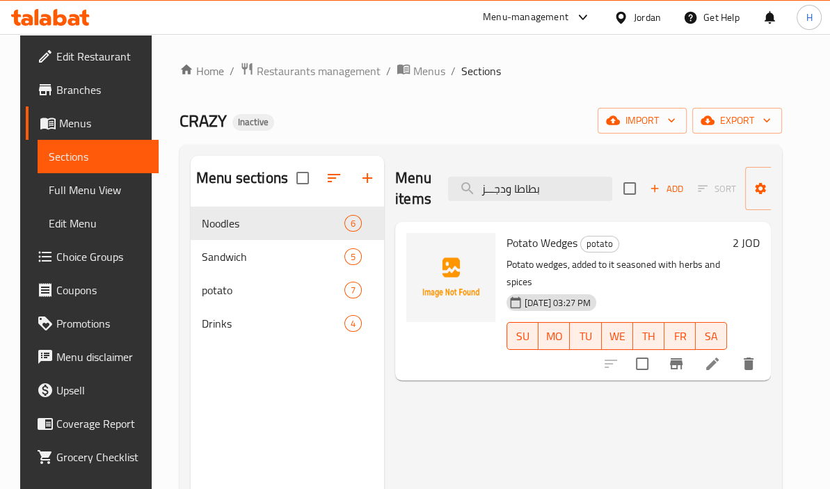
type input "بطاطا ودجـــز"
click at [530, 86] on div "Home / Restaurants management / Menus / Sections CRAZY Inactive import export M…" at bounding box center [480, 359] width 602 height 594
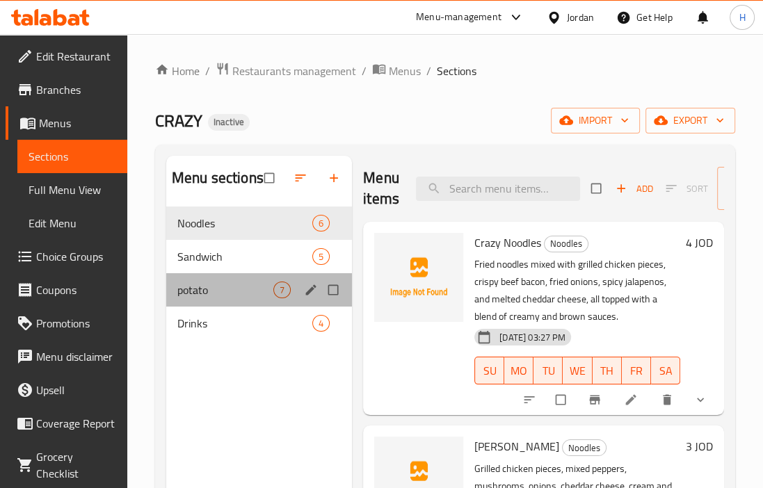
click at [168, 291] on div "potato 7" at bounding box center [259, 289] width 186 height 33
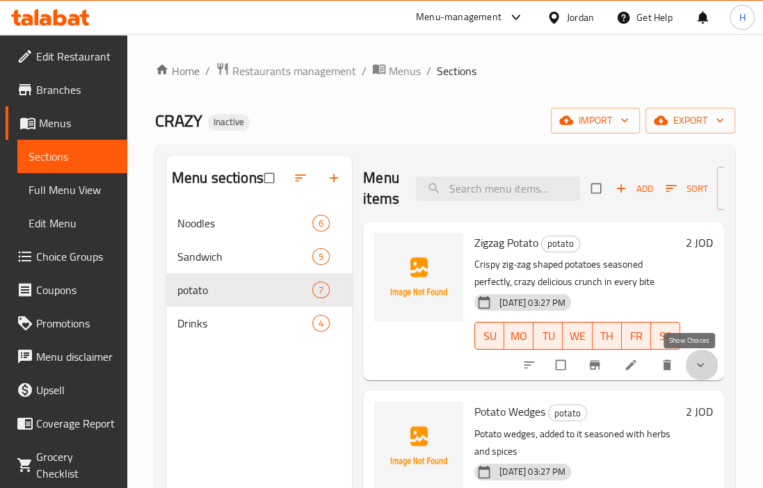
click at [693, 360] on icon "show more" at bounding box center [700, 365] width 14 height 14
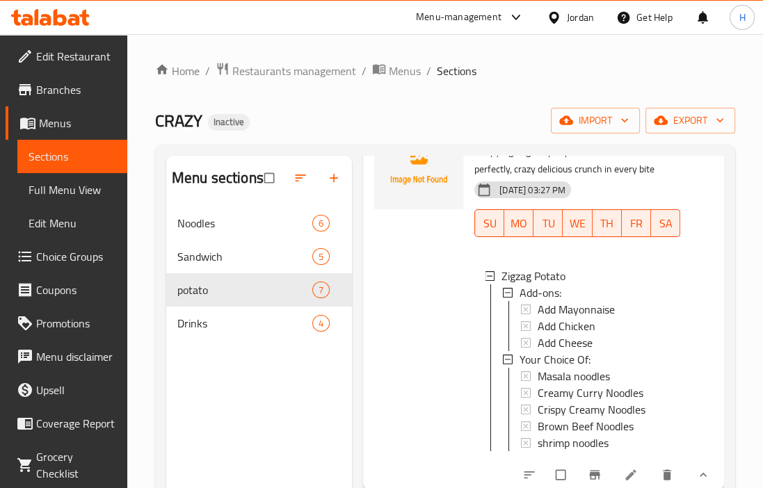
scroll to position [145, 0]
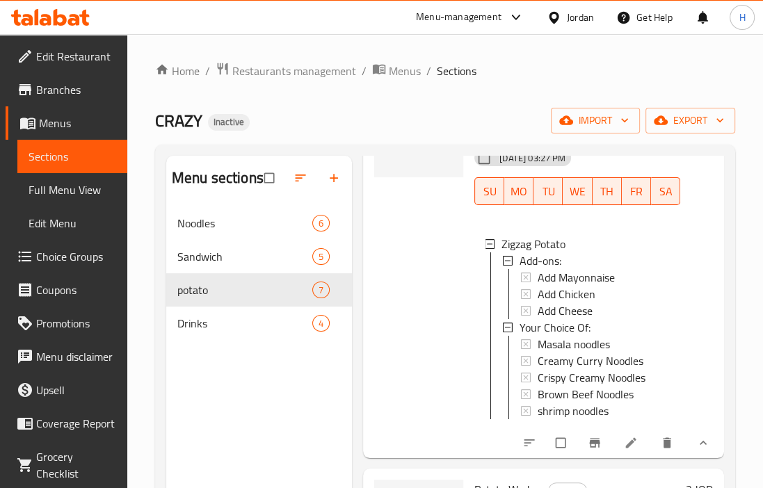
click at [697, 447] on icon "show more" at bounding box center [703, 443] width 14 height 14
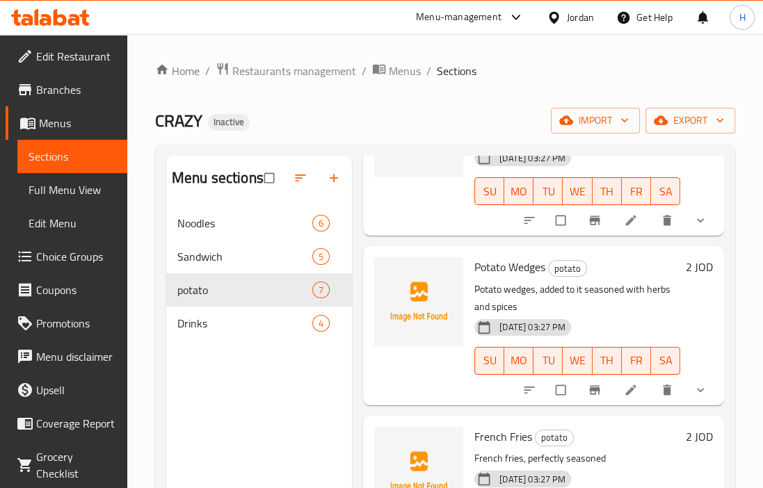
click at [693, 214] on icon "show more" at bounding box center [700, 221] width 14 height 14
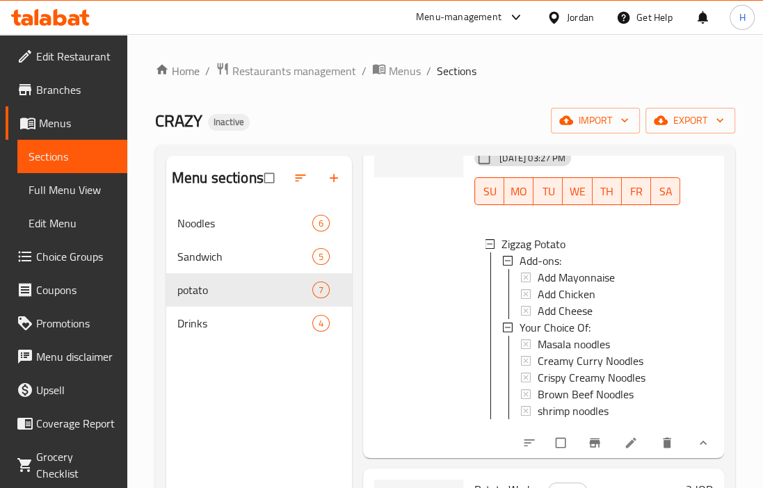
click at [696, 450] on icon "show more" at bounding box center [703, 443] width 14 height 14
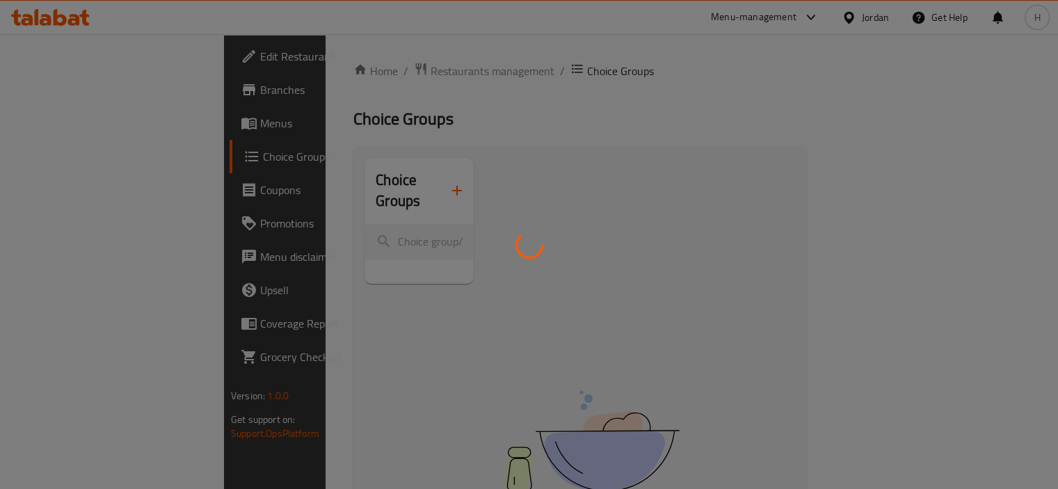
click at [363, 209] on div at bounding box center [529, 244] width 1058 height 489
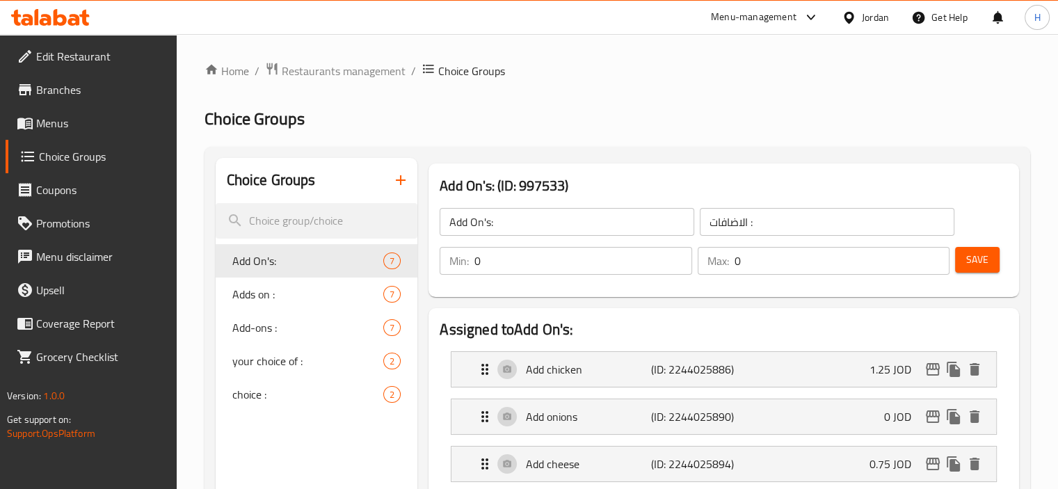
click at [49, 125] on span "Menus" at bounding box center [100, 123] width 129 height 17
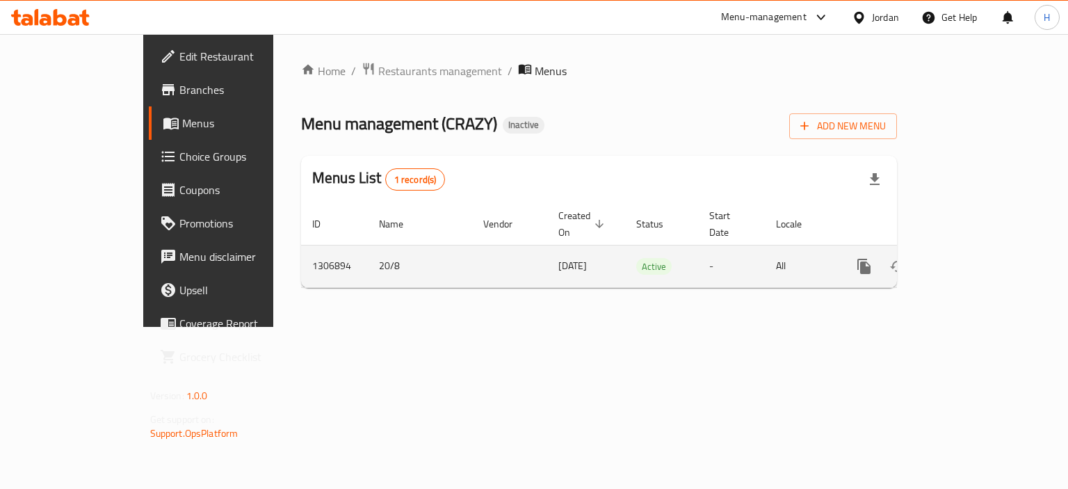
click at [981, 258] on link "enhanced table" at bounding box center [964, 266] width 33 height 33
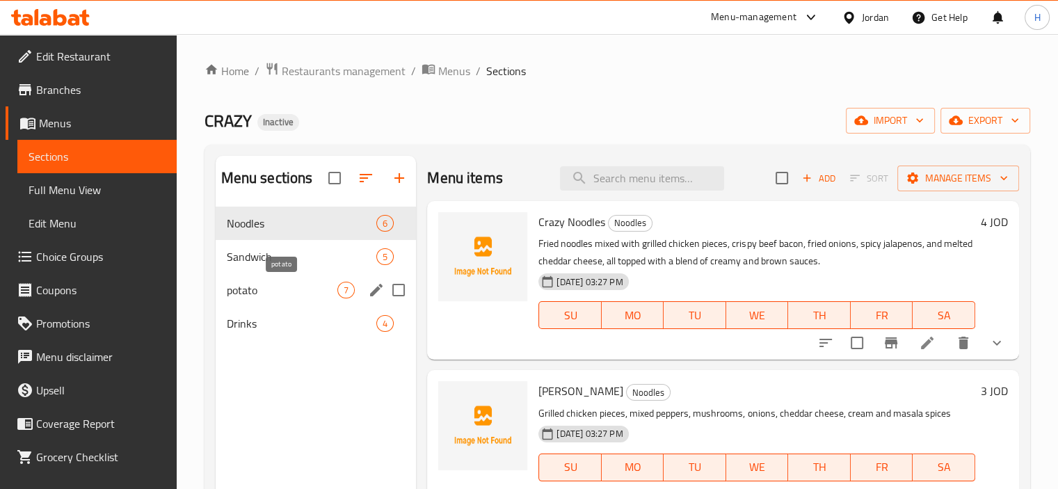
click at [262, 294] on span "potato" at bounding box center [282, 290] width 111 height 17
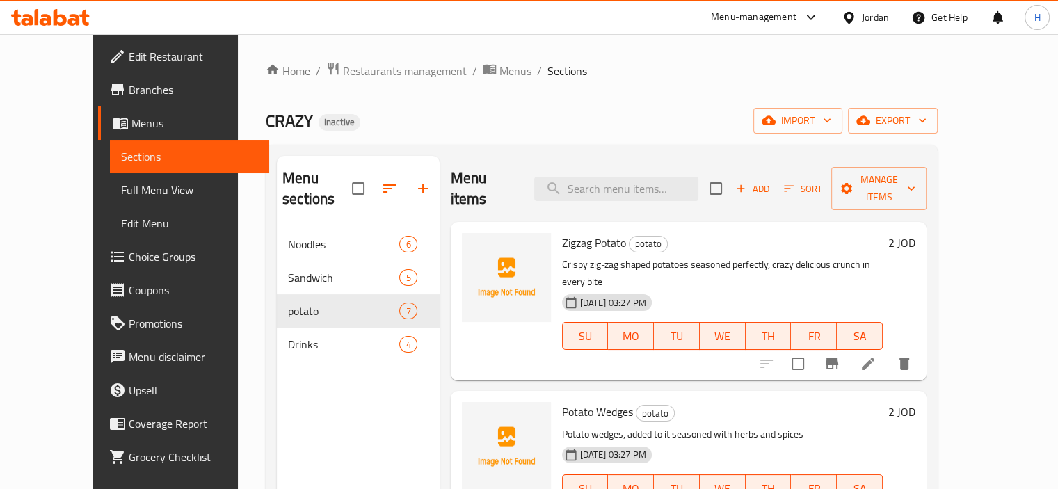
click at [562, 232] on span "Zigzag Potato" at bounding box center [594, 242] width 64 height 21
copy h6 "Zigzag Potato"
click at [33, 22] on icon at bounding box center [50, 17] width 79 height 17
